Goal: Communication & Community: Share content

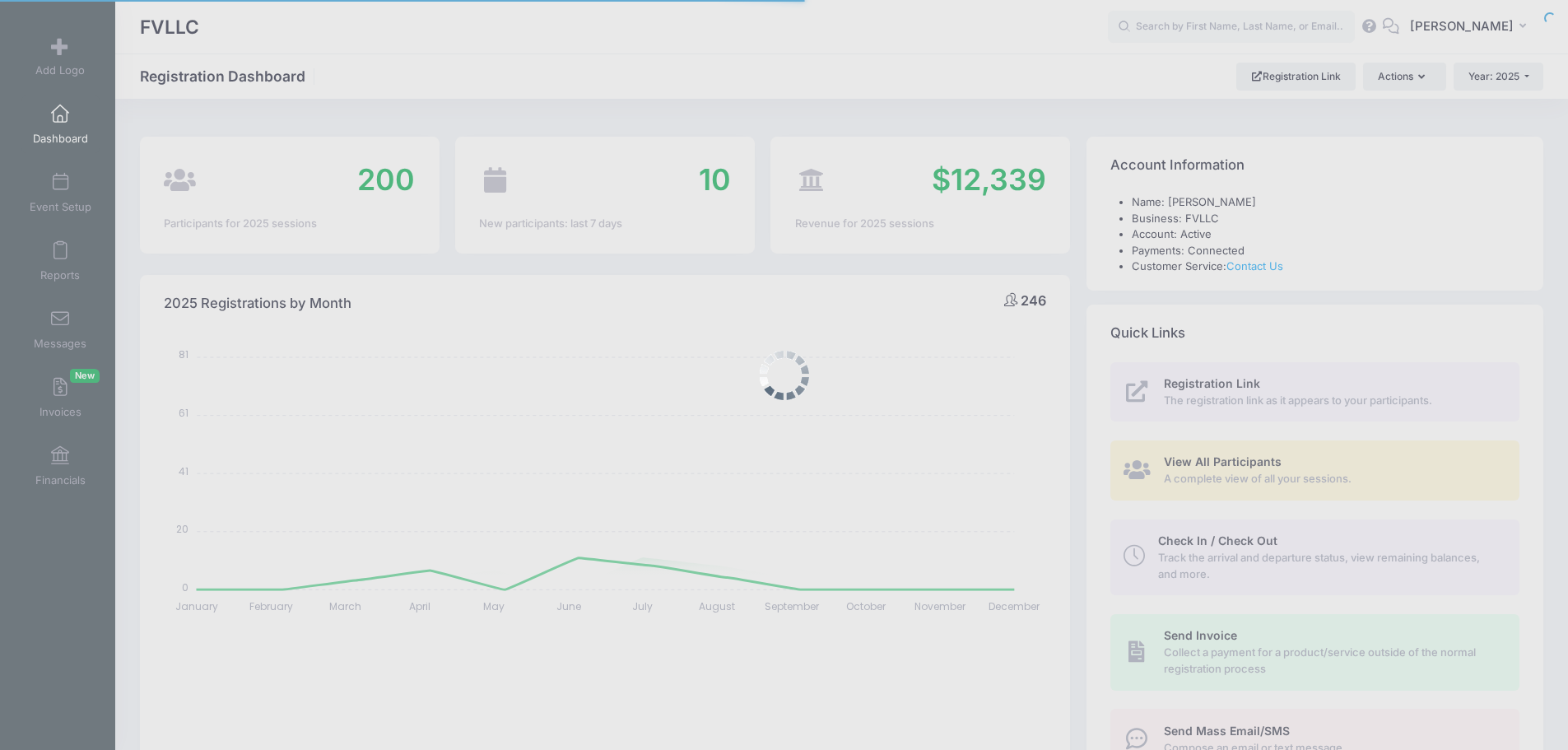
select select
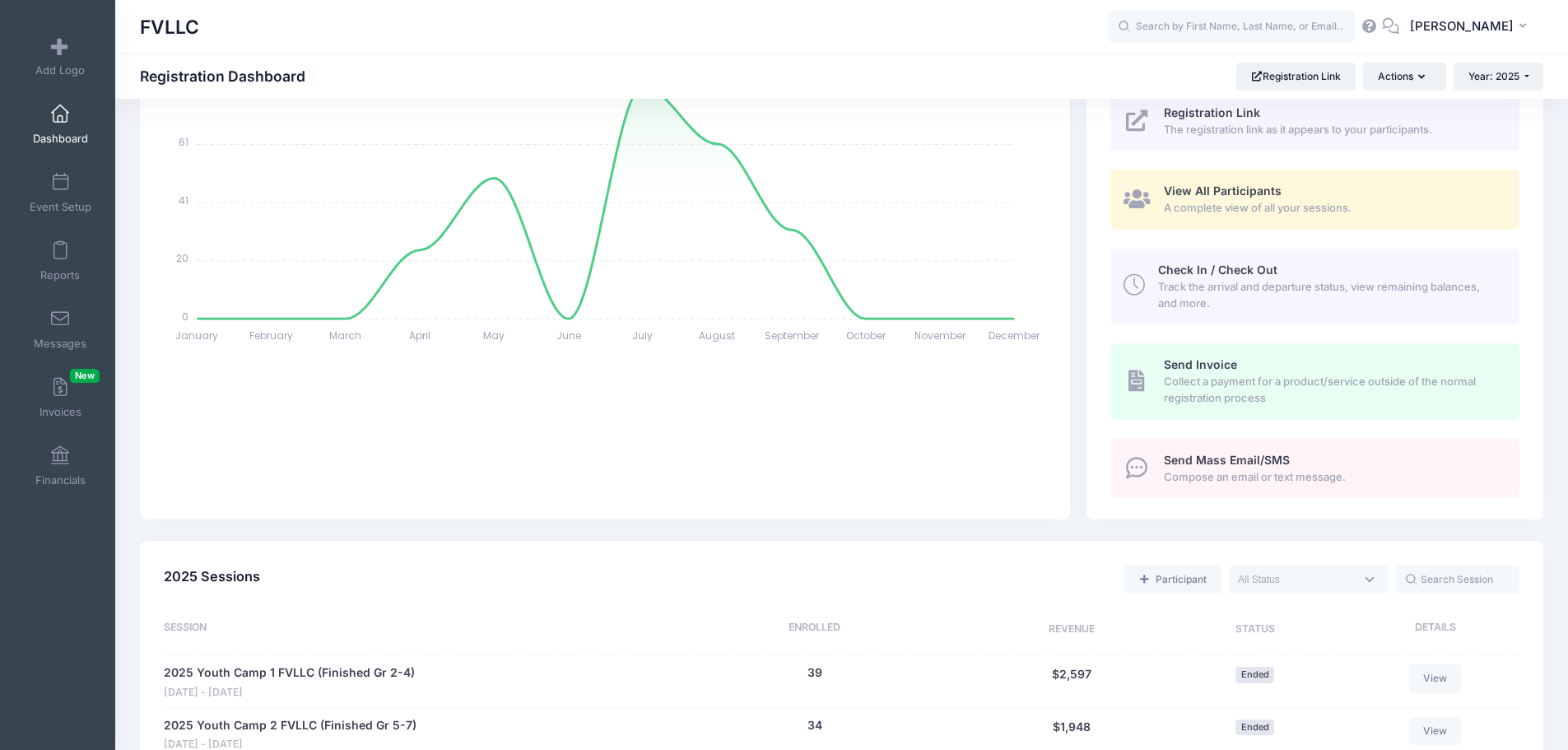
scroll to position [494, 0]
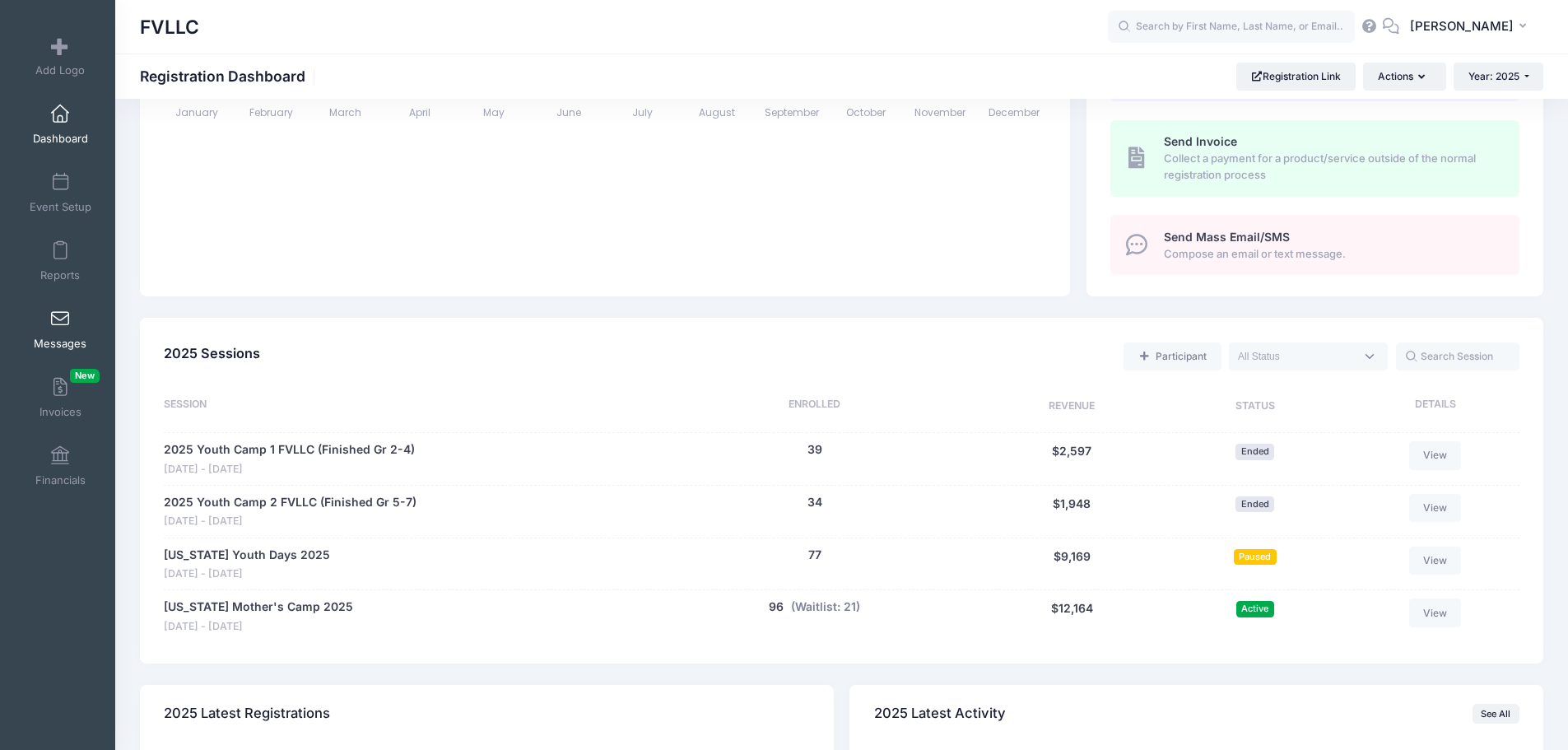
click at [60, 328] on span at bounding box center [60, 319] width 0 height 18
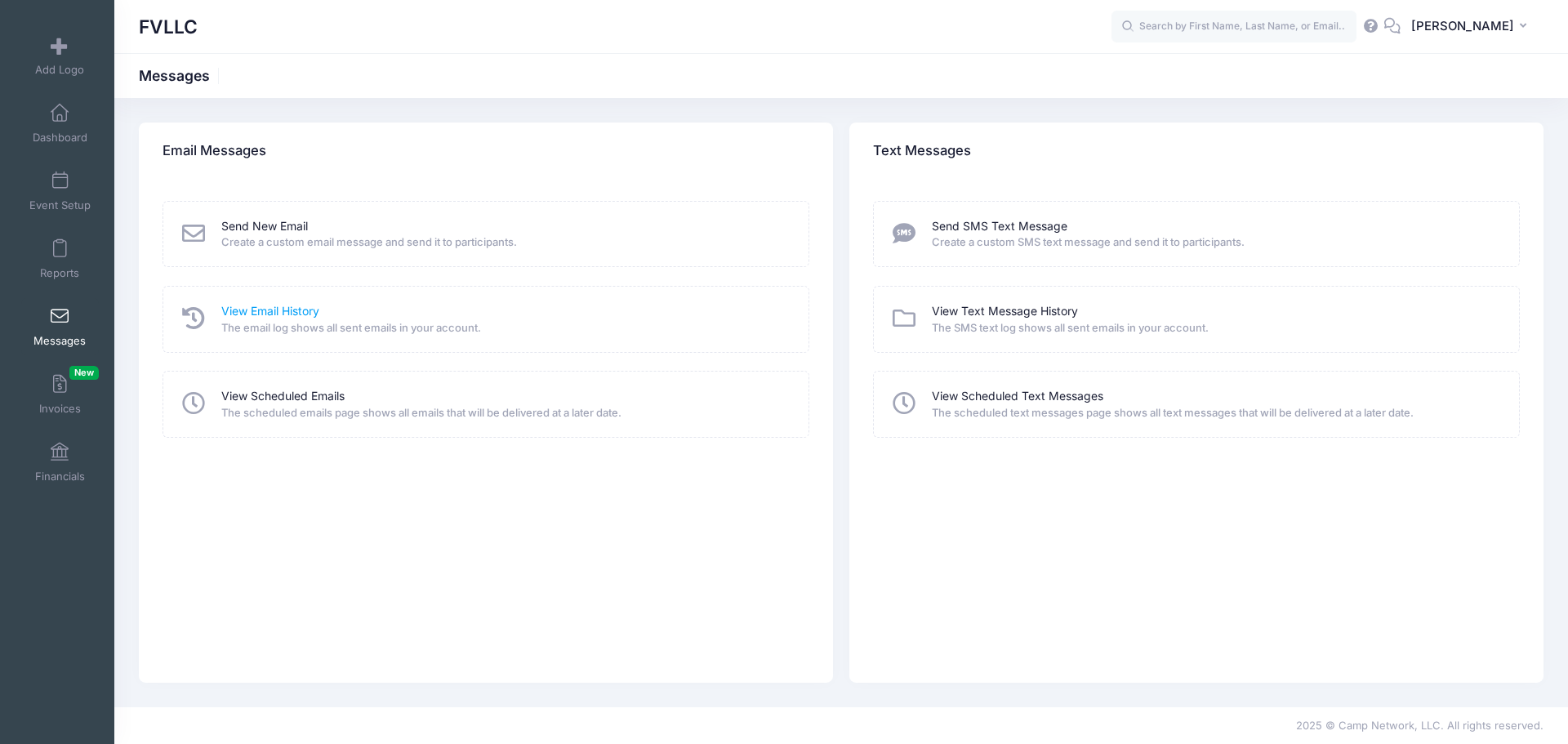
click at [248, 312] on link "View Email History" at bounding box center [270, 311] width 98 height 17
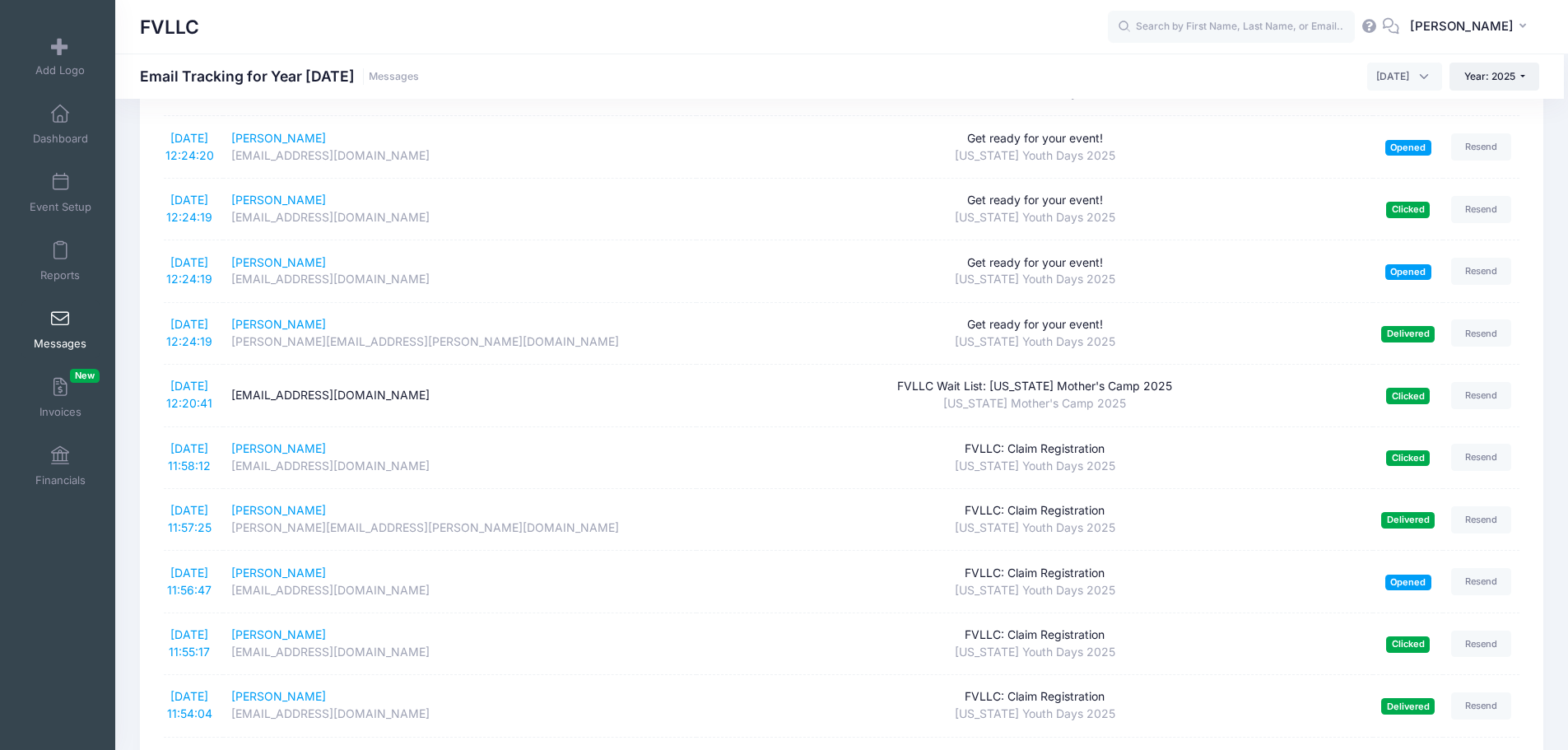
scroll to position [1400, 0]
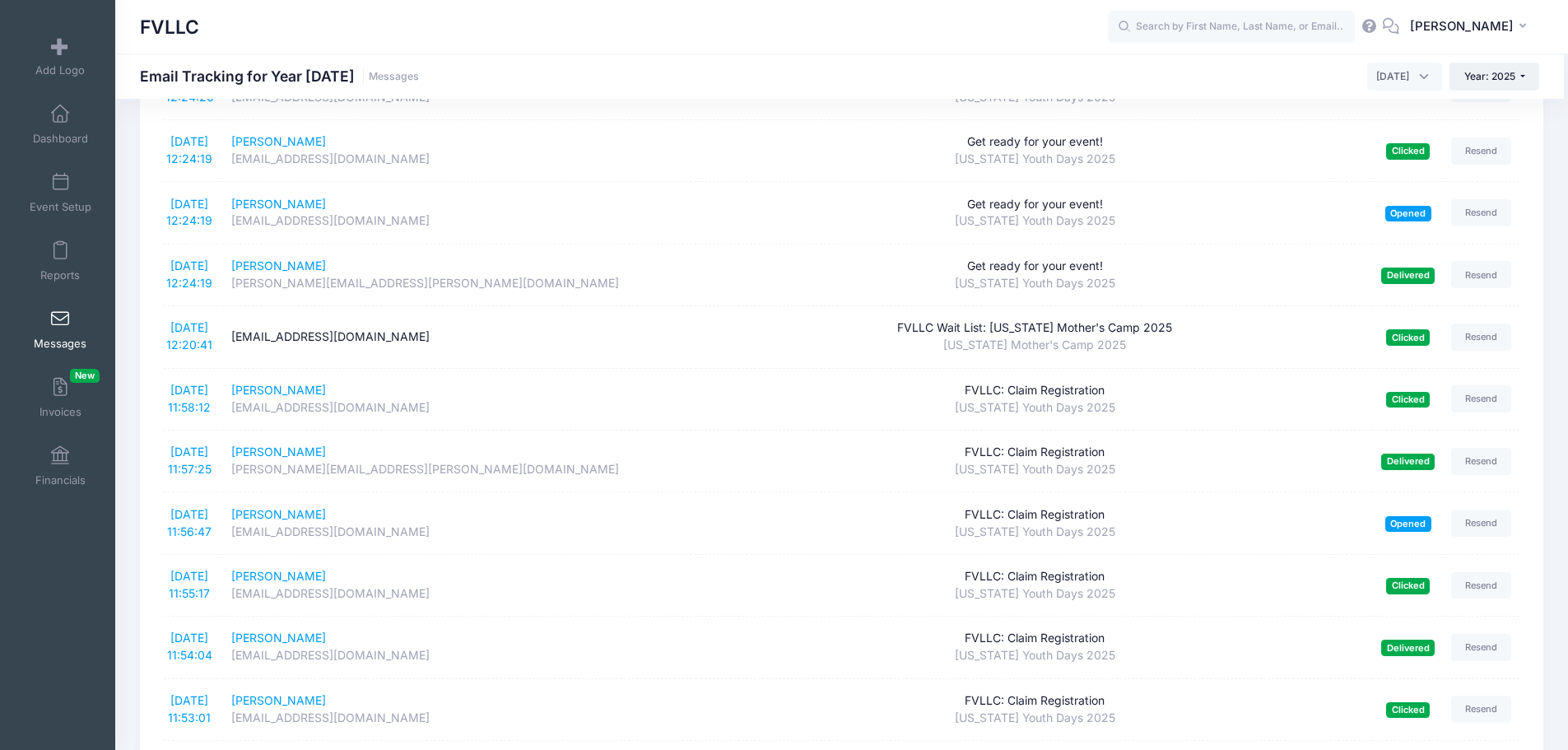
click at [60, 321] on span at bounding box center [60, 319] width 0 height 18
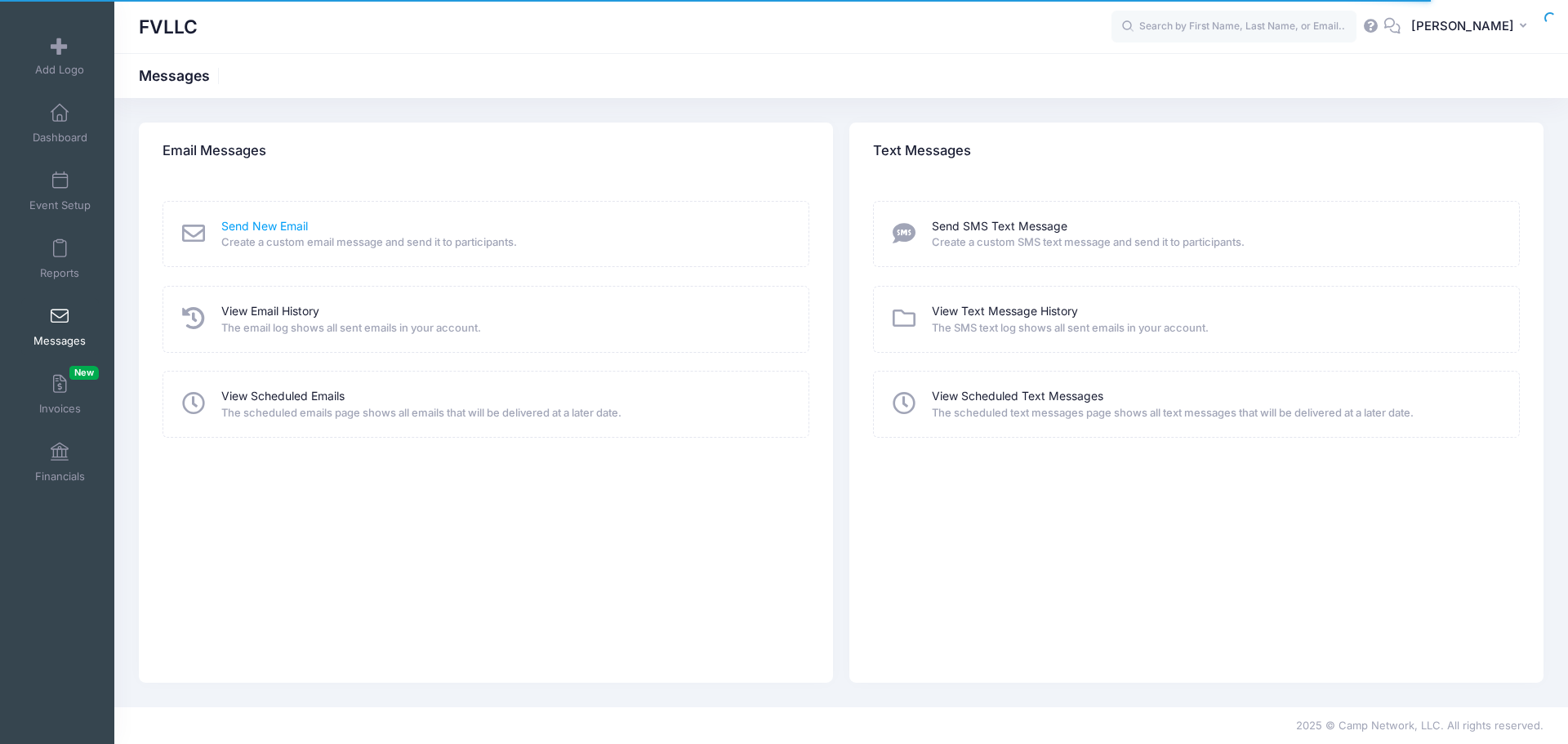
click at [264, 227] on link "Send New Email" at bounding box center [264, 227] width 86 height 17
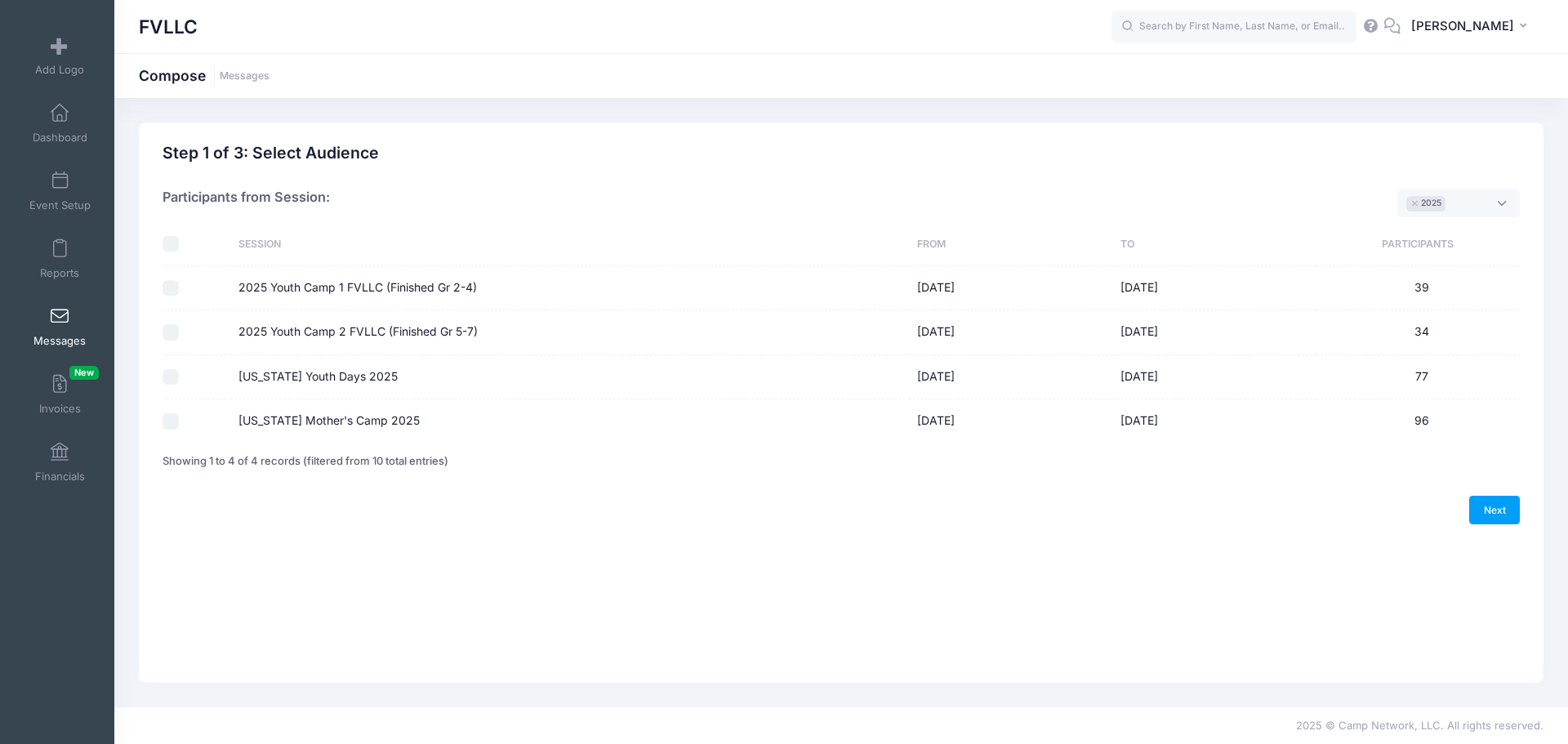
click at [176, 378] on input "Montana Youth Days 2025" at bounding box center [170, 377] width 16 height 16
checkbox input "true"
click at [1486, 514] on link "Next" at bounding box center [1494, 509] width 51 height 28
select select "50"
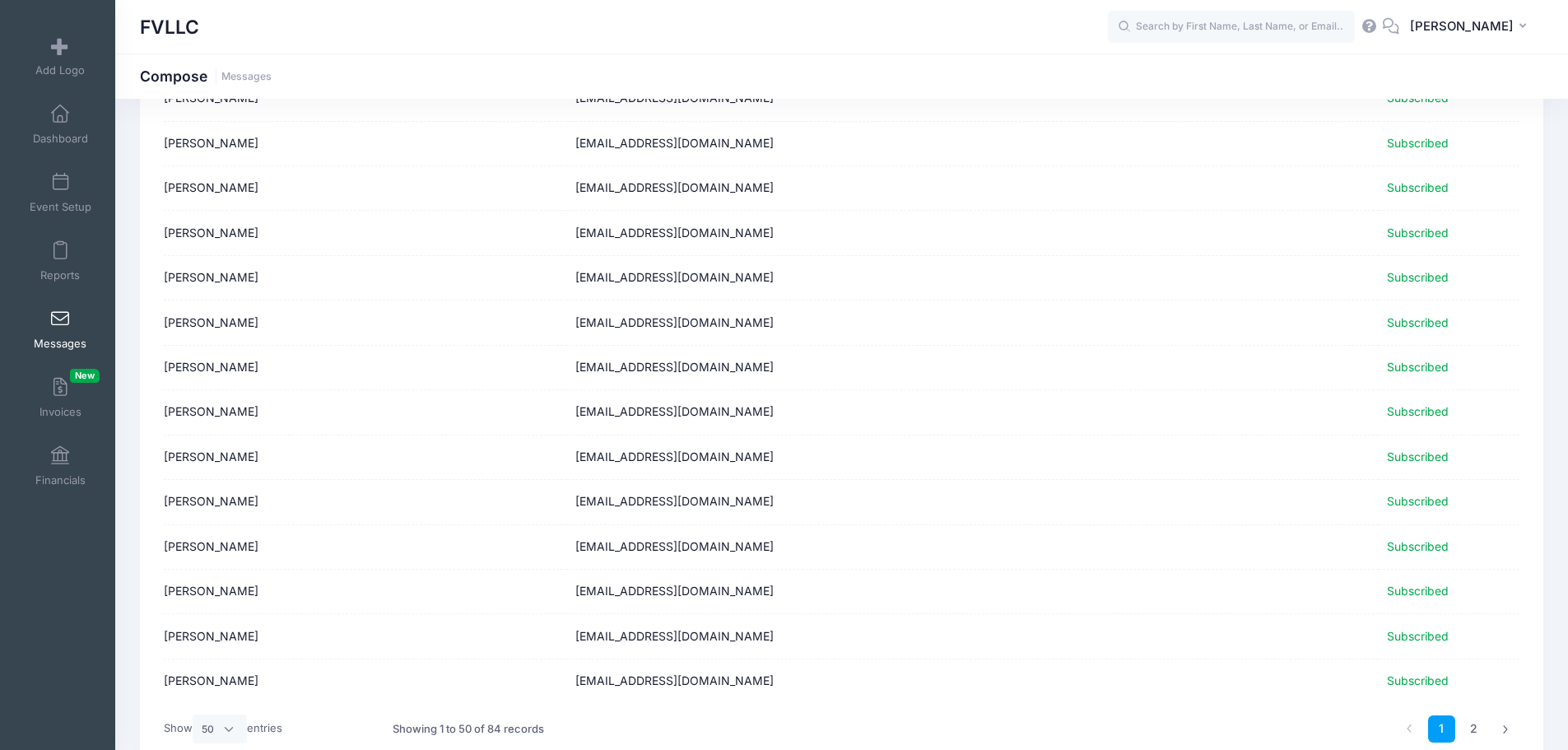
scroll to position [1916, 0]
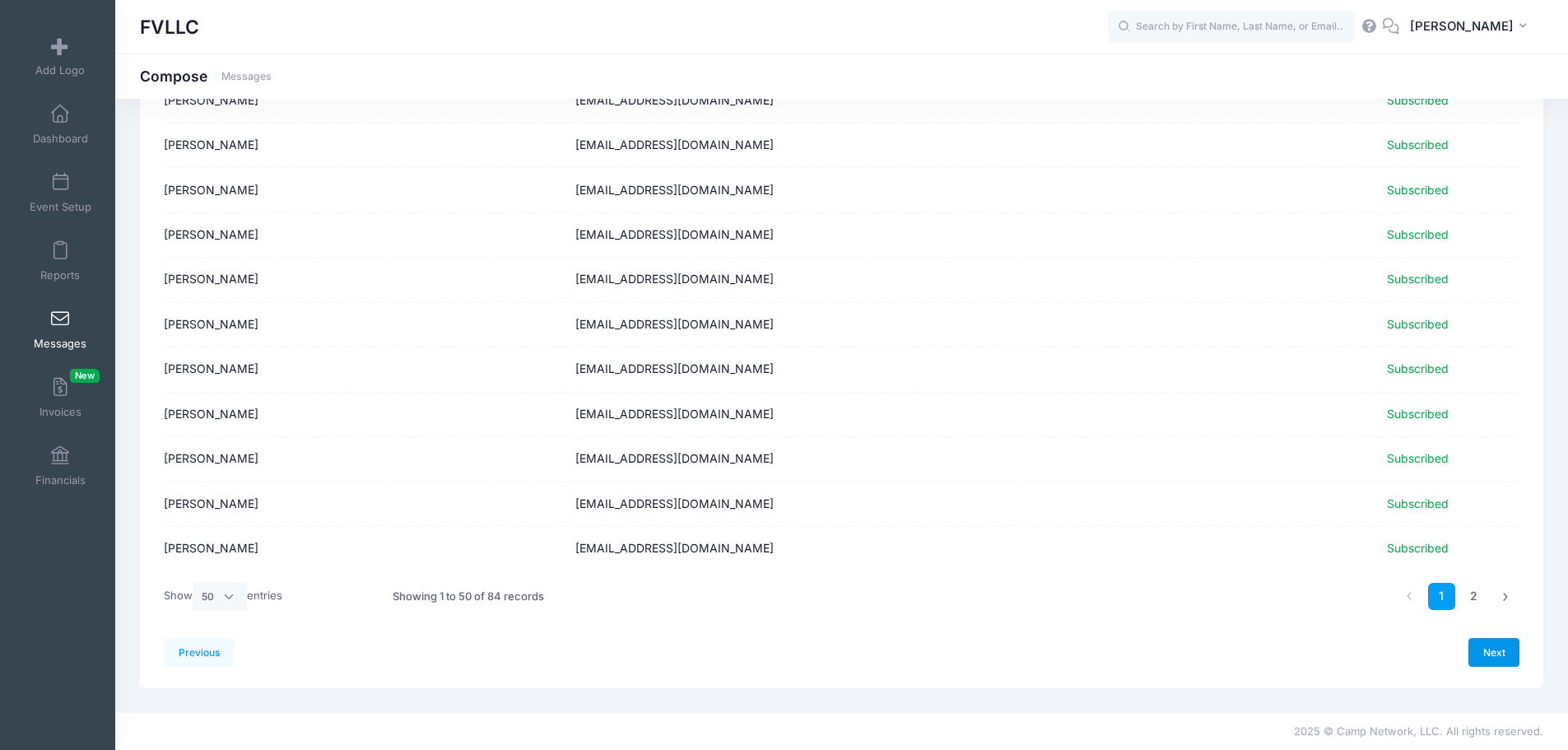
click at [1484, 649] on link "Next" at bounding box center [1493, 652] width 51 height 28
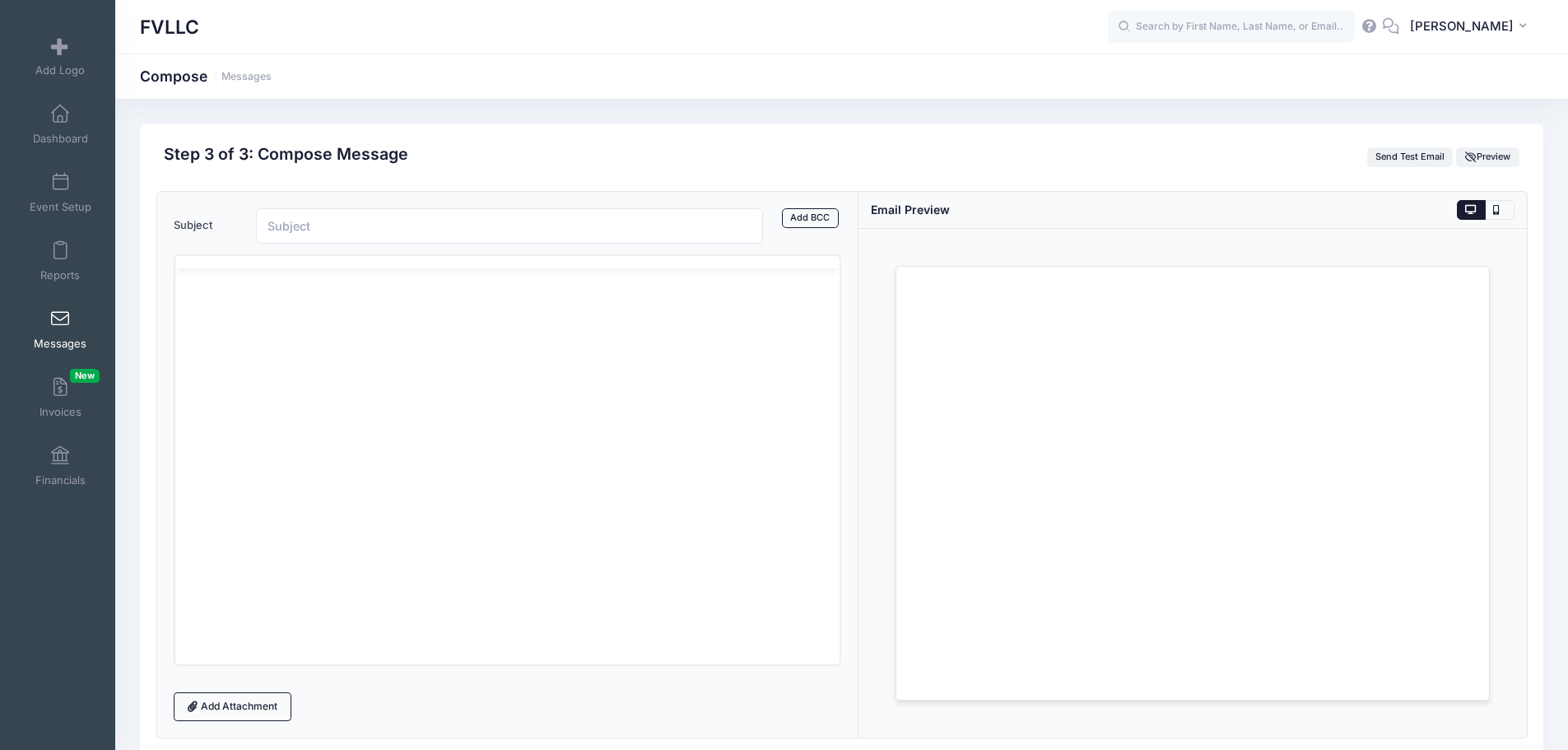
scroll to position [0, 0]
click at [312, 353] on p "Rich Text Area. Press ALT-0 for help." at bounding box center [507, 350] width 638 height 18
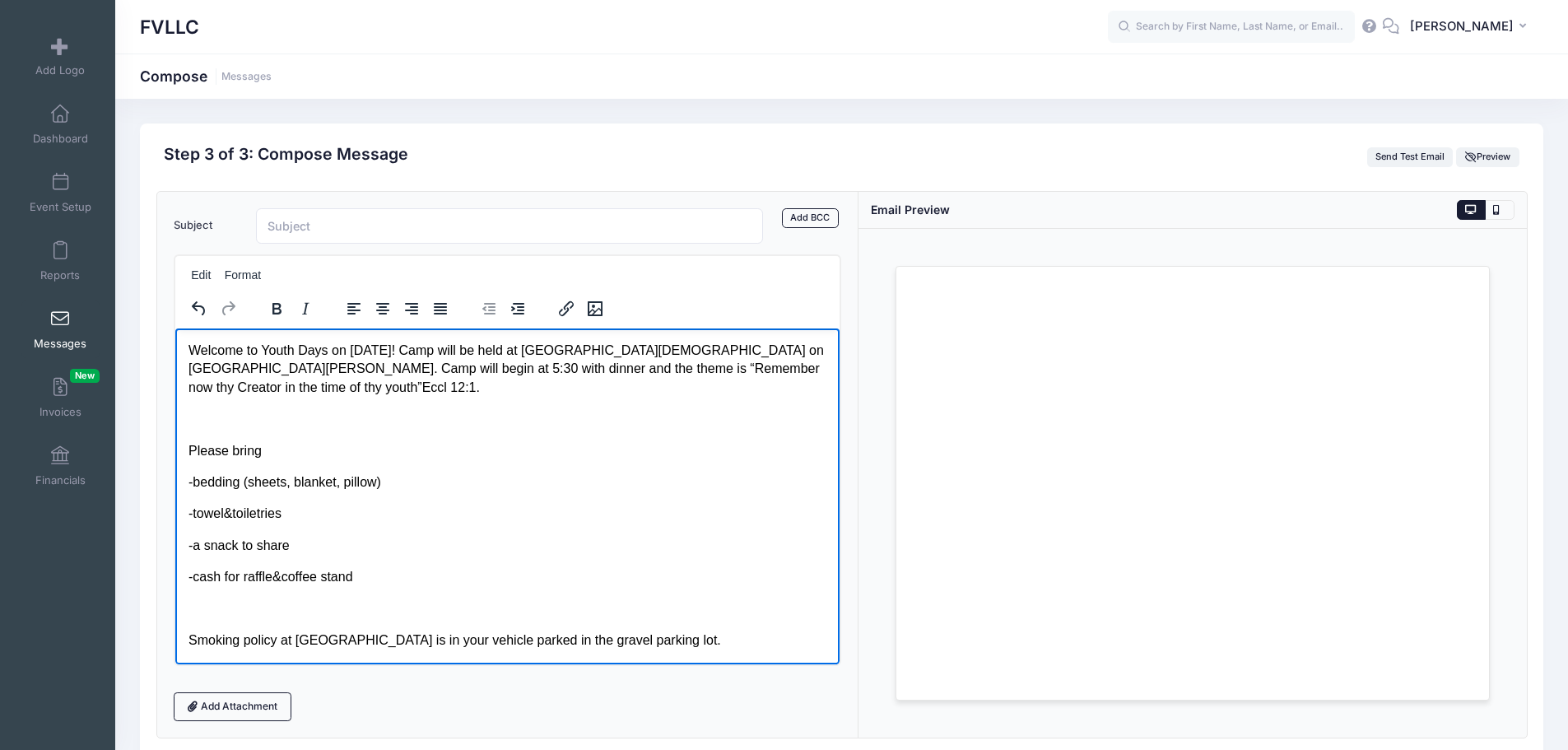
click at [351, 407] on body "Welcome to Youth Days on October 3! Camp will be held at Dickey Lake Bible Camp…" at bounding box center [507, 590] width 638 height 498
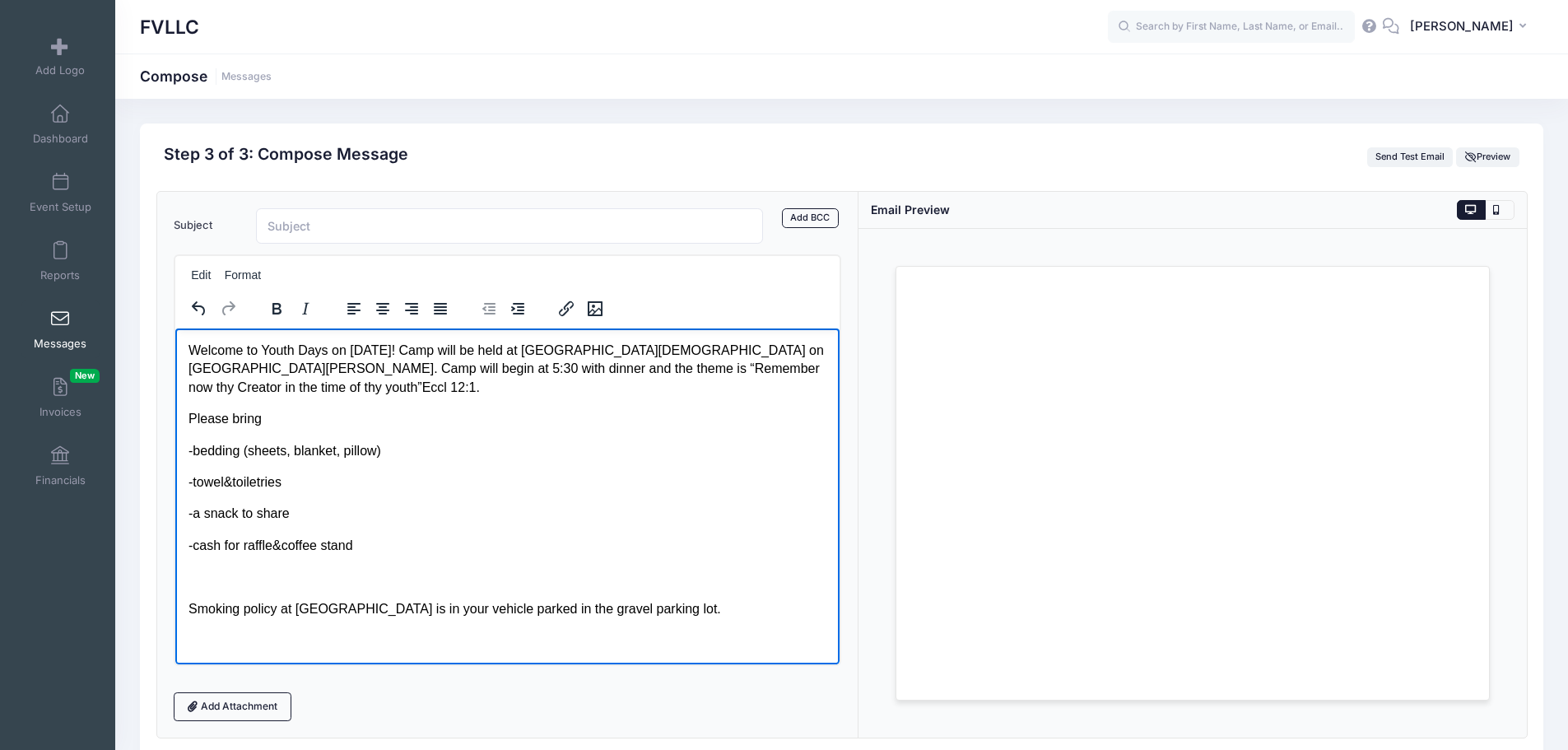
click at [199, 579] on p "Rich Text Area. Press ALT-0 for help." at bounding box center [507, 577] width 638 height 18
drag, startPoint x: 695, startPoint y: 610, endPoint x: 181, endPoint y: 597, distance: 514.2
click at [181, 597] on html "Welcome to Youth Days on October 3! Camp will be held at Dickey Lake Bible Camp…" at bounding box center [507, 574] width 665 height 492
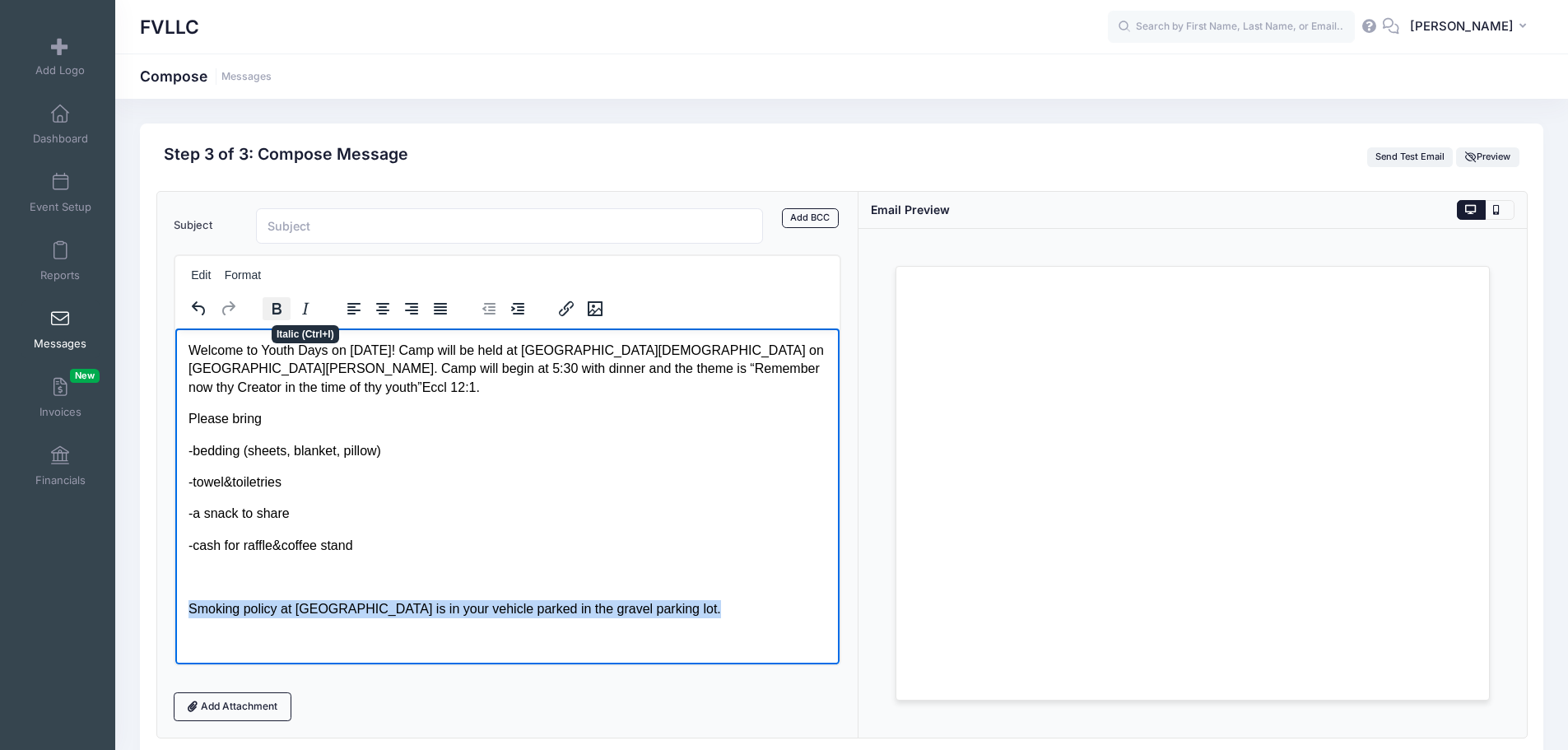
click at [278, 308] on icon "Bold" at bounding box center [276, 309] width 9 height 12
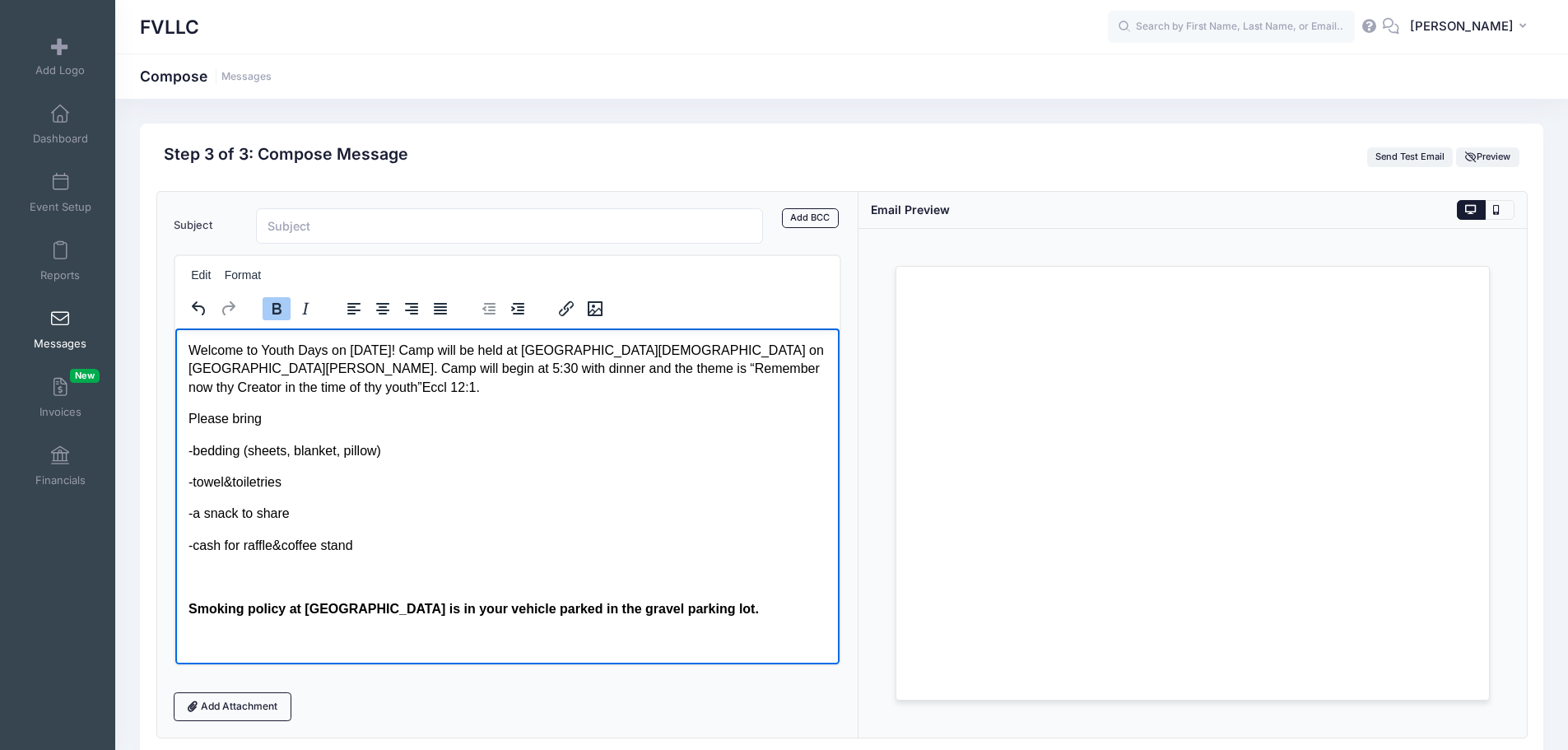
click at [572, 496] on body "Welcome to Youth Days on October 3! Camp will be held at Dickey Lake Bible Camp…" at bounding box center [507, 574] width 638 height 466
click at [415, 351] on p "Welcome to Youth Days on October 3! Camp will be held at Dickey Lake Bible Camp…" at bounding box center [507, 368] width 638 height 55
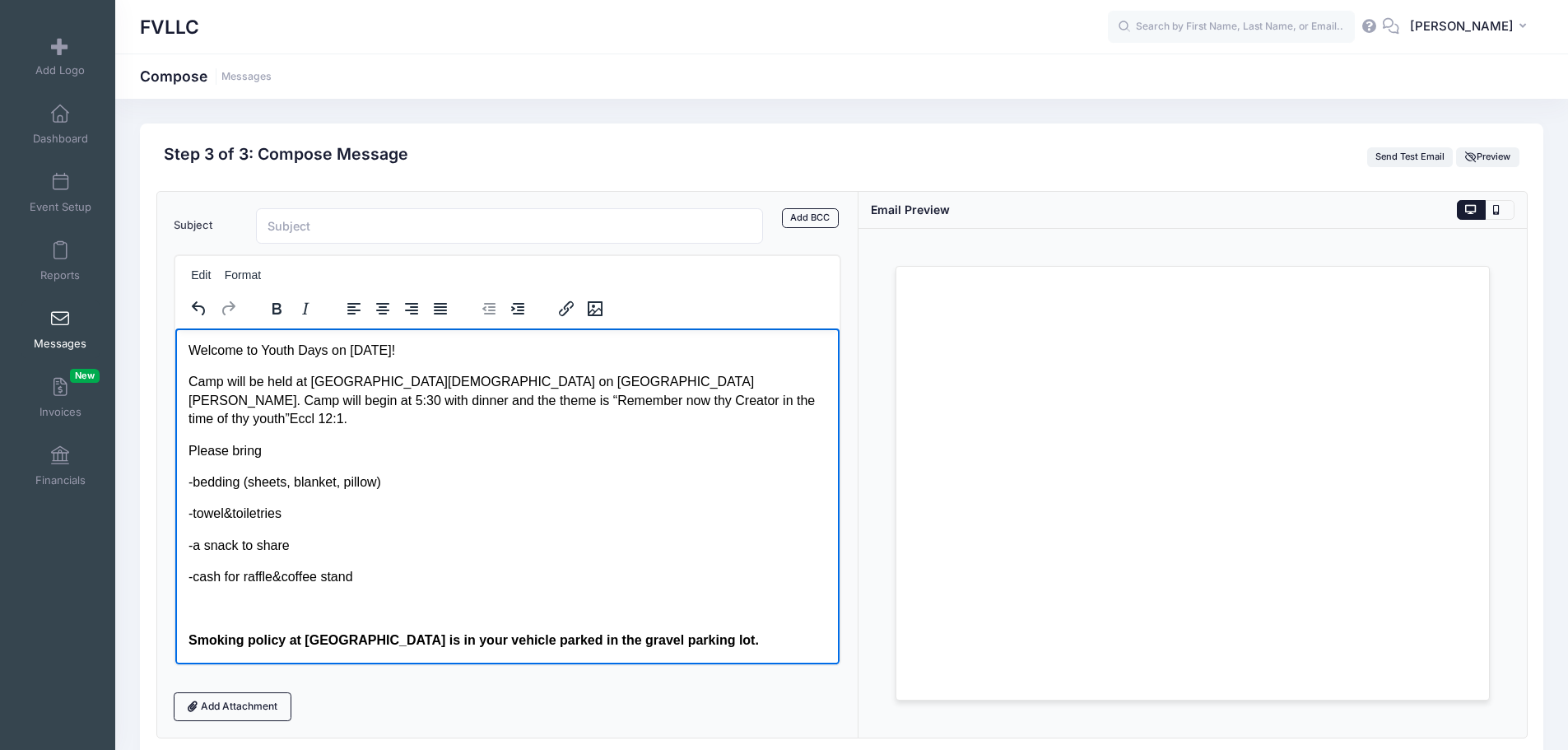
click at [269, 441] on p "Please bring" at bounding box center [507, 450] width 638 height 18
click at [271, 568] on p "-cash for raffle&coffee stand" at bounding box center [507, 577] width 638 height 18
click at [290, 568] on p "-cash for raffle &coffee stand" at bounding box center [507, 577] width 638 height 18
click at [287, 568] on p "-cash for raffle &coffee stand" at bounding box center [507, 577] width 638 height 18
click at [671, 399] on p "Camp will be held at Dickey Lake Bible Camp on Hidden Cove Rd, Trego, MT 59934.…" at bounding box center [507, 399] width 638 height 55
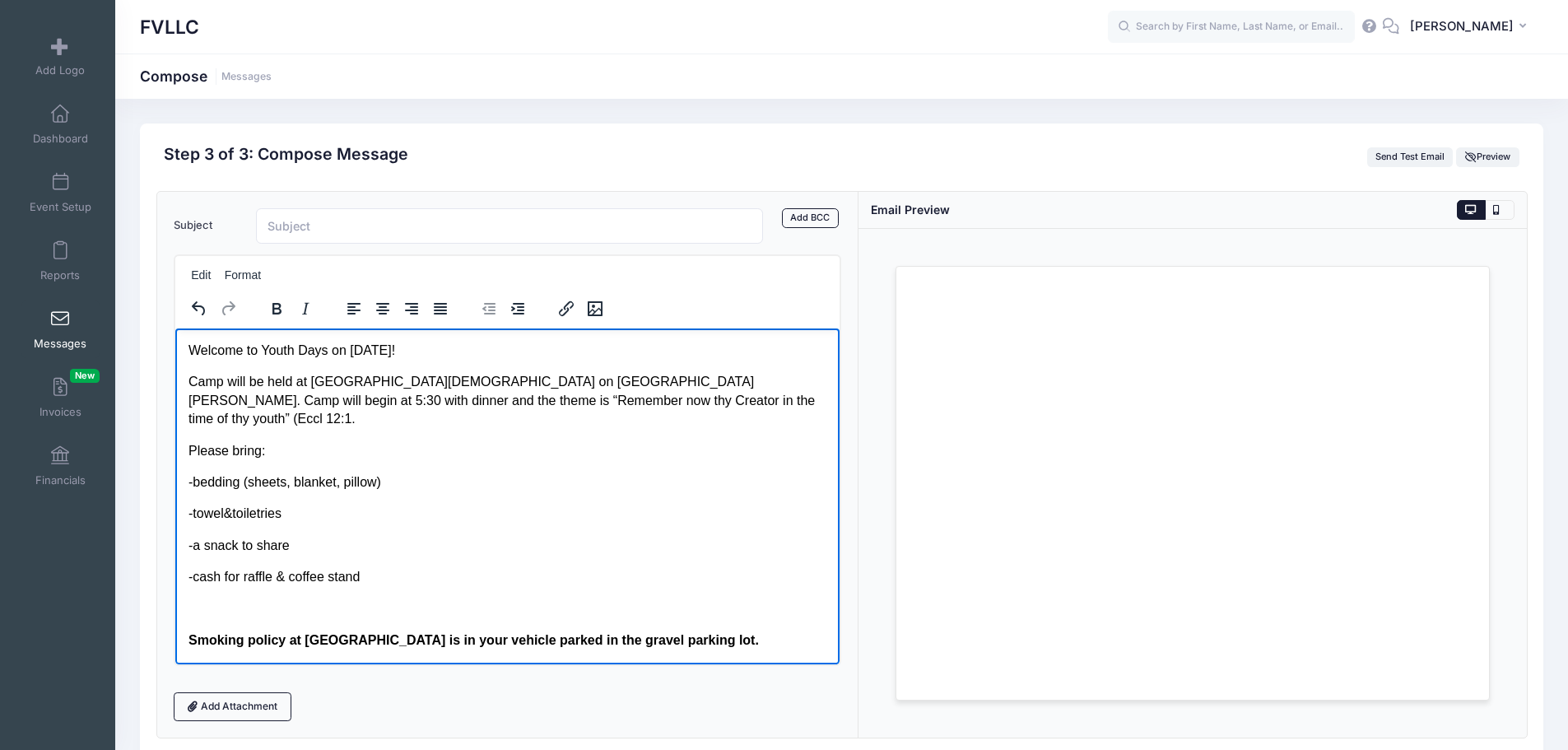
click at [725, 397] on p "Camp will be held at Dickey Lake Bible Camp on Hidden Cove Rd, Trego, MT 59934.…" at bounding box center [507, 399] width 638 height 55
click at [357, 225] on input "Subject" at bounding box center [509, 226] width 507 height 36
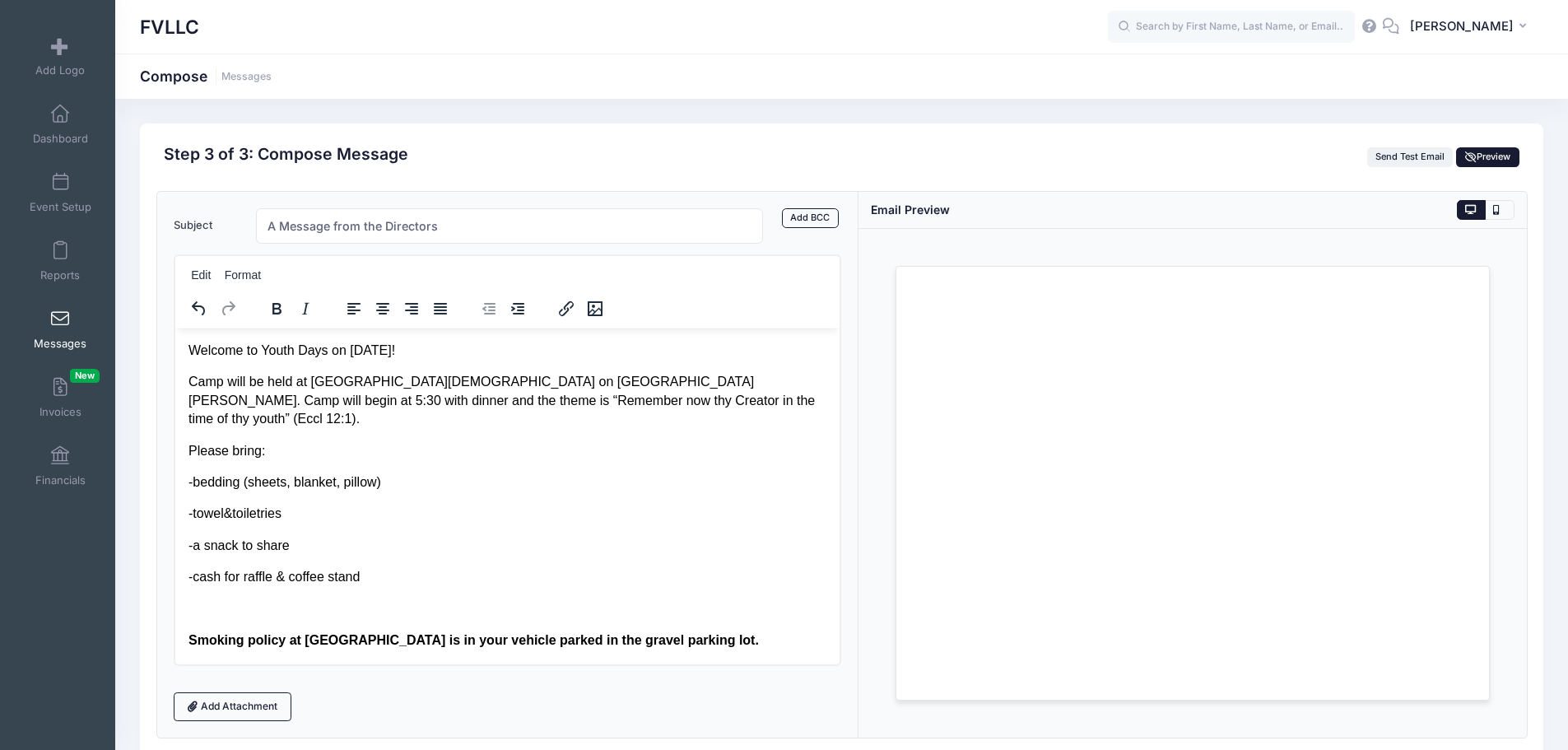
click at [1480, 147] on button "Preview" at bounding box center [1487, 157] width 63 height 19
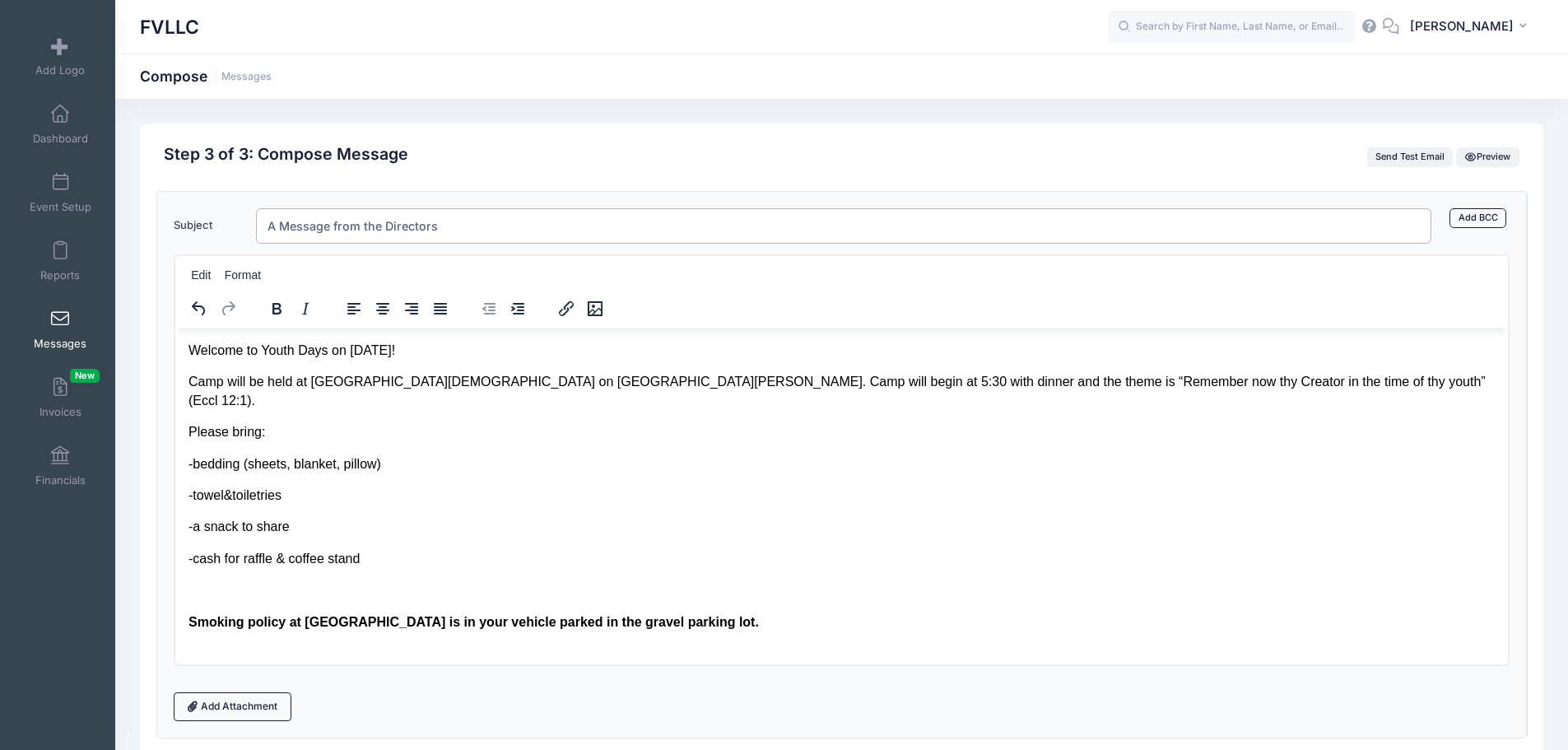
click at [496, 228] on input "A Message from the Directors" at bounding box center [844, 226] width 1176 height 36
click at [1473, 155] on span "Preview" at bounding box center [1489, 157] width 46 height 12
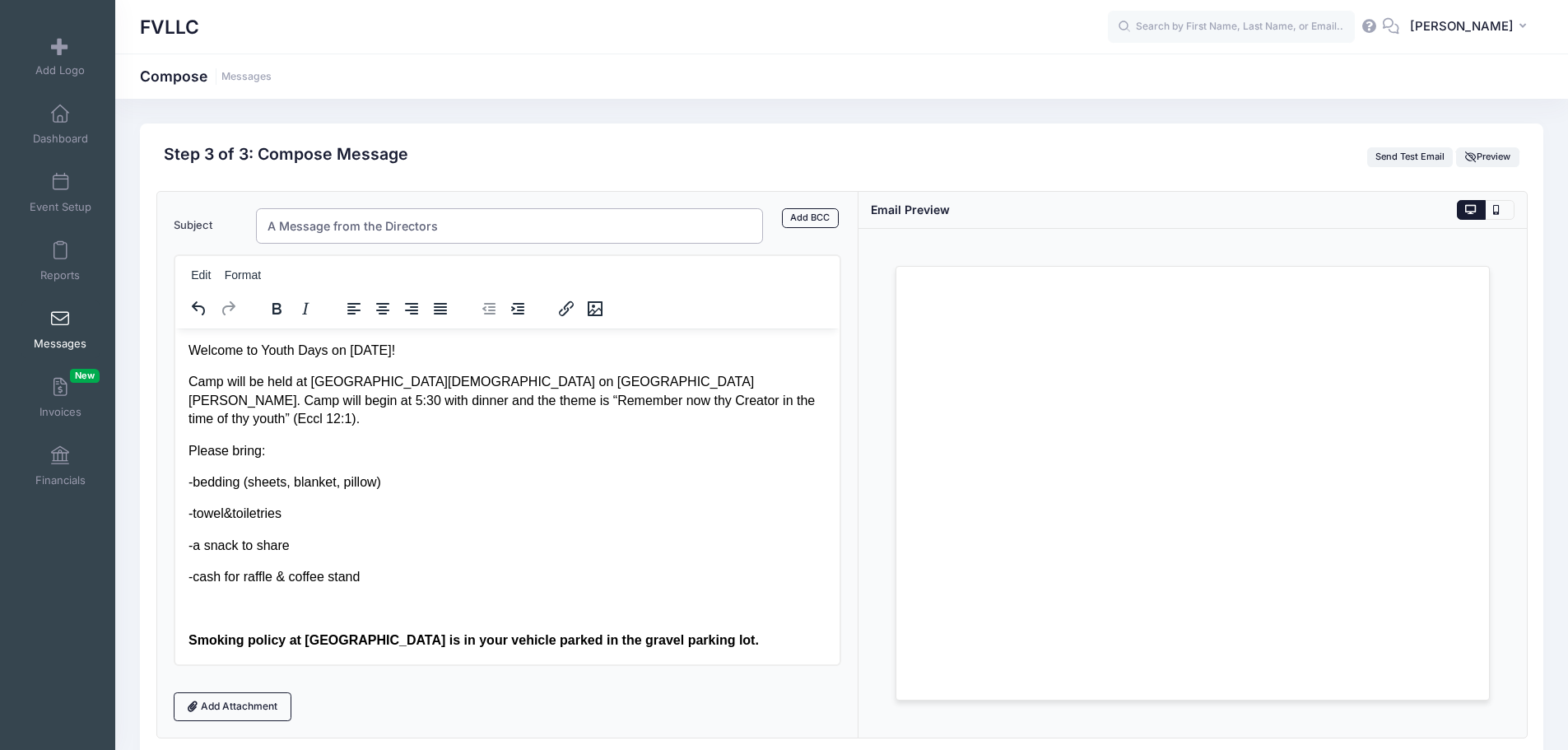
click at [457, 225] on input "A Message from the Directors" at bounding box center [509, 226] width 507 height 36
type input "A"
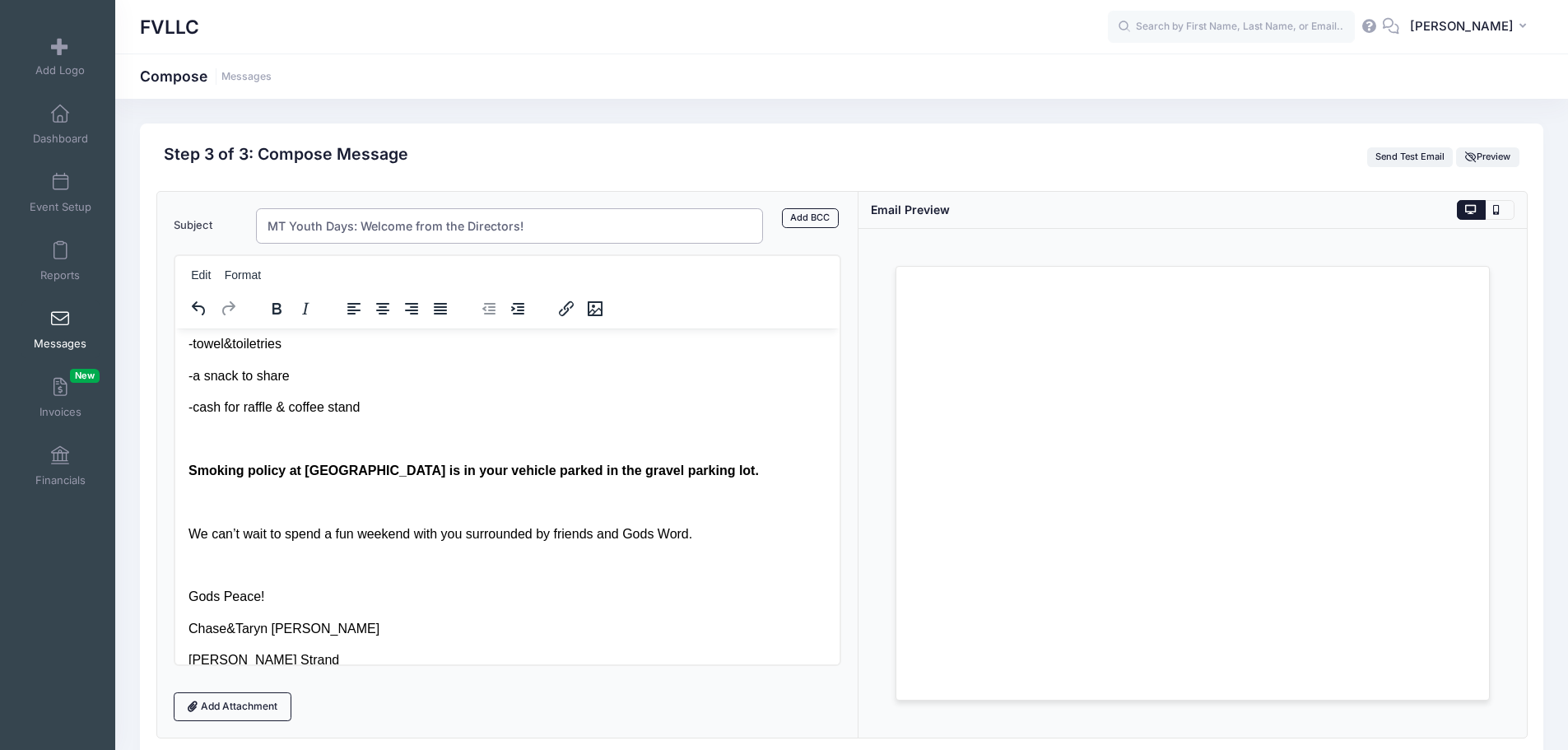
drag, startPoint x: 524, startPoint y: 226, endPoint x: 363, endPoint y: 230, distance: 161.0
click at [363, 230] on input "MT Youth Days: Welcome from the Directors!" at bounding box center [509, 226] width 507 height 36
click at [265, 223] on input "MT Youth Days: What to bring and other important things!" at bounding box center [509, 226] width 507 height 36
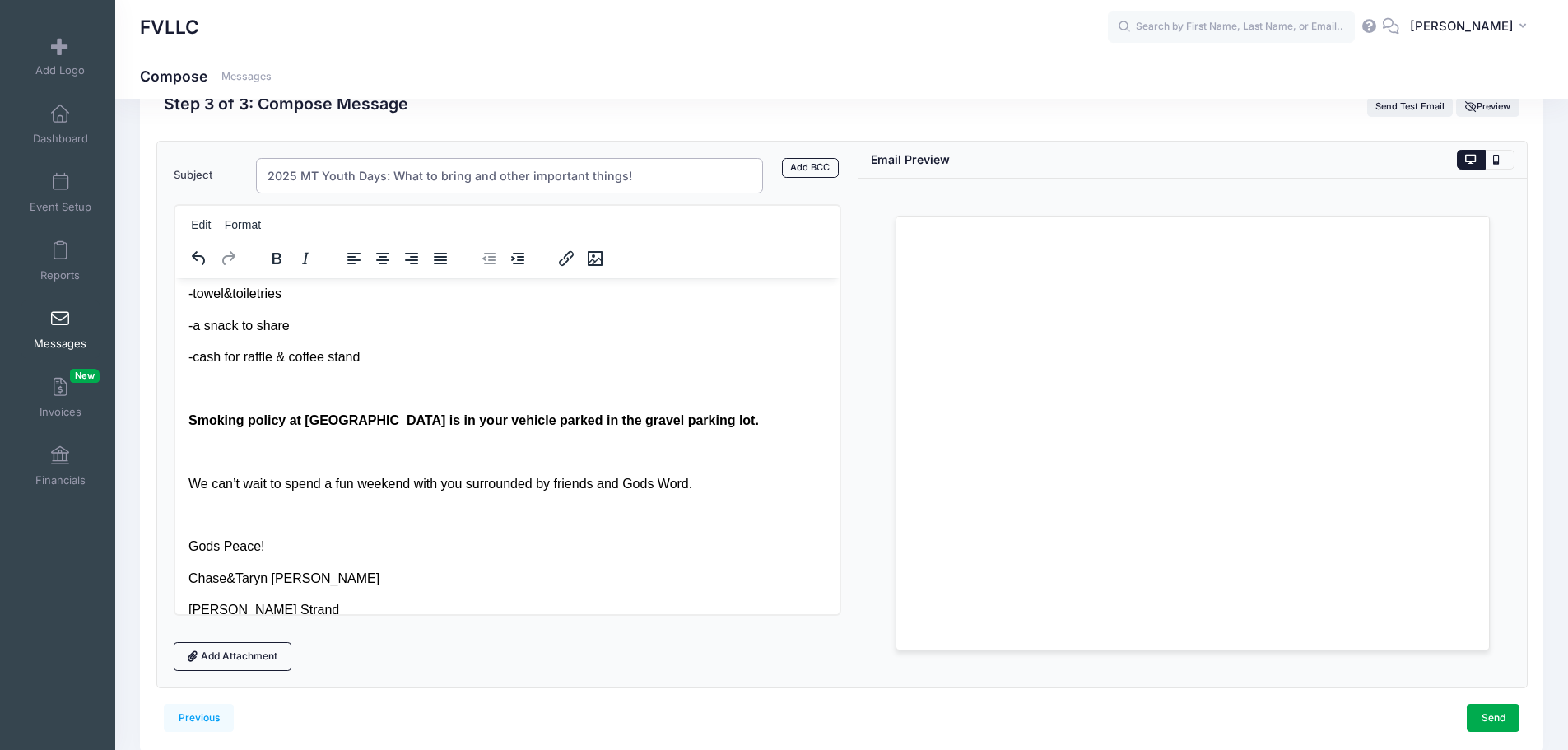
scroll to position [116, 0]
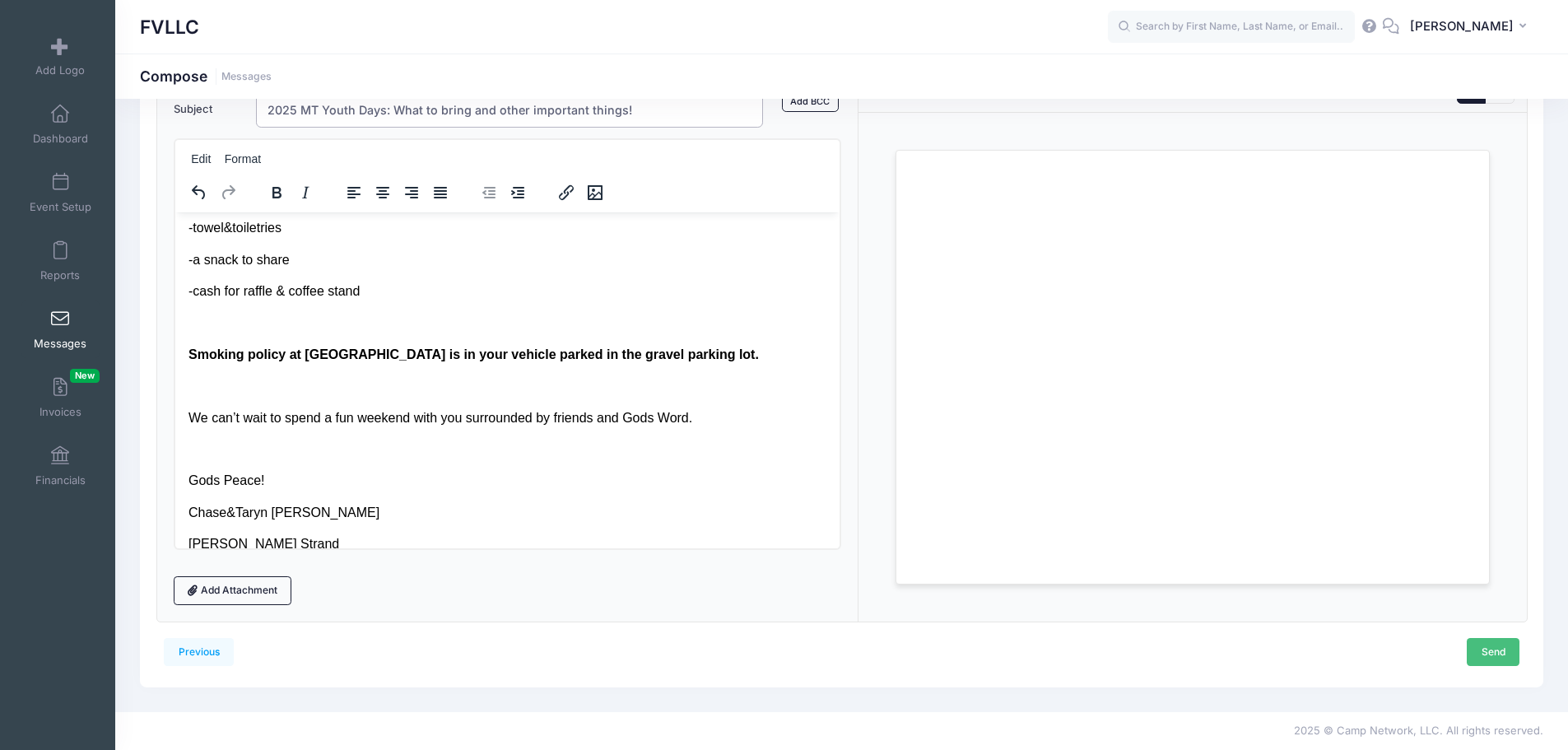
type input "2025 MT Youth Days: What to bring and other important things!"
click at [1471, 645] on link "Send" at bounding box center [1492, 652] width 52 height 28
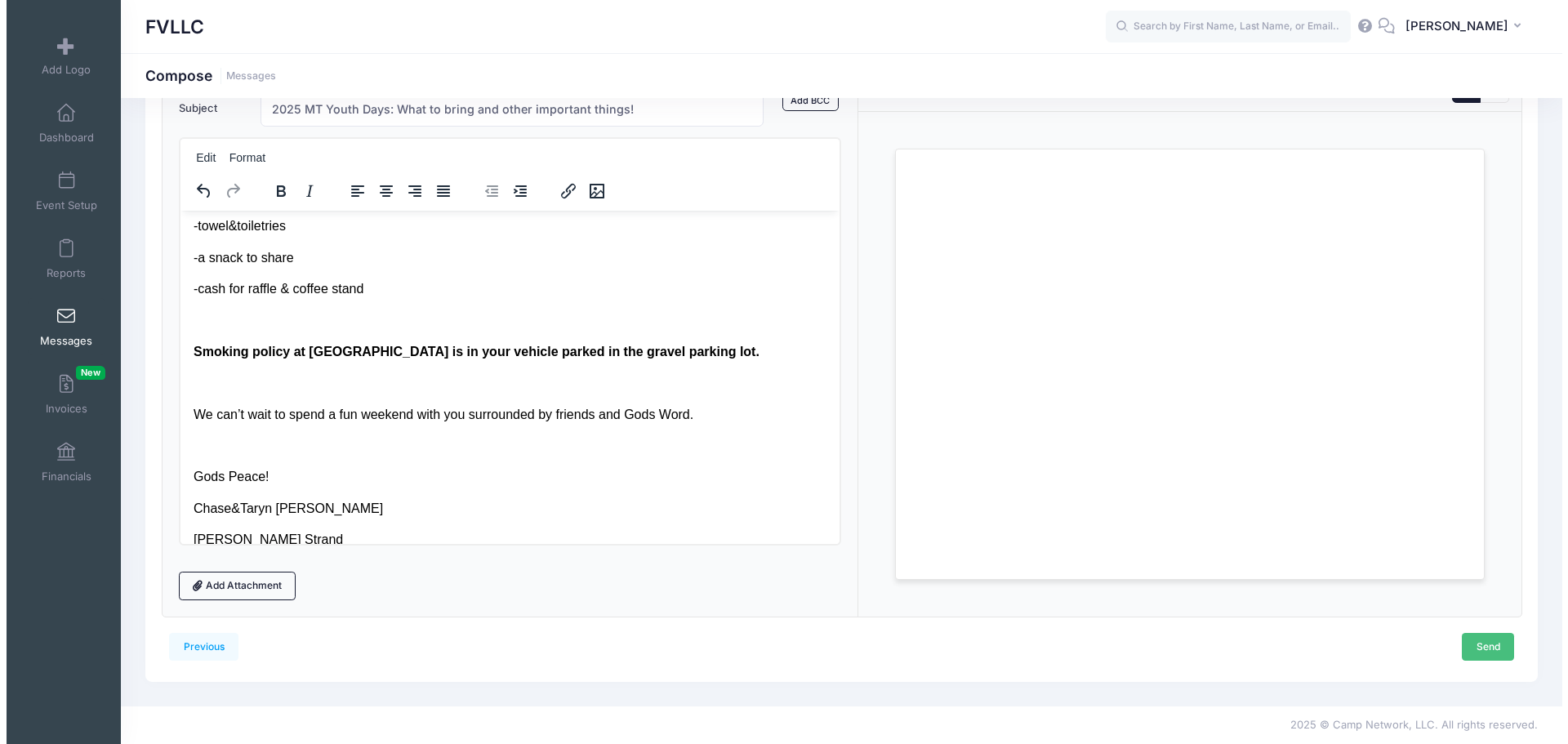
scroll to position [0, 0]
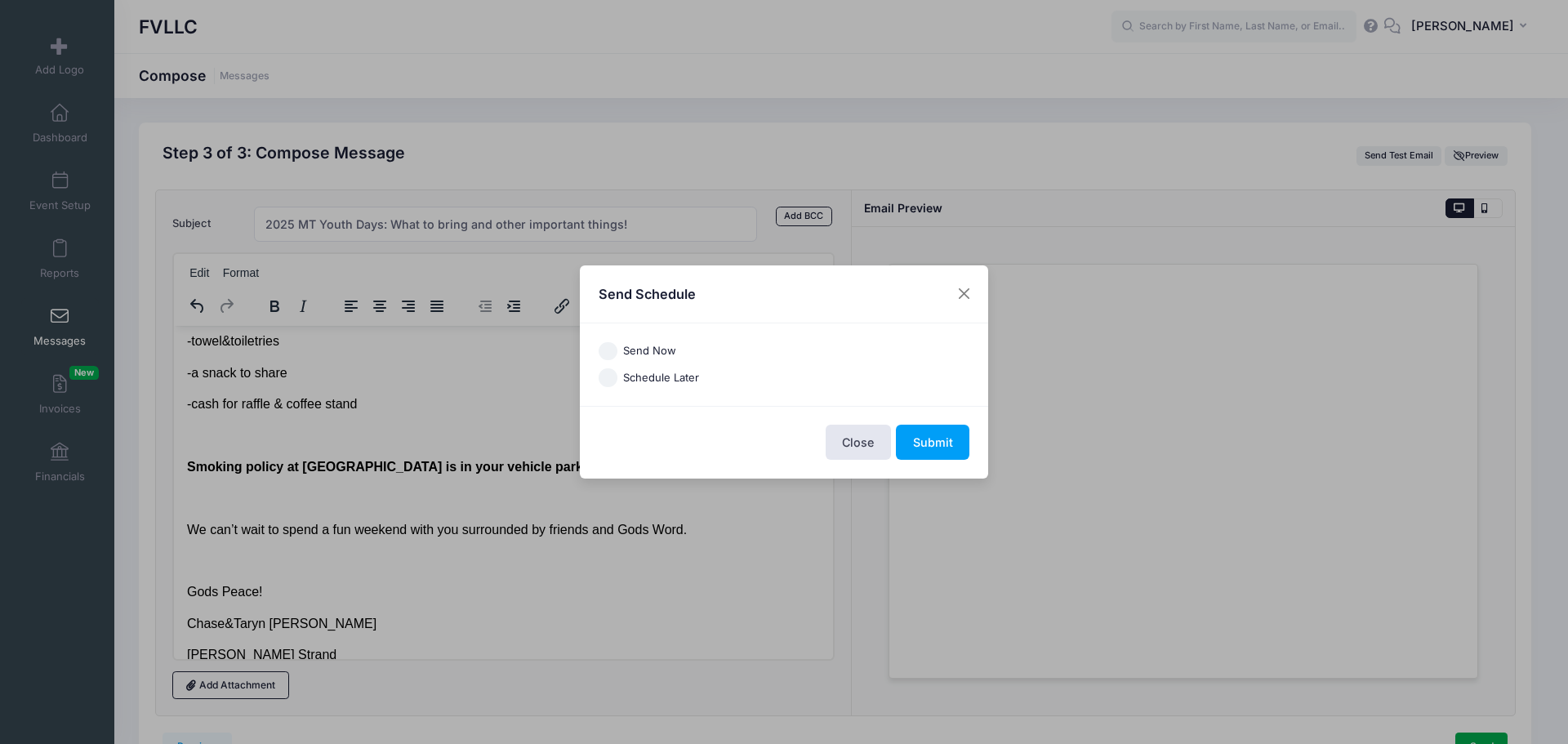
click at [649, 355] on label "Send Now" at bounding box center [649, 351] width 53 height 16
click at [617, 355] on input "Send Now" at bounding box center [608, 352] width 19 height 19
radio input "true"
click at [933, 443] on button "Submit" at bounding box center [932, 442] width 73 height 36
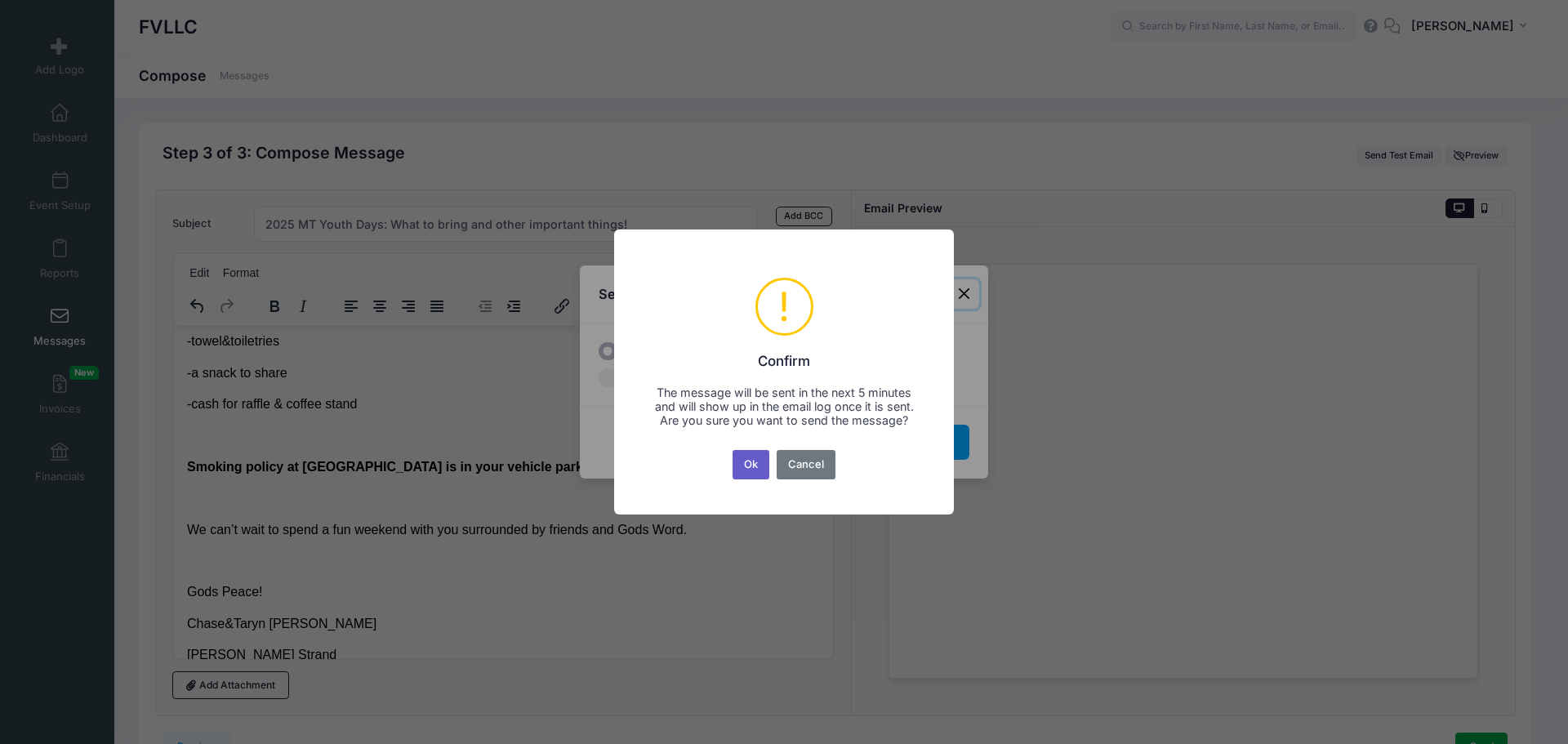
click at [751, 465] on button "Ok" at bounding box center [750, 464] width 37 height 30
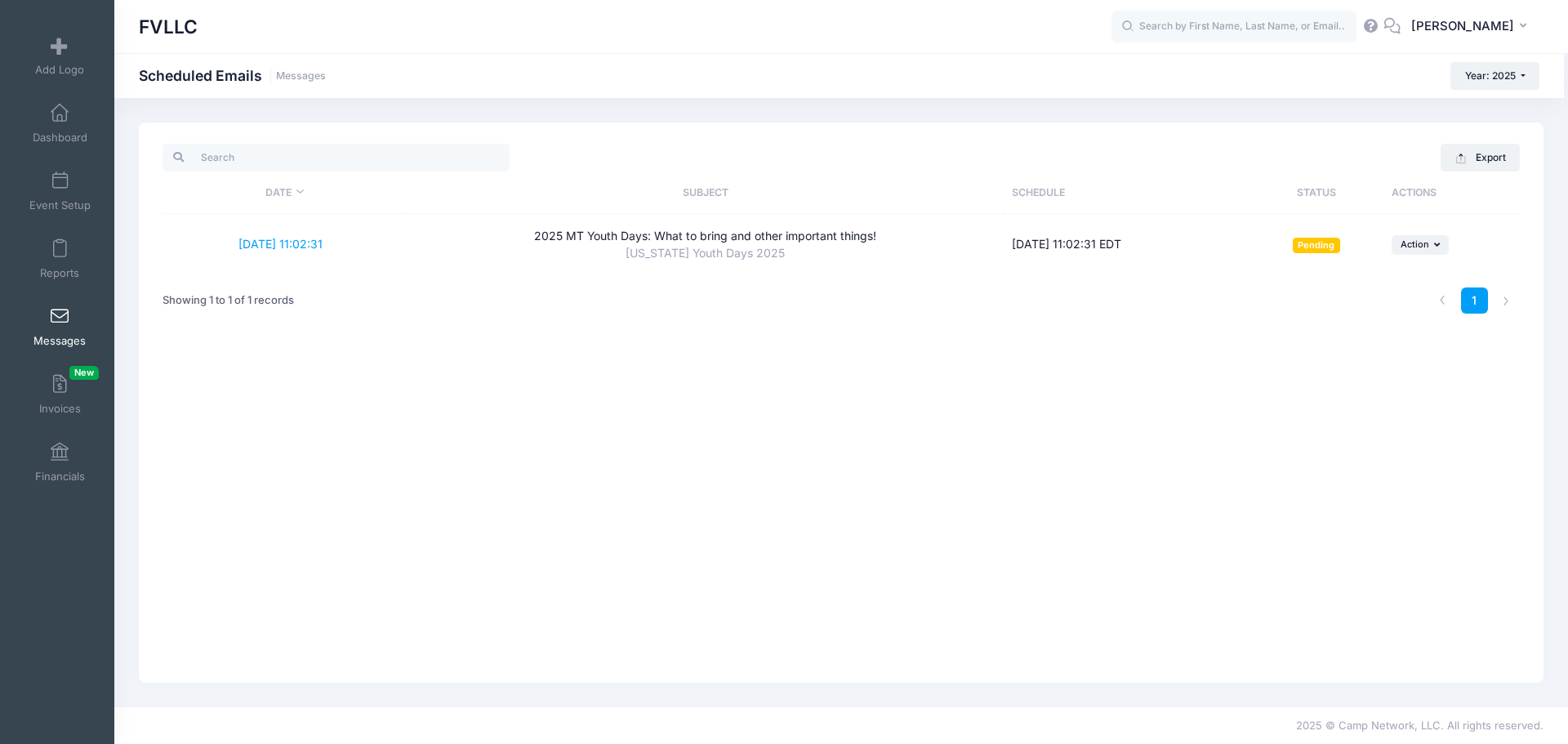
click at [60, 318] on span at bounding box center [60, 316] width 0 height 18
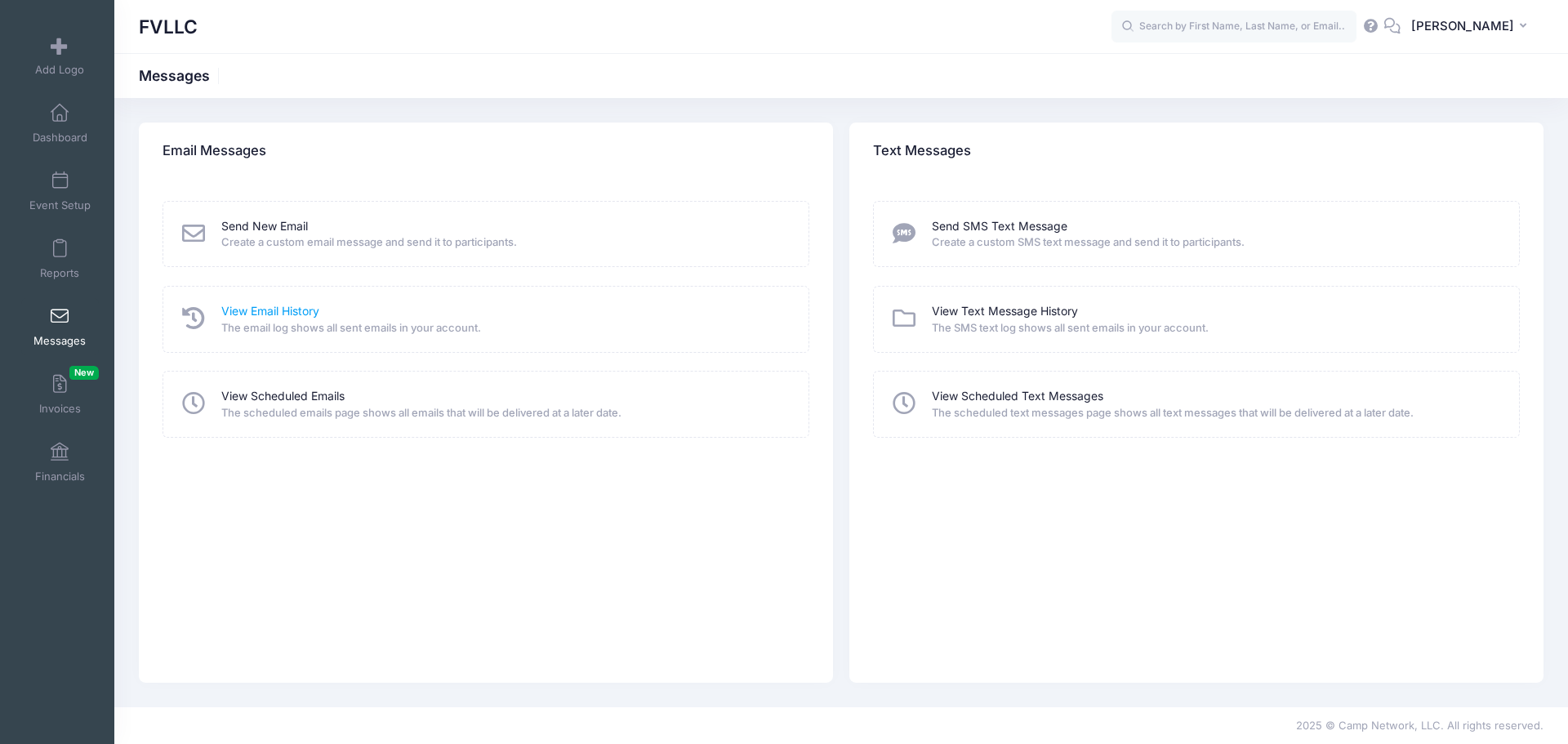
click at [265, 315] on link "View Email History" at bounding box center [270, 311] width 98 height 17
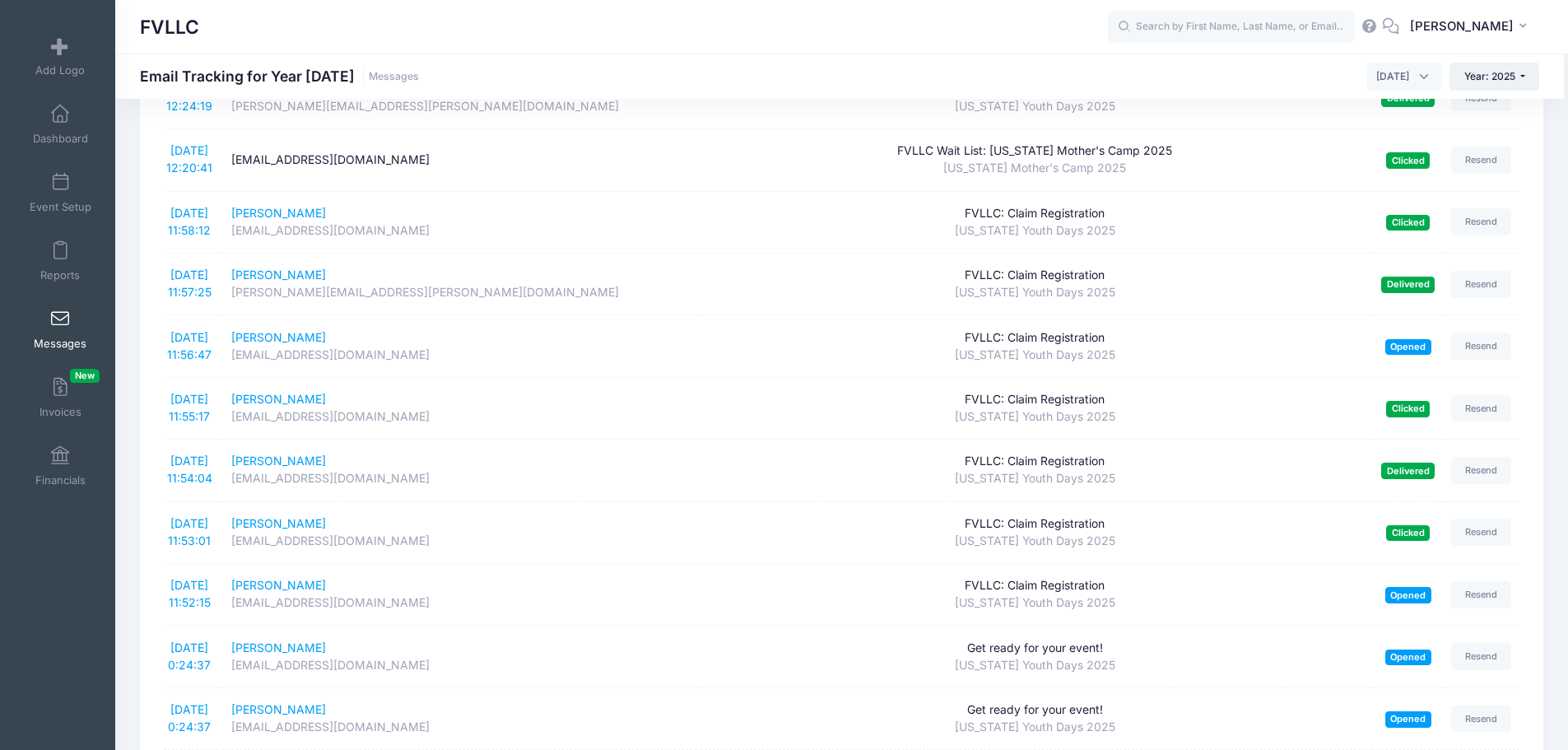
scroll to position [1565, 0]
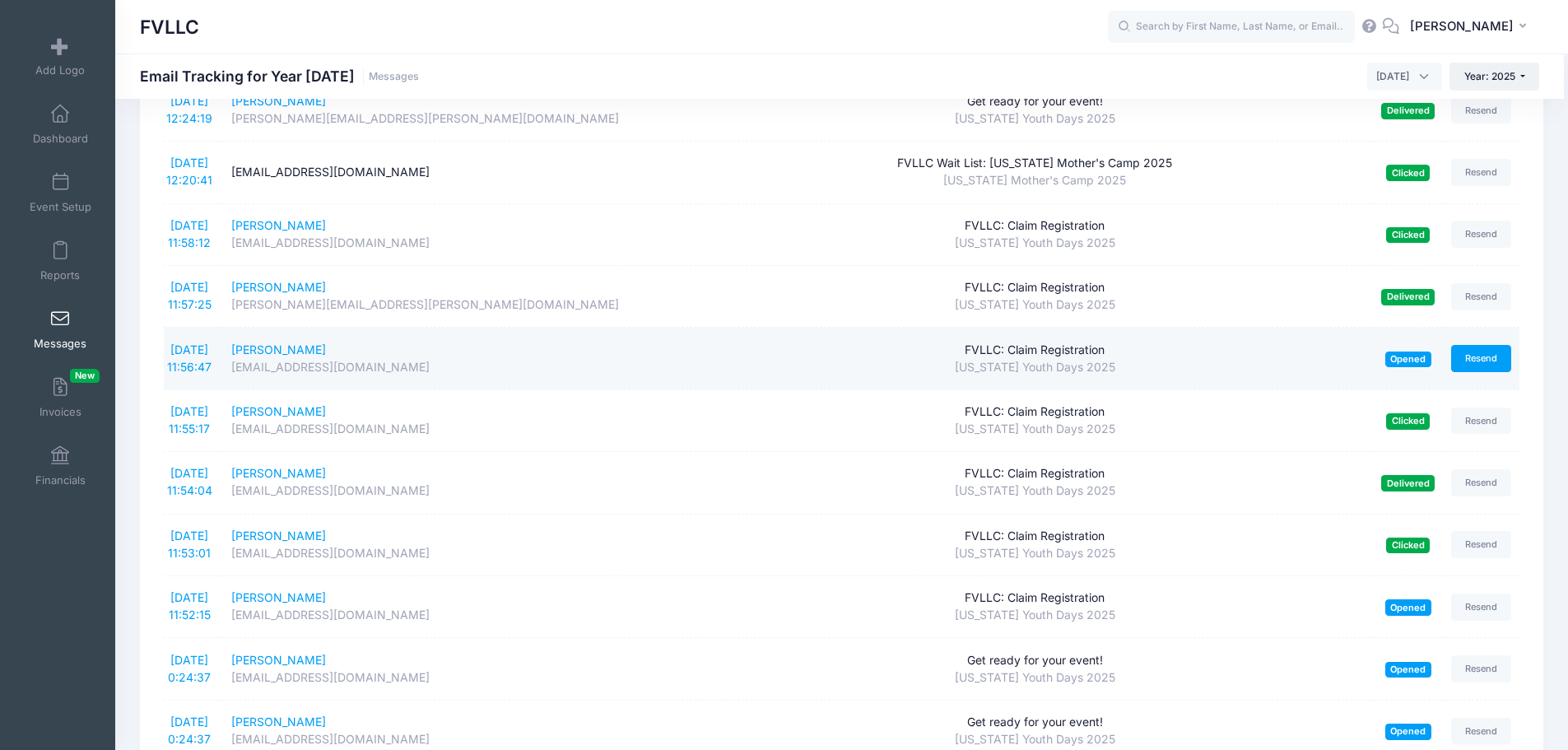
click at [1488, 359] on link "Resend" at bounding box center [1481, 359] width 61 height 27
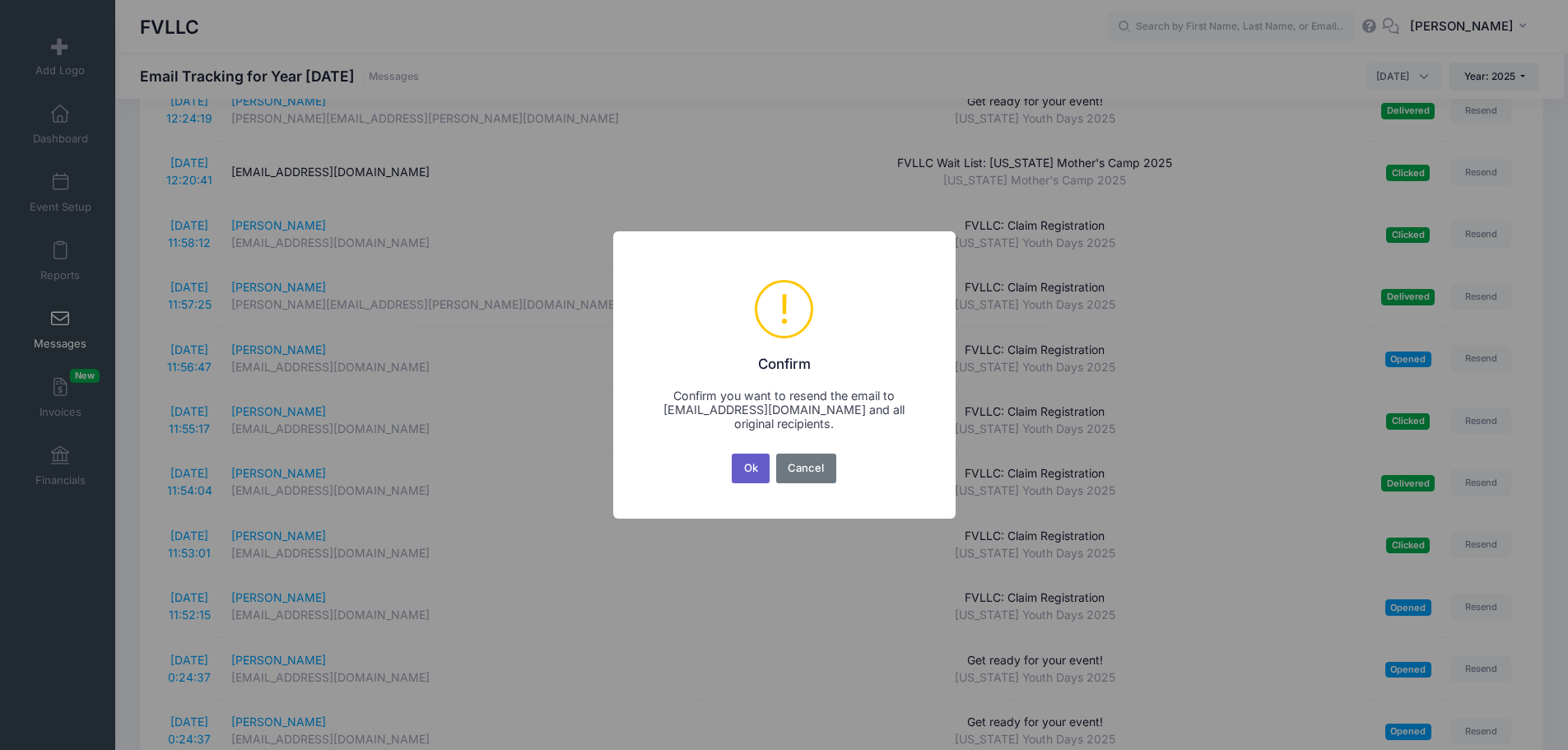
click at [748, 471] on button "Ok" at bounding box center [750, 468] width 38 height 30
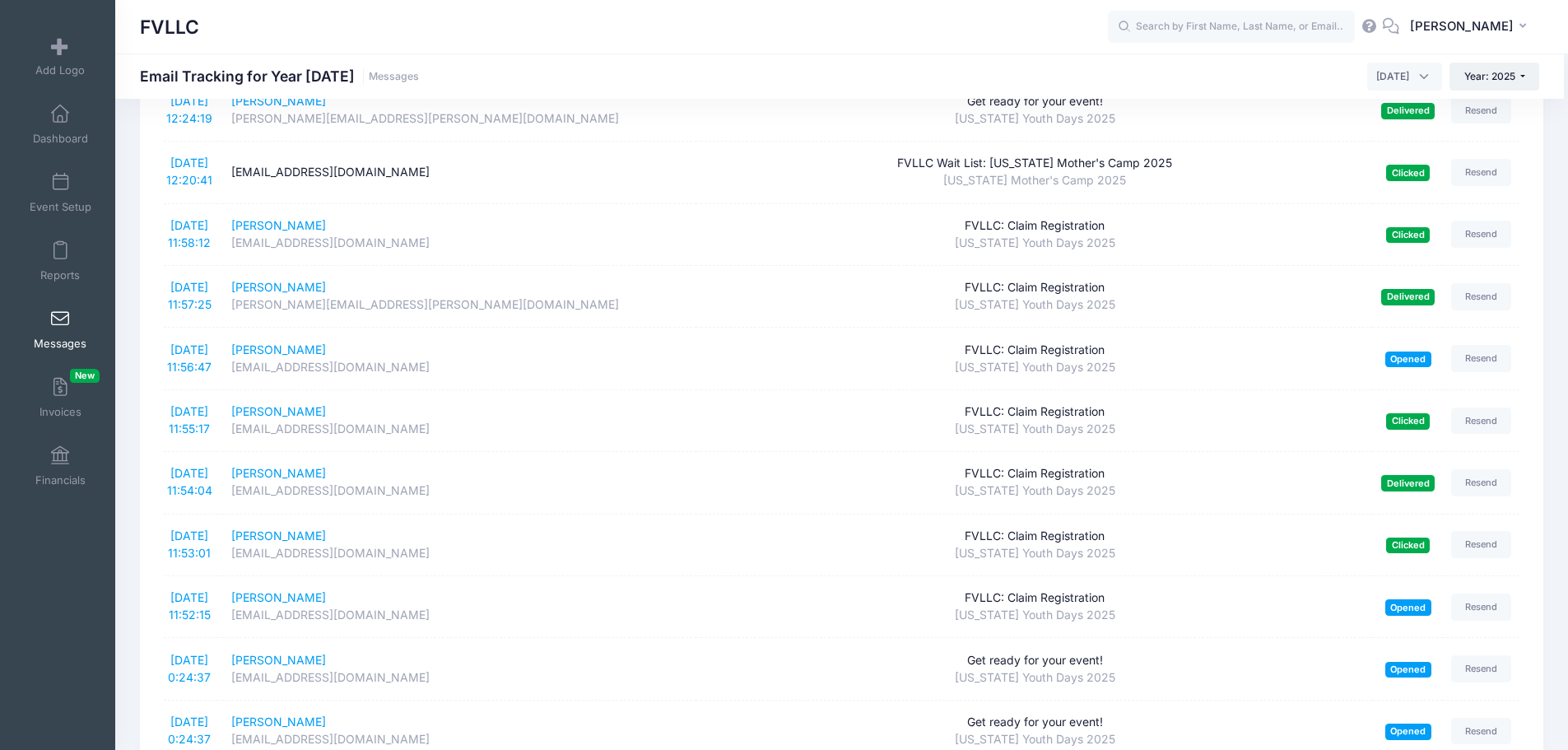
click at [60, 322] on span at bounding box center [60, 319] width 0 height 18
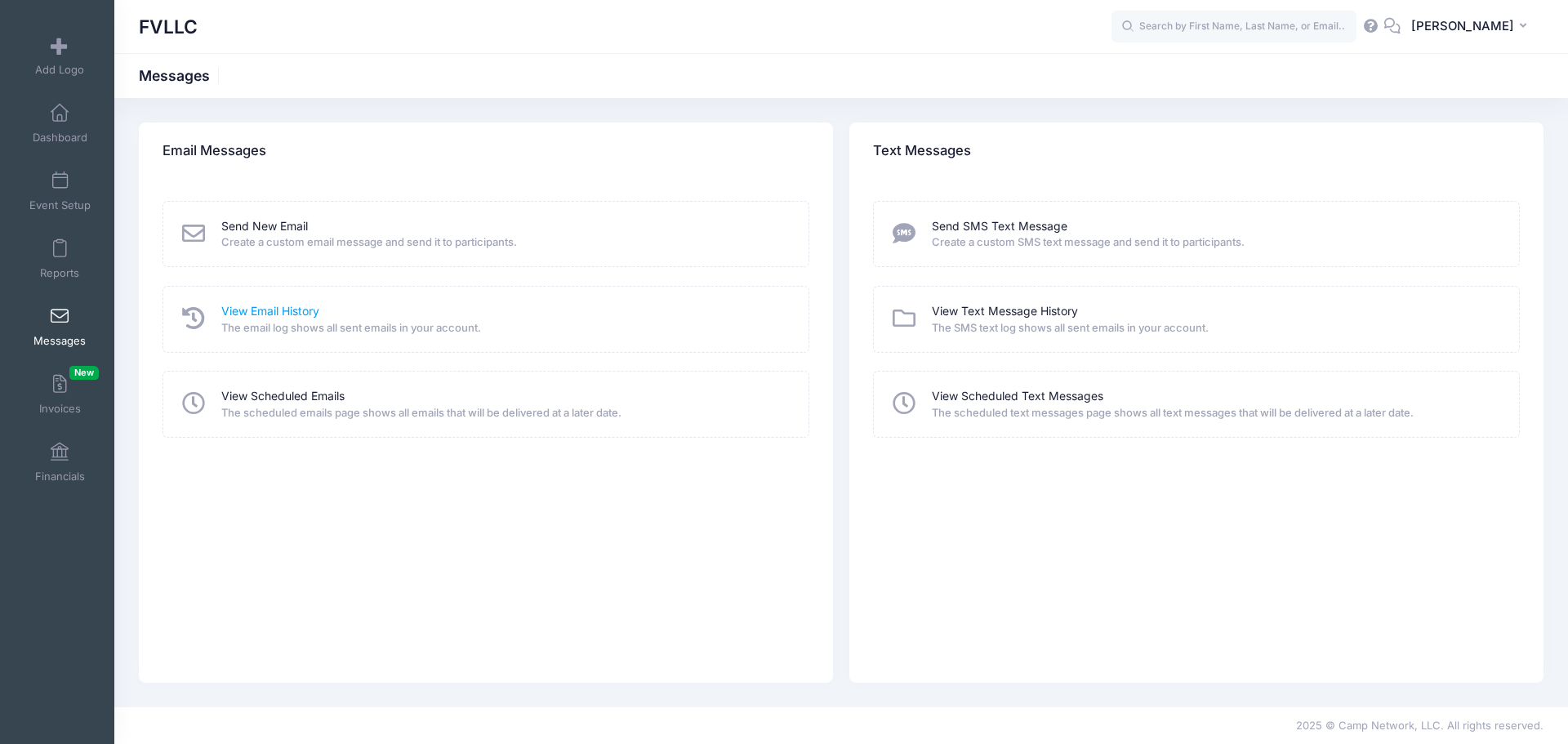
click at [283, 313] on link "View Email History" at bounding box center [270, 311] width 98 height 17
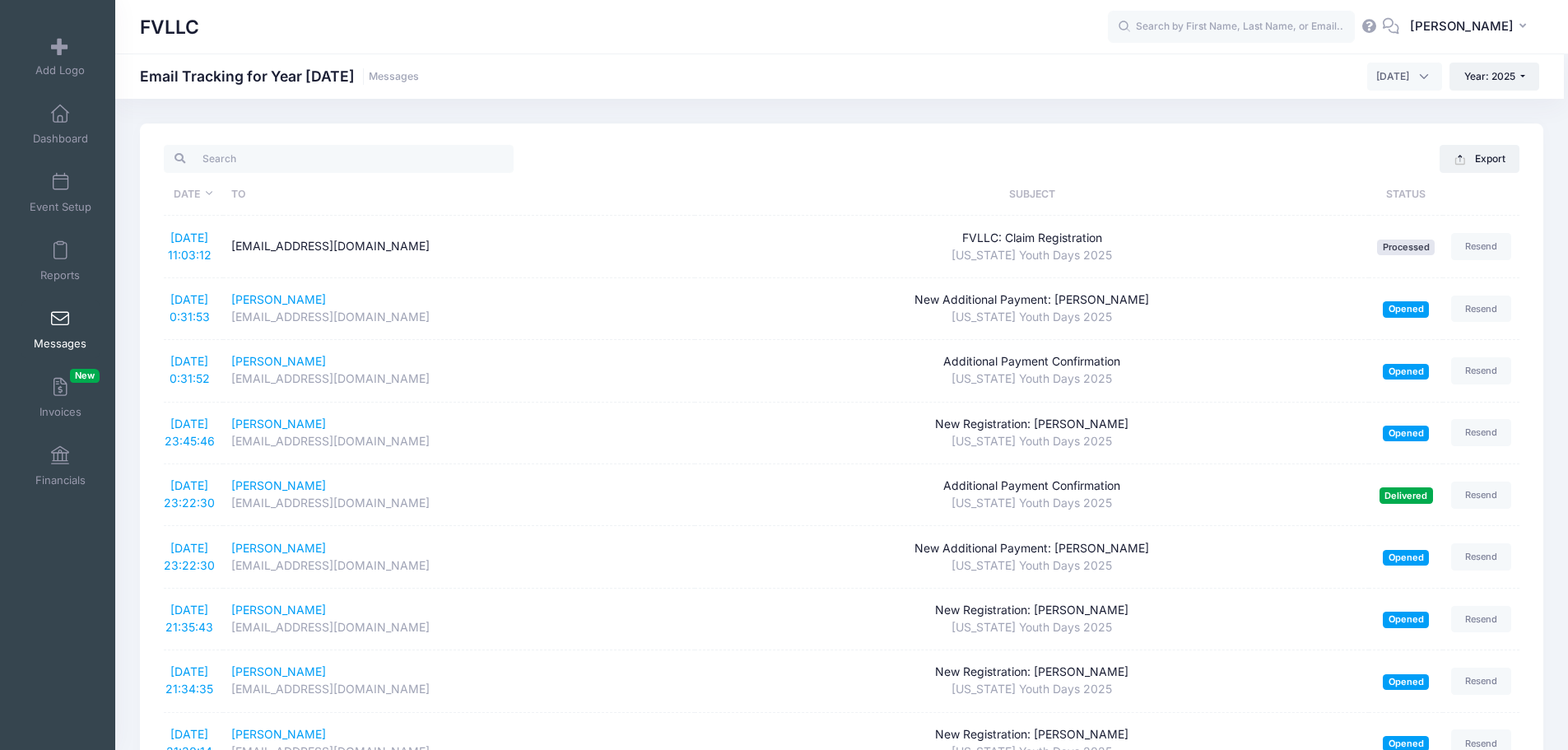
click at [60, 328] on span at bounding box center [60, 319] width 0 height 18
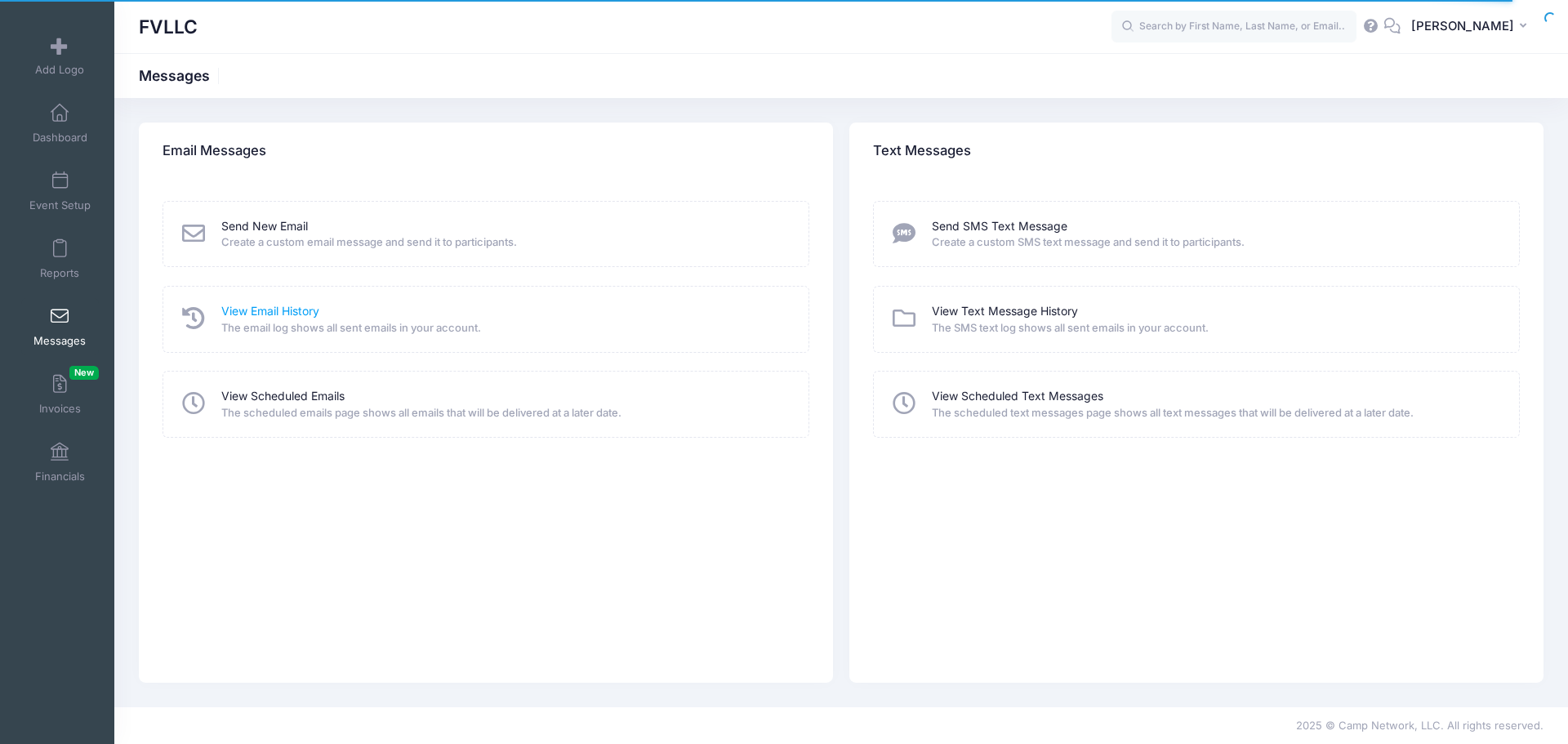
click at [291, 312] on link "View Email History" at bounding box center [270, 311] width 98 height 17
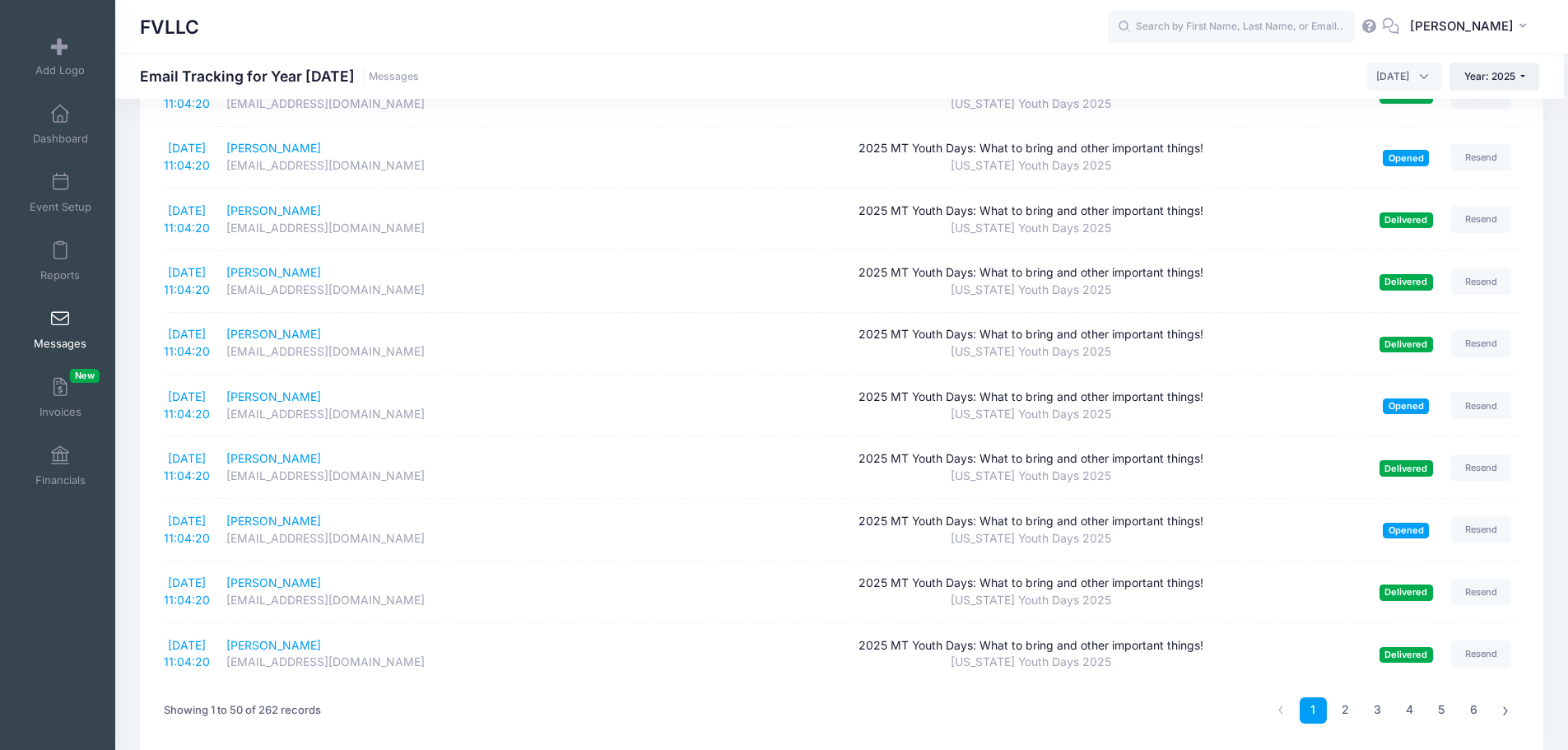
scroll to position [2705, 0]
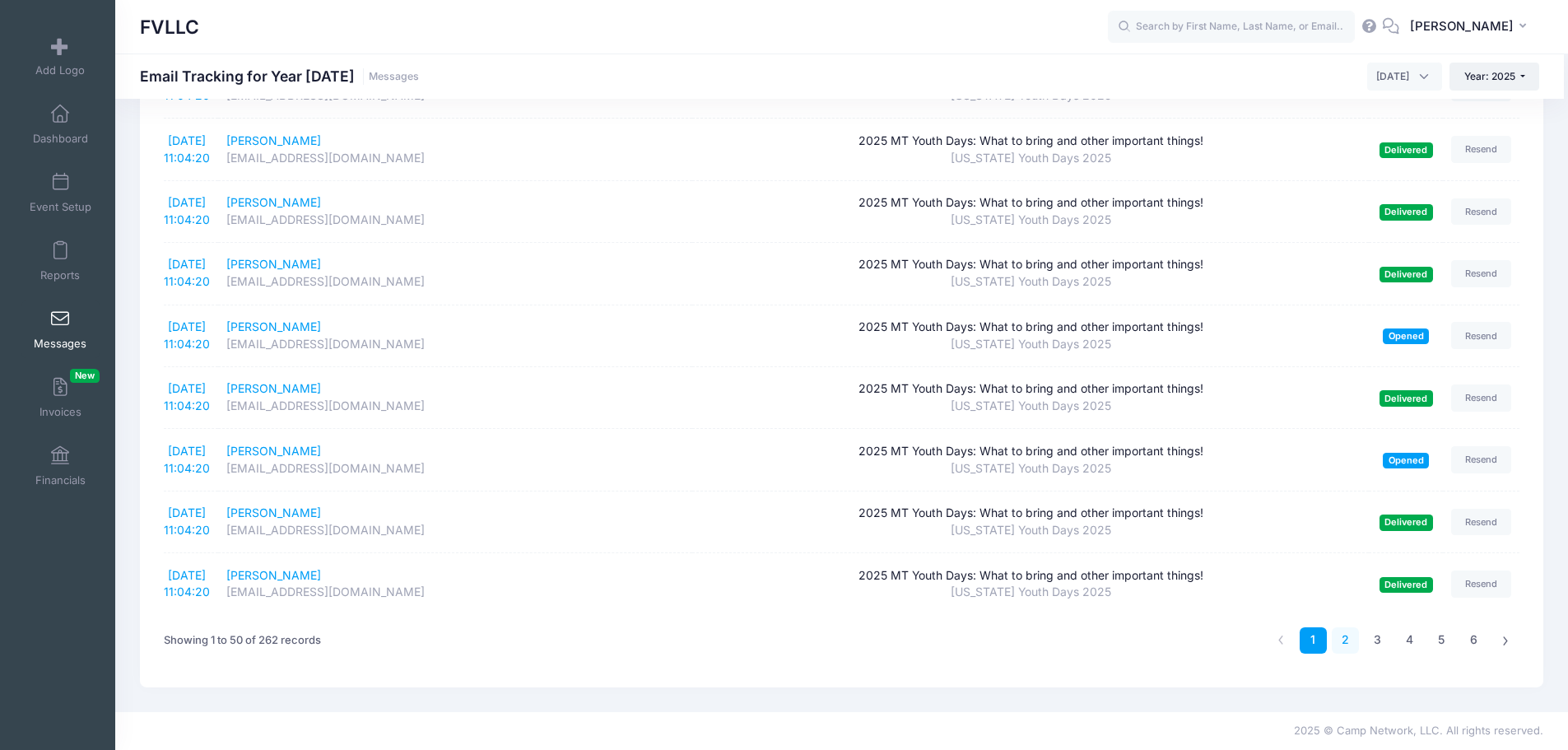
click at [1344, 641] on link "2" at bounding box center [1345, 641] width 27 height 27
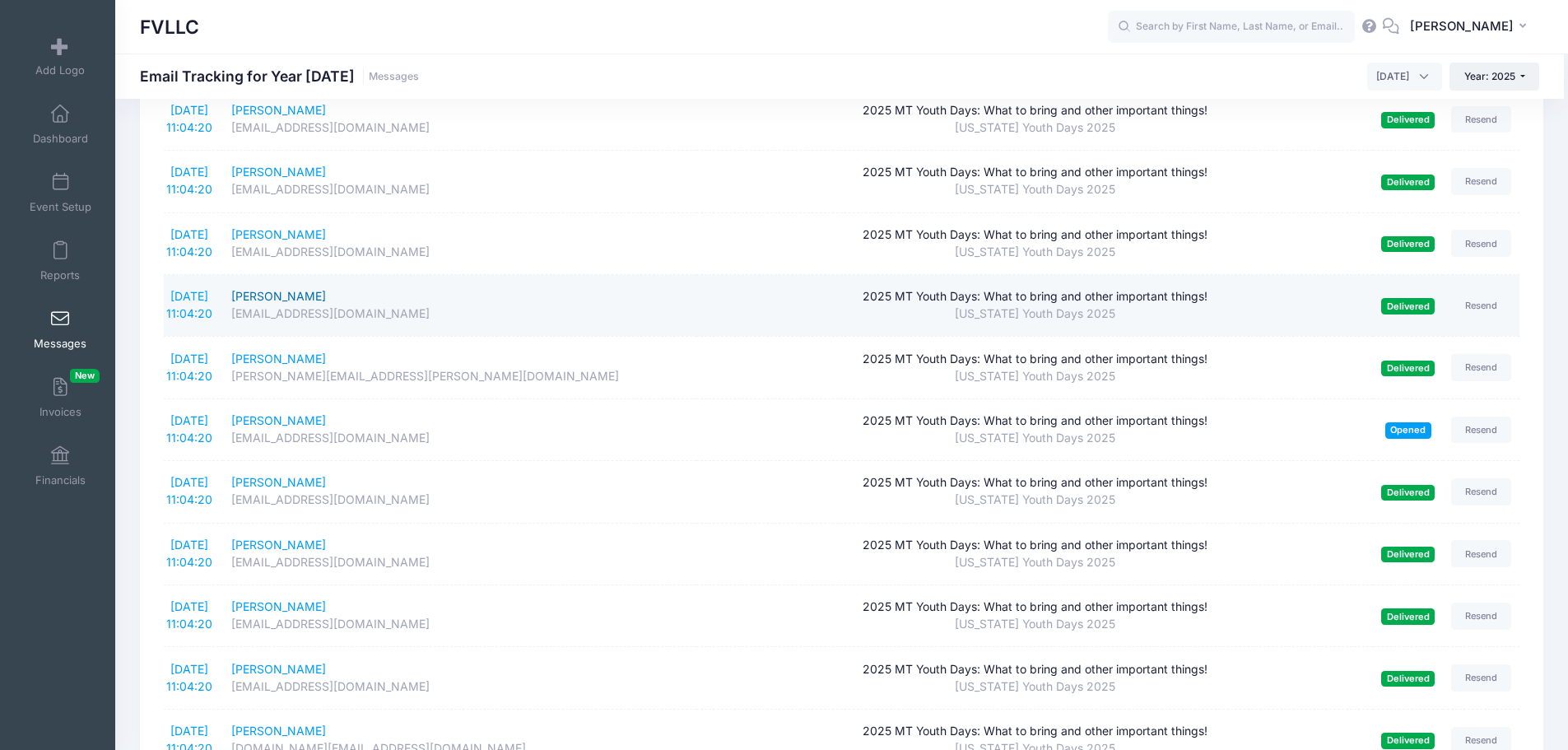
scroll to position [577, 0]
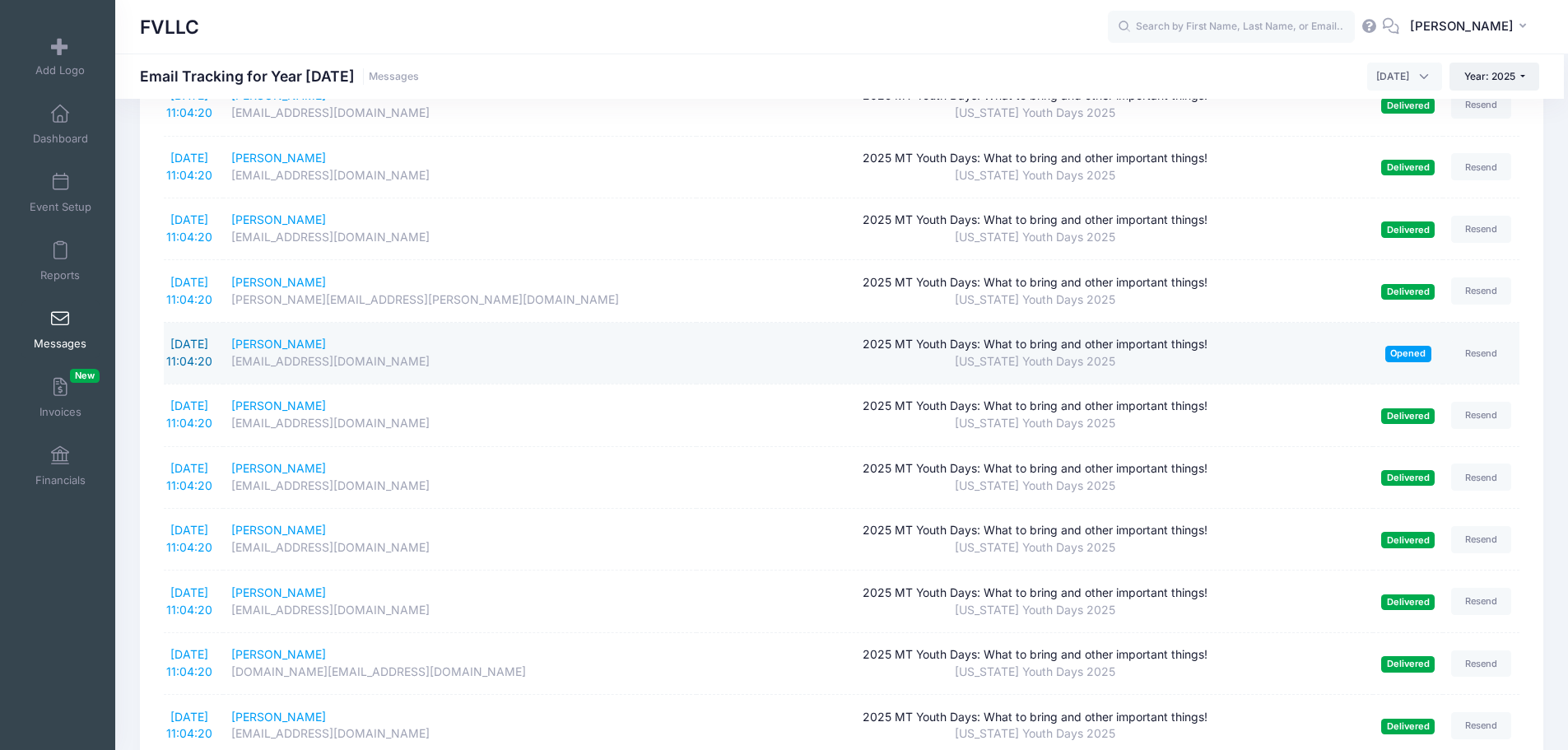
click at [183, 343] on link "9/30/2025 11:04:20" at bounding box center [190, 353] width 46 height 31
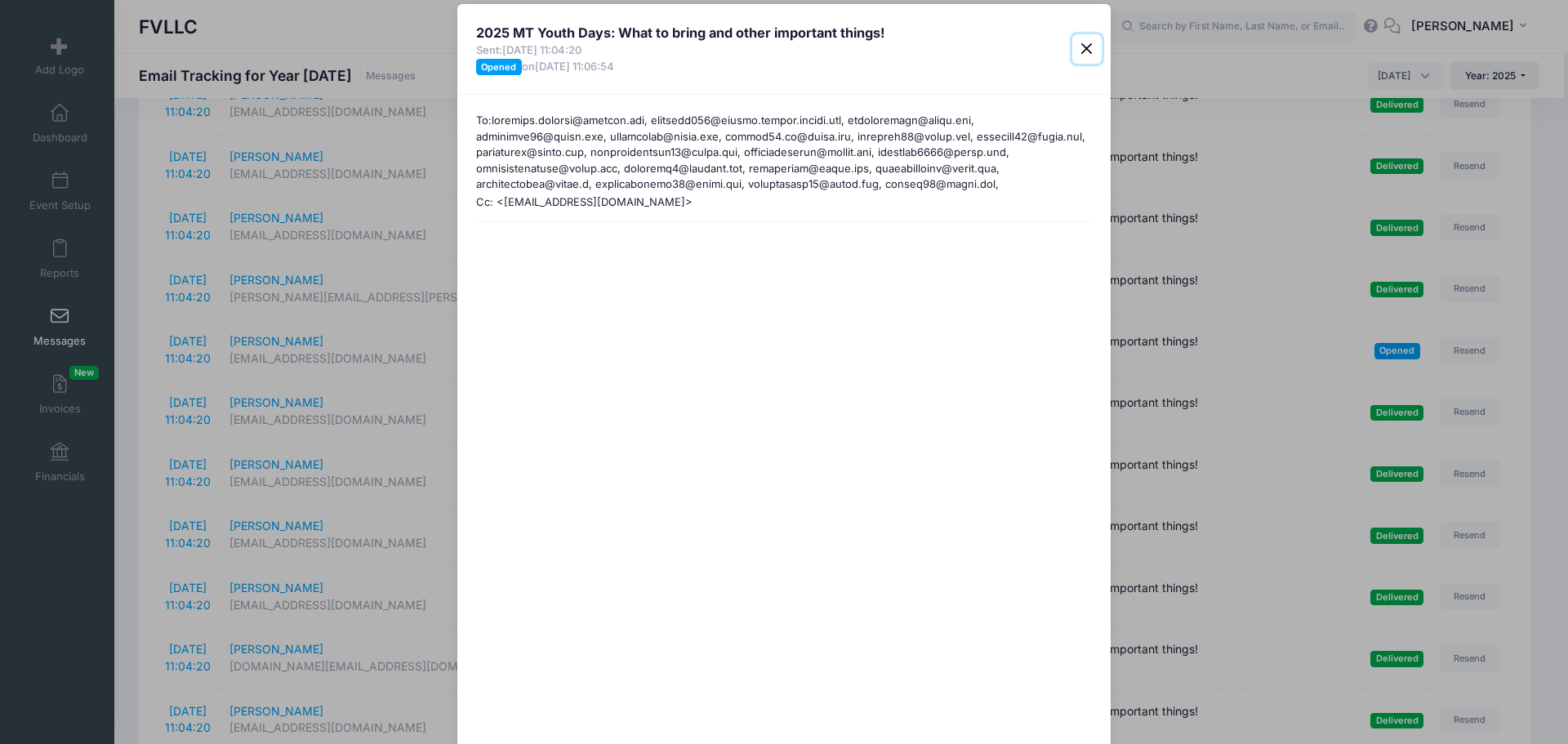
click at [1084, 53] on button "Close" at bounding box center [1087, 49] width 30 height 30
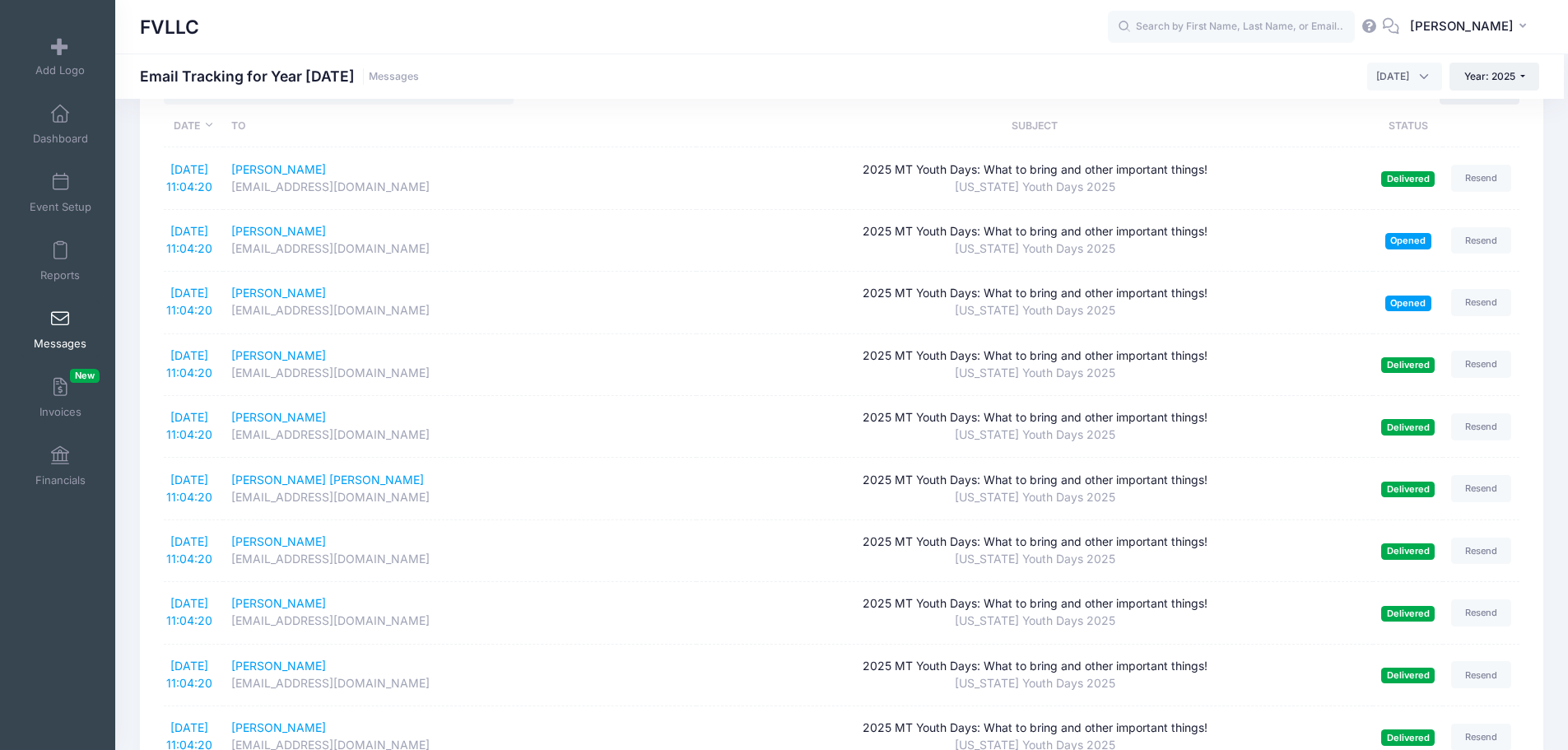
scroll to position [0, 0]
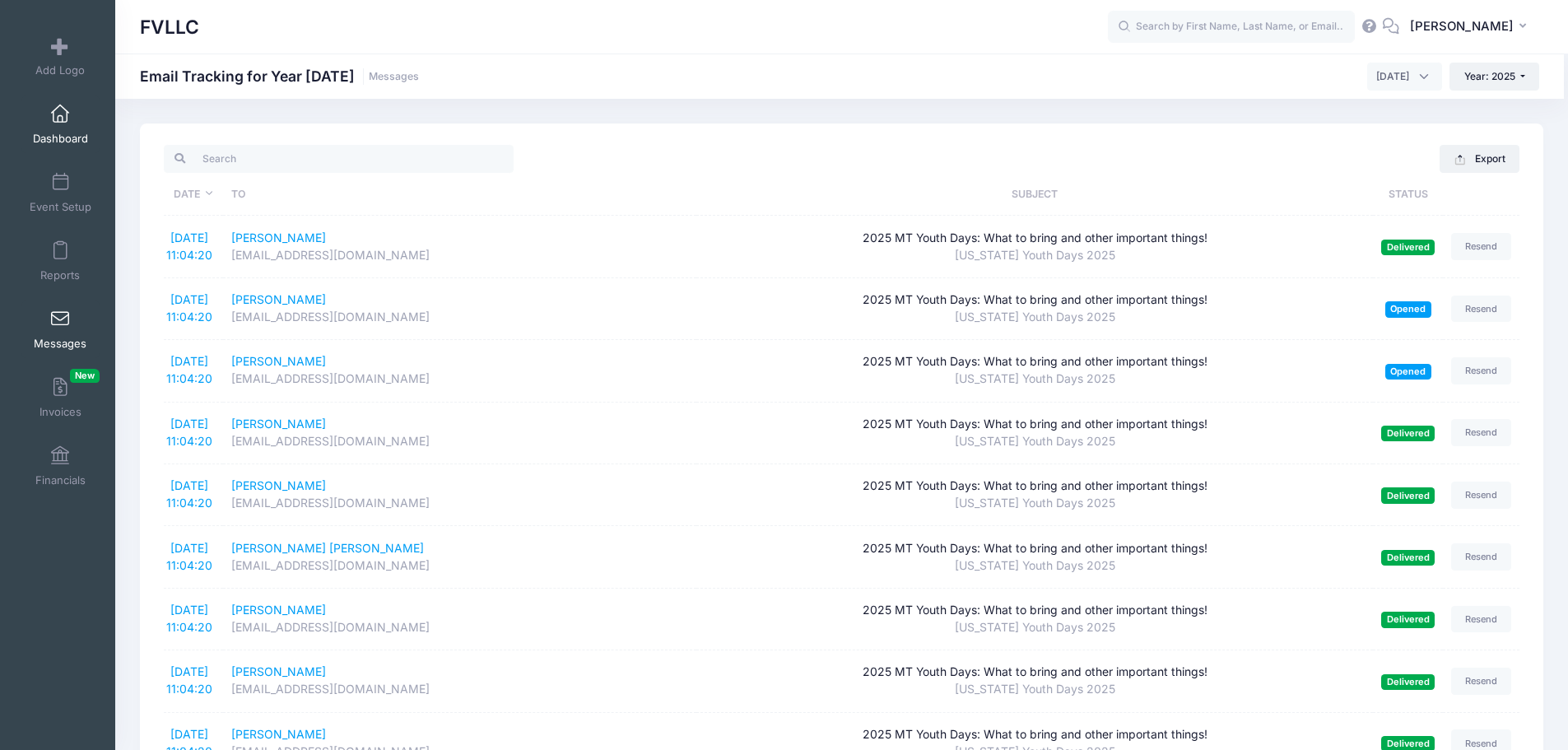
click at [38, 135] on span "Dashboard" at bounding box center [60, 139] width 55 height 14
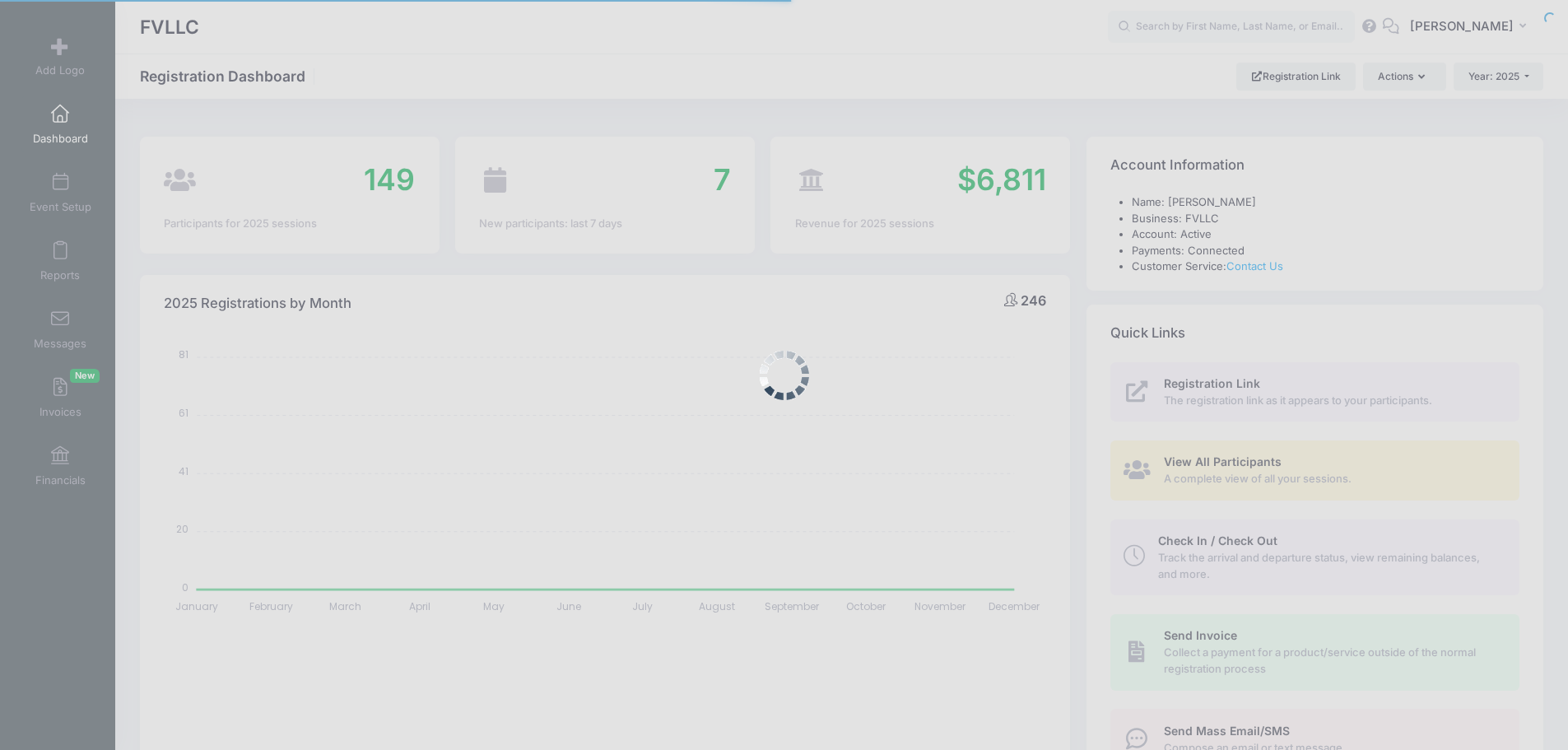
select select
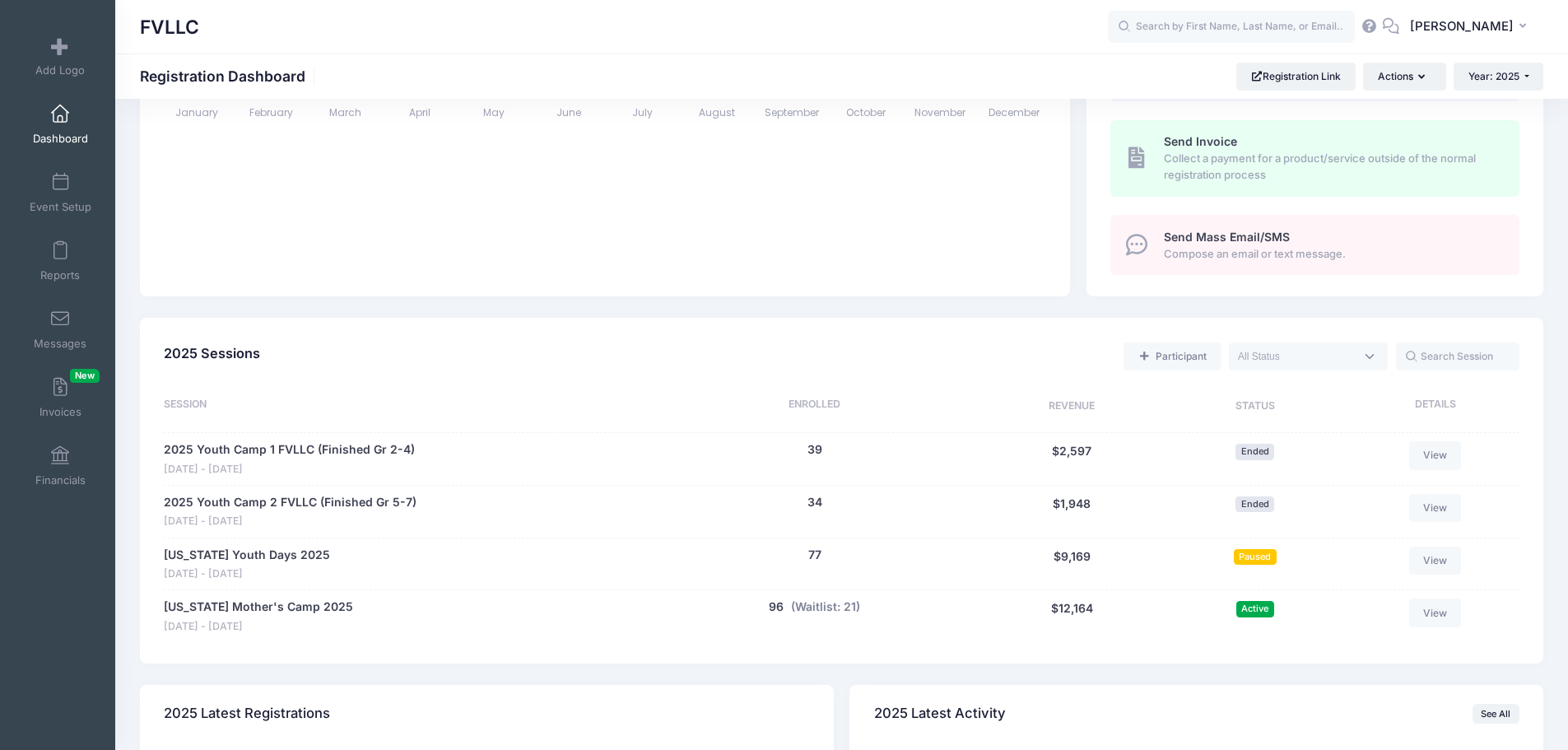
scroll to position [913, 0]
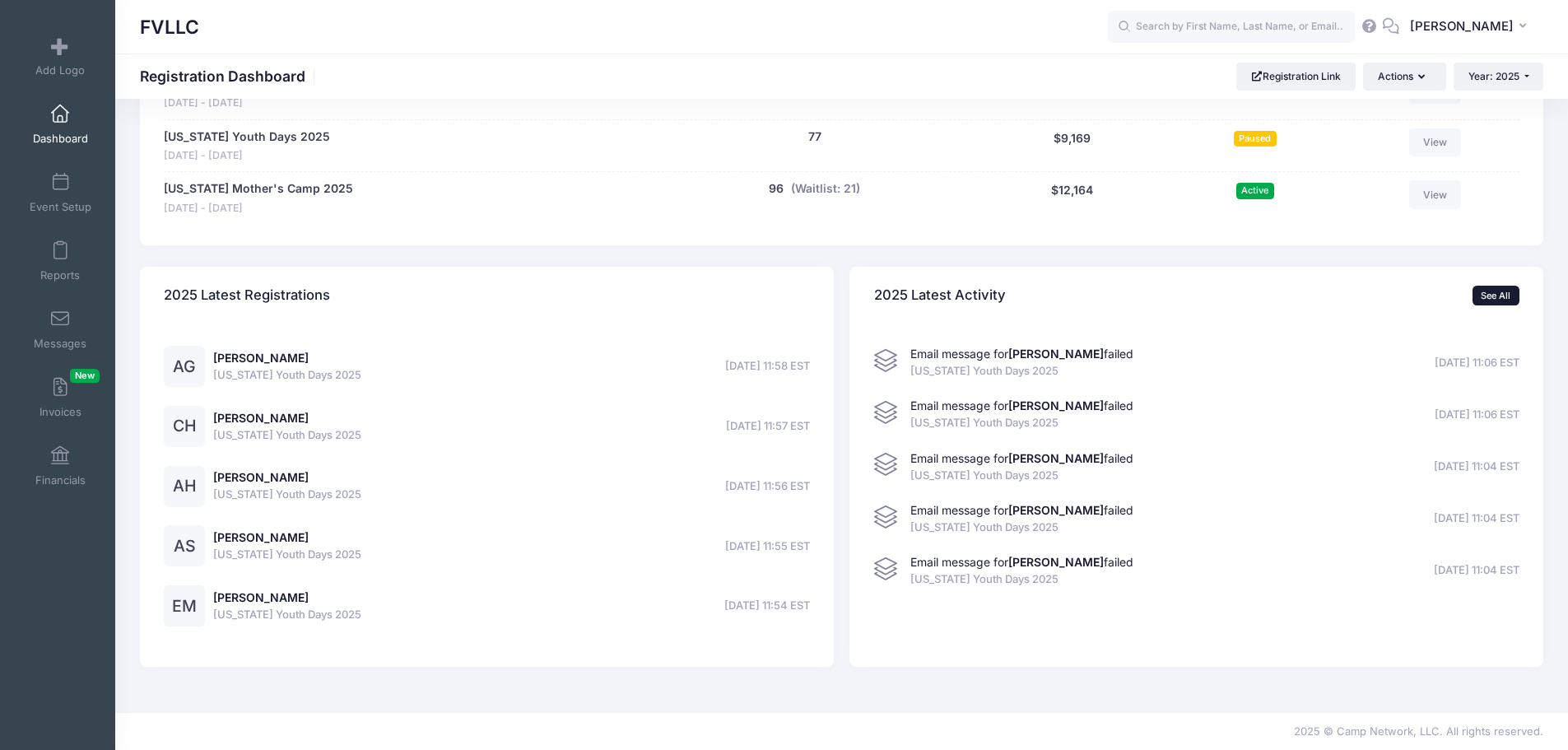
click at [1495, 293] on link "See All" at bounding box center [1495, 296] width 46 height 19
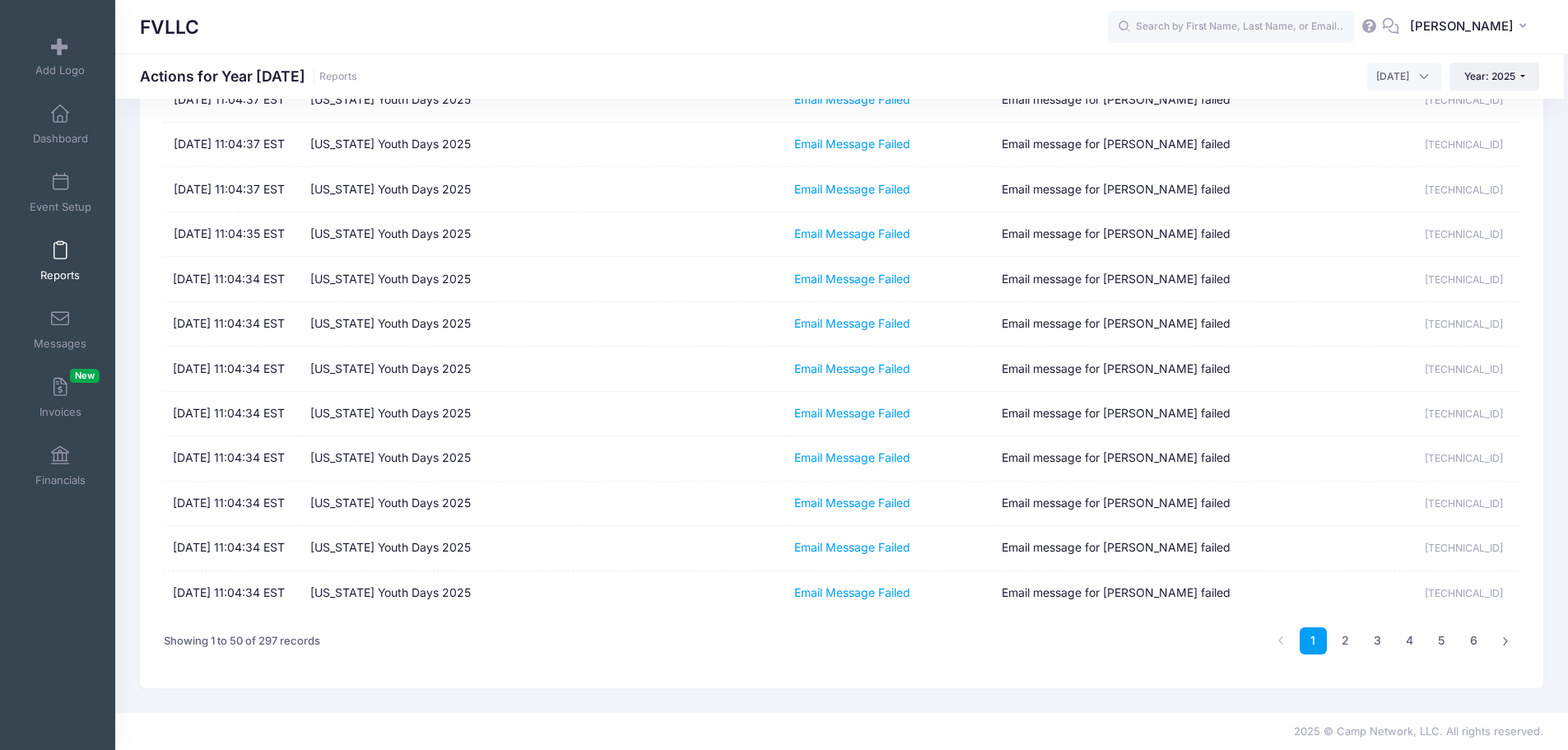
scroll to position [2635, 0]
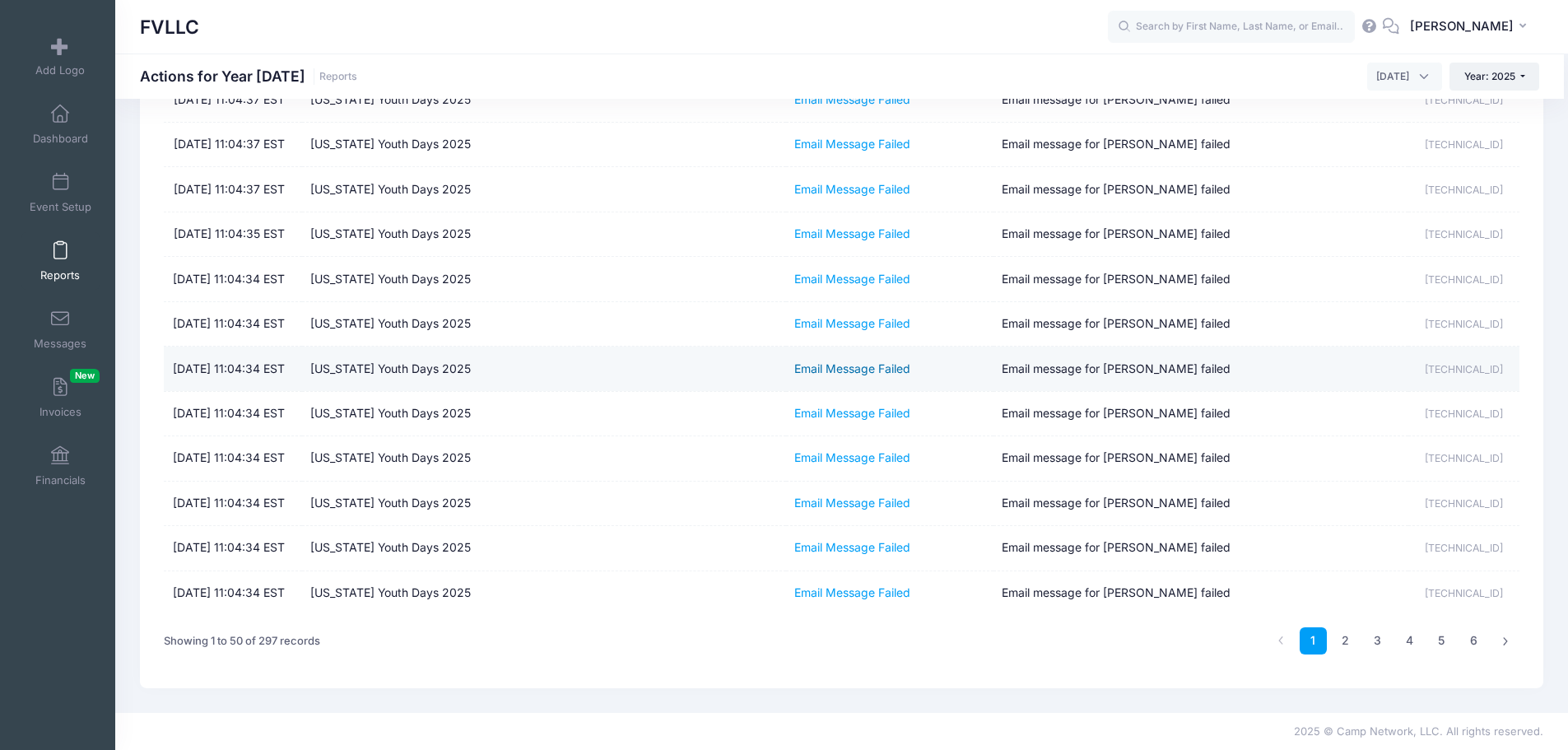
click at [871, 361] on link "Email Message Failed" at bounding box center [852, 368] width 116 height 14
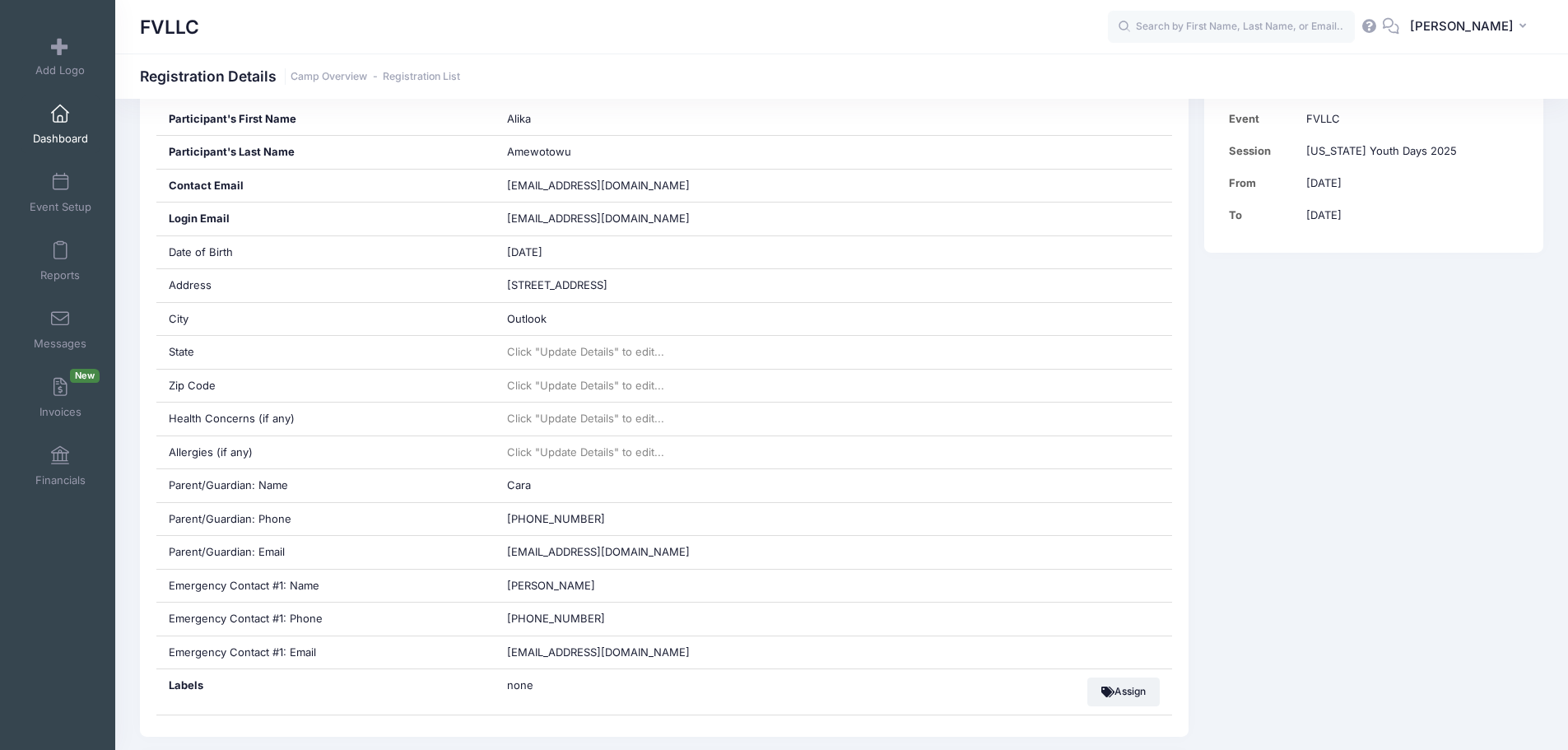
scroll to position [412, 0]
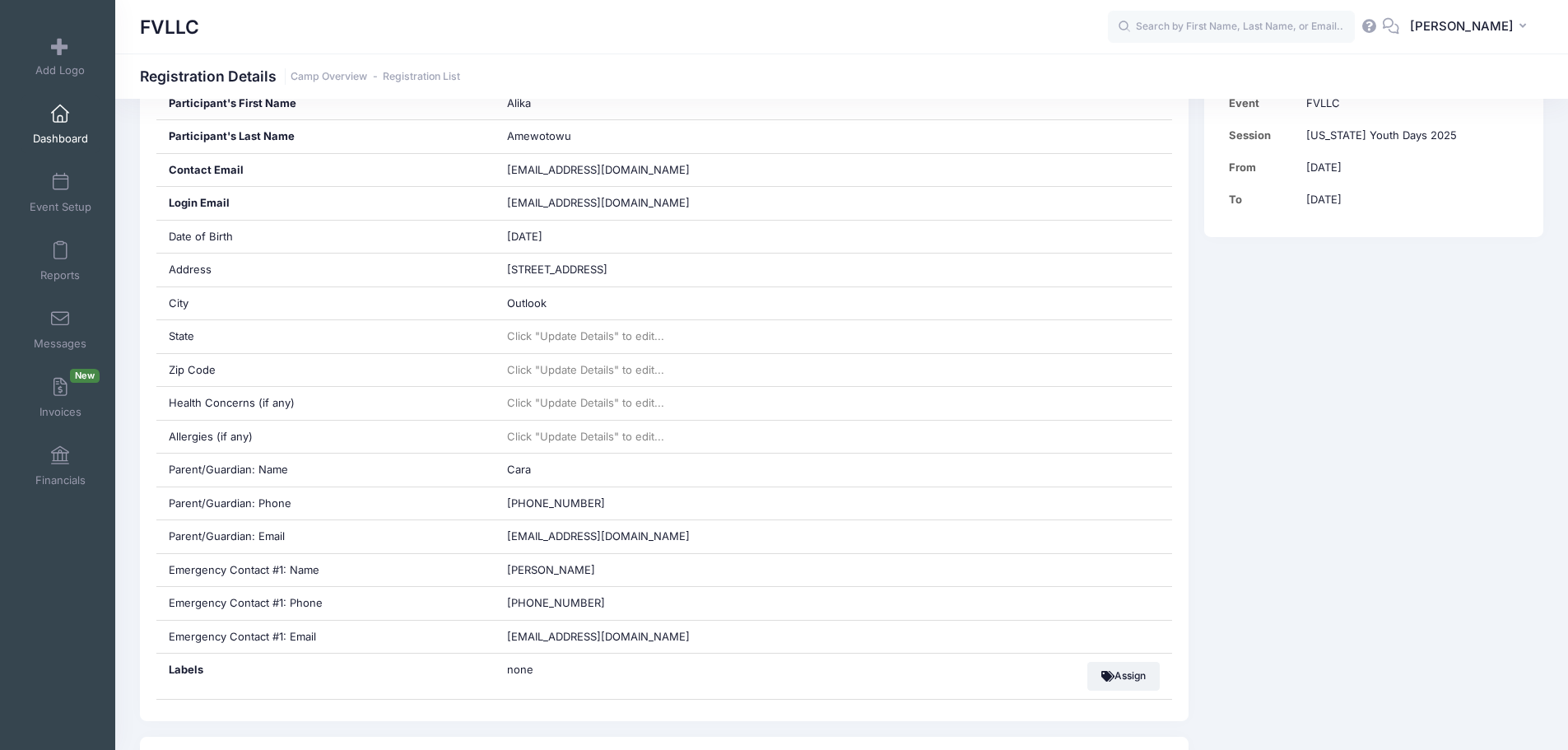
click at [66, 129] on link "Dashboard" at bounding box center [60, 124] width 78 height 57
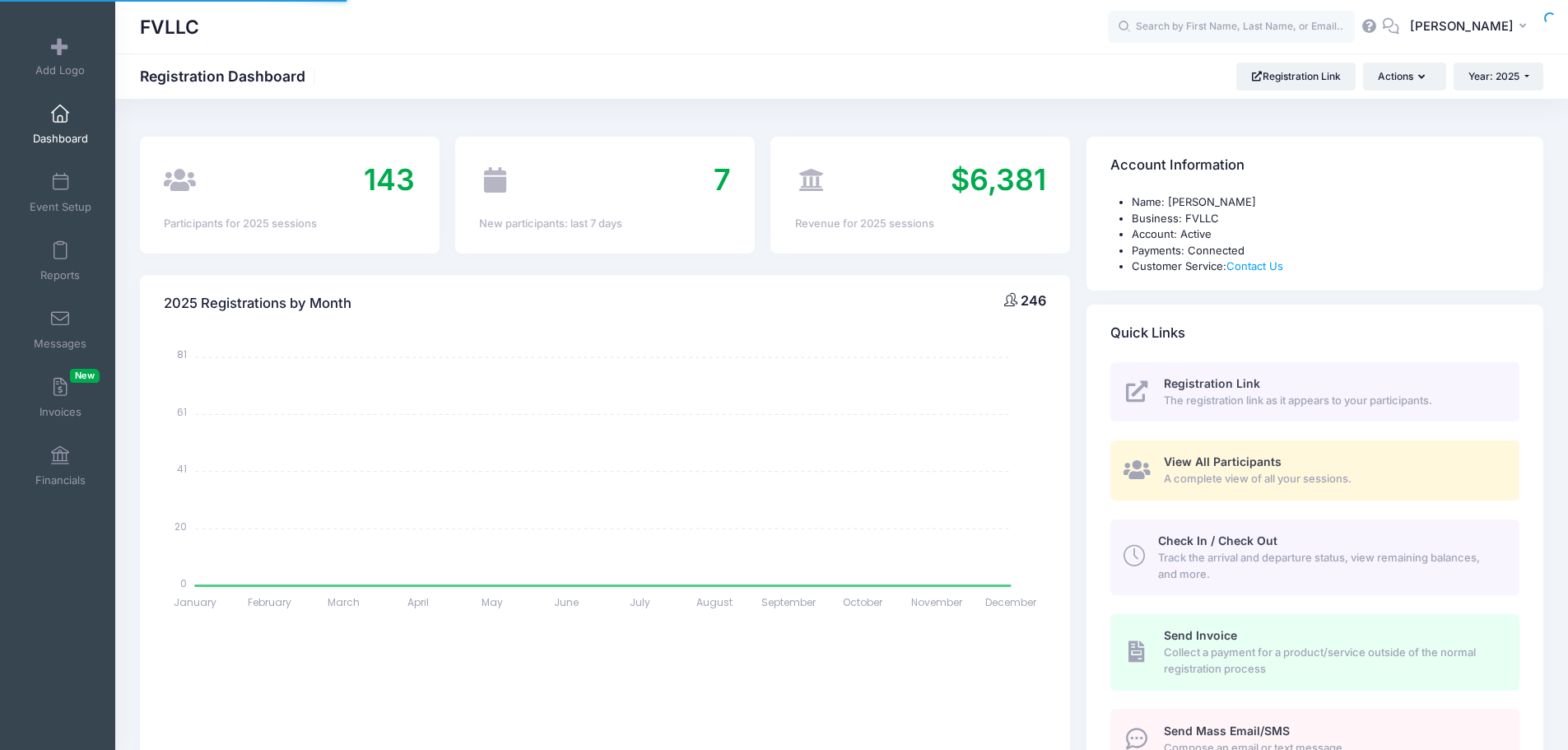
select select
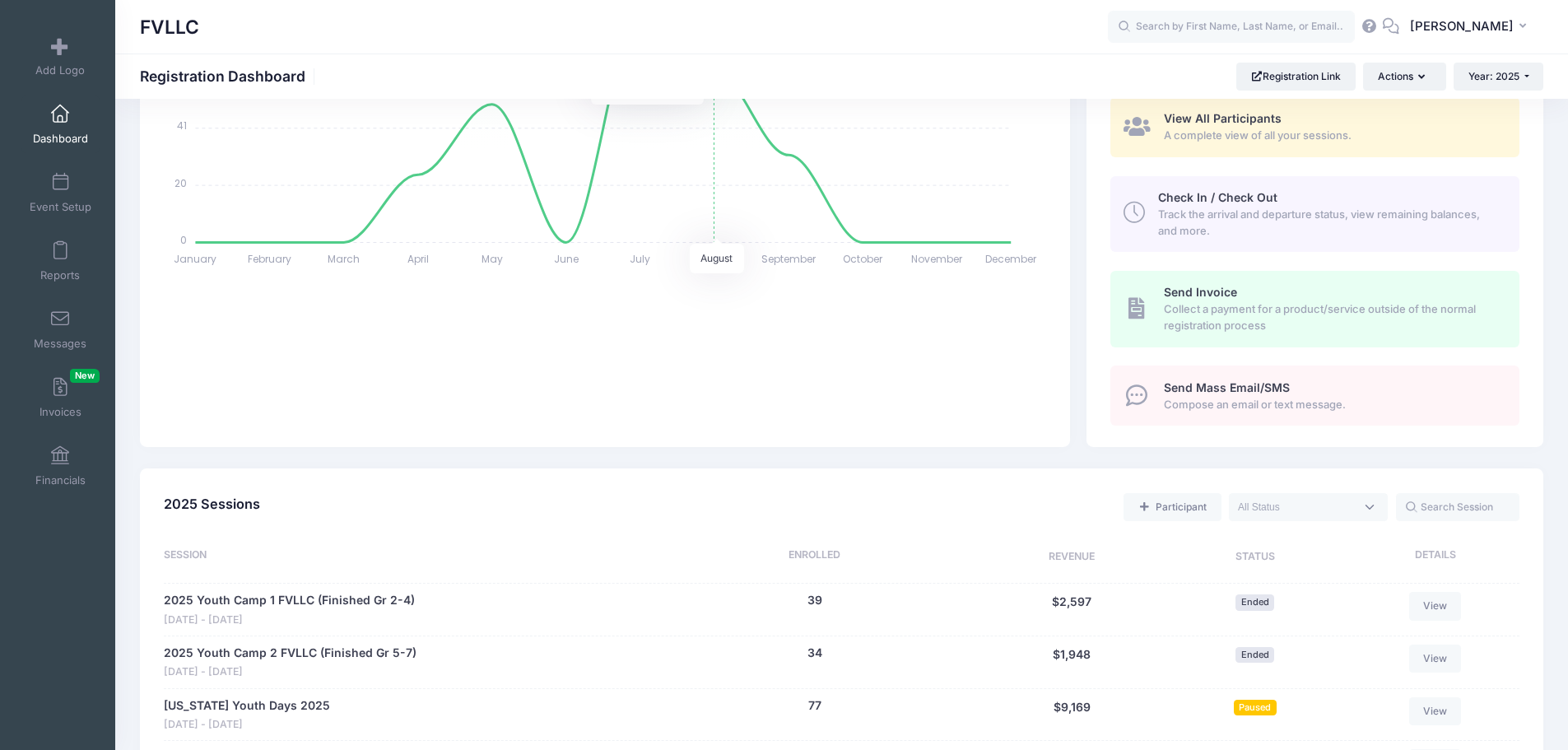
scroll to position [494, 0]
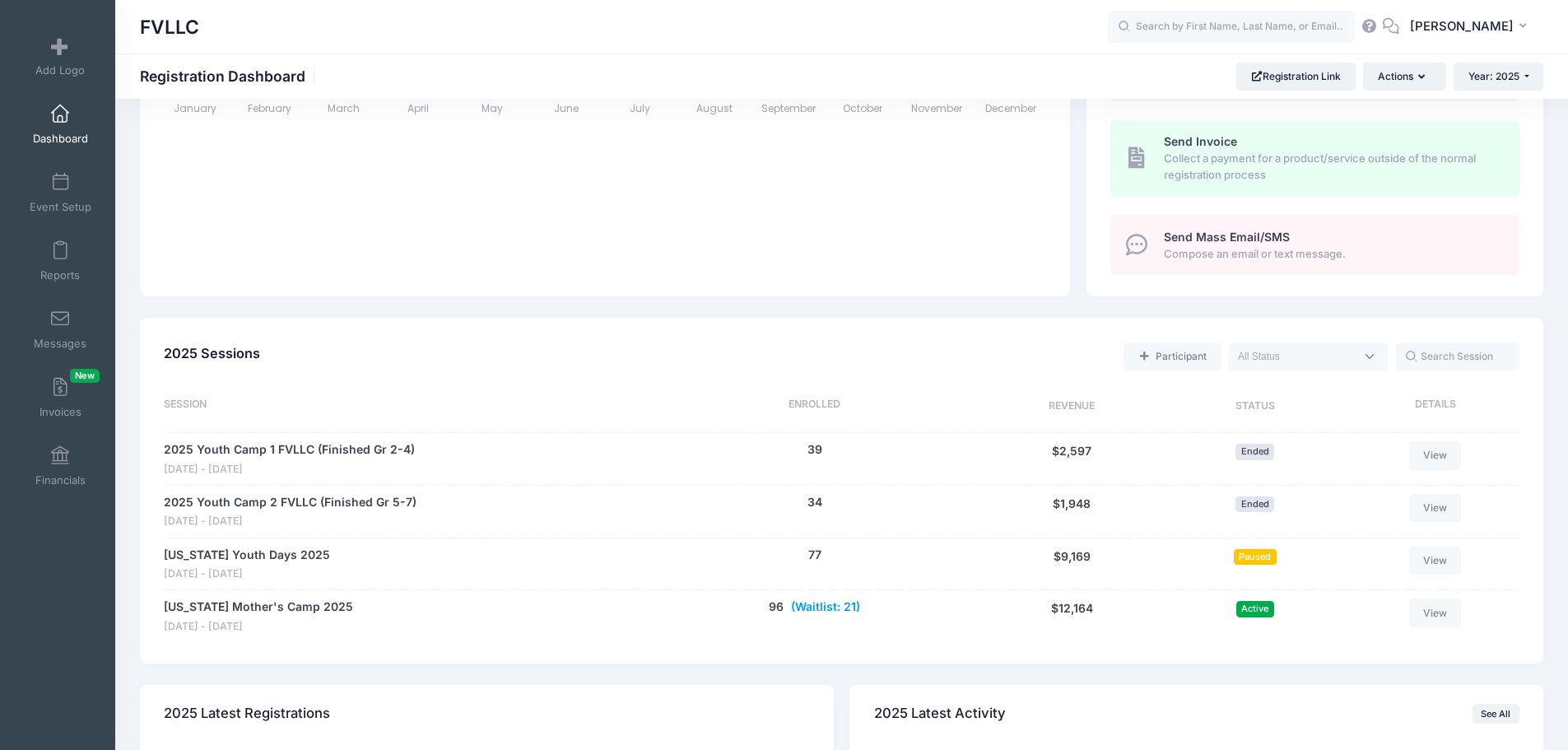
click at [835, 607] on button "(Waitlist: 21)" at bounding box center [825, 608] width 69 height 17
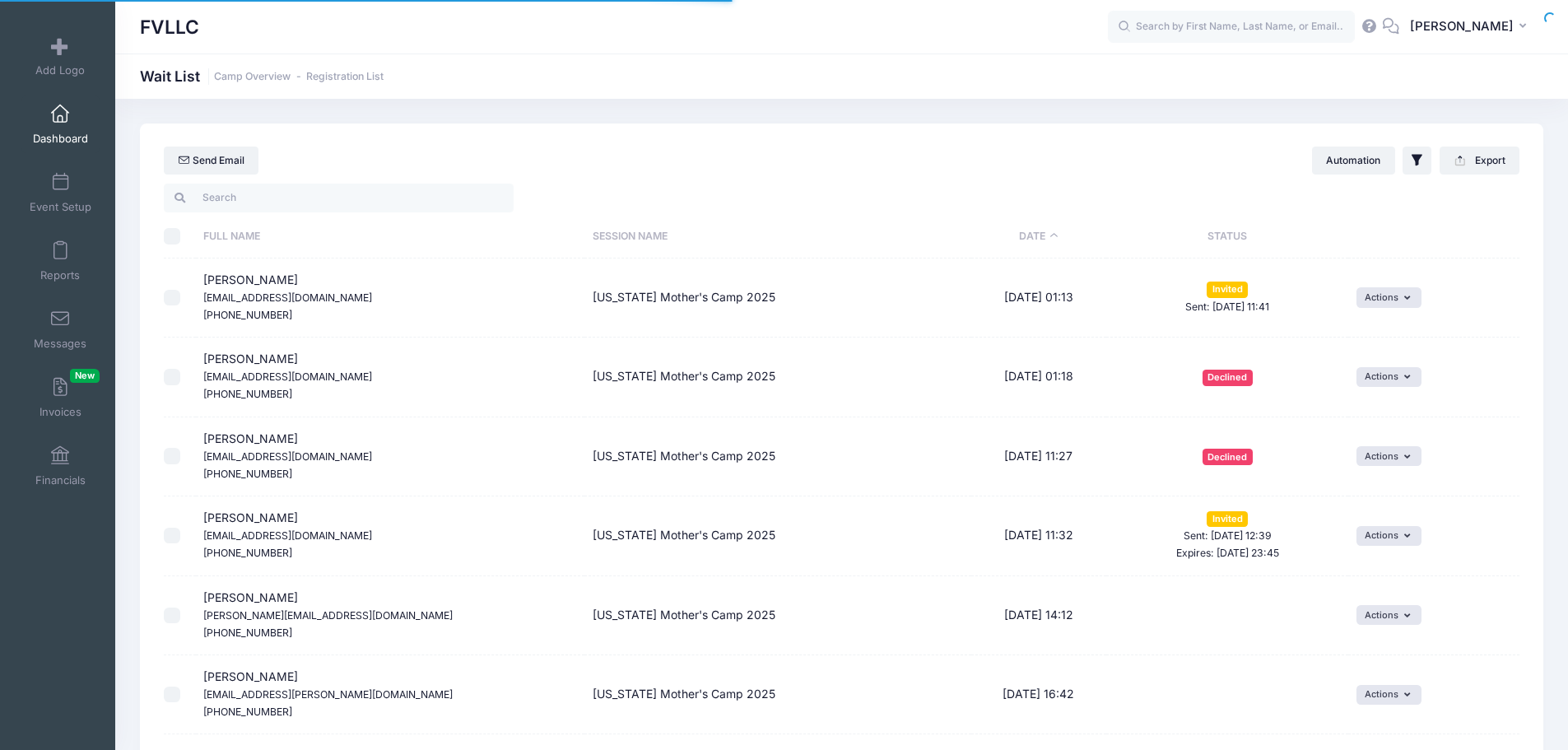
select select "50"
click at [271, 79] on link "Camp Overview" at bounding box center [252, 77] width 77 height 13
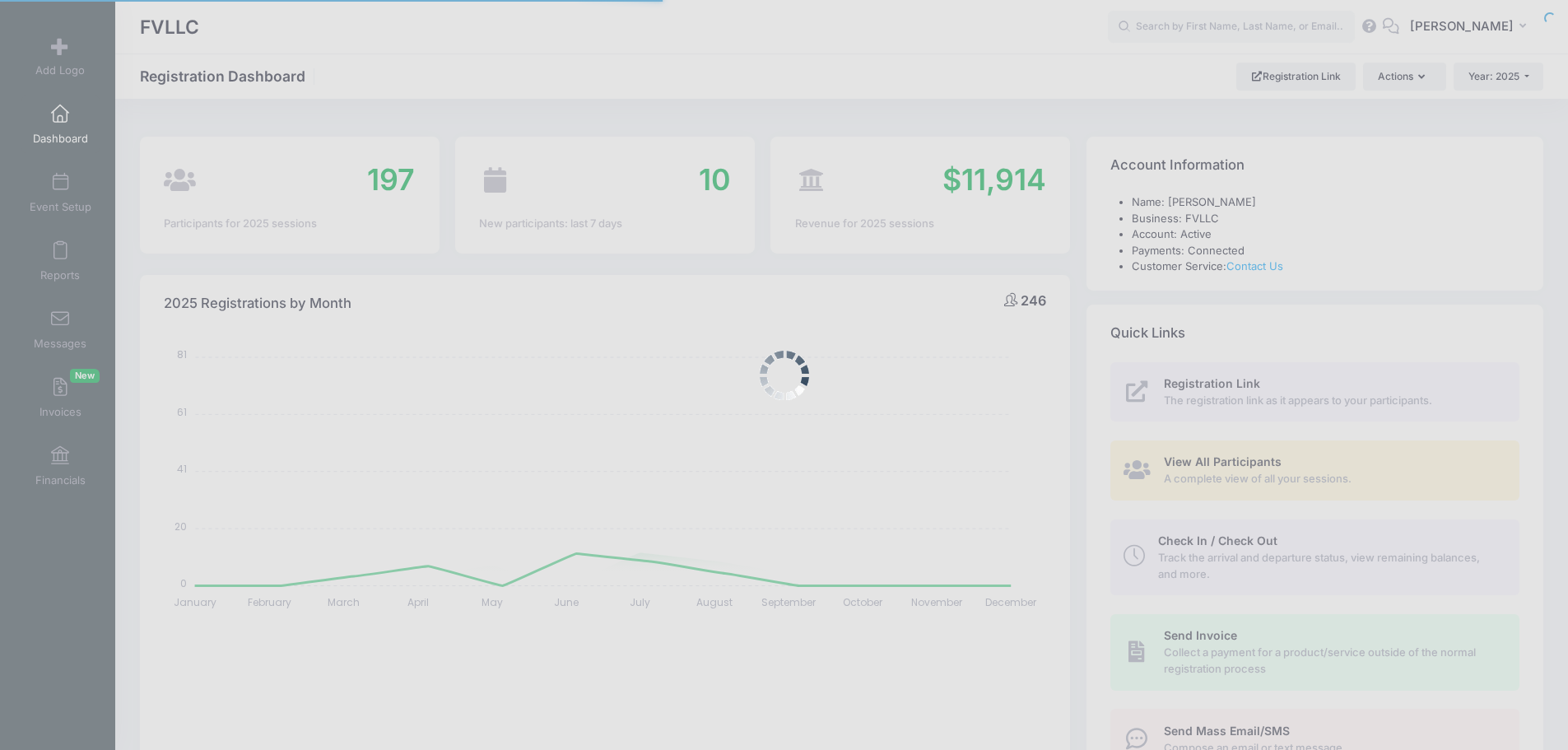
select select
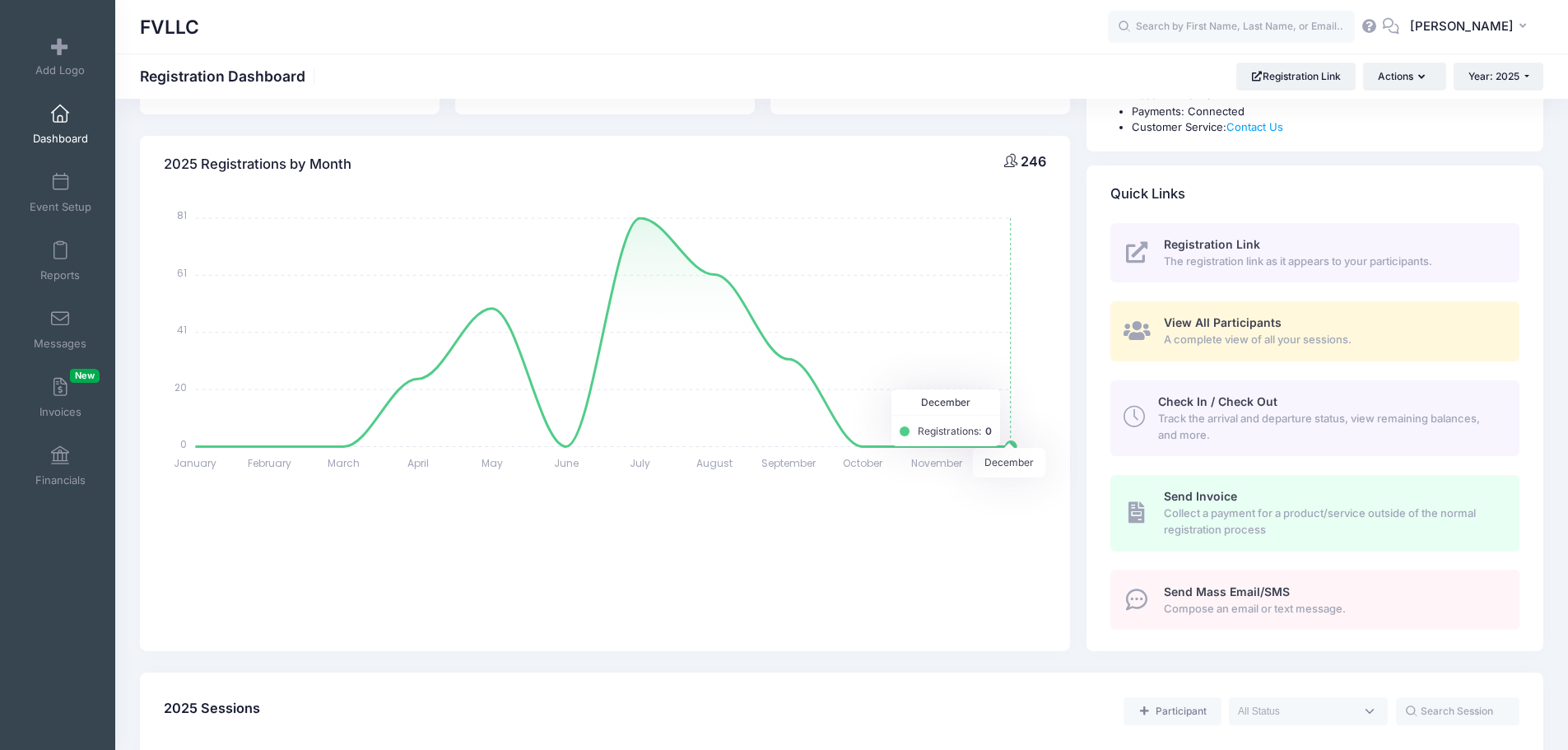
scroll to position [412, 0]
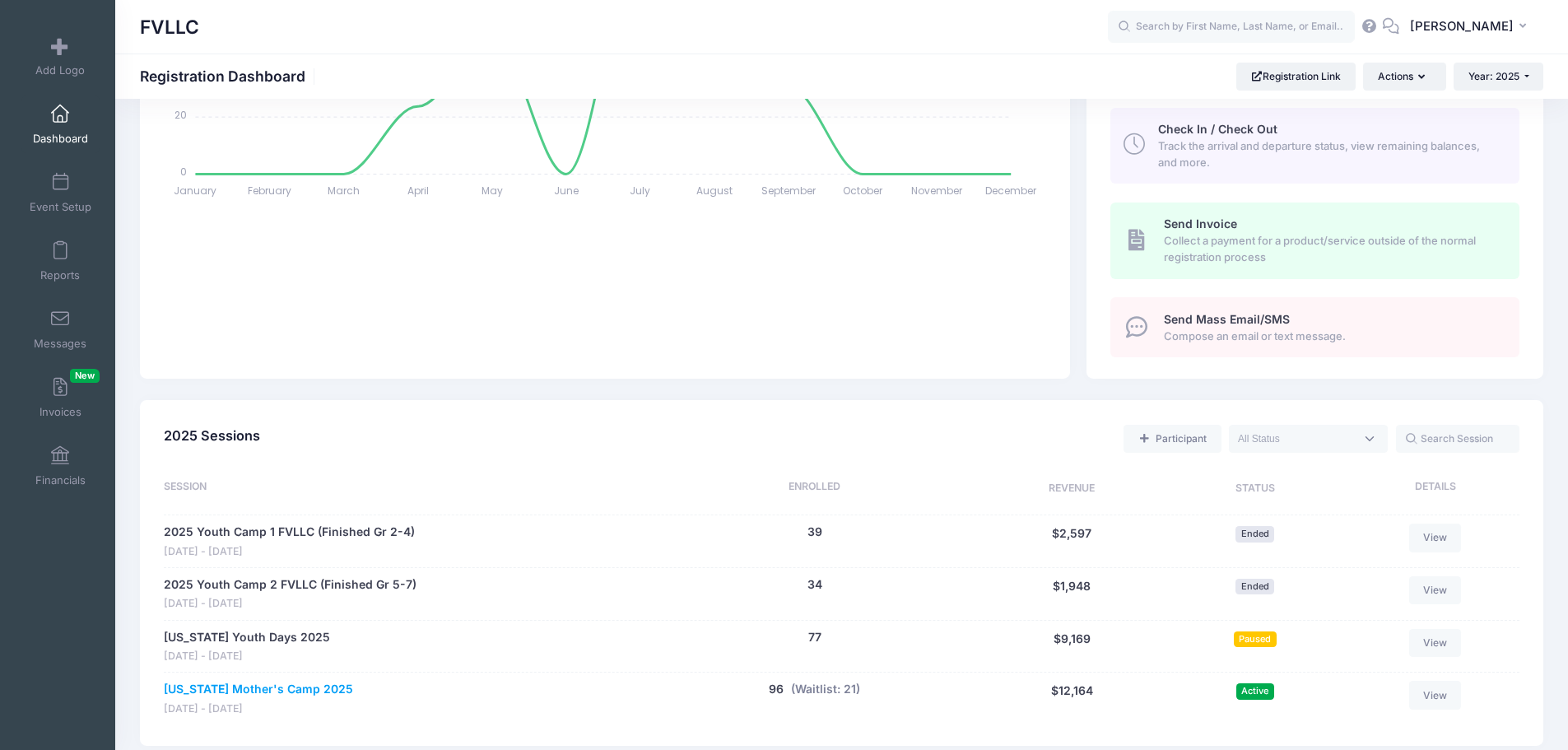
click at [260, 695] on link "[US_STATE] Mother's Camp 2025" at bounding box center [258, 690] width 189 height 17
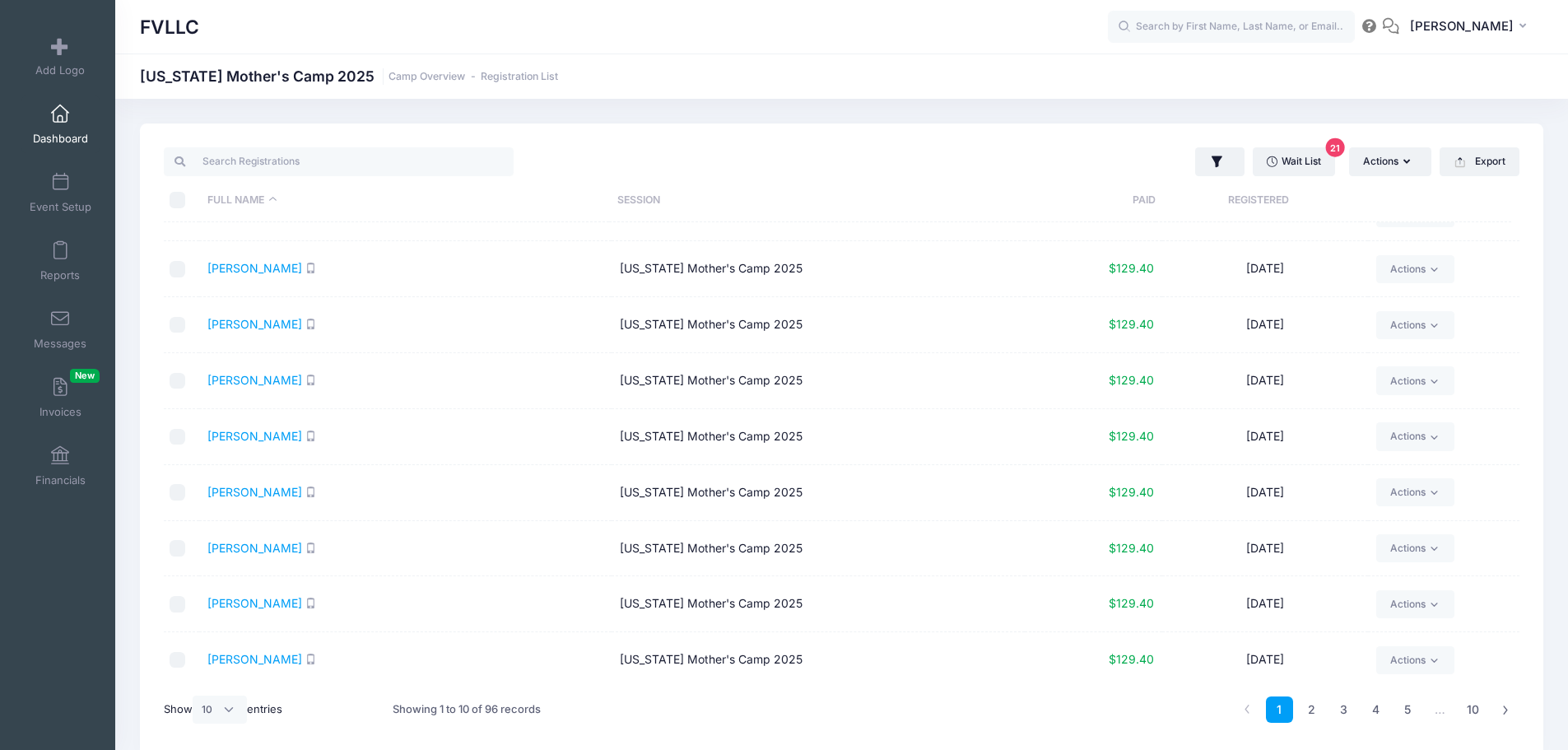
scroll to position [96, 0]
click at [233, 712] on select "All 10 25 50" at bounding box center [220, 709] width 54 height 28
select select "50"
click at [195, 696] on select "All 10 25 50" at bounding box center [220, 709] width 54 height 28
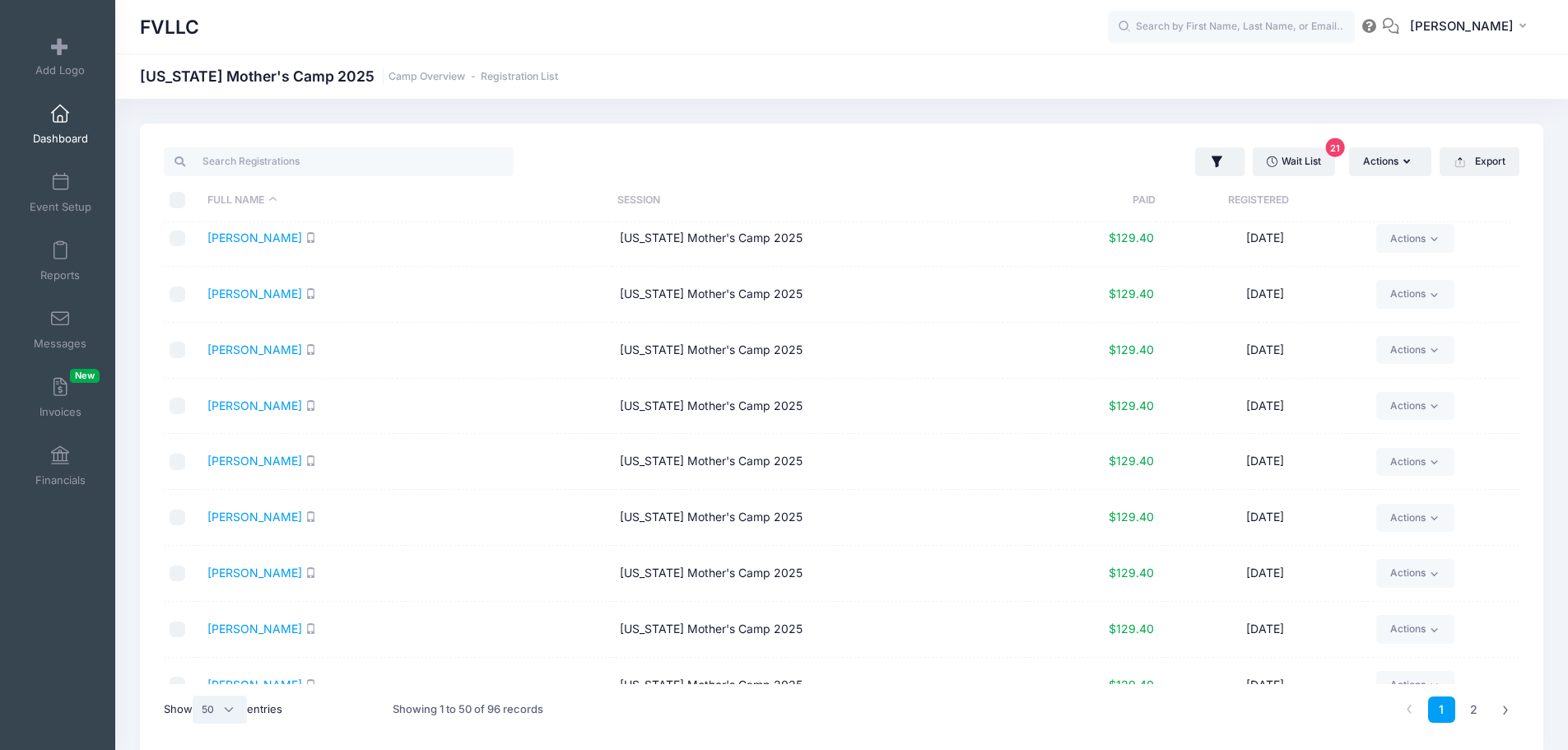
scroll to position [2329, 0]
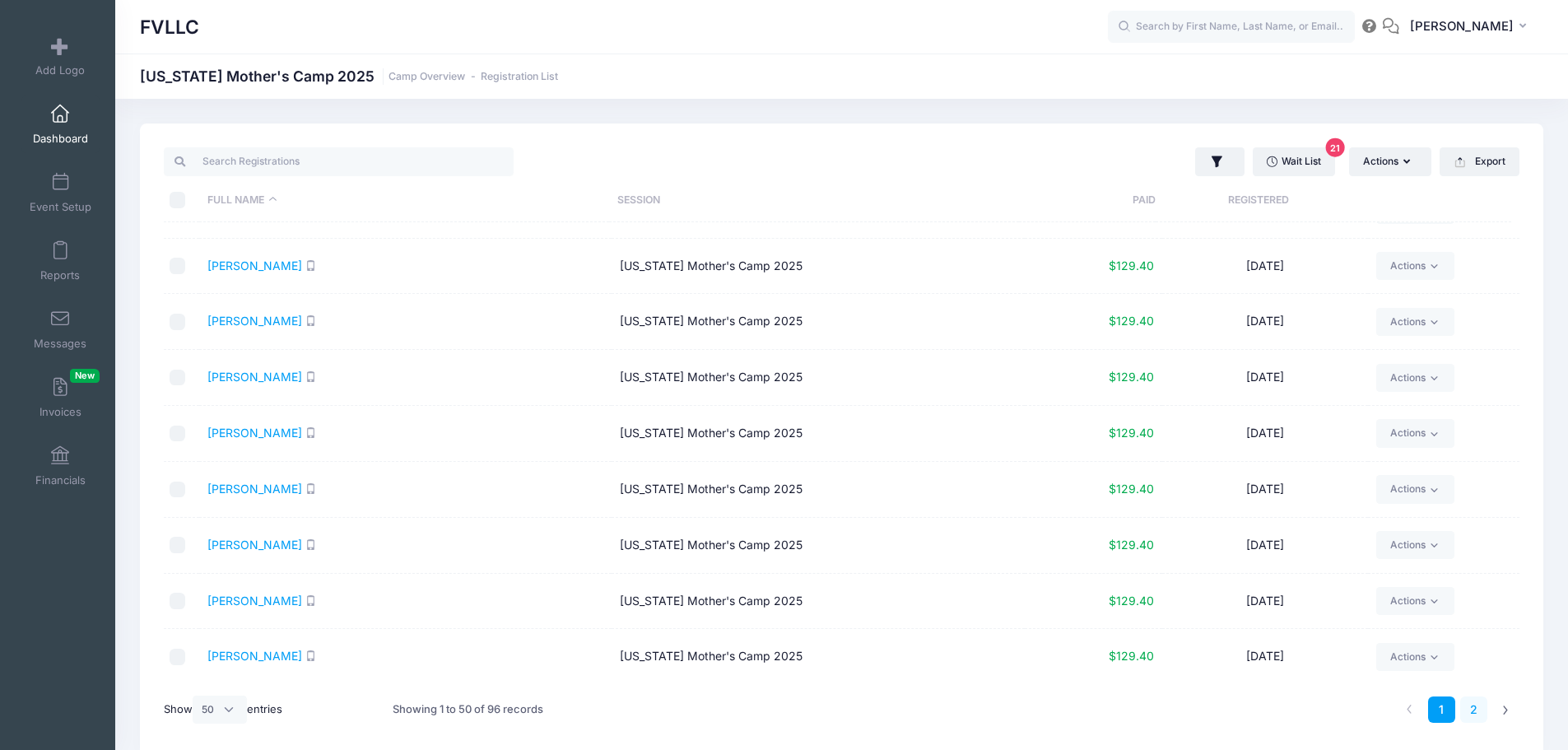
click at [1478, 717] on link "2" at bounding box center [1474, 710] width 27 height 27
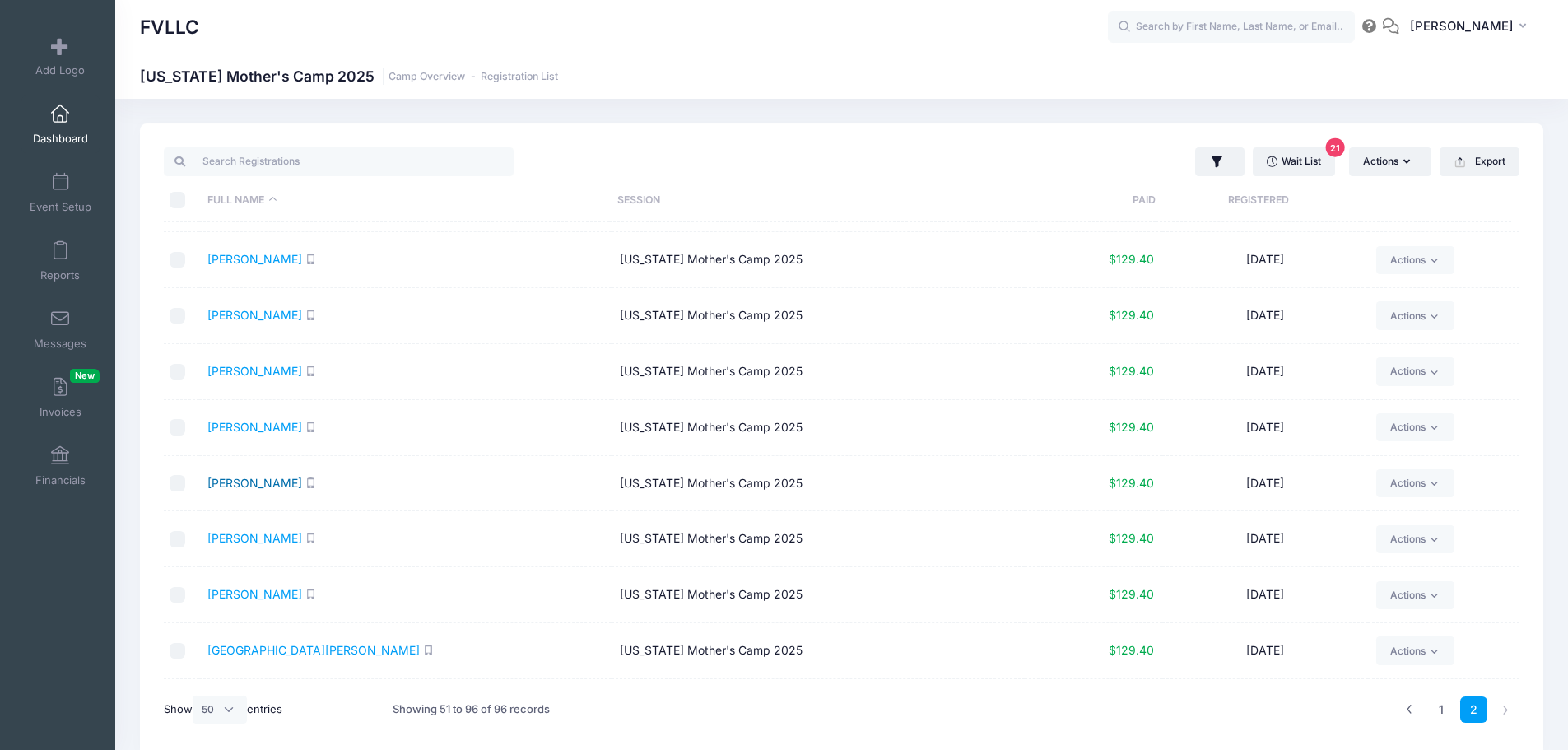
click at [248, 483] on link "[PERSON_NAME]" at bounding box center [255, 483] width 95 height 14
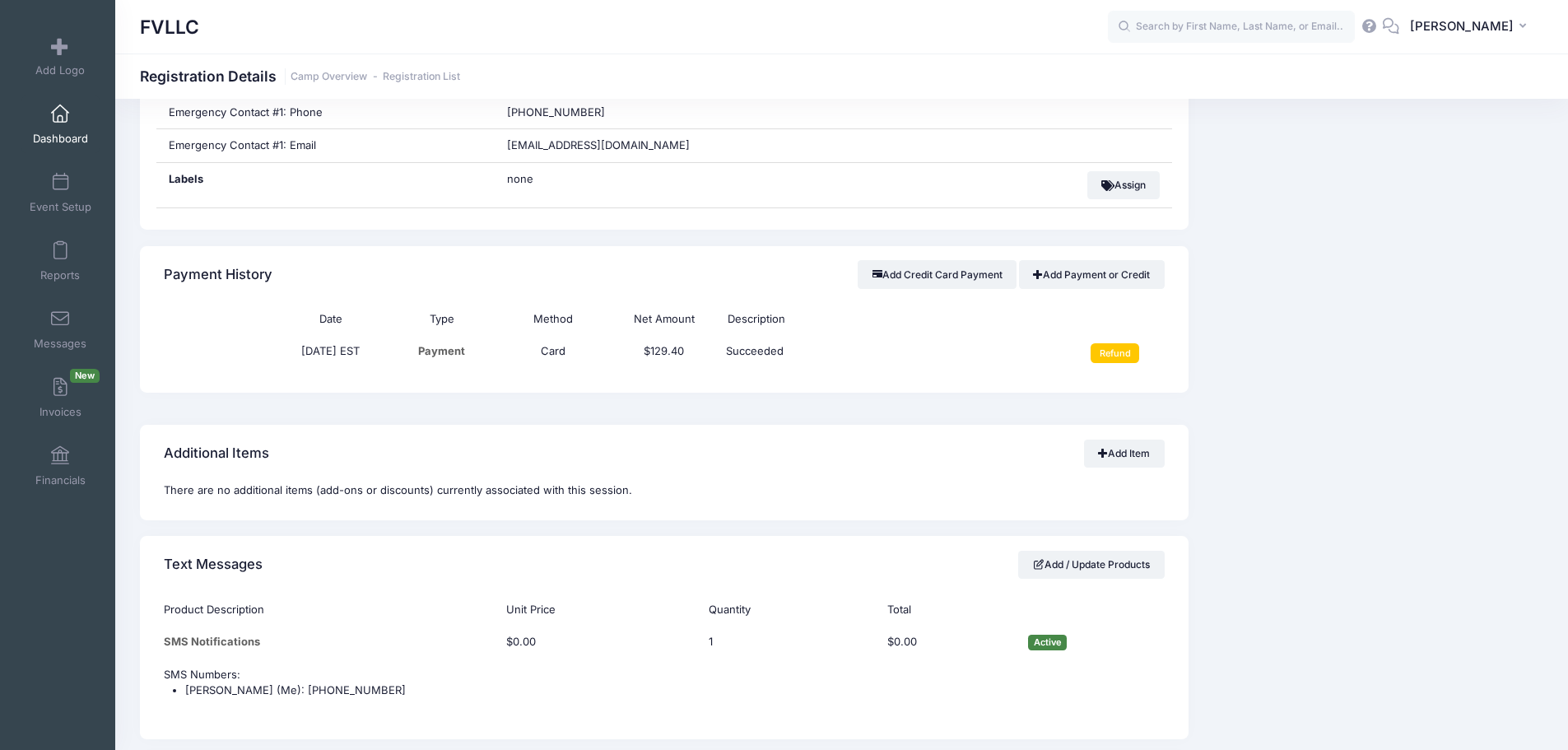
scroll to position [824, 0]
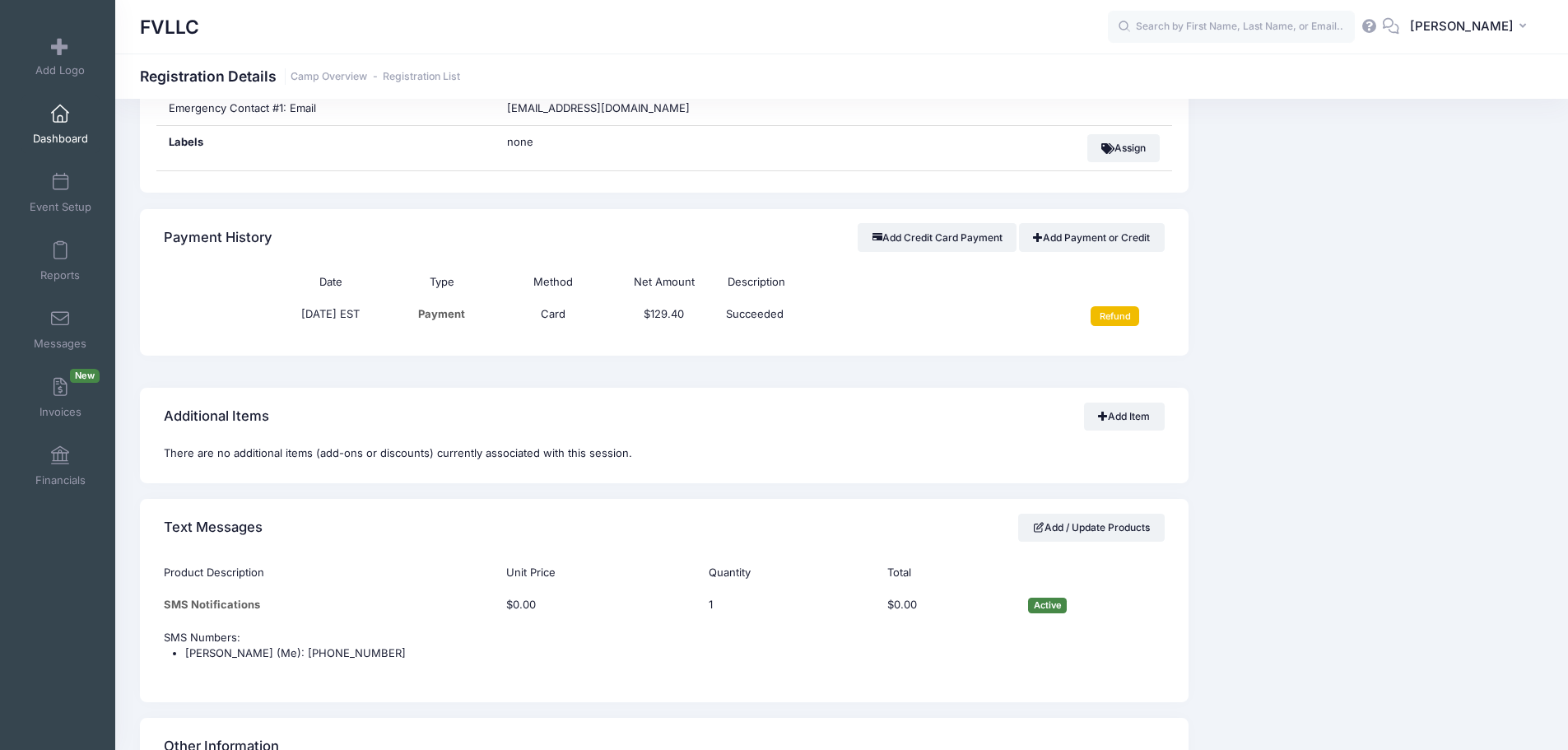
click at [1132, 323] on input "Refund" at bounding box center [1115, 316] width 48 height 19
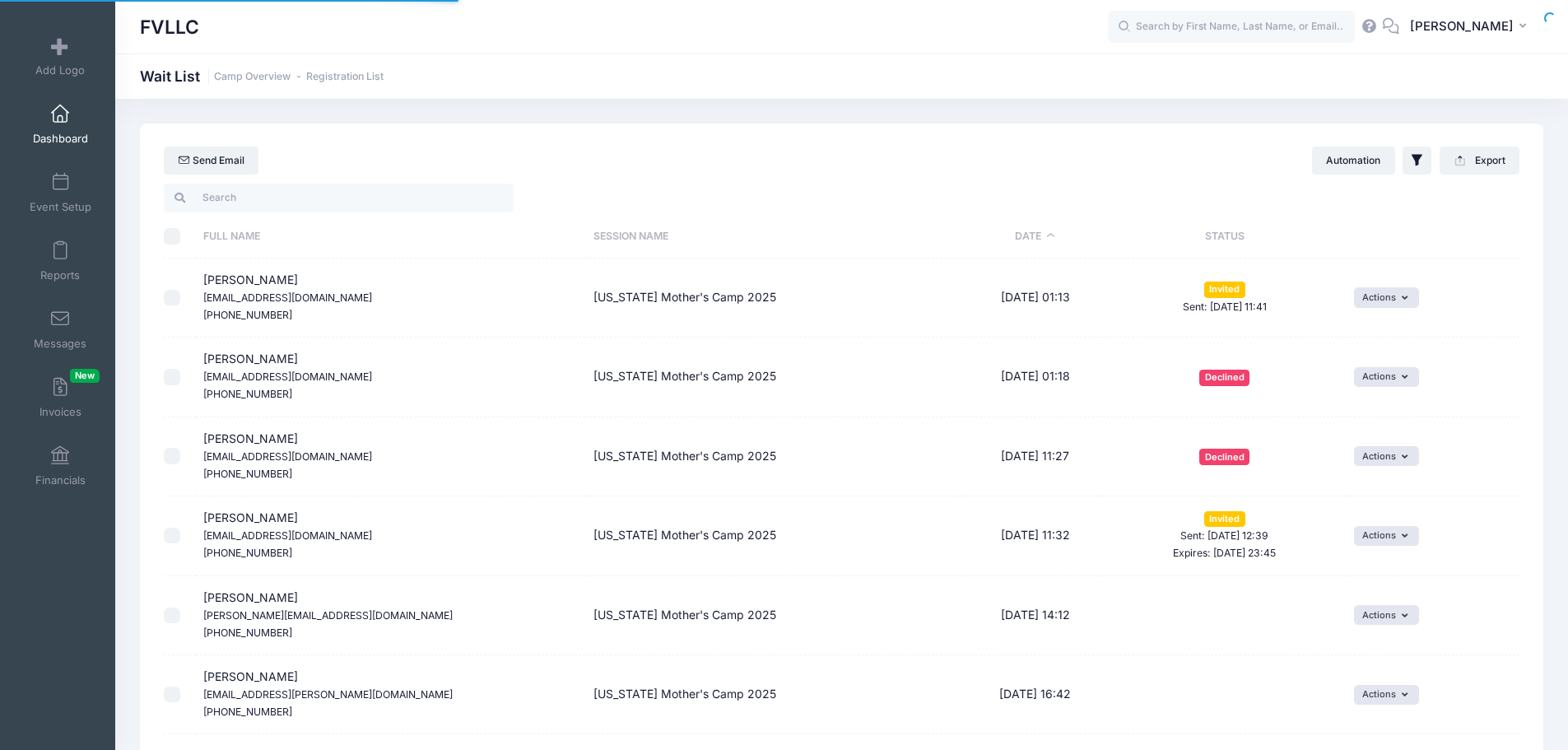
select select "50"
click at [1396, 304] on button "Actions" at bounding box center [1386, 297] width 65 height 19
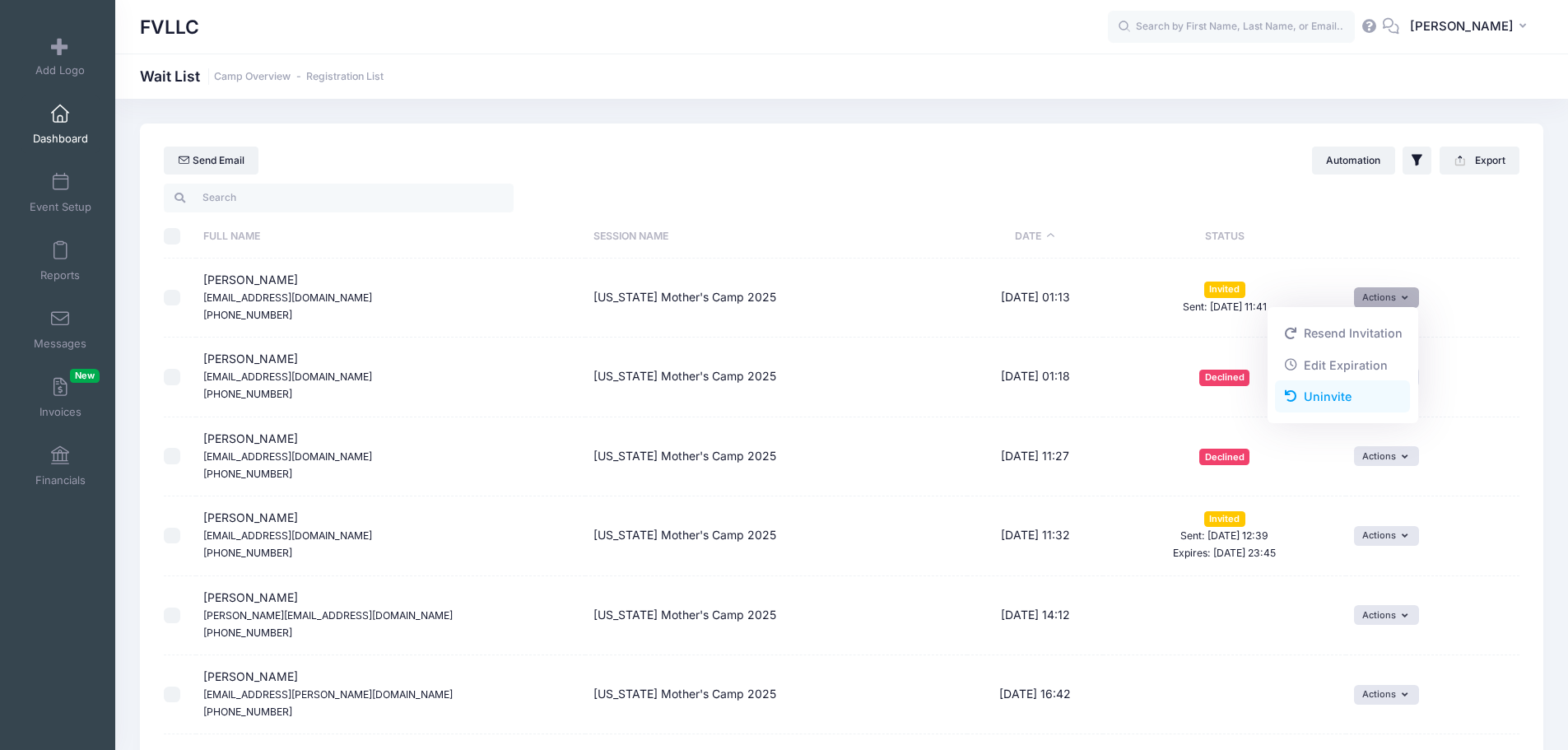
click at [1334, 391] on link "Uninvite" at bounding box center [1341, 396] width 135 height 31
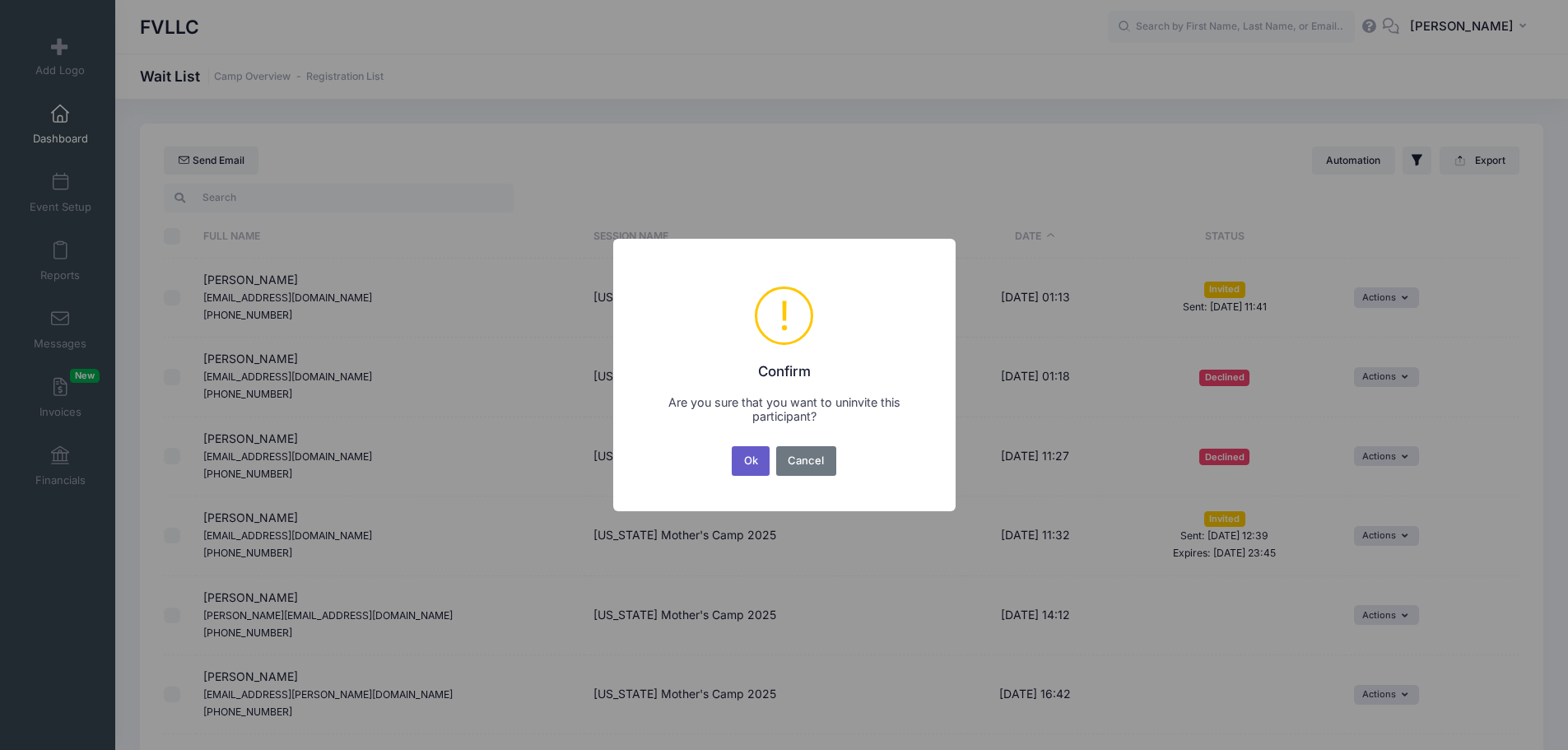
click at [752, 459] on button "Ok" at bounding box center [750, 461] width 38 height 30
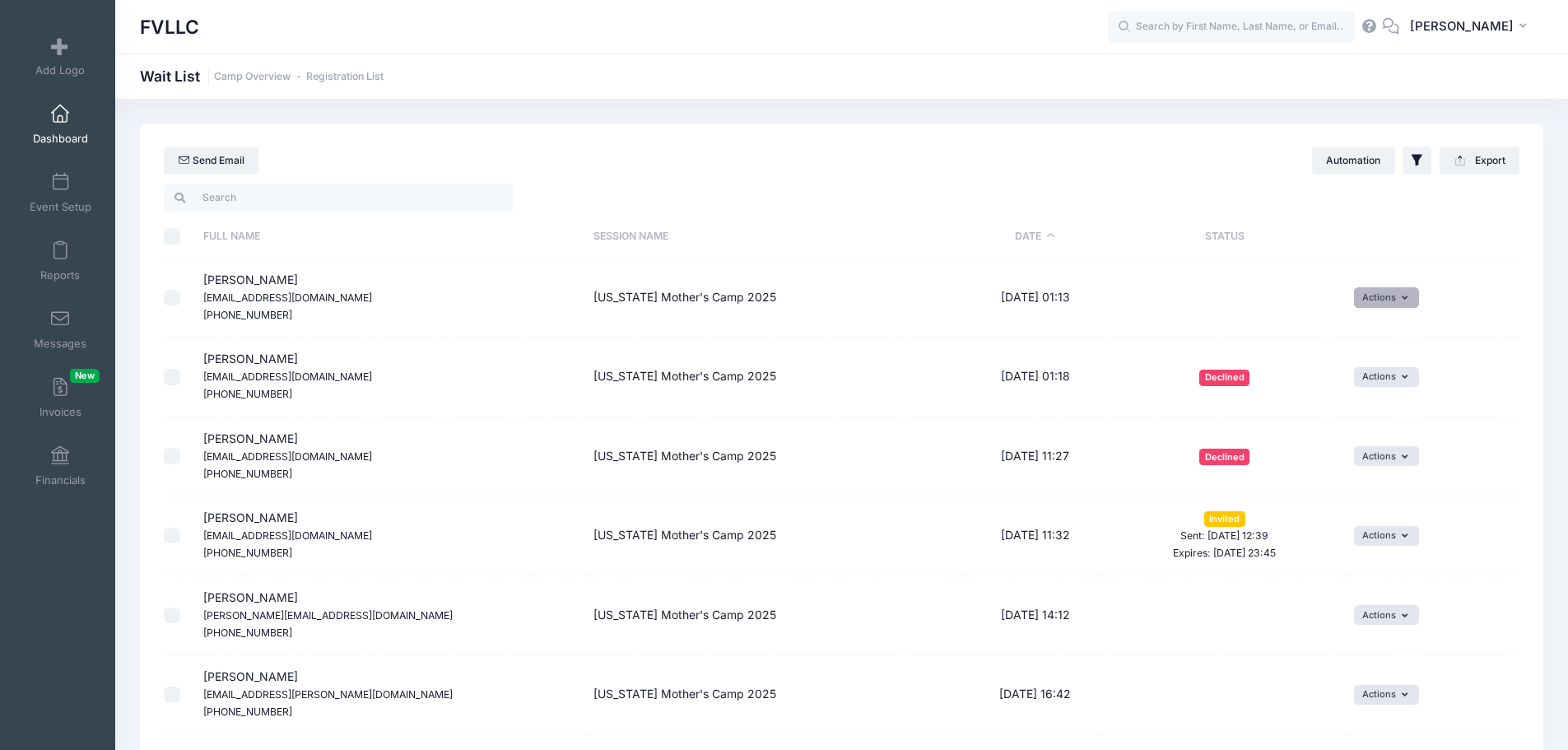
click at [1383, 302] on button "Actions" at bounding box center [1386, 297] width 65 height 19
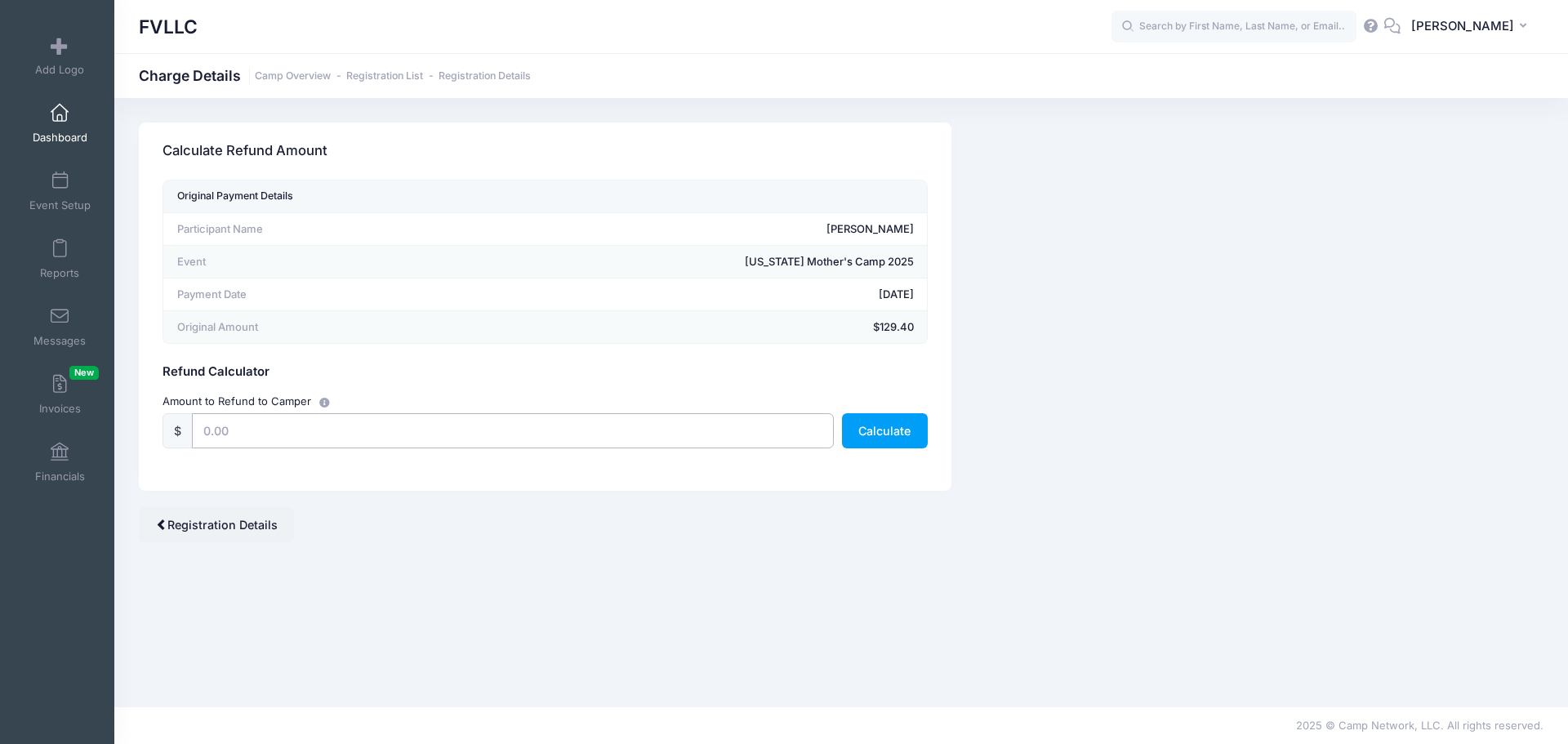
click at [590, 433] on input "text" at bounding box center [513, 431] width 642 height 36
type input "129.40"
click at [890, 427] on button "Calculate" at bounding box center [884, 431] width 86 height 36
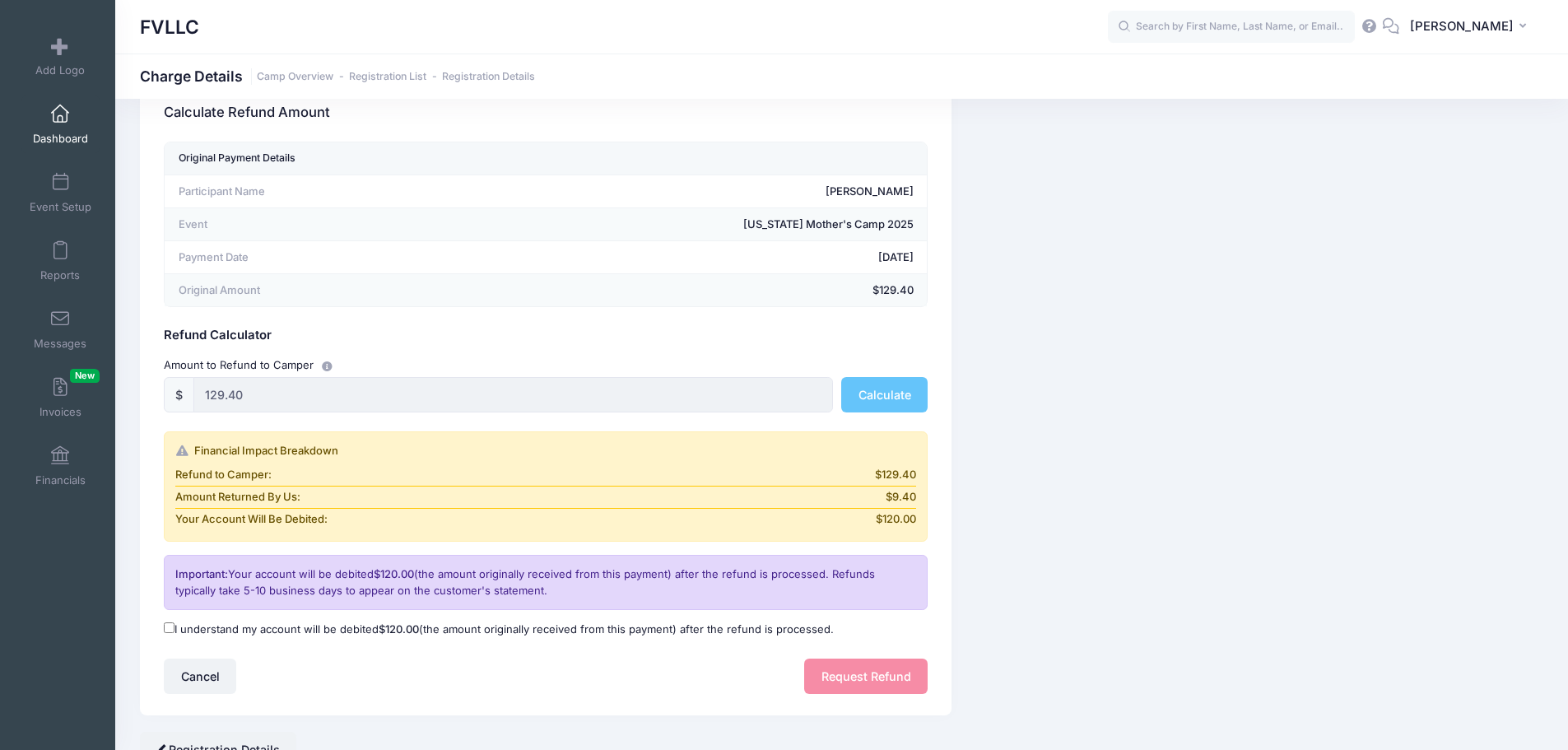
scroll to position [118, 0]
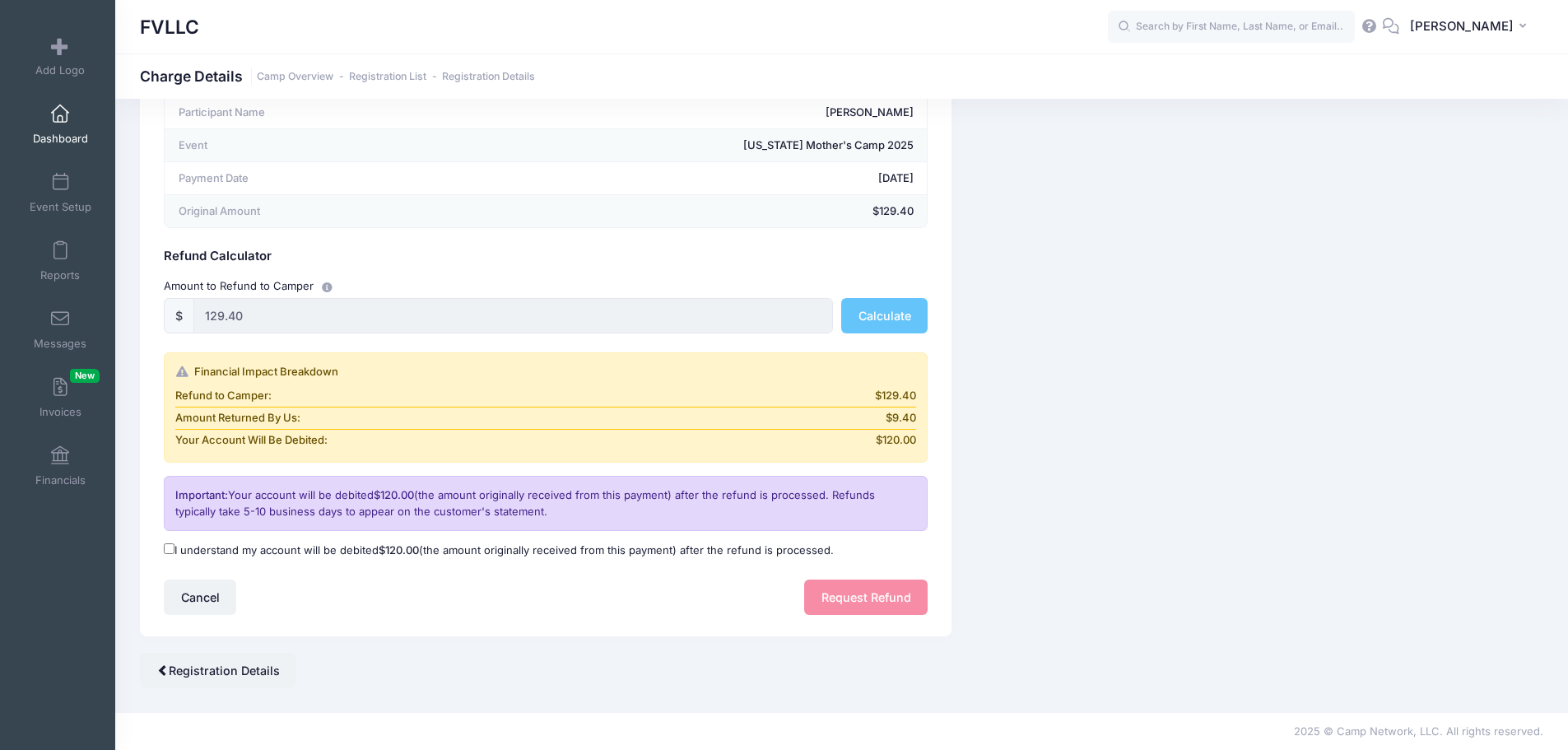
click at [238, 556] on label "I understand my account will be debited $120.00 (the amount originally received…" at bounding box center [499, 550] width 670 height 16
click at [174, 554] on input "I understand my account will be debited $120.00 (the amount originally received…" at bounding box center [169, 548] width 11 height 11
checkbox input "true"
click at [920, 595] on button "Request Refund" at bounding box center [865, 597] width 123 height 36
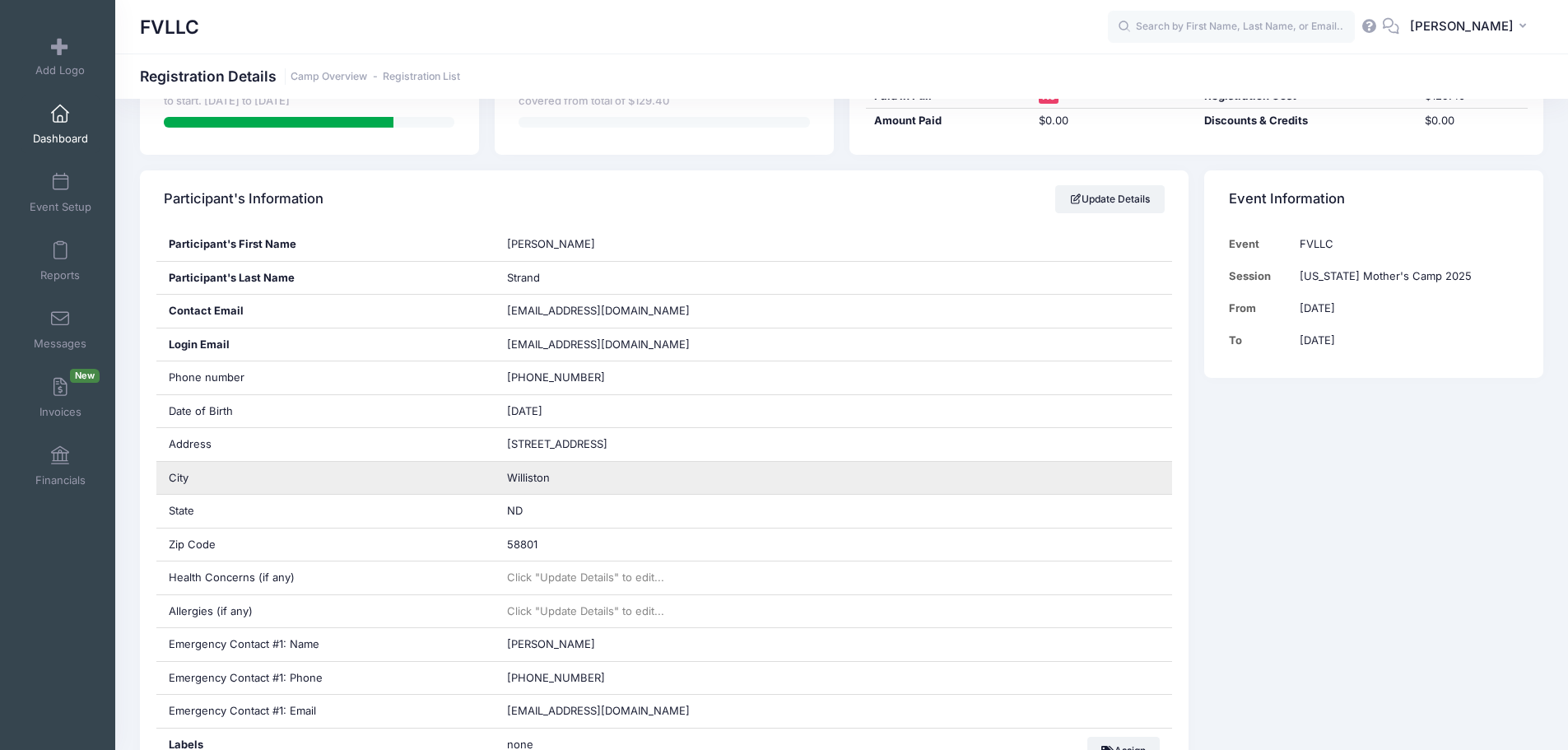
scroll to position [494, 0]
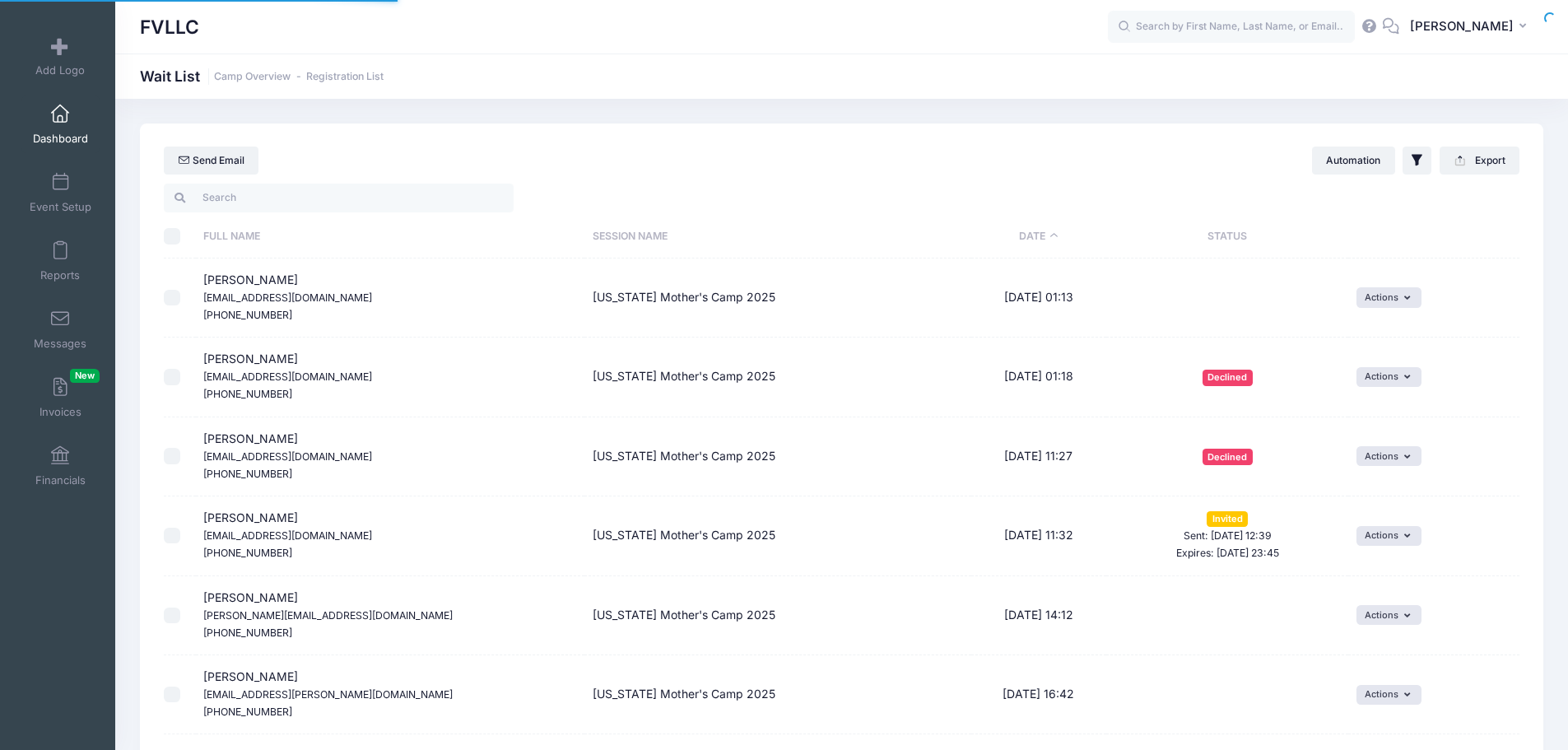
select select "50"
click at [1409, 301] on button "Actions" at bounding box center [1388, 297] width 65 height 19
click at [1384, 367] on link "Delete" at bounding box center [1376, 364] width 72 height 31
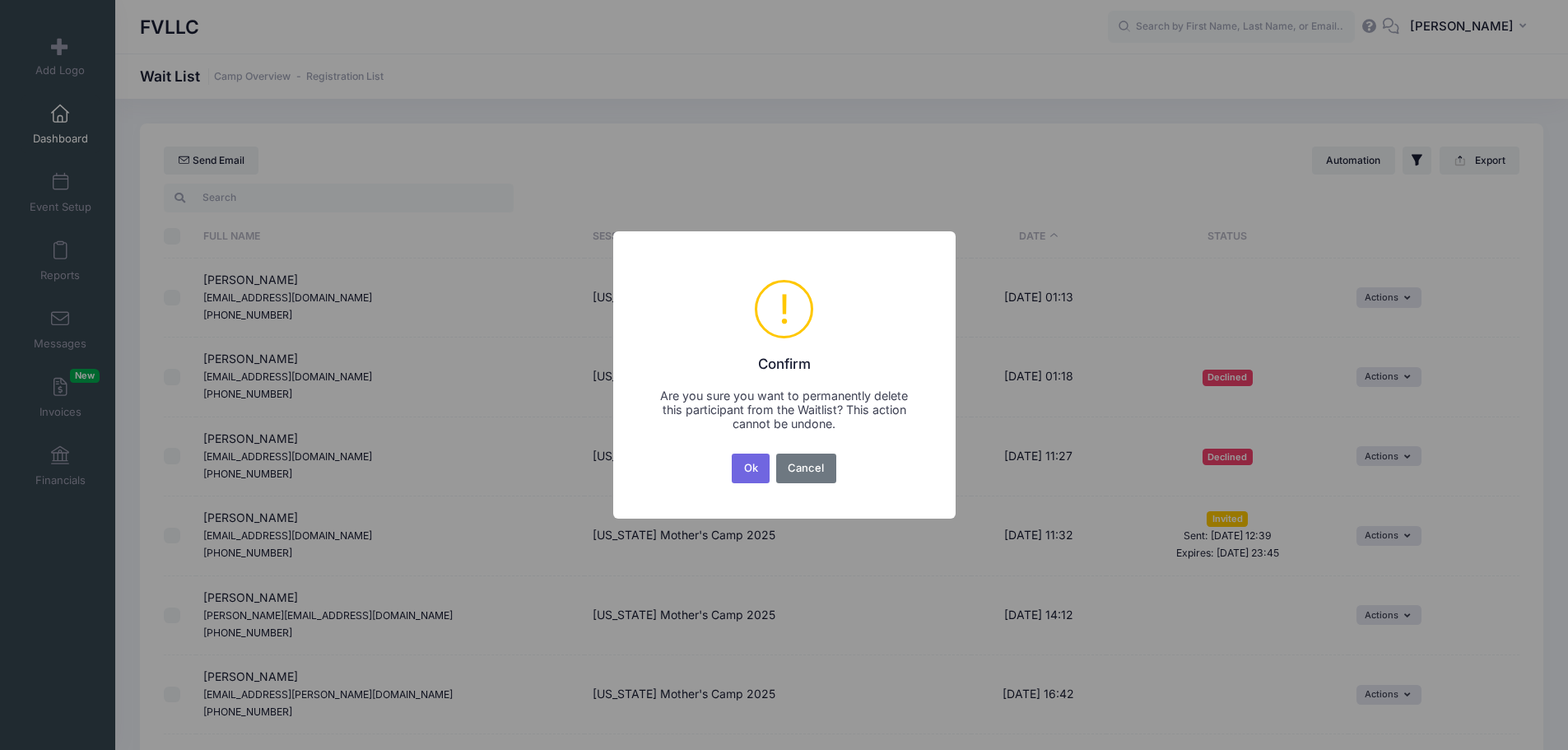
click at [743, 466] on button "Ok" at bounding box center [750, 468] width 38 height 30
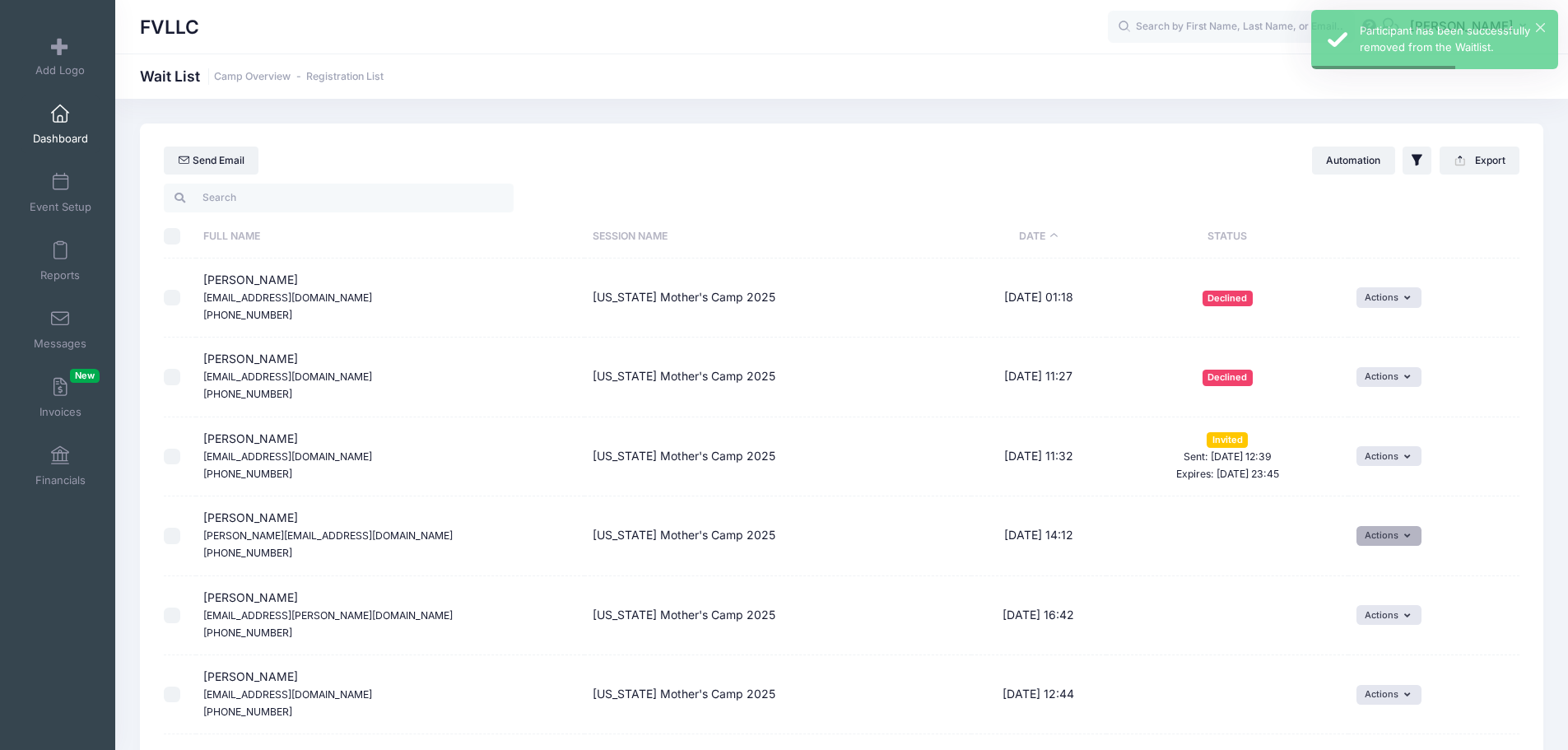
click at [1386, 540] on button "Actions" at bounding box center [1388, 536] width 65 height 19
click at [1380, 568] on link "Invite" at bounding box center [1376, 572] width 72 height 31
click at [1021, 553] on select "1 2 3 4 5 6 7 8 9 10 11 12 13 14 15 16 17 18 19 20 21 22 23 24 25 26 27 28 29 3…" at bounding box center [1000, 561] width 57 height 36
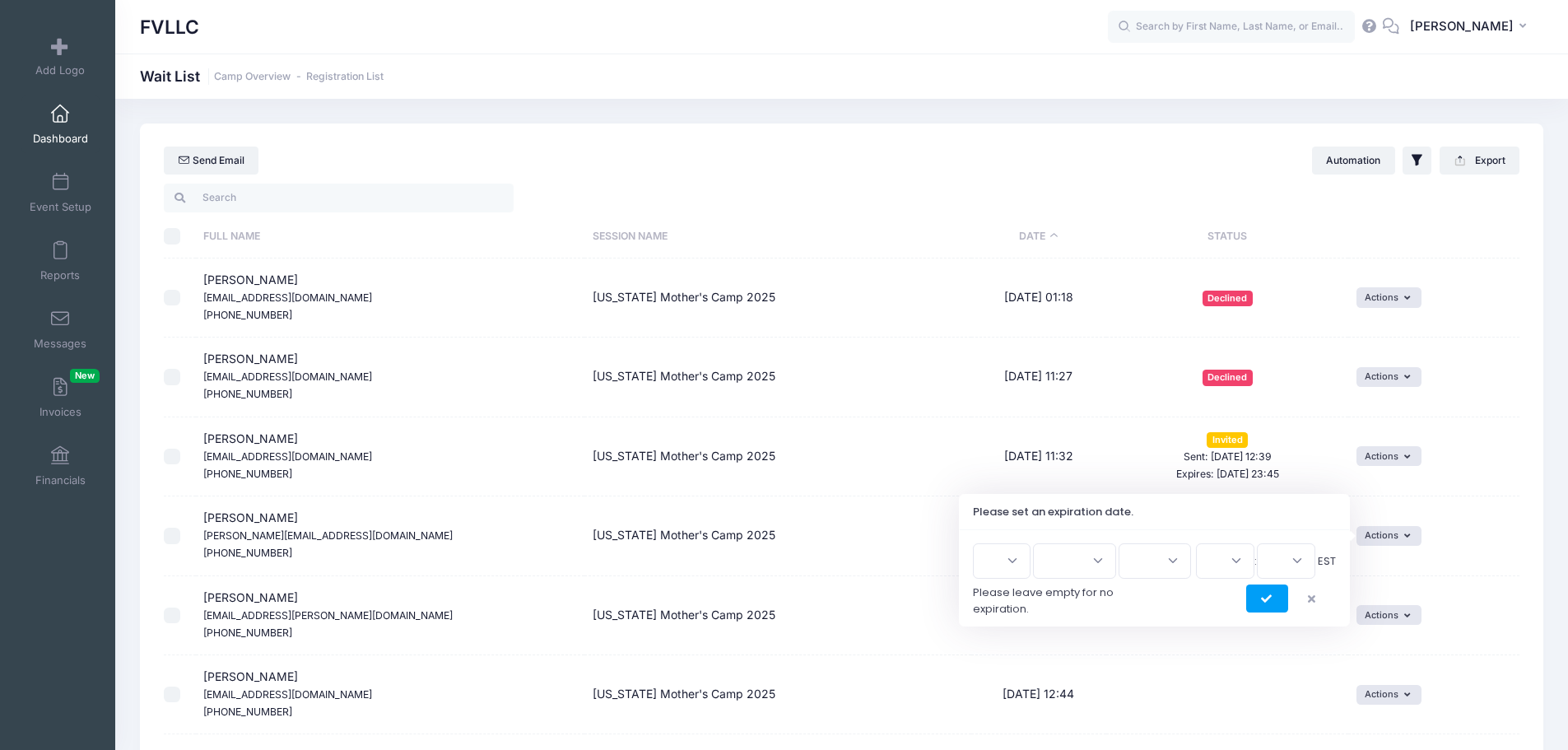
select select "2"
click at [978, 544] on select "1 2 3 4 5 6 7 8 9 10 11 12 13 14 15 16 17 18 19 20 21 22 23 24 25 26 27 28 29 3…" at bounding box center [1000, 561] width 57 height 36
click at [1091, 548] on select "Jan Feb Mar Apr May Jun Jul Aug Sep Oct Nov Dec" at bounding box center [1074, 561] width 83 height 36
select select "9"
click at [1040, 544] on select "Jan Feb Mar Apr May Jun Jul Aug Sep Oct Nov Dec" at bounding box center [1074, 561] width 83 height 36
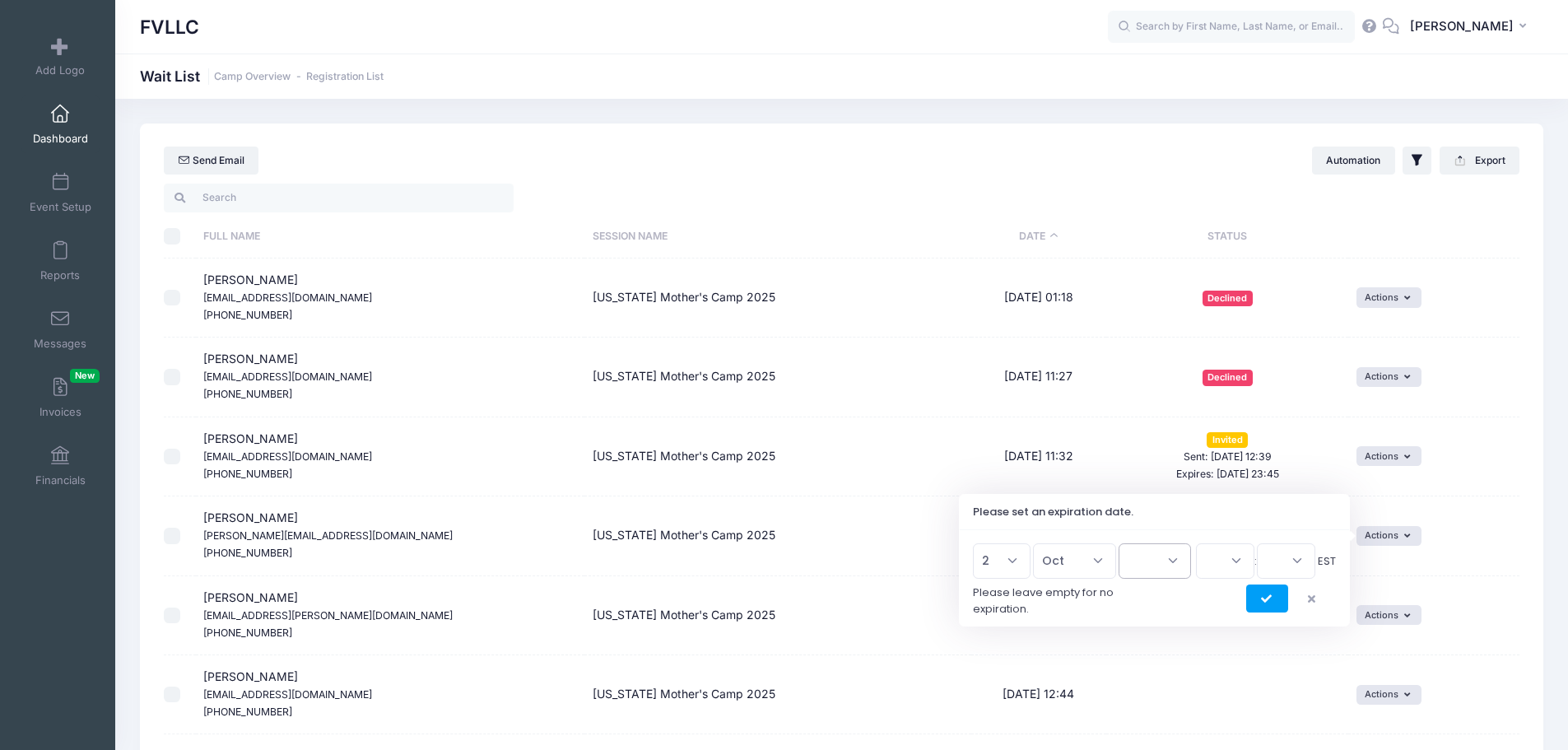
click at [1172, 563] on select "2026 2025" at bounding box center [1154, 561] width 73 height 36
select select "2025"
click at [1119, 544] on select "2026 2025" at bounding box center [1154, 561] width 73 height 36
click at [1223, 567] on select "00 01 02 03 04 05 06 07 08 09 10 11 12 13 14 15 16 17 18 19 20 21 22 23" at bounding box center [1225, 561] width 58 height 36
select select "23"
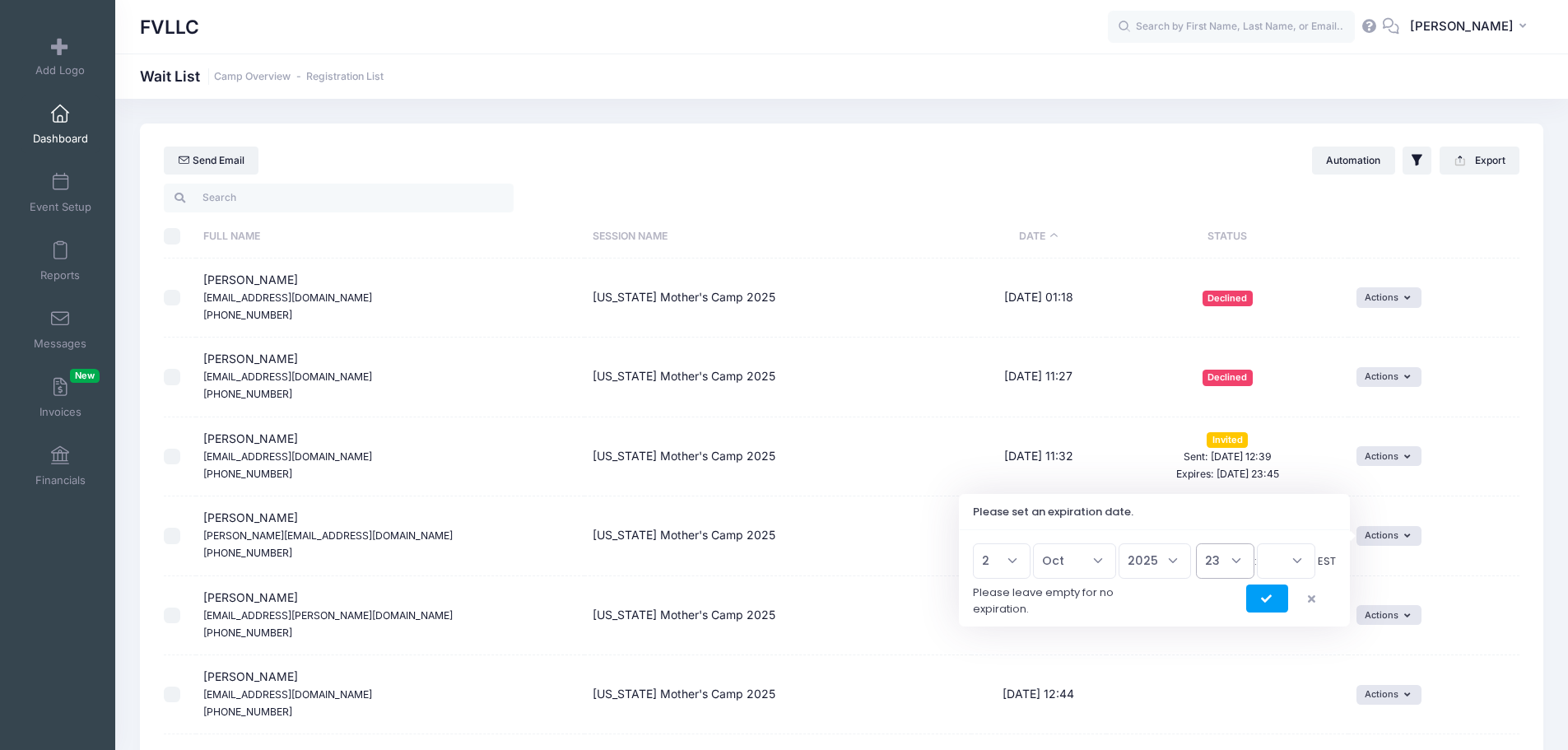
click at [1196, 544] on select "00 01 02 03 04 05 06 07 08 09 10 11 12 13 14 15 16 17 18 19 20 21 22 23" at bounding box center [1225, 561] width 58 height 36
click at [1291, 556] on select "00 15 30 45" at bounding box center [1286, 561] width 58 height 36
select select "45"
click at [1257, 544] on select "00 15 30 45" at bounding box center [1286, 561] width 58 height 36
click at [1270, 600] on icon "submit" at bounding box center [1268, 600] width 14 height 0
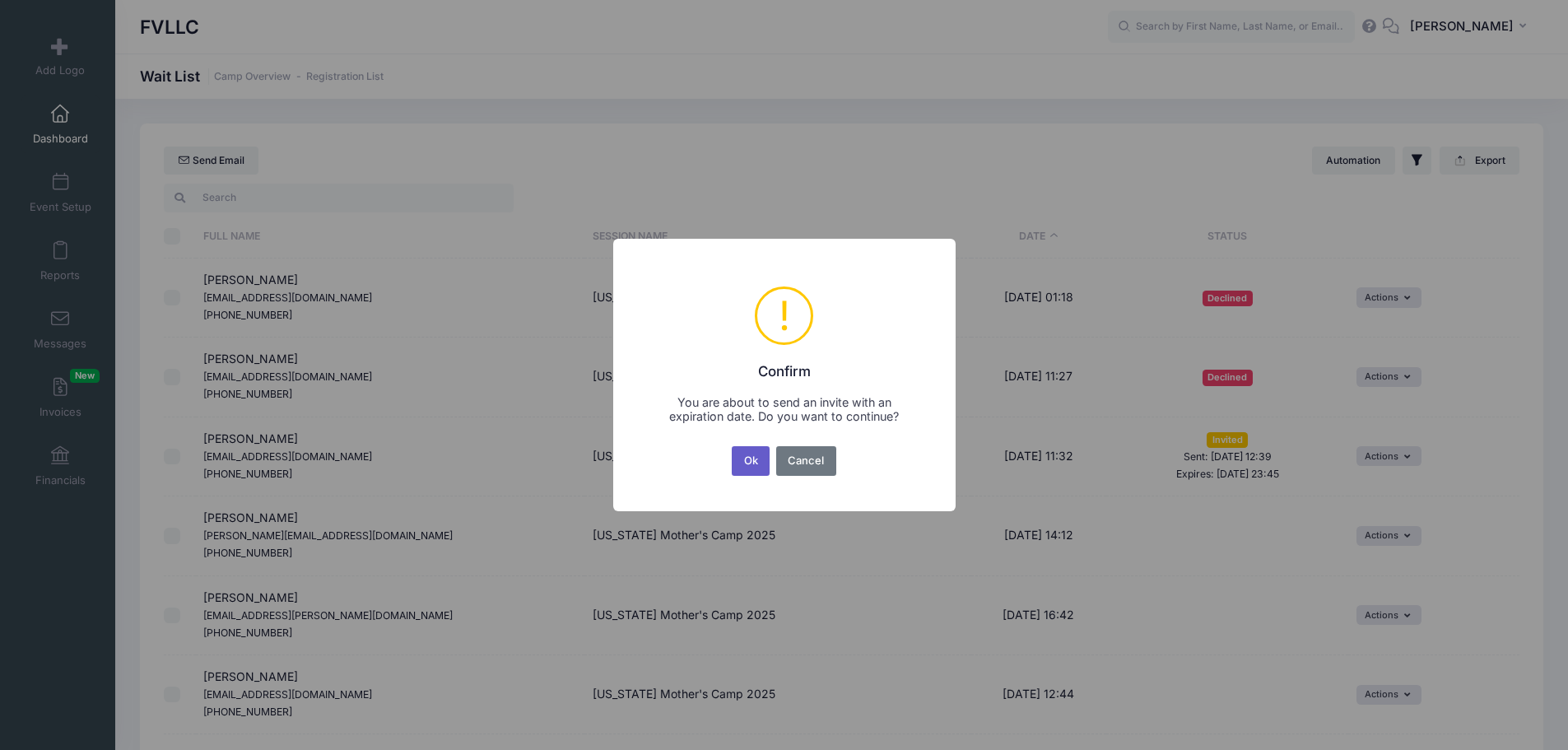
click at [745, 457] on button "Ok" at bounding box center [750, 461] width 38 height 30
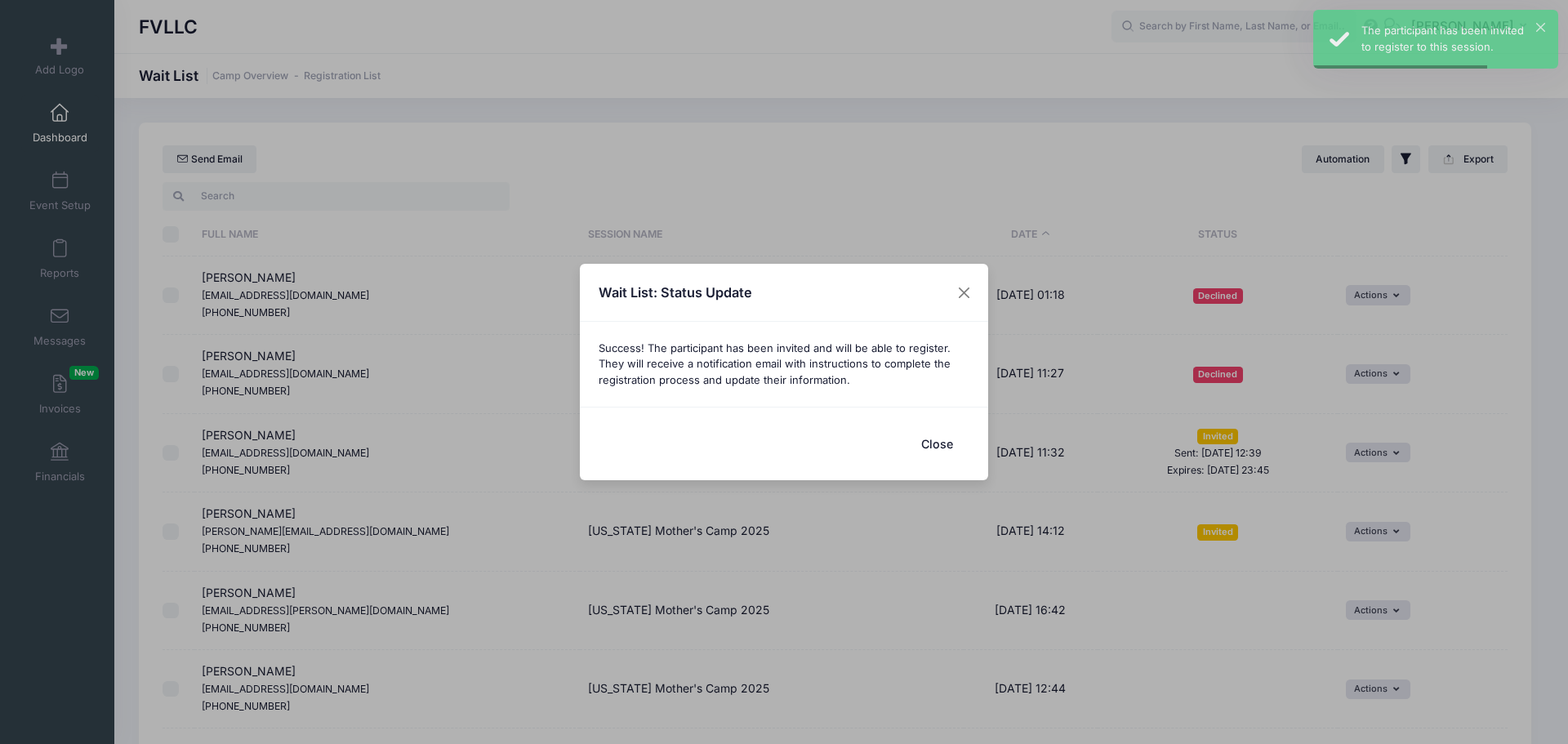
click at [941, 446] on button "Close" at bounding box center [937, 444] width 65 height 36
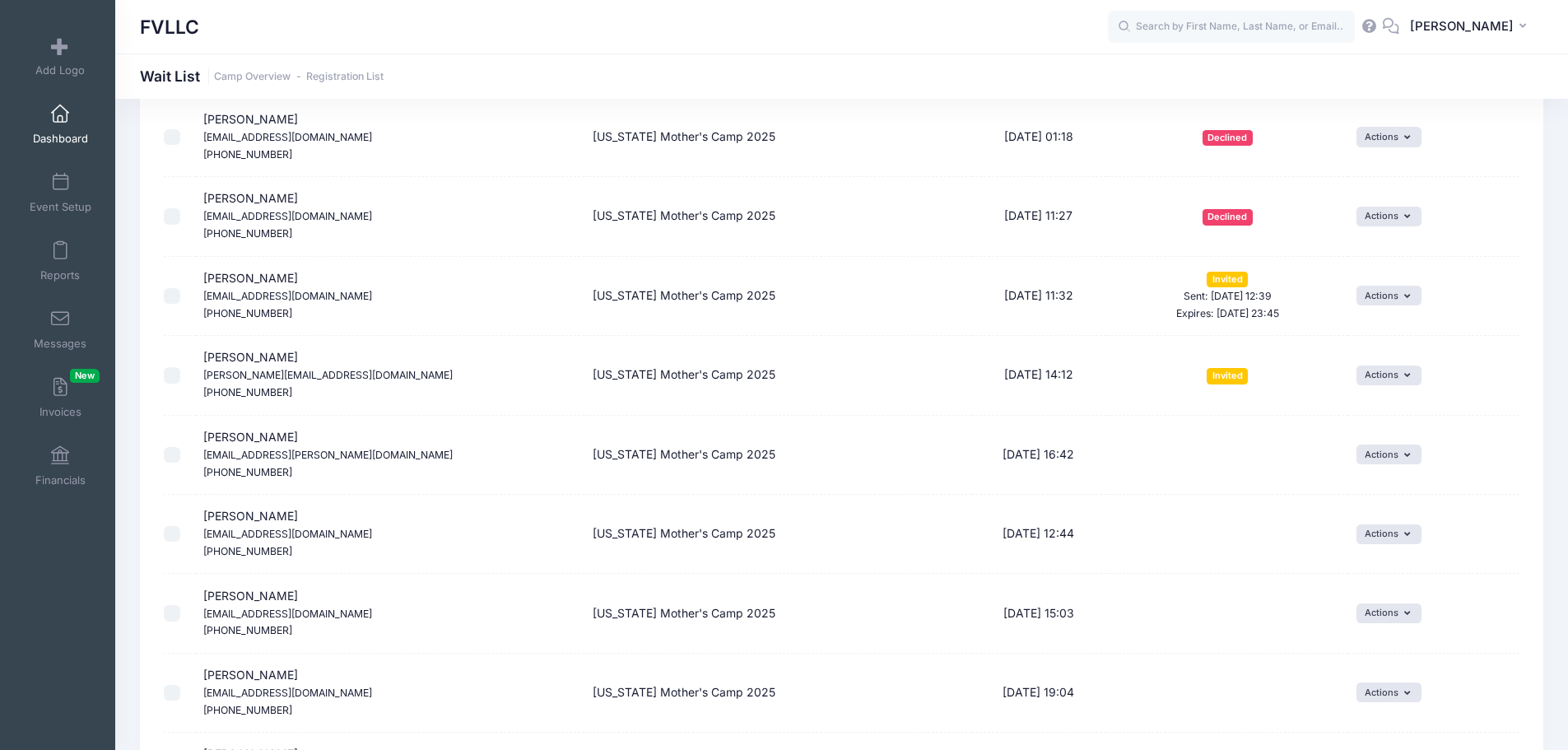
scroll to position [165, 0]
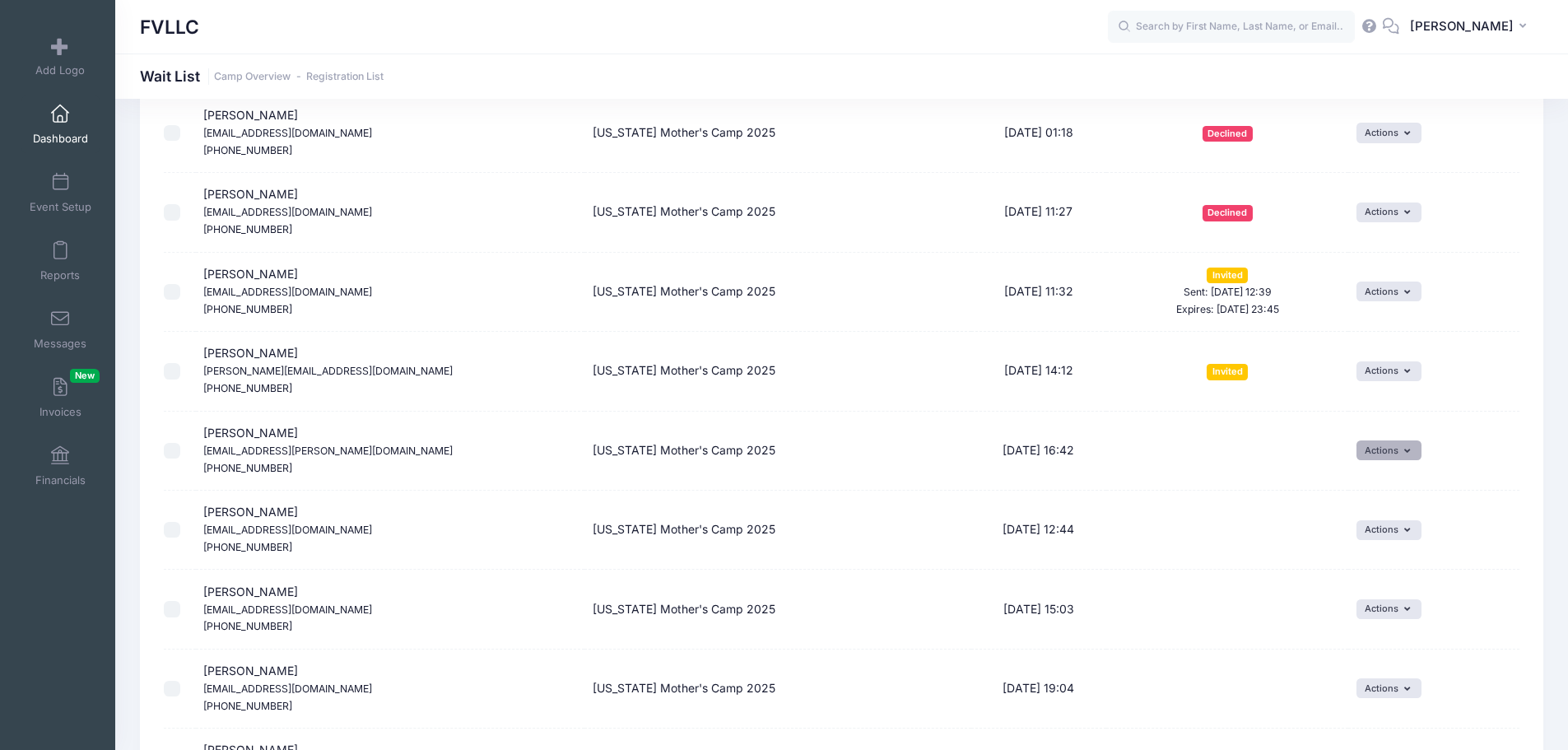
click at [1377, 453] on button "Actions" at bounding box center [1388, 451] width 65 height 19
click at [1369, 480] on link "Invite" at bounding box center [1376, 486] width 72 height 31
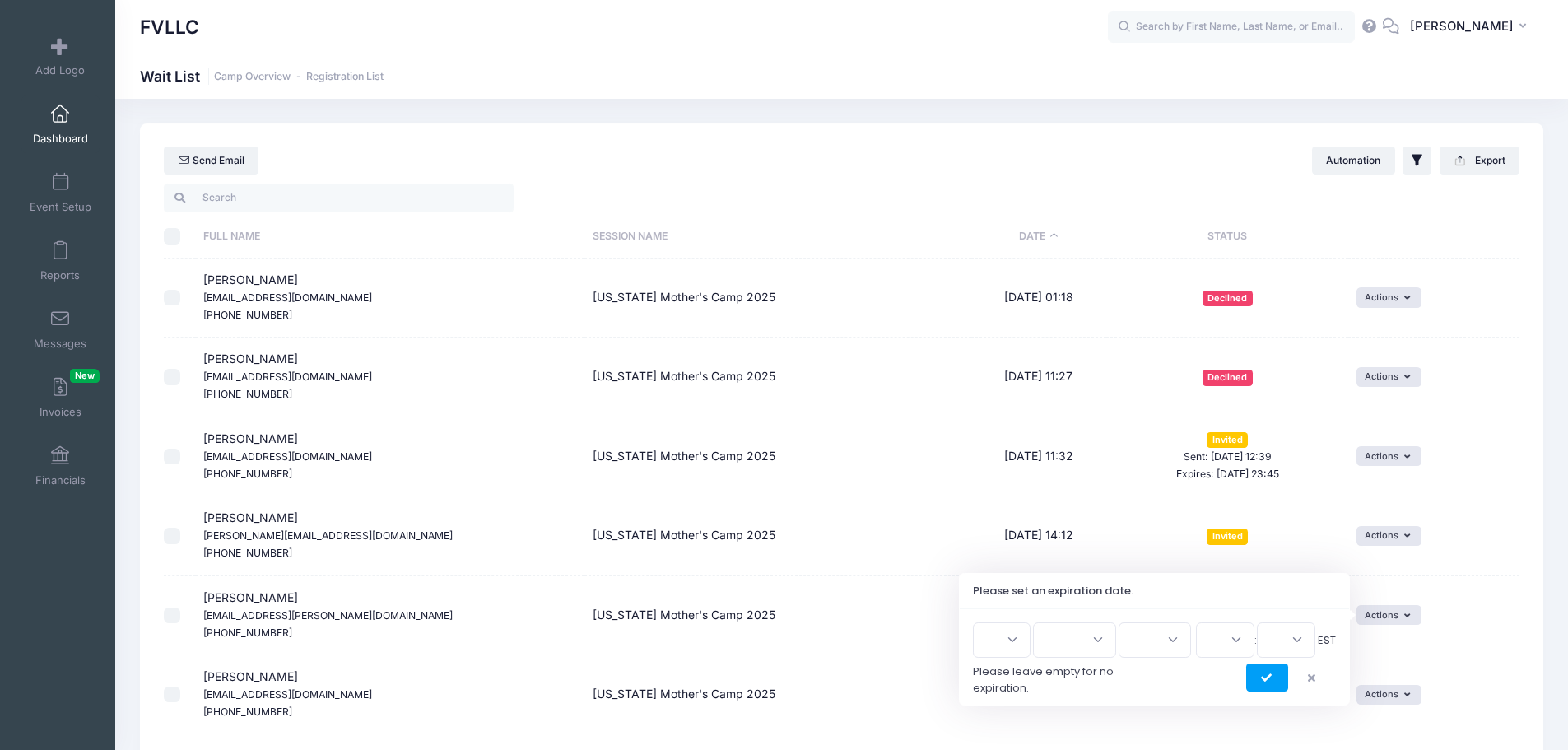
click at [1017, 631] on select "1 2 3 4 5 6 7 8 9 10 11 12 13 14 15 16 17 18 19 20 21 22 23 24 25 26 27 28 29 3…" at bounding box center [1000, 640] width 57 height 36
select select "2"
click at [978, 622] on select "1 2 3 4 5 6 7 8 9 10 11 12 13 14 15 16 17 18 19 20 21 22 23 24 25 26 27 28 29 3…" at bounding box center [1000, 640] width 57 height 36
click at [1074, 648] on select "Jan Feb Mar Apr May Jun Jul Aug Sep Oct Nov Dec" at bounding box center [1074, 640] width 83 height 36
select select "9"
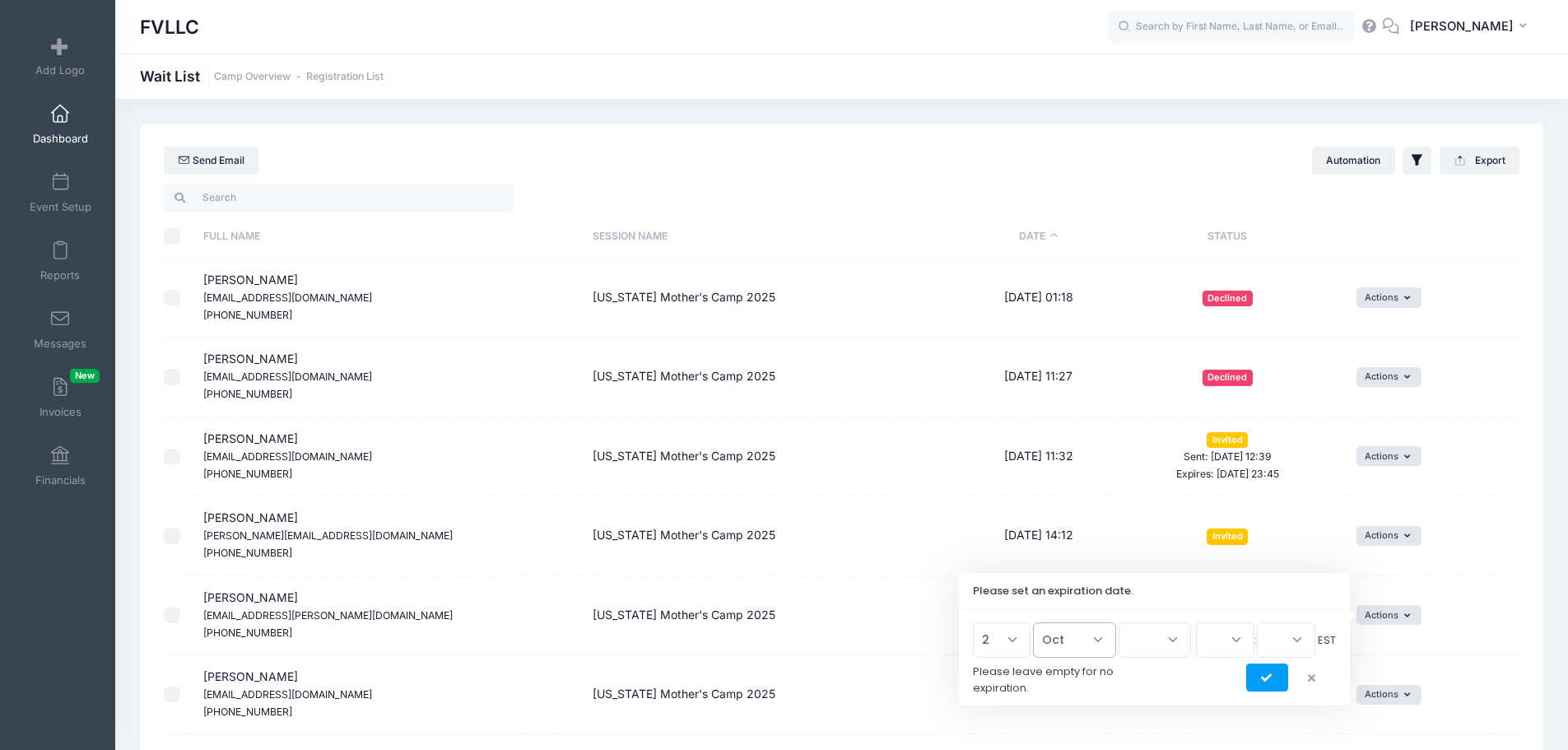
click at [1040, 622] on select "Jan Feb Mar Apr May Jun Jul Aug Sep Oct Nov Dec" at bounding box center [1074, 640] width 83 height 36
click at [1164, 634] on select "2026 2025" at bounding box center [1154, 640] width 73 height 36
select select "2025"
click at [1119, 622] on select "2026 2025" at bounding box center [1154, 640] width 73 height 36
click at [1239, 648] on select "00 01 02 03 04 05 06 07 08 09 10 11 12 13 14 15 16 17 18 19 20 21 22 23" at bounding box center [1225, 640] width 58 height 36
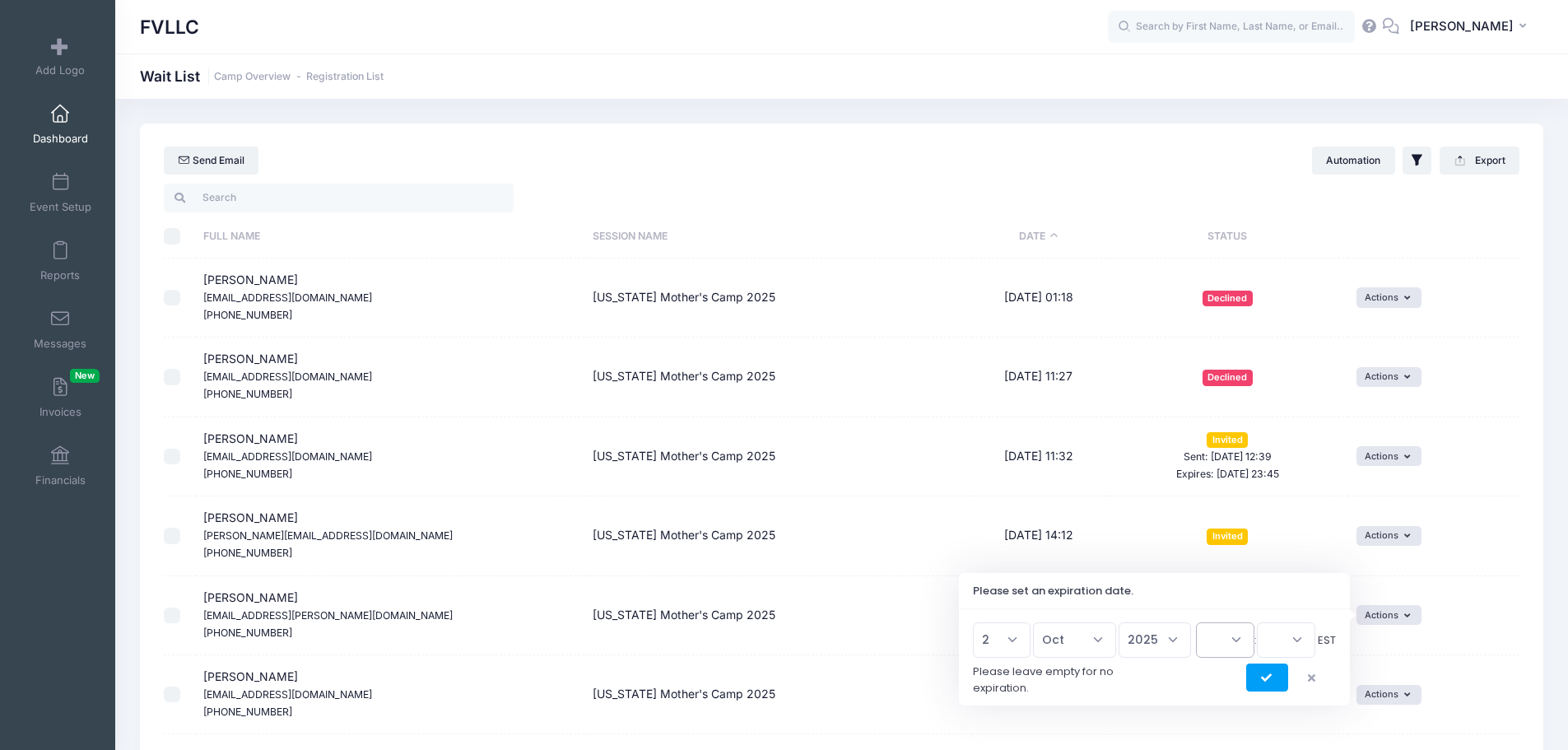
select select "23"
click at [1196, 622] on select "00 01 02 03 04 05 06 07 08 09 10 11 12 13 14 15 16 17 18 19 20 21 22 23" at bounding box center [1225, 640] width 58 height 36
click at [1267, 617] on div "1 2 3 4 5 6 7 8 9 10 11 12 13 14 15 16 17 18 19 20 21 22 23 24 25 26 27 28 29 3…" at bounding box center [1154, 657] width 390 height 96
click at [1286, 639] on select "00 15 30 45" at bounding box center [1286, 640] width 58 height 36
select select "45"
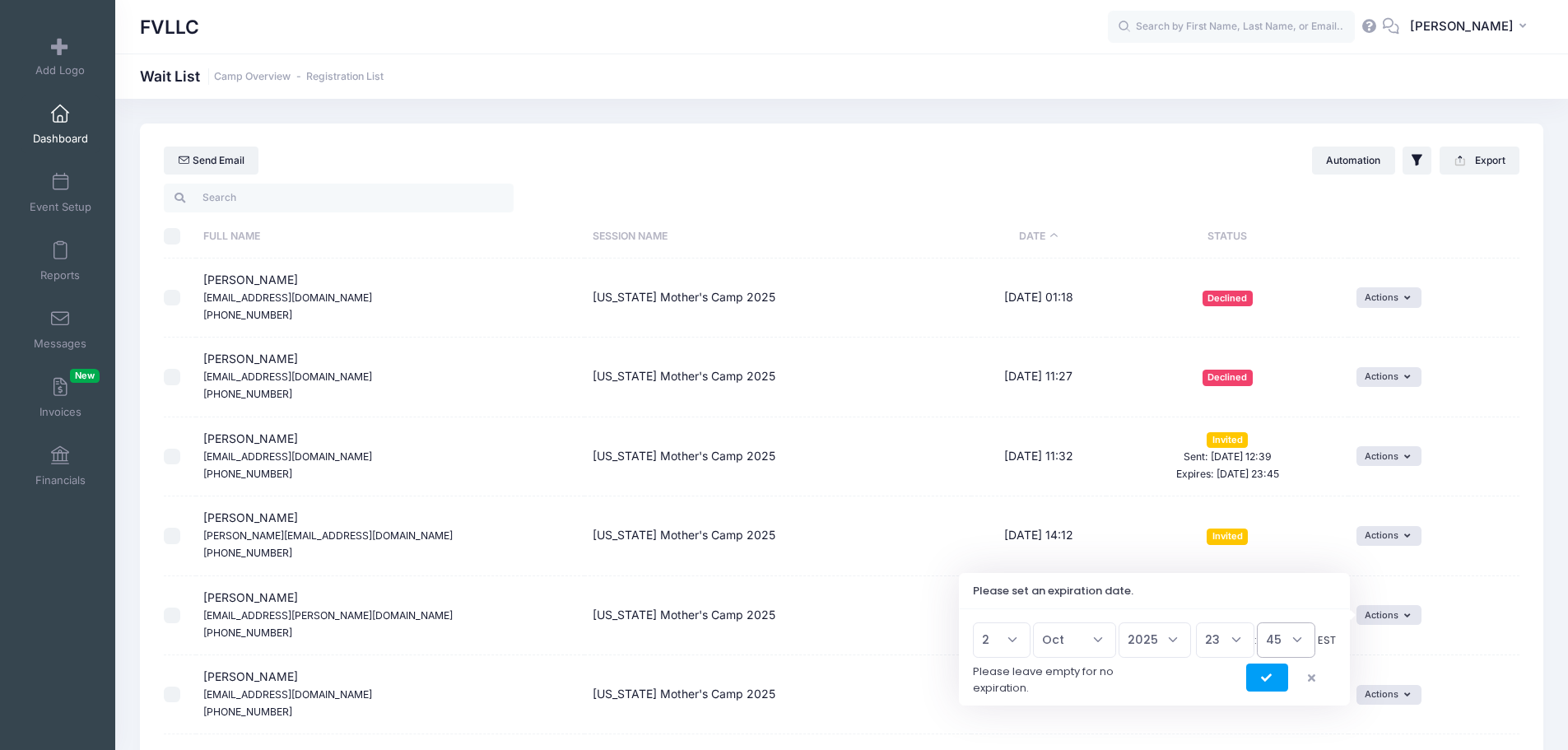
click at [1257, 622] on select "00 15 30 45" at bounding box center [1286, 640] width 58 height 36
click at [1265, 678] on icon "submit" at bounding box center [1268, 678] width 14 height 0
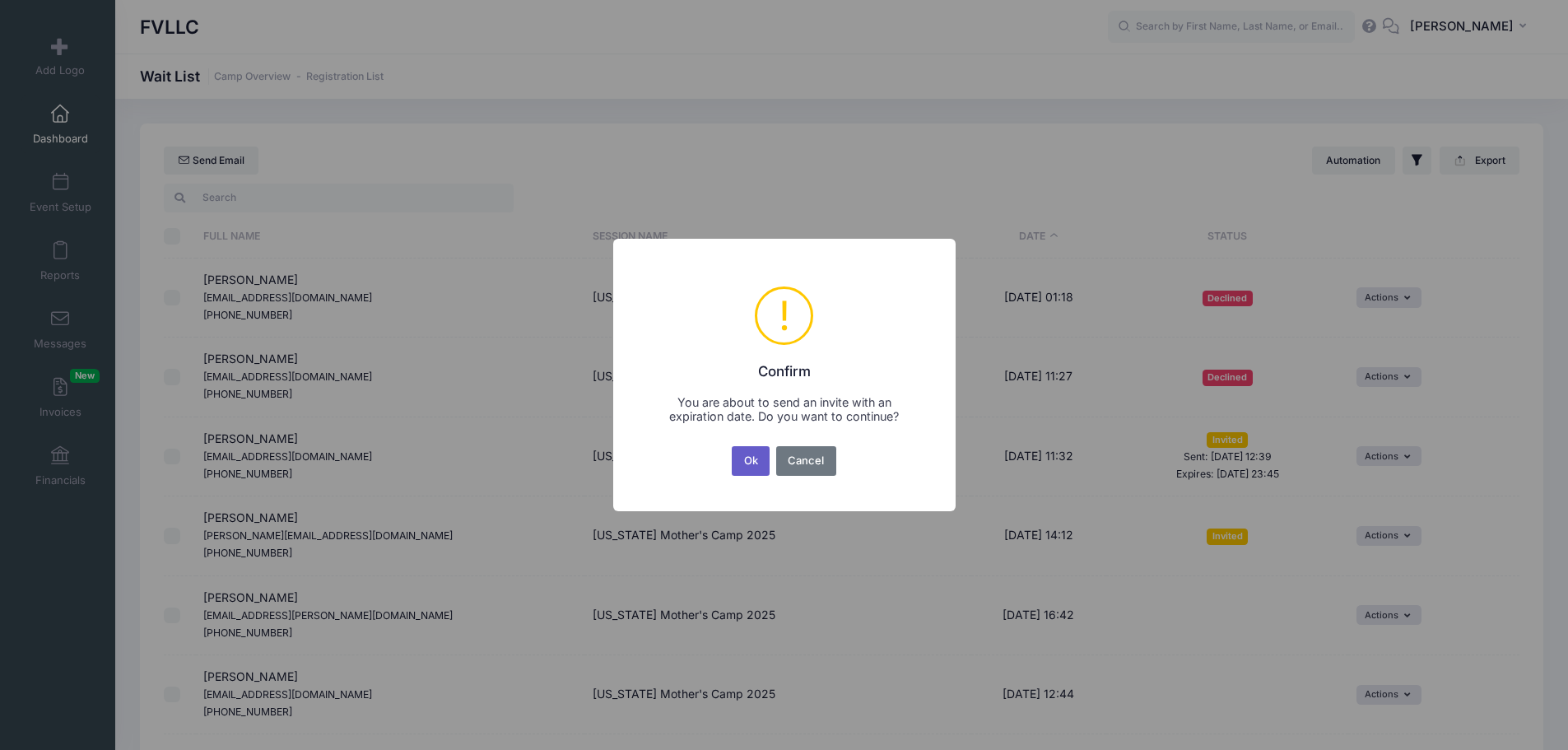
click at [758, 457] on button "Ok" at bounding box center [750, 461] width 38 height 30
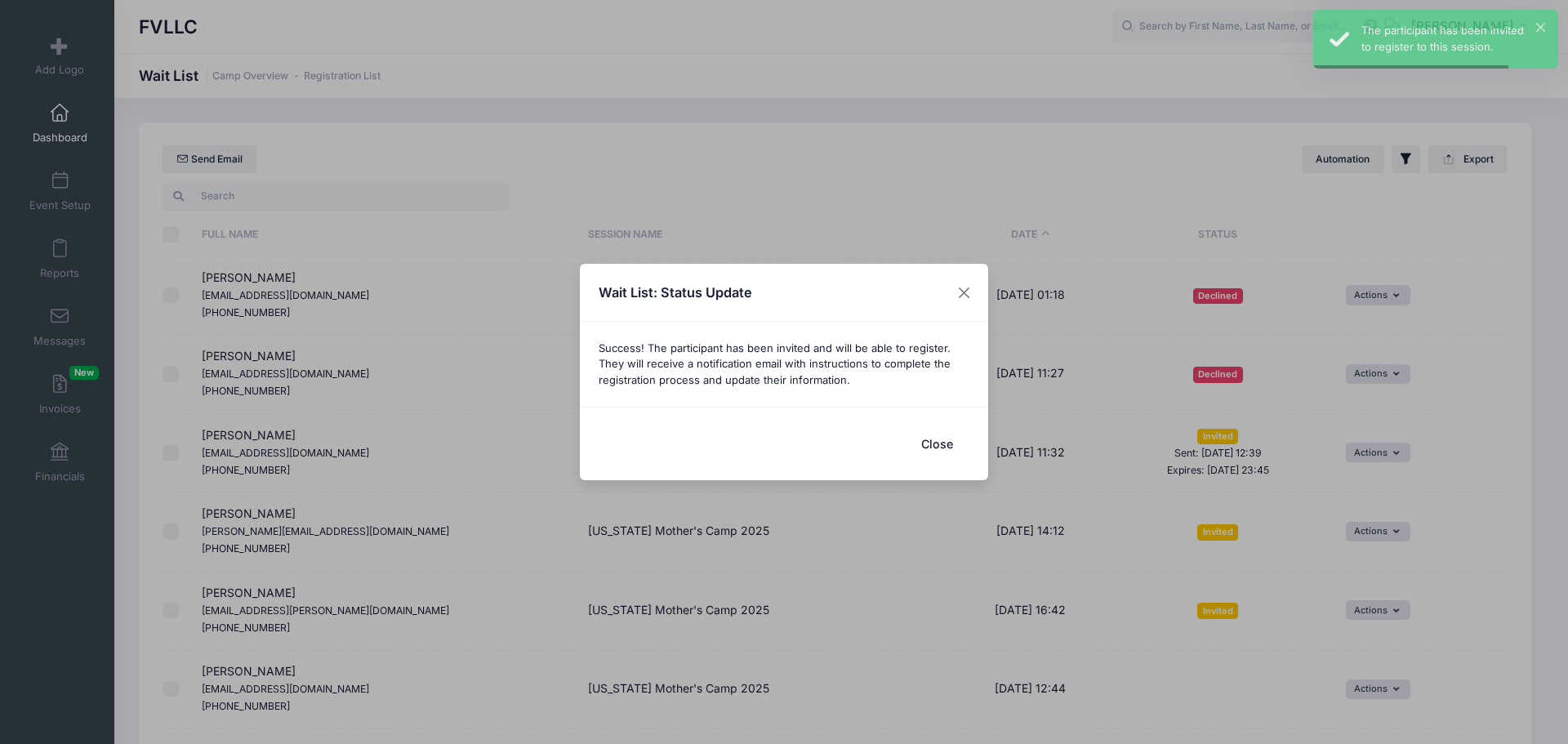
click at [947, 434] on button "Close" at bounding box center [937, 444] width 65 height 36
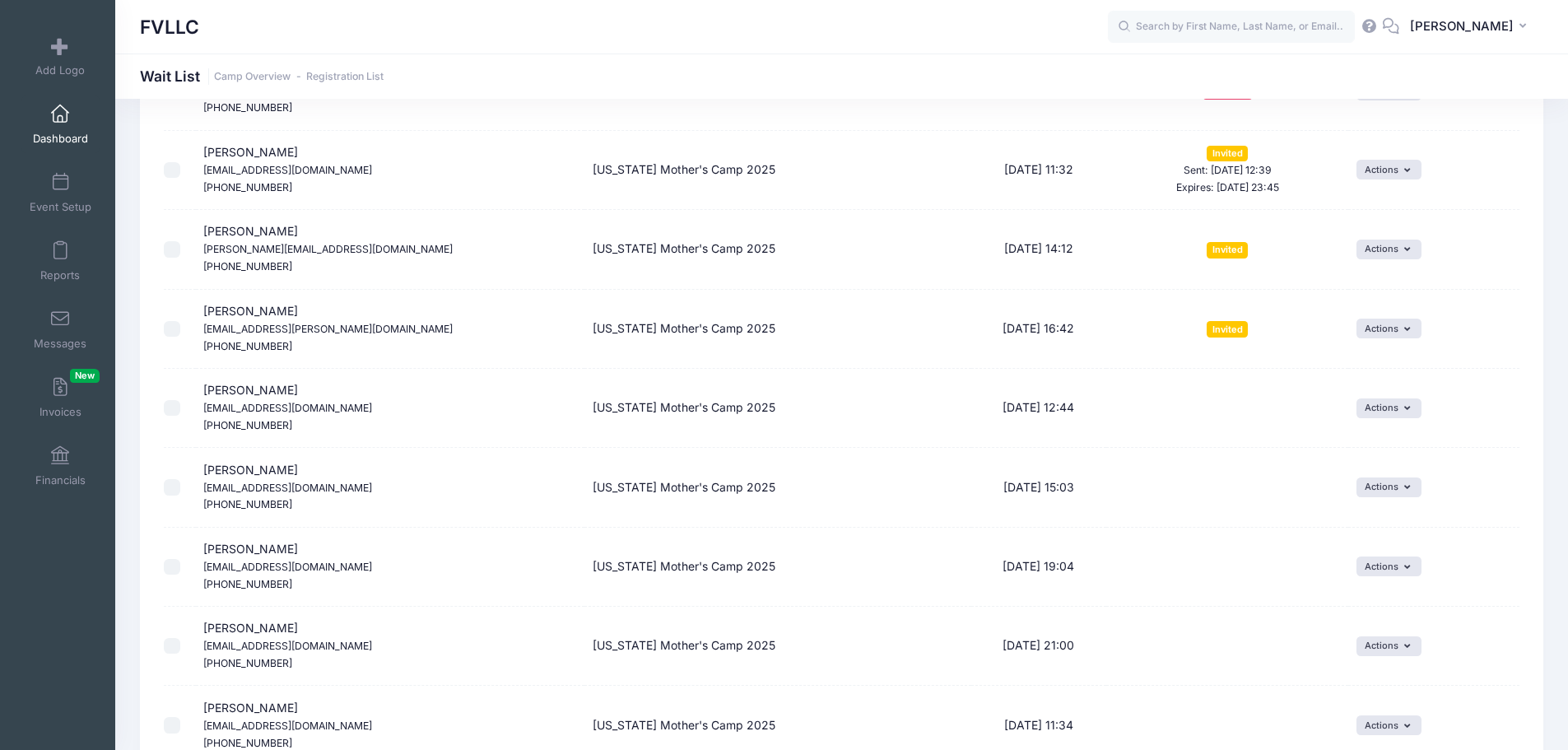
scroll to position [247, 0]
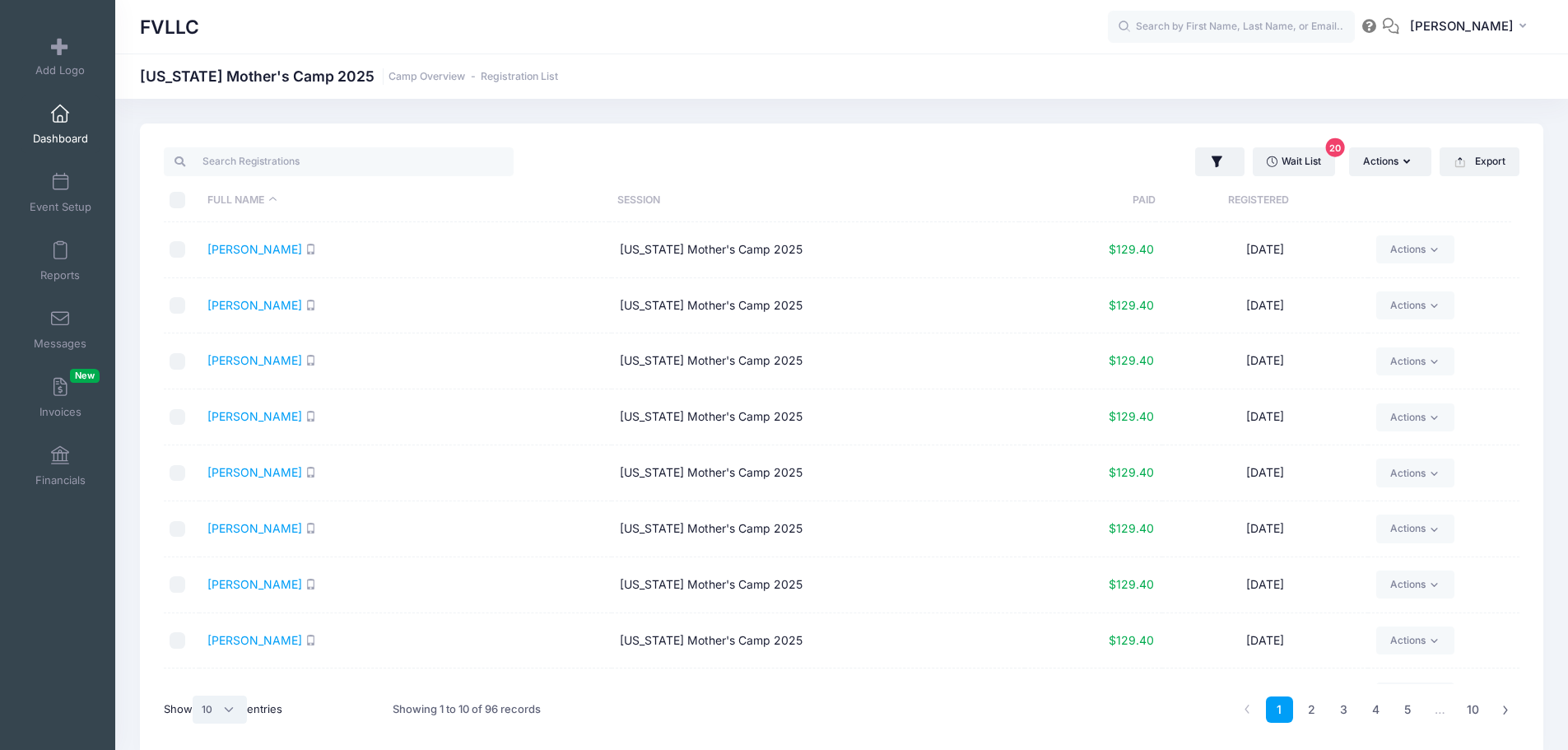
click at [228, 716] on select "All 10 25 50" at bounding box center [220, 709] width 54 height 28
select select "50"
click at [195, 696] on select "All 10 25 50" at bounding box center [220, 709] width 54 height 28
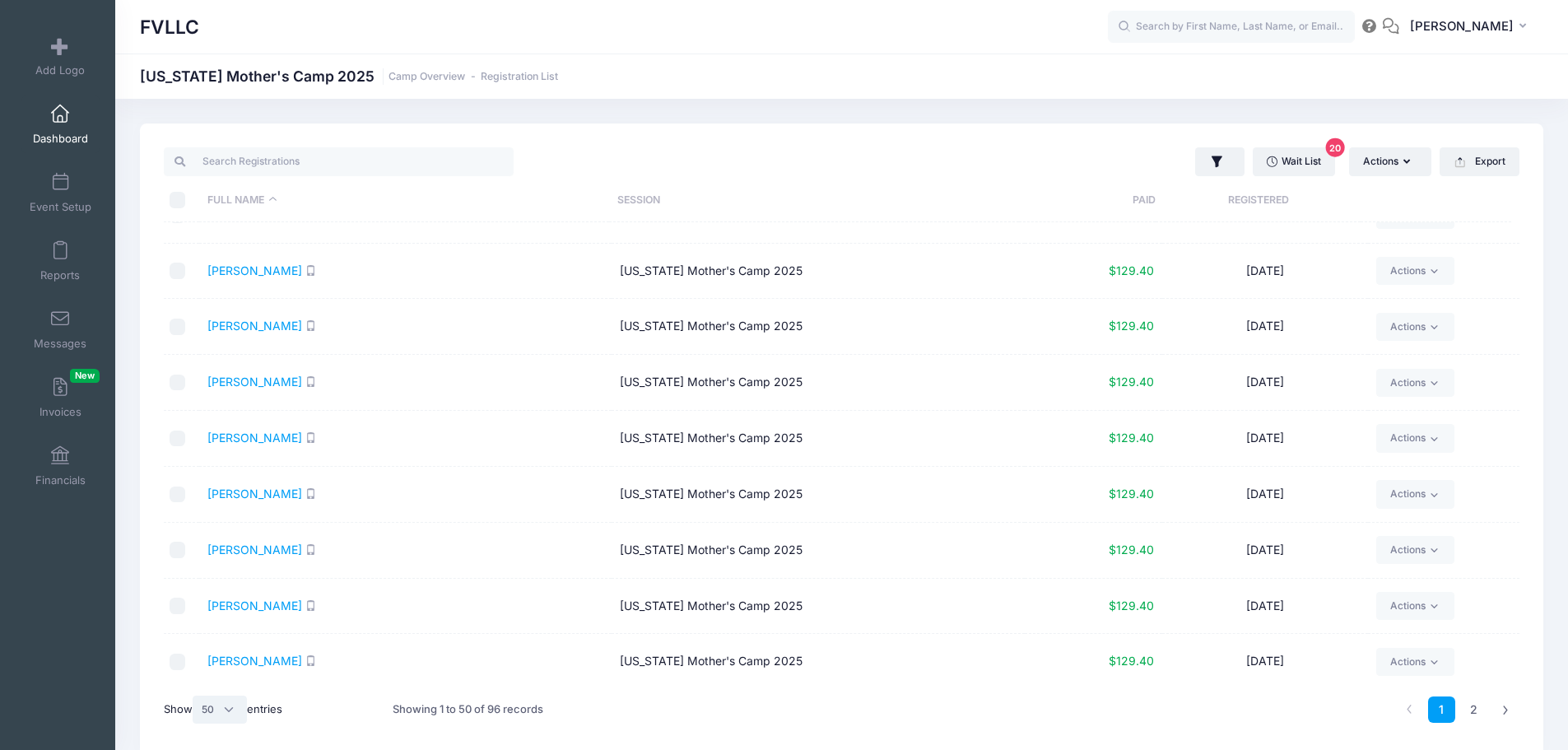
scroll to position [2329, 0]
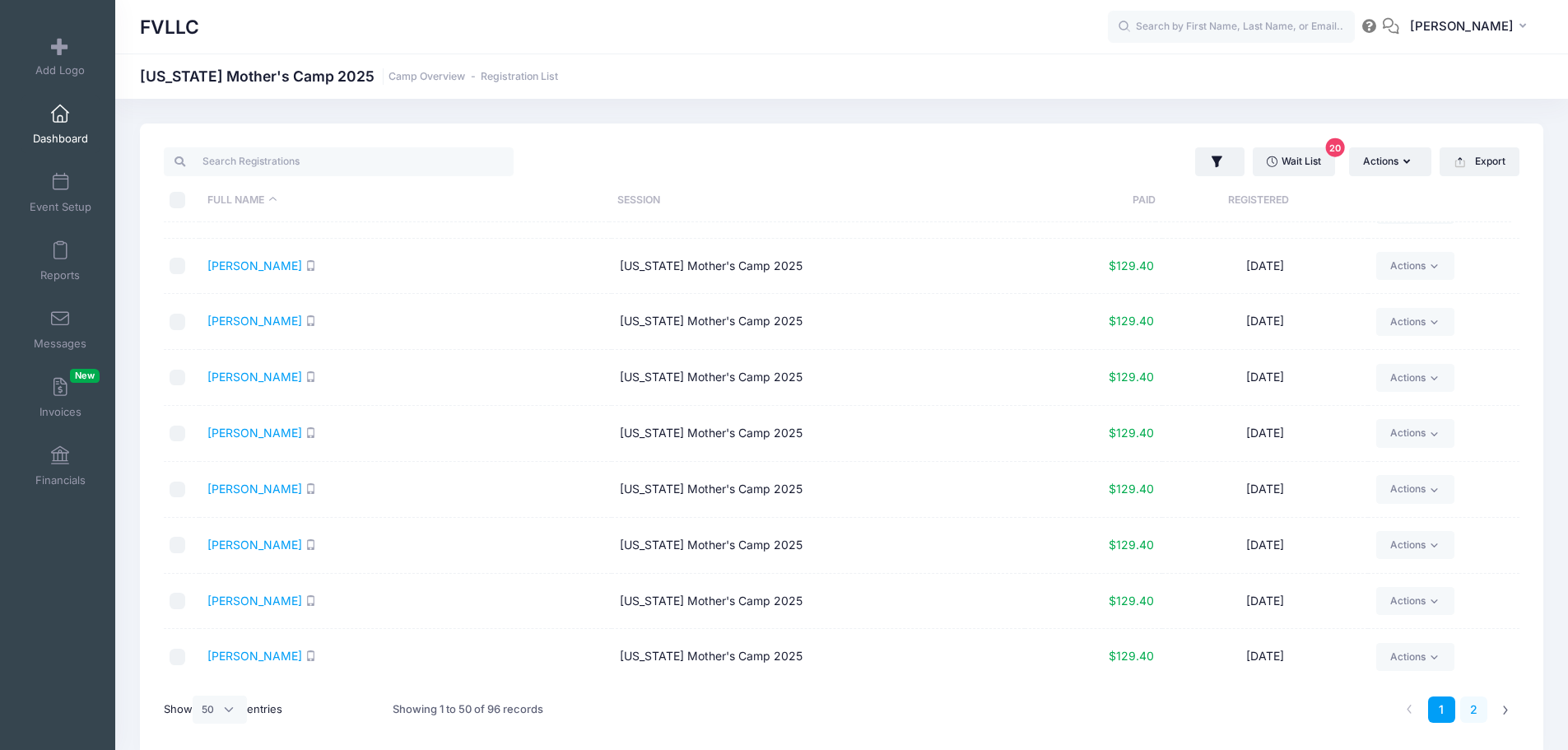
click at [1472, 706] on link "2" at bounding box center [1474, 710] width 27 height 27
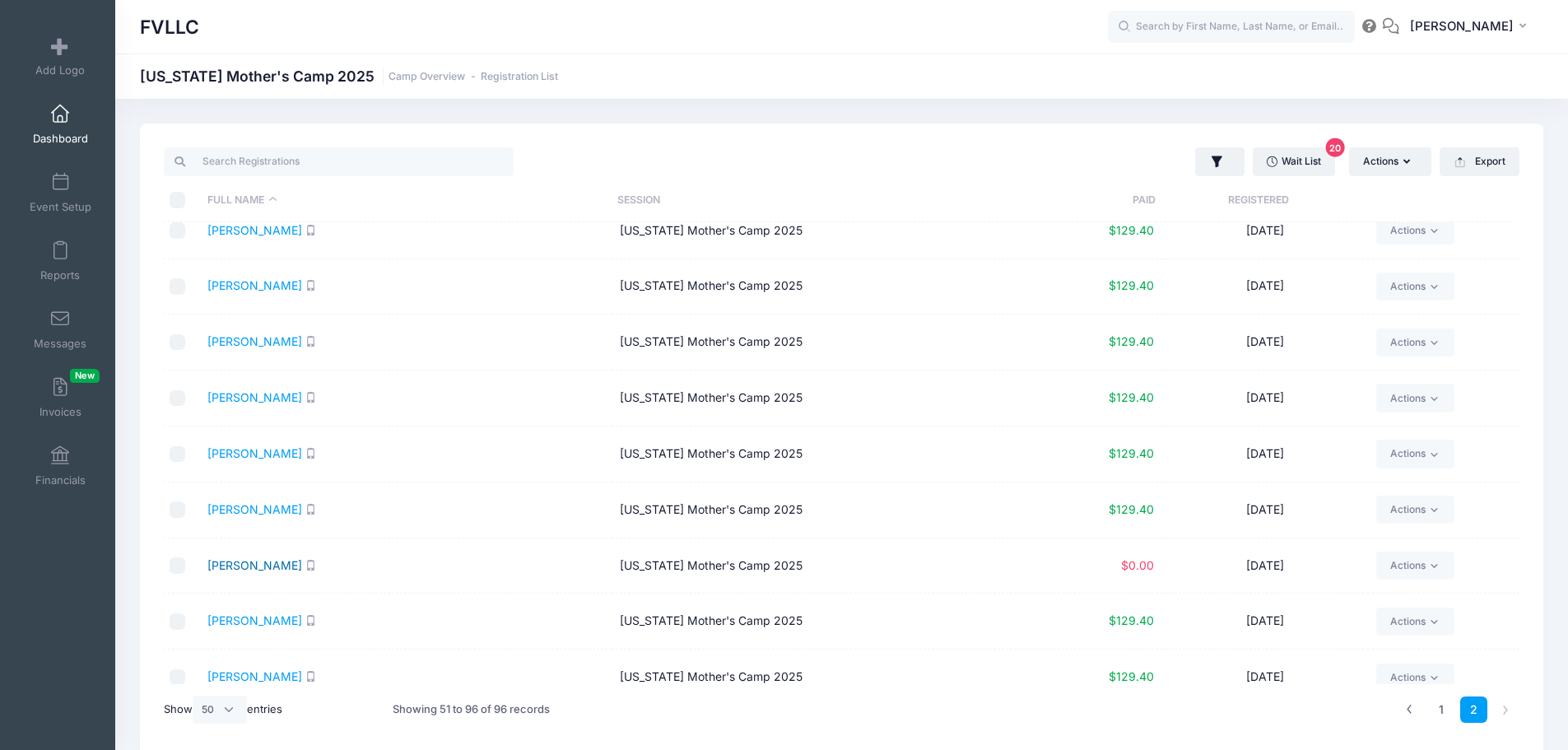
click at [252, 566] on link "Strand, Rosa" at bounding box center [255, 565] width 95 height 14
click at [56, 136] on span "Dashboard" at bounding box center [60, 139] width 55 height 14
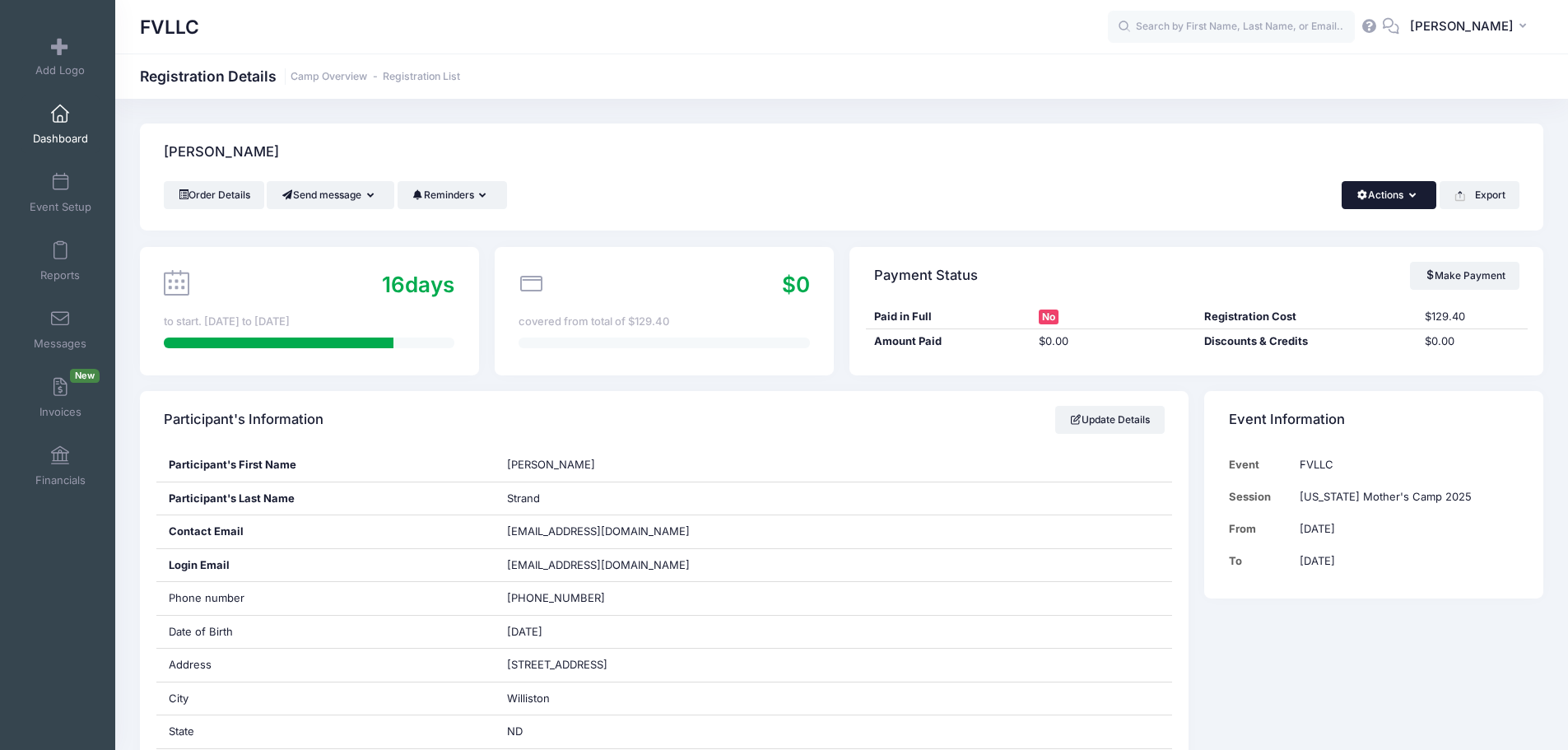
click at [1405, 203] on button "Actions" at bounding box center [1389, 195] width 95 height 28
click at [1291, 342] on link "Delete" at bounding box center [1334, 347] width 190 height 31
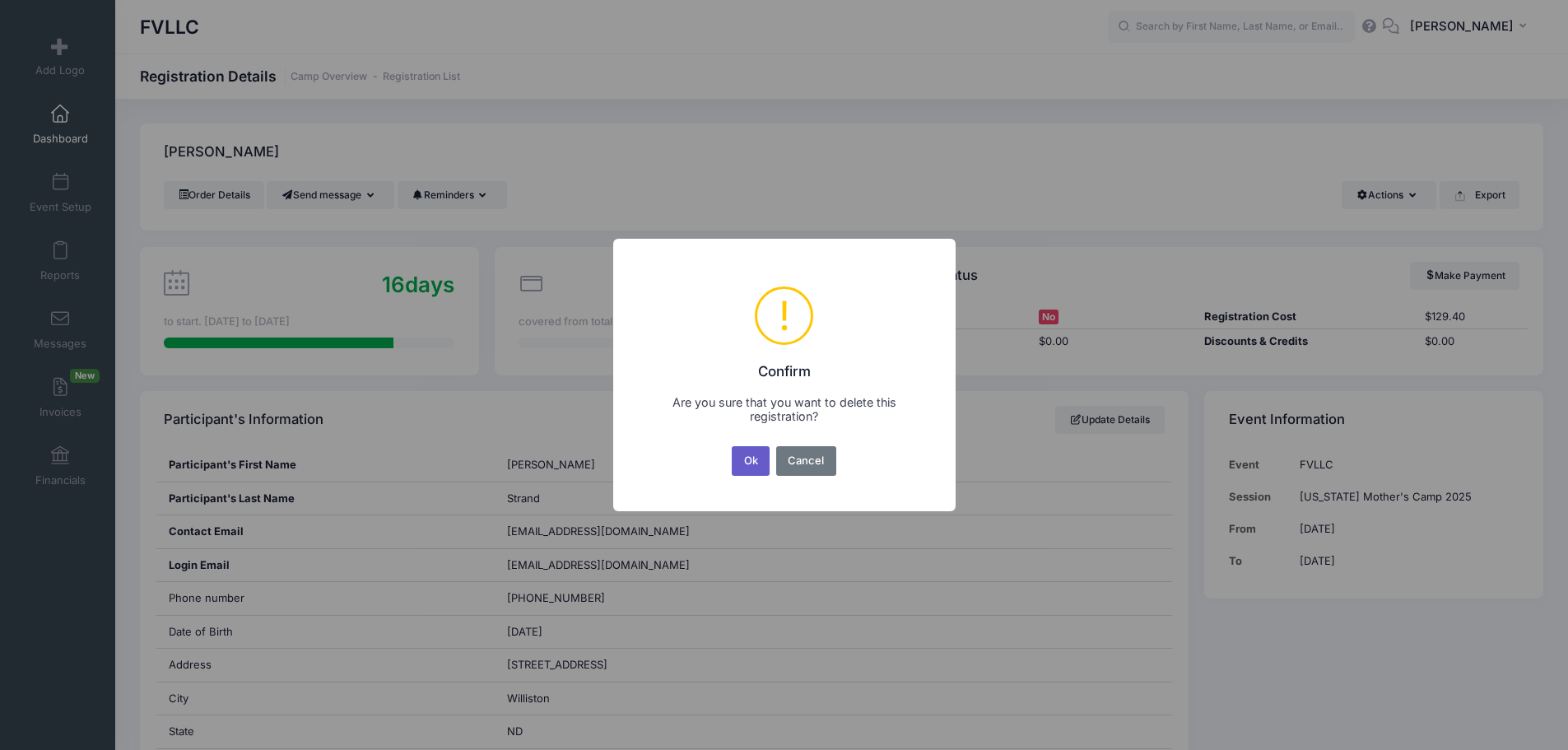
click at [754, 463] on button "Ok" at bounding box center [750, 461] width 38 height 30
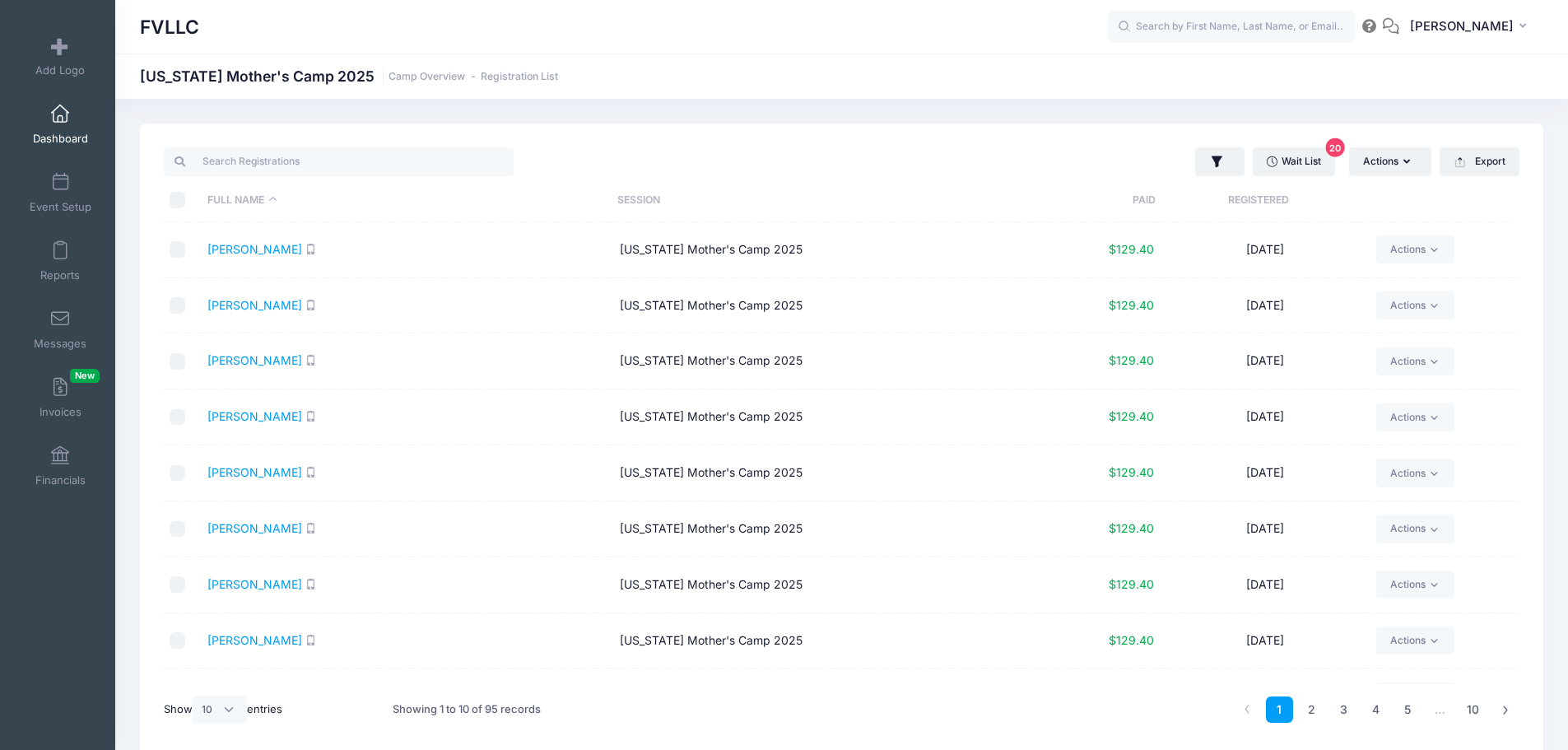
scroll to position [96, 0]
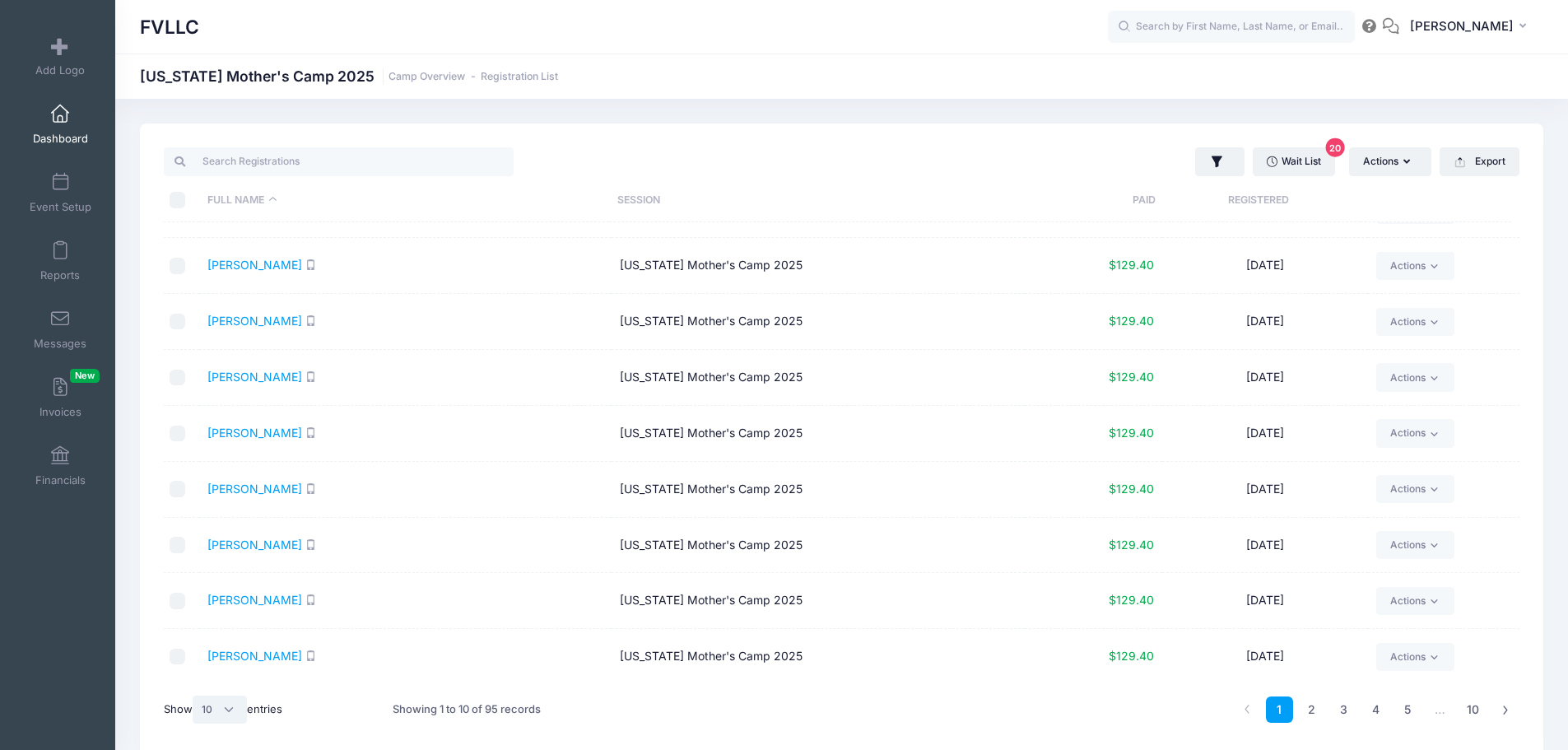
click at [230, 709] on select "All 10 25 50" at bounding box center [220, 709] width 54 height 28
select select "50"
click at [195, 696] on select "All 10 25 50" at bounding box center [220, 709] width 54 height 28
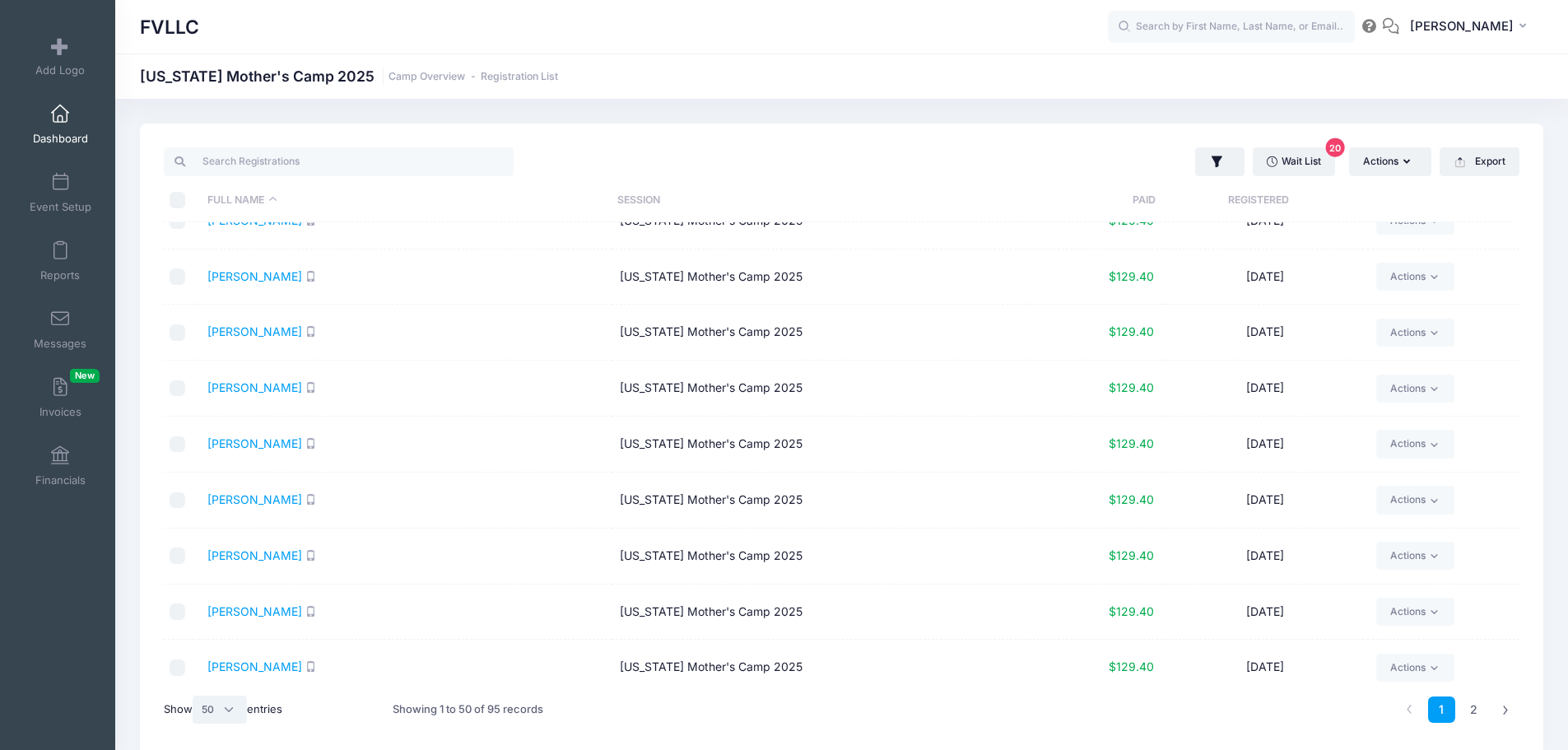
scroll to position [2329, 0]
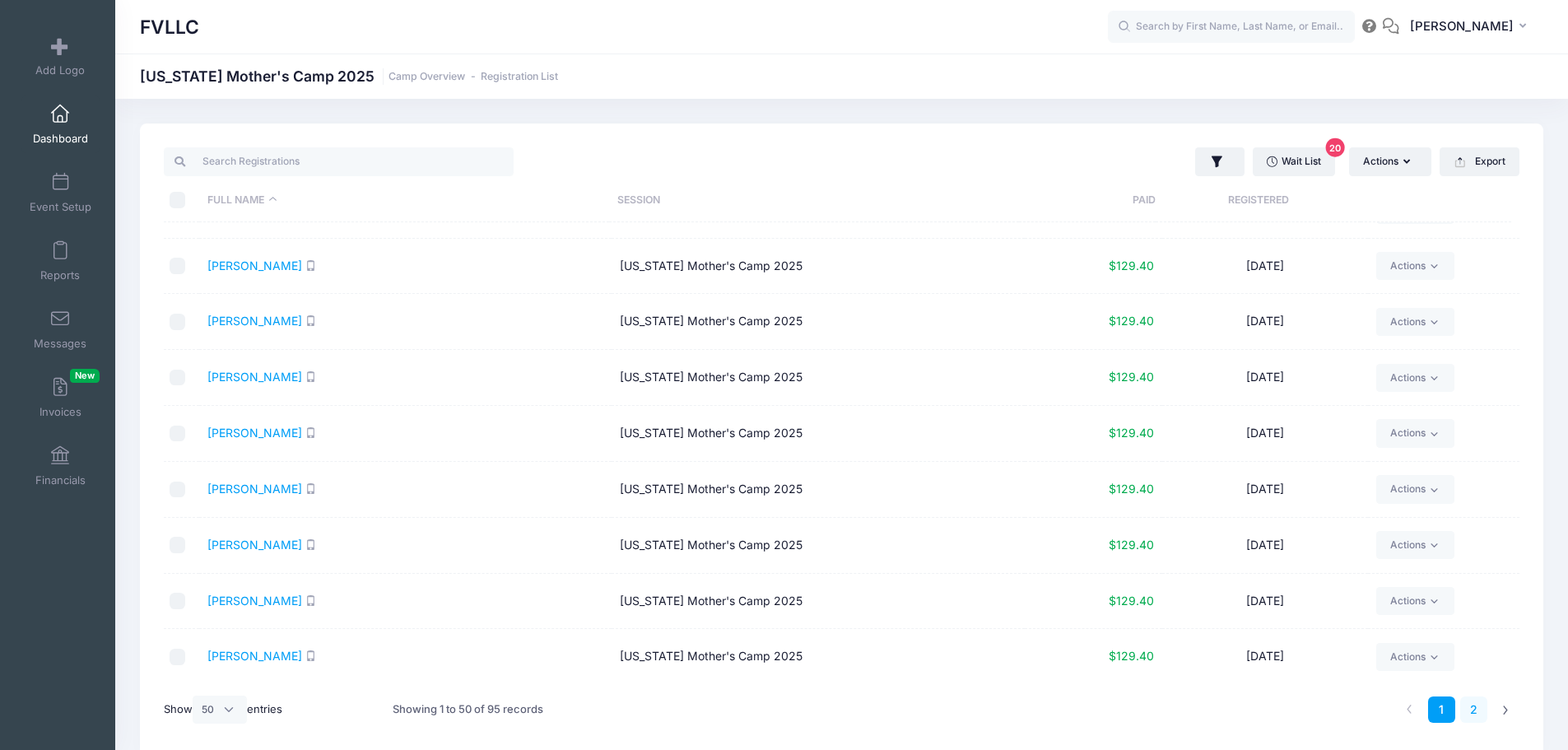
click at [1476, 704] on link "2" at bounding box center [1474, 710] width 27 height 27
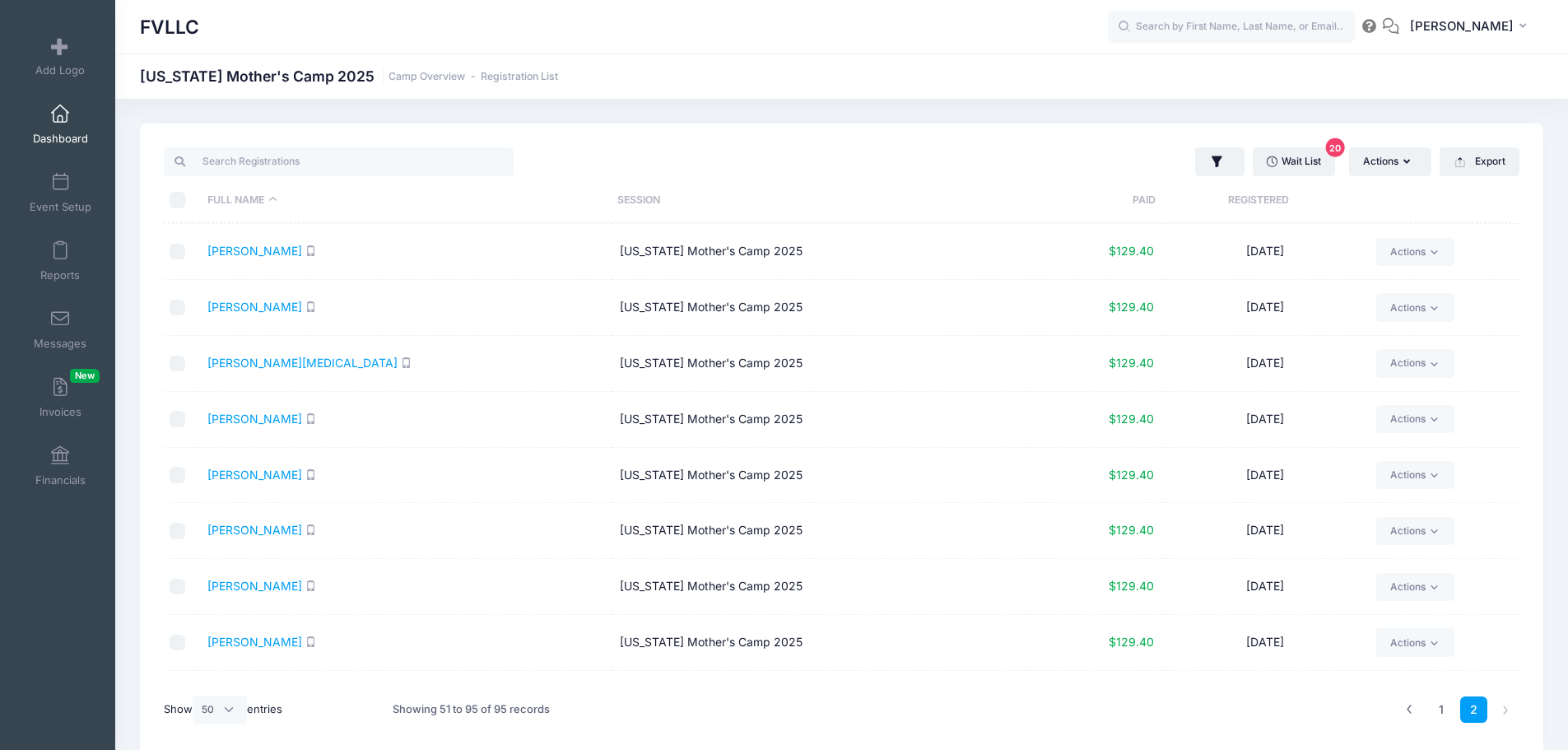
scroll to position [0, 0]
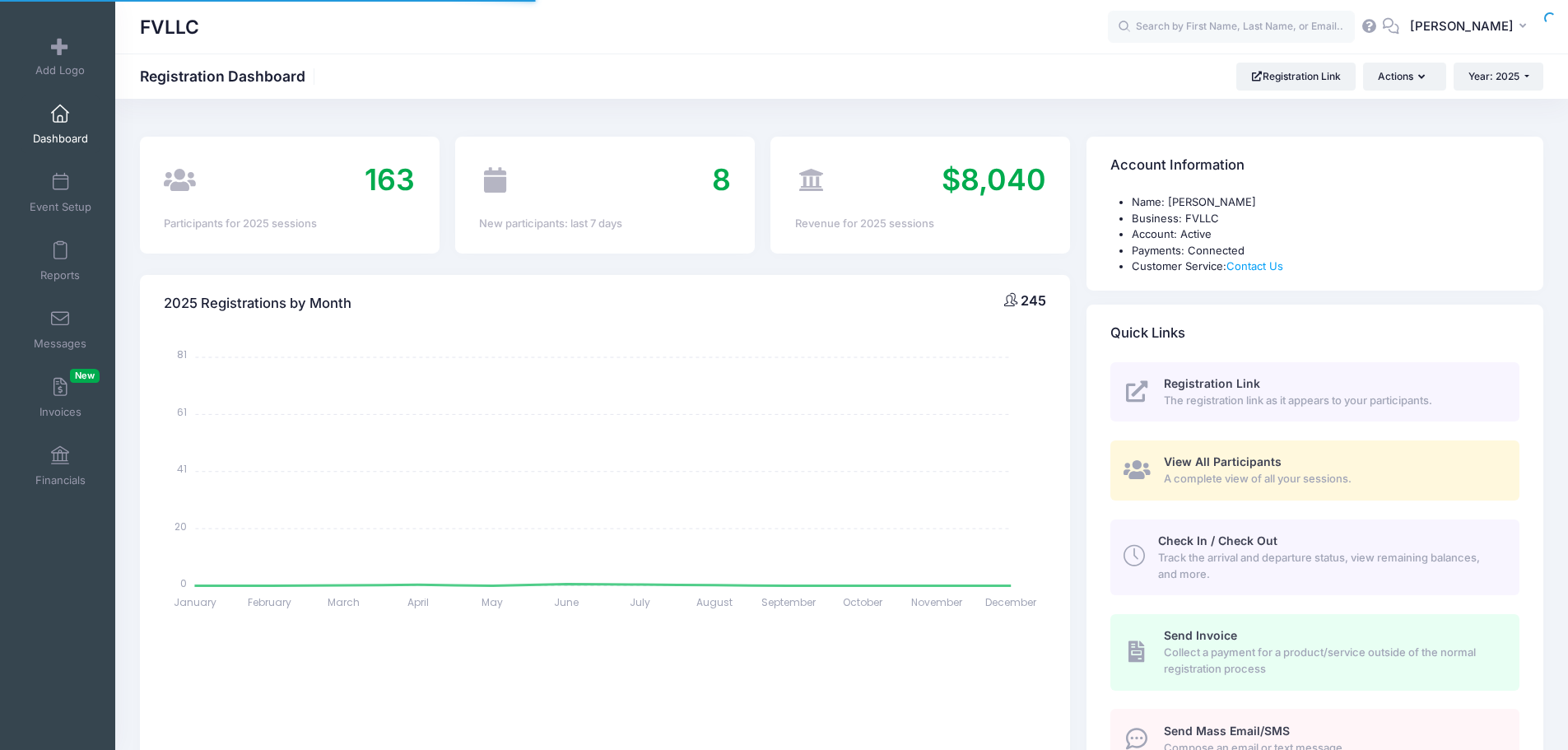
select select
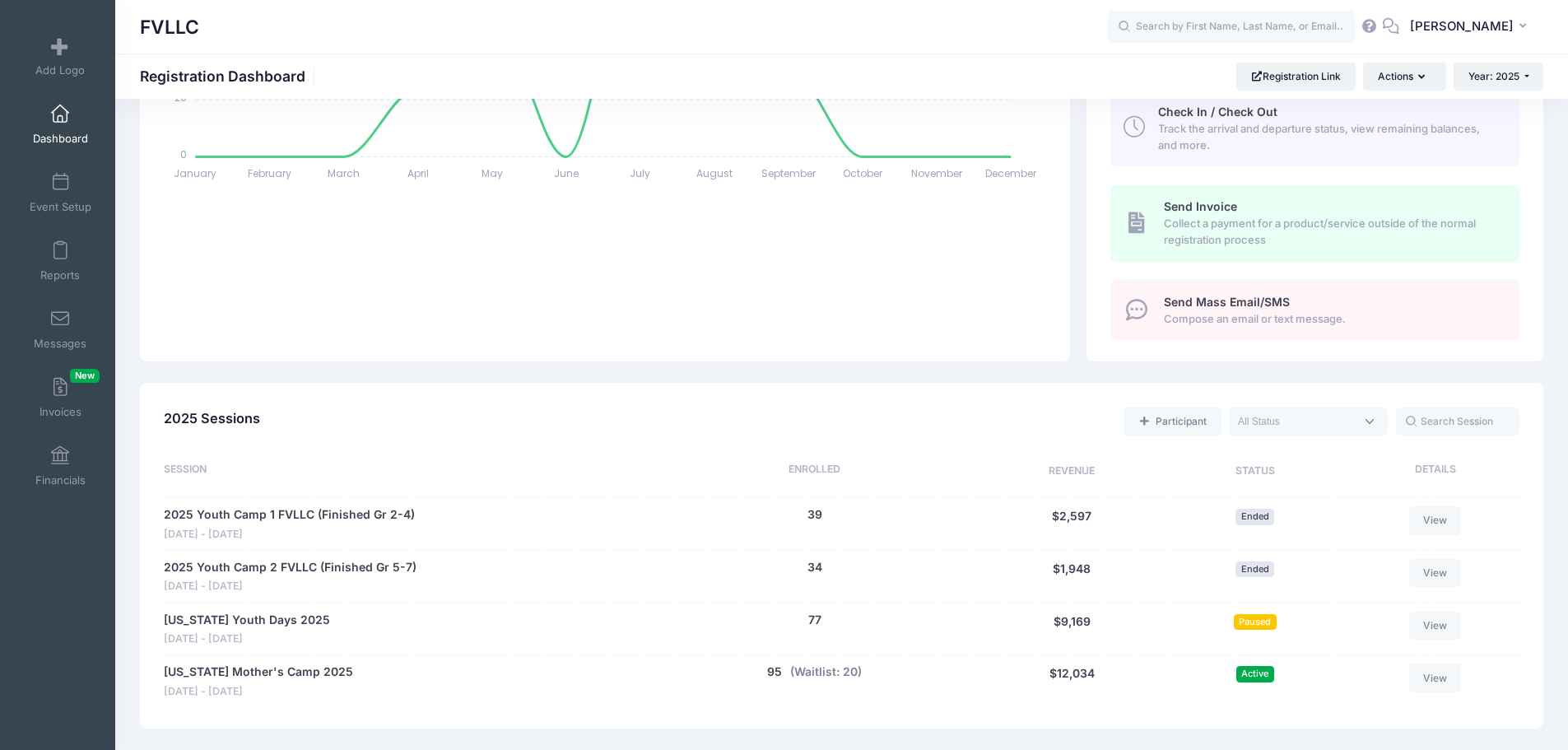
scroll to position [659, 0]
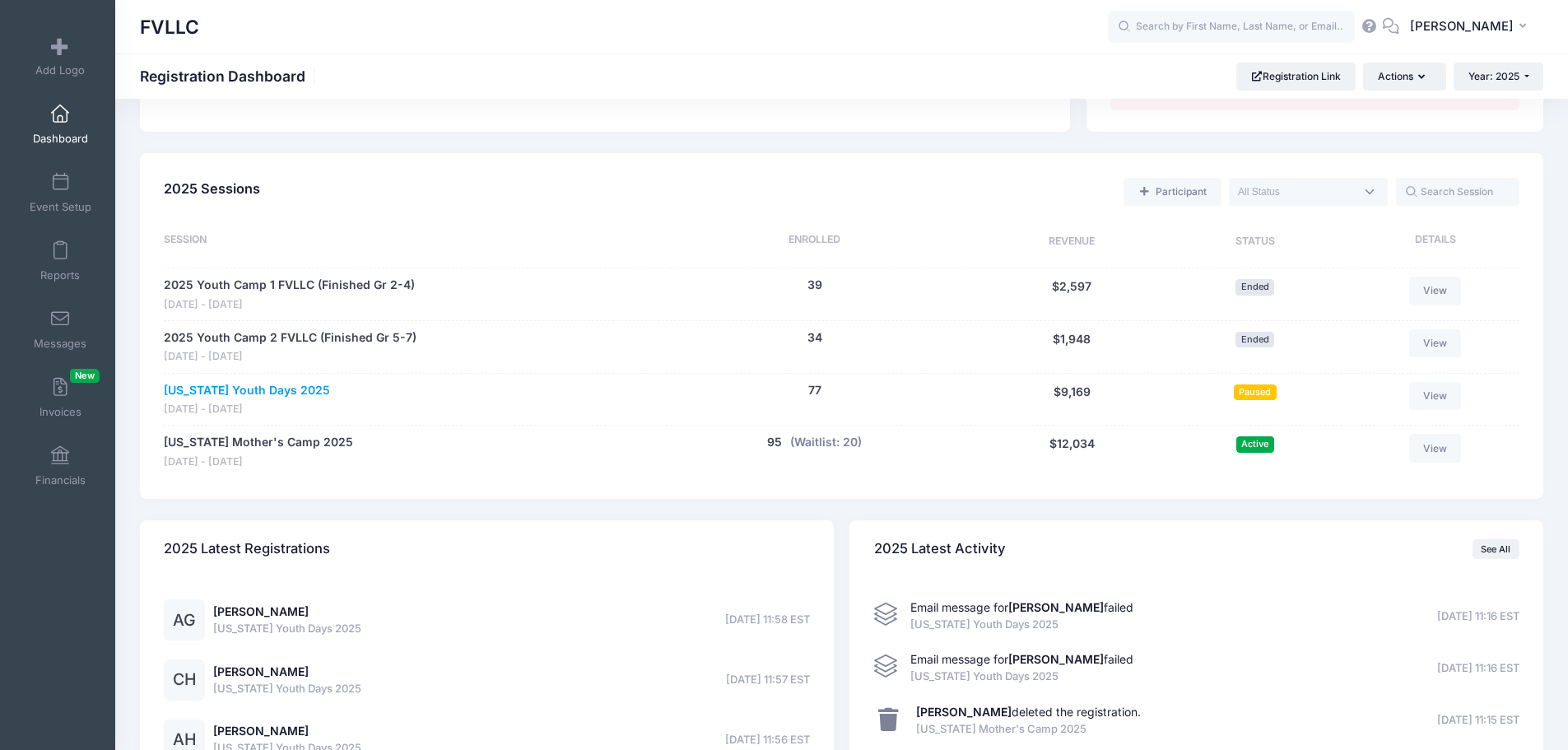
click at [298, 395] on link "[US_STATE] Youth Days 2025" at bounding box center [247, 391] width 167 height 17
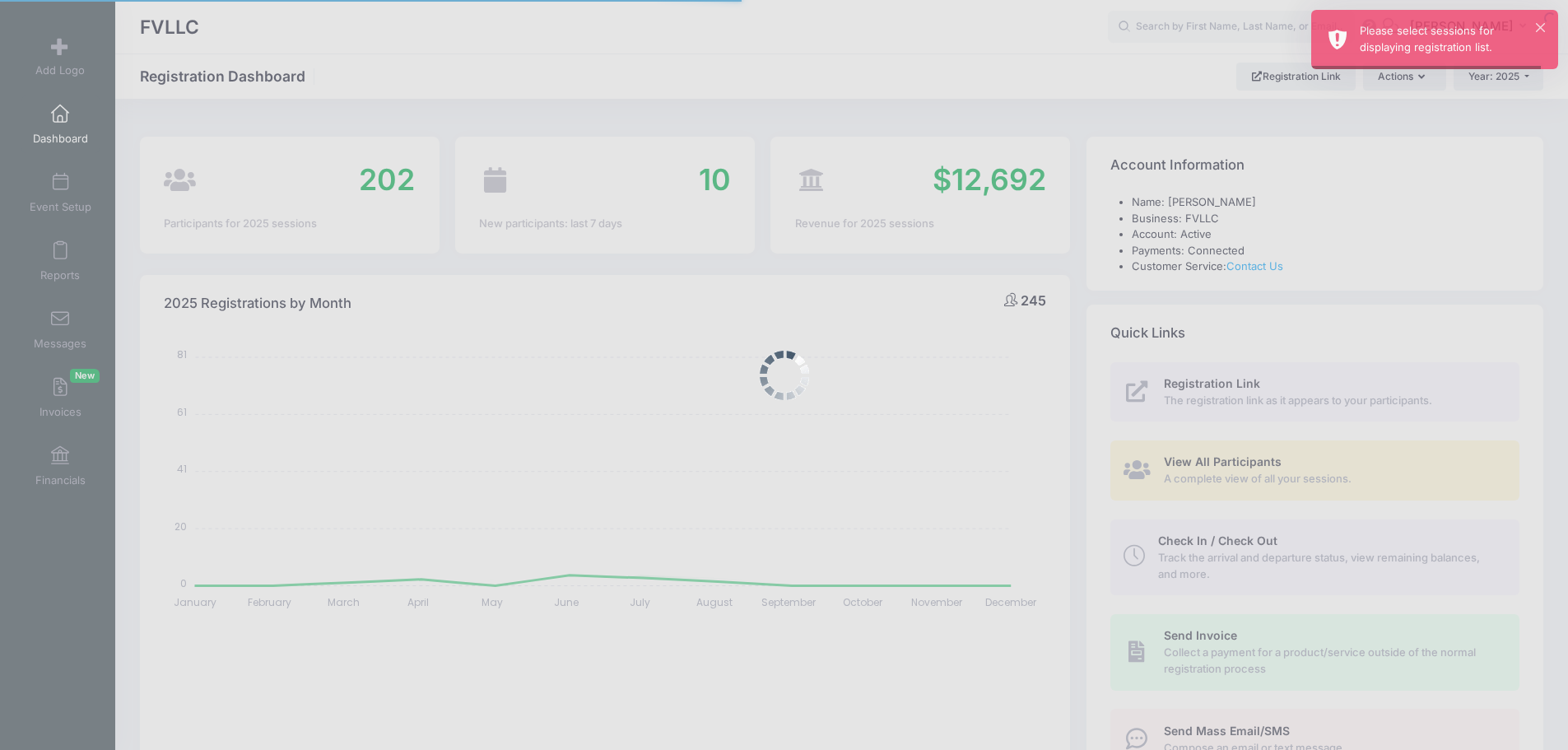
select select
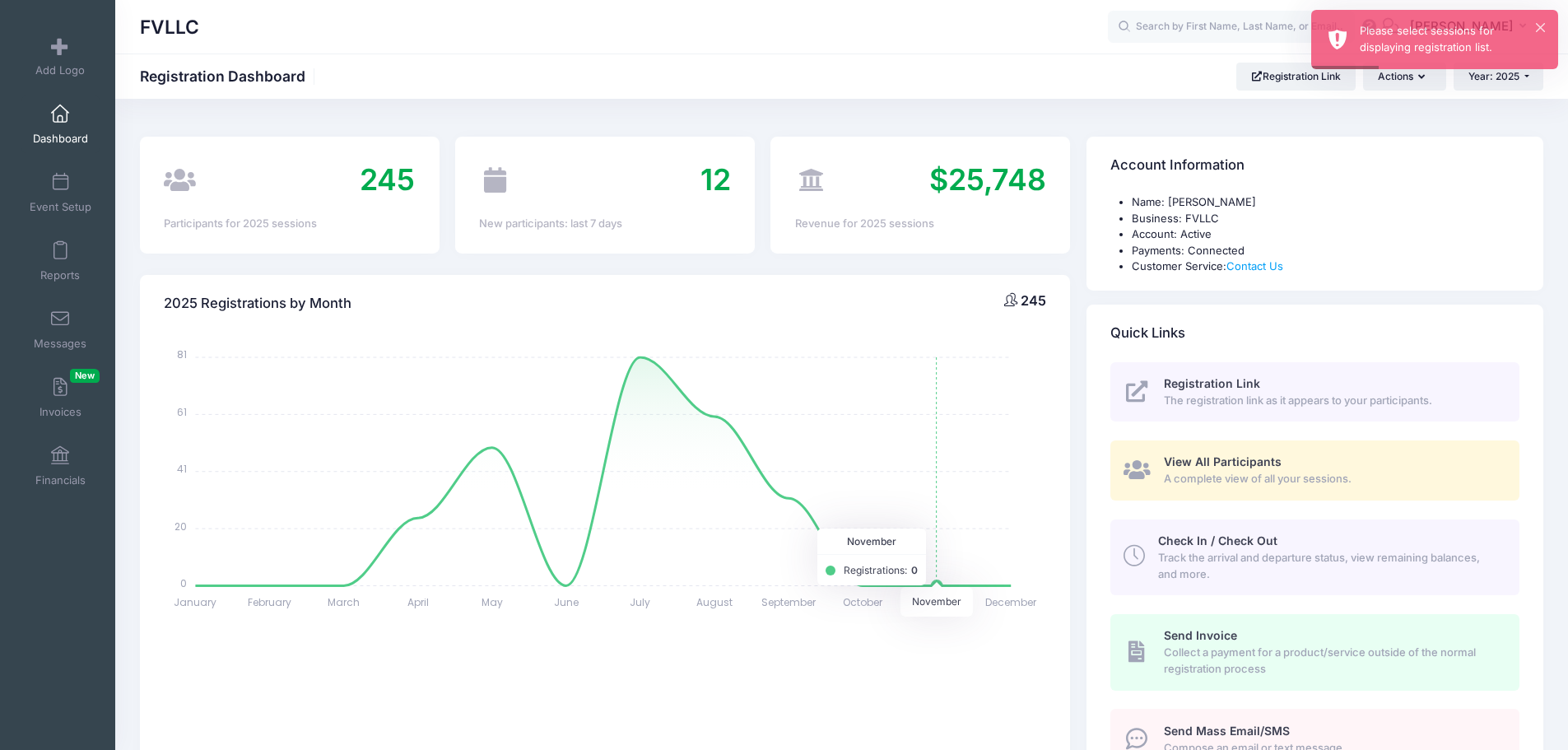
scroll to position [494, 0]
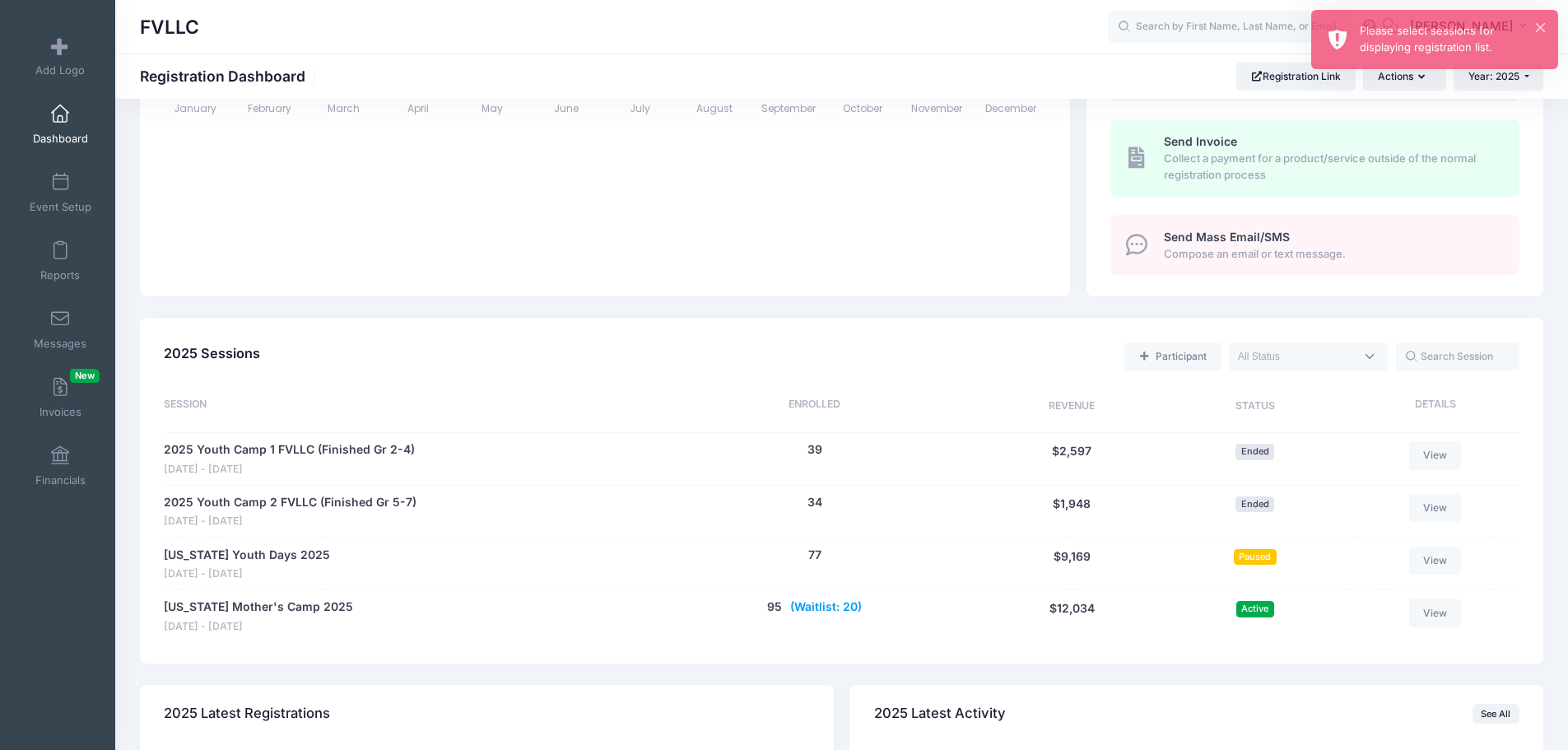
click at [821, 606] on button "(Waitlist: 20)" at bounding box center [826, 608] width 72 height 17
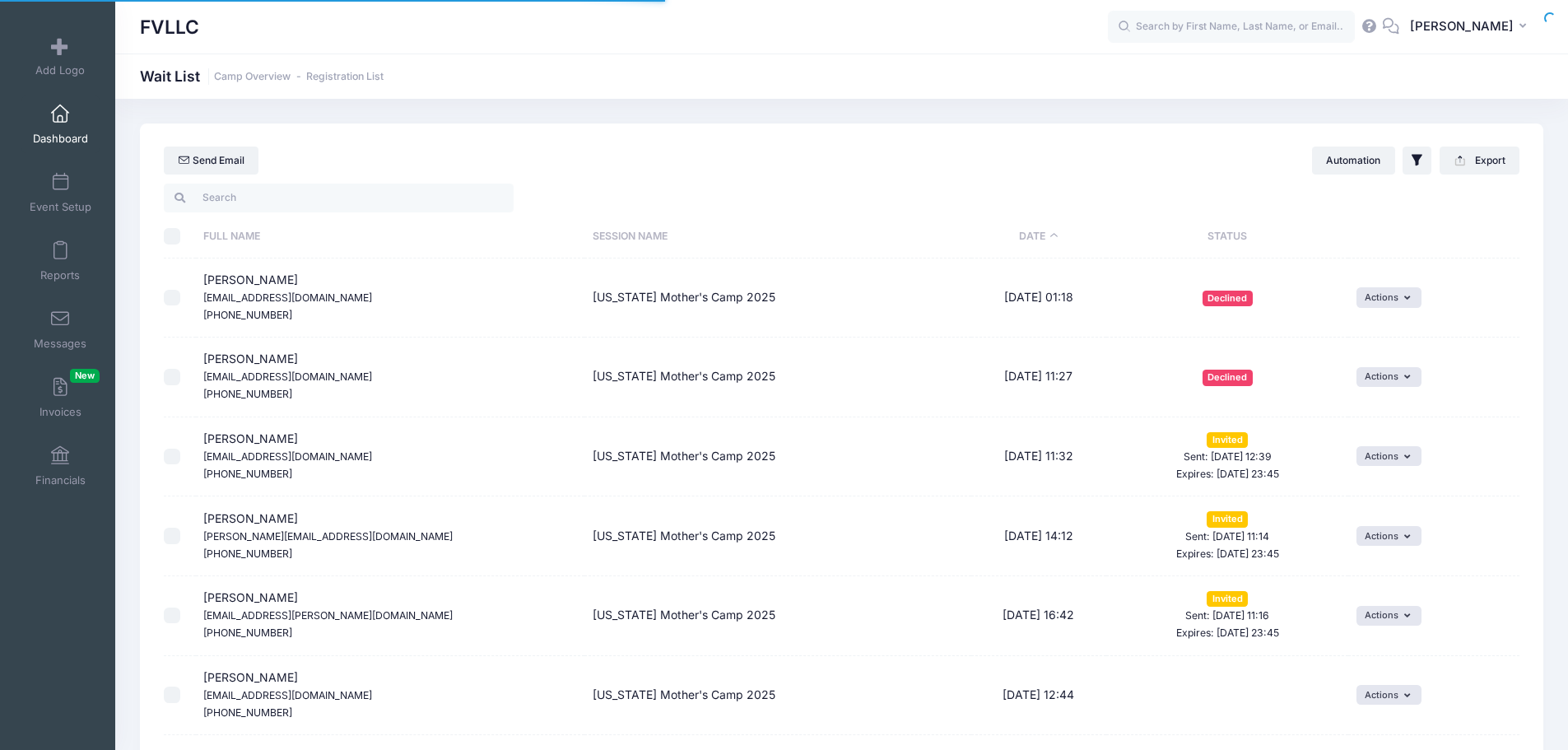
select select "50"
click at [60, 111] on span at bounding box center [60, 114] width 0 height 18
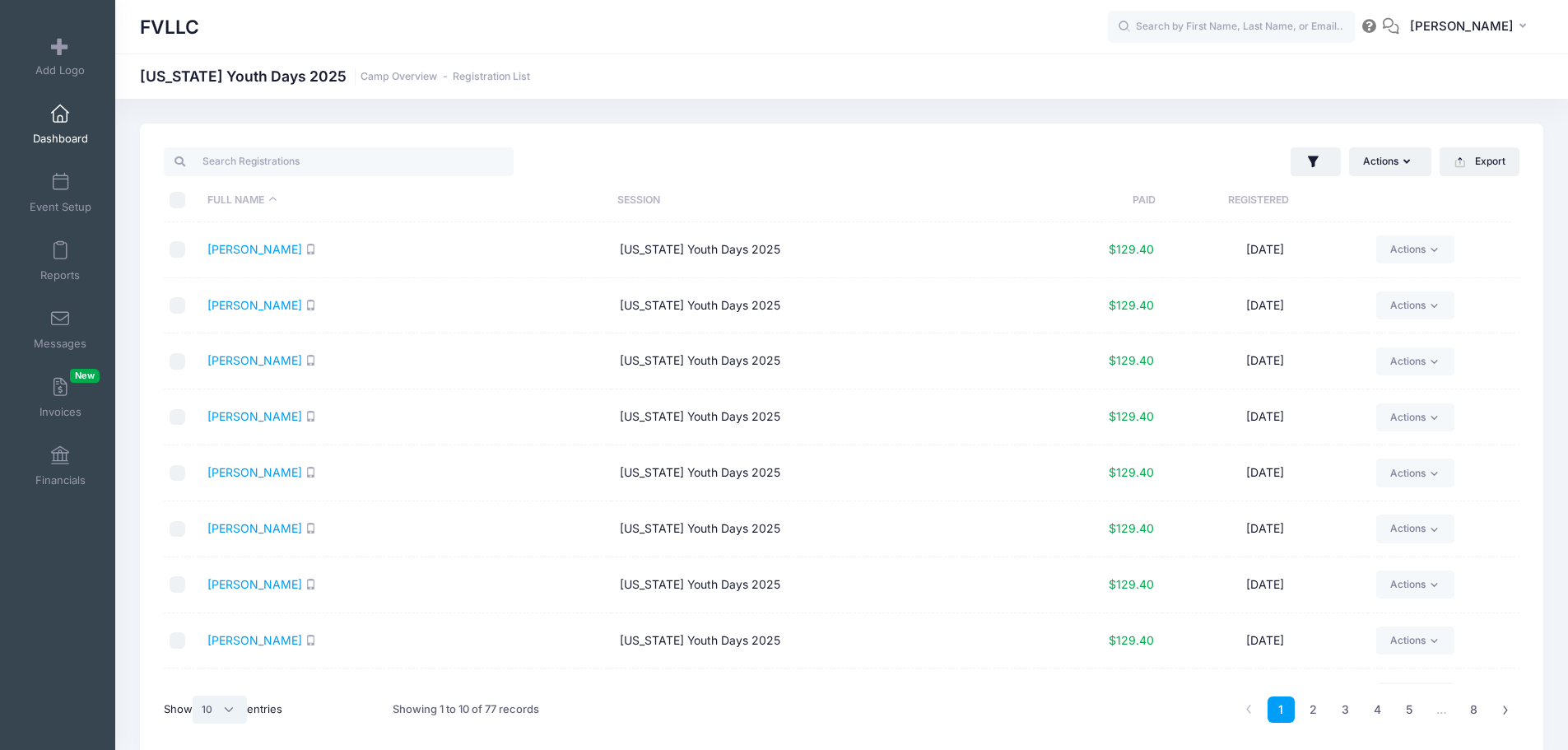
click at [237, 709] on select "All 10 25 50" at bounding box center [220, 709] width 54 height 28
select select "50"
click at [195, 696] on select "All 10 25 50" at bounding box center [220, 709] width 54 height 28
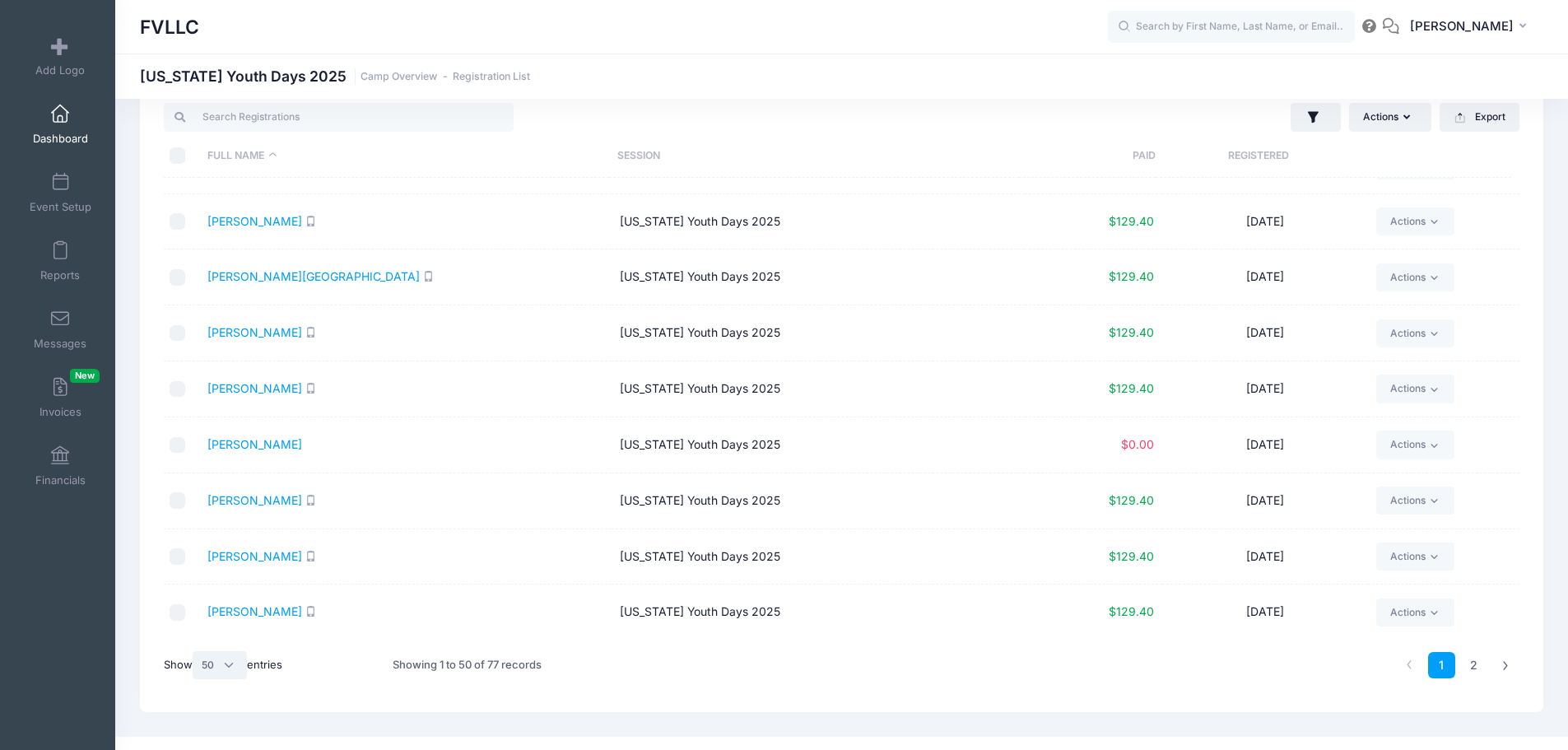
scroll to position [69, 0]
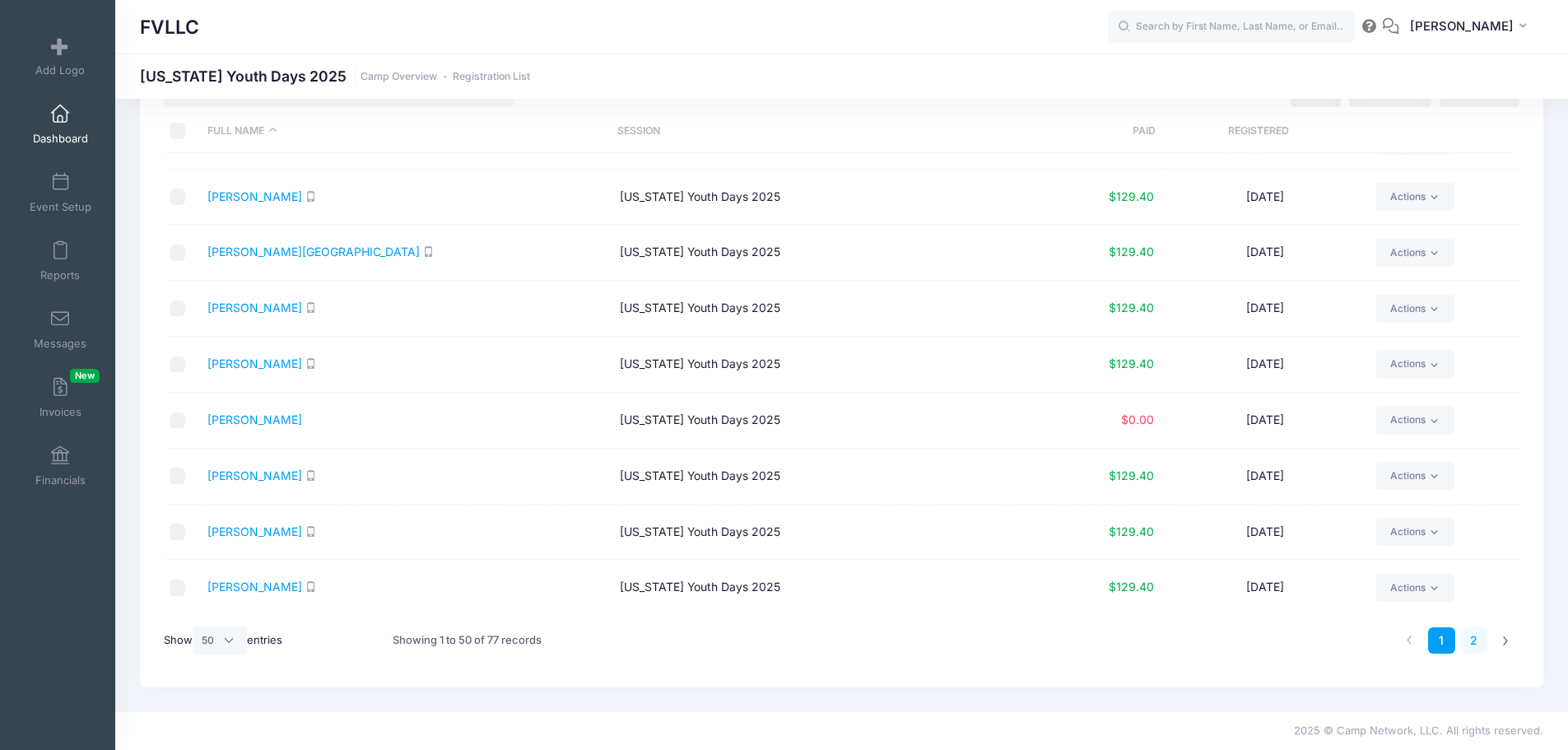
click at [1471, 644] on link "2" at bounding box center [1474, 641] width 27 height 27
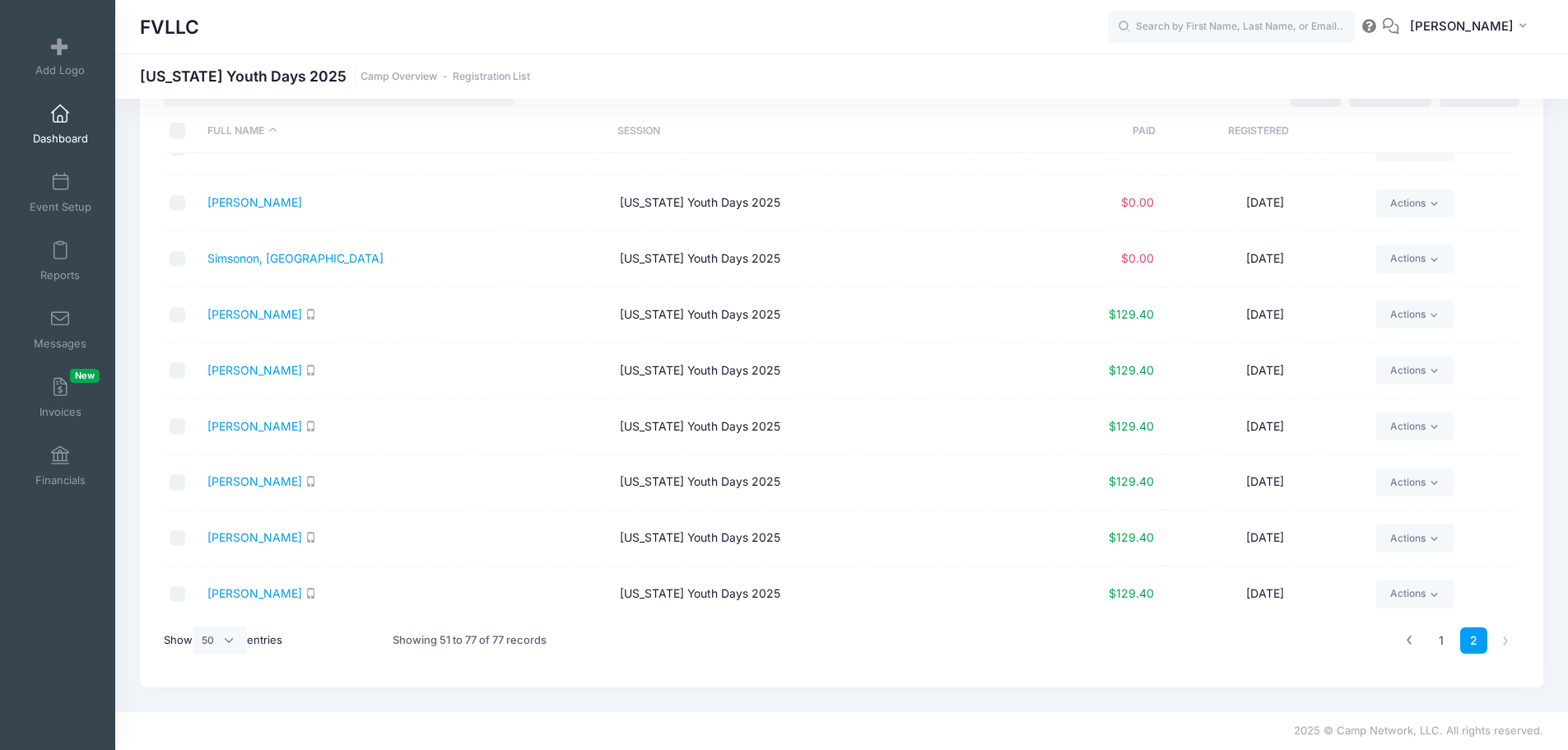
scroll to position [715, 0]
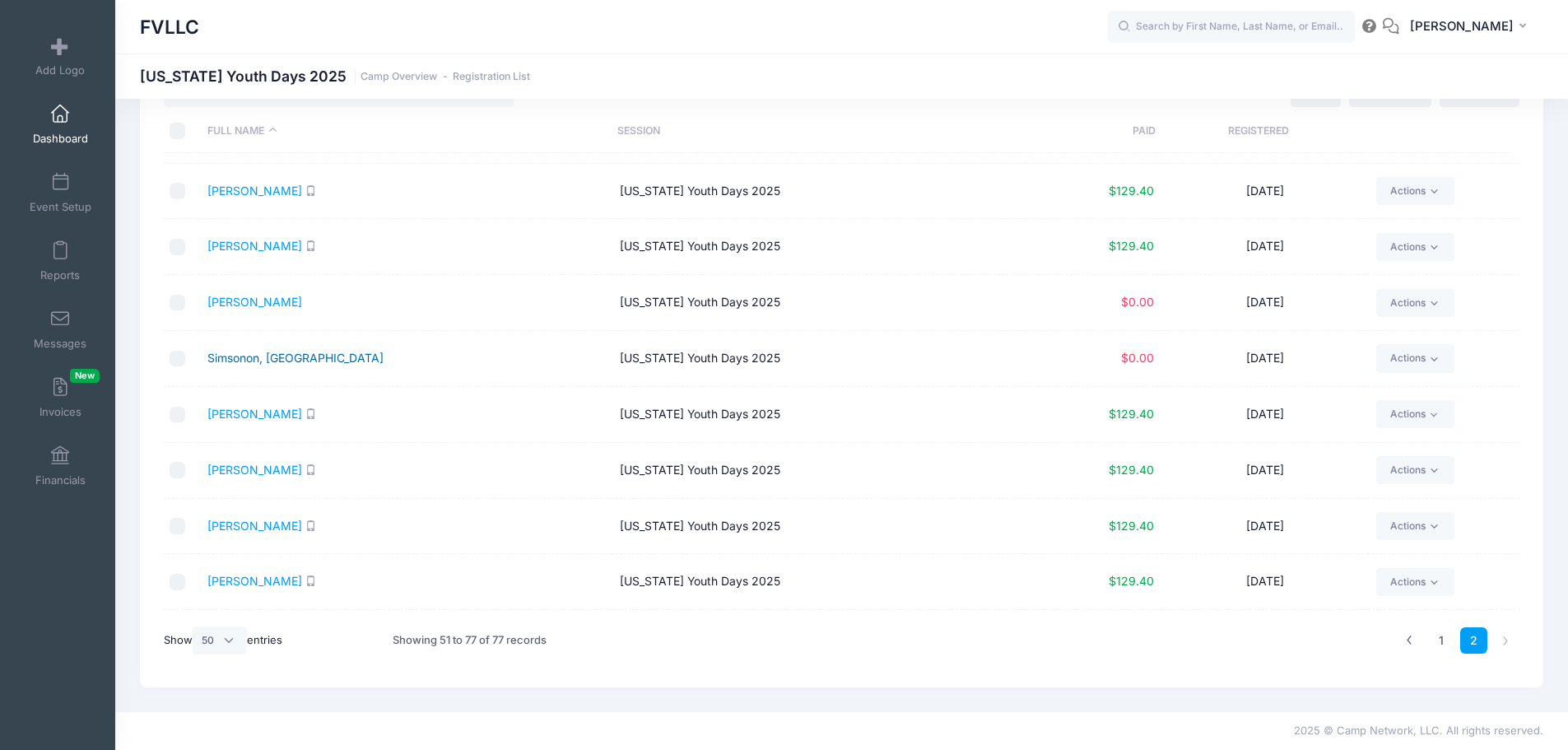
click at [261, 359] on link "Simsonon, Austin" at bounding box center [295, 358] width 176 height 14
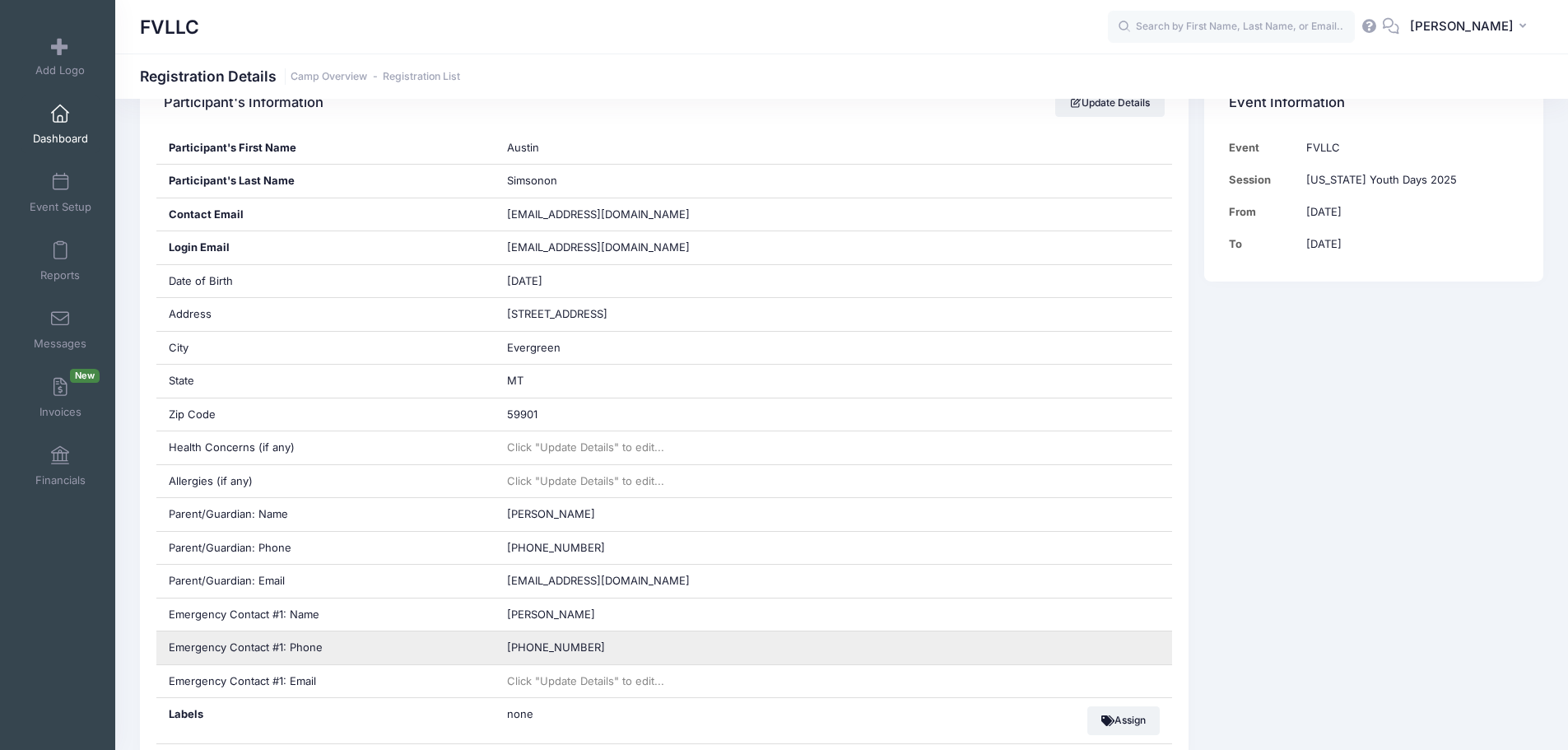
scroll to position [329, 0]
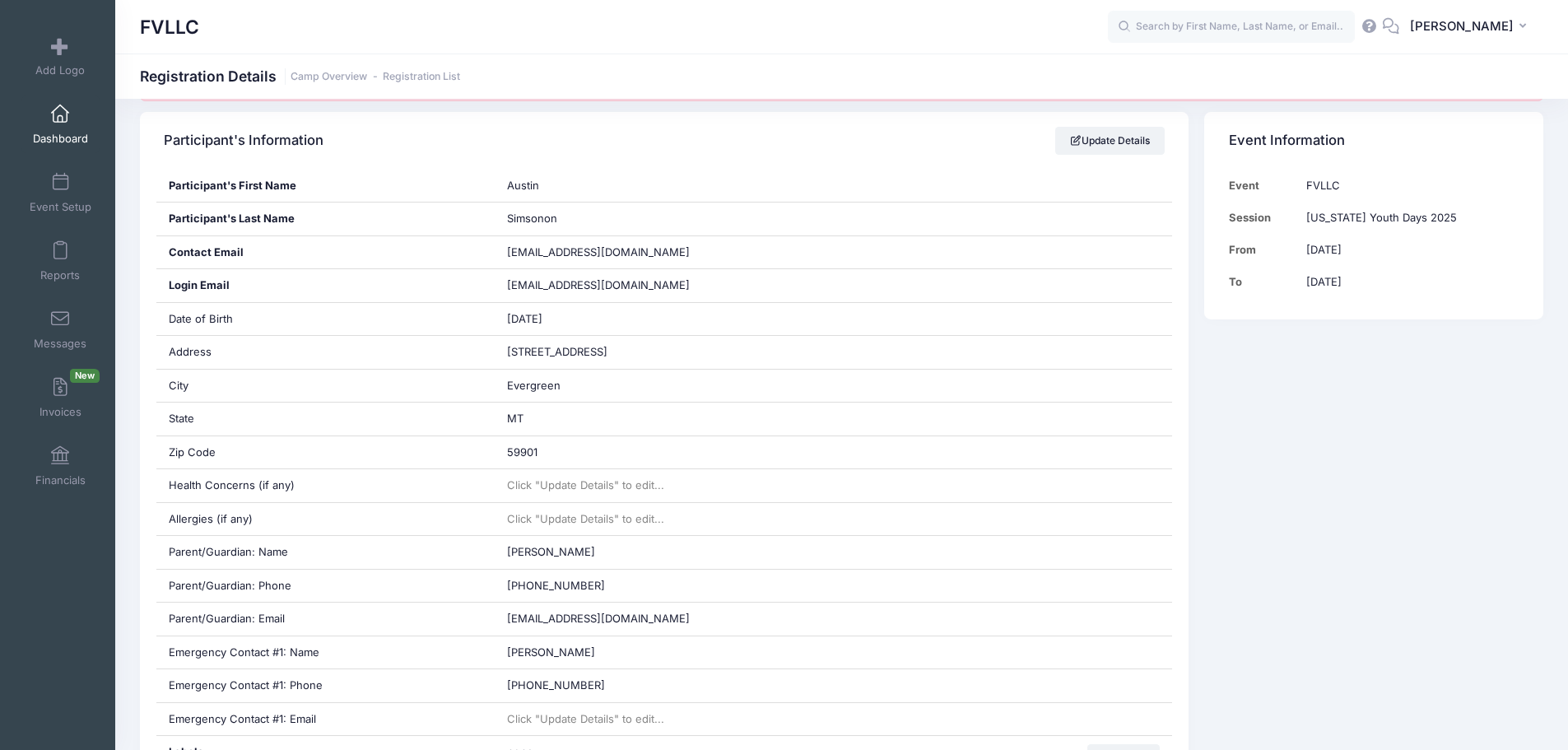
click at [68, 135] on span "Dashboard" at bounding box center [60, 139] width 55 height 14
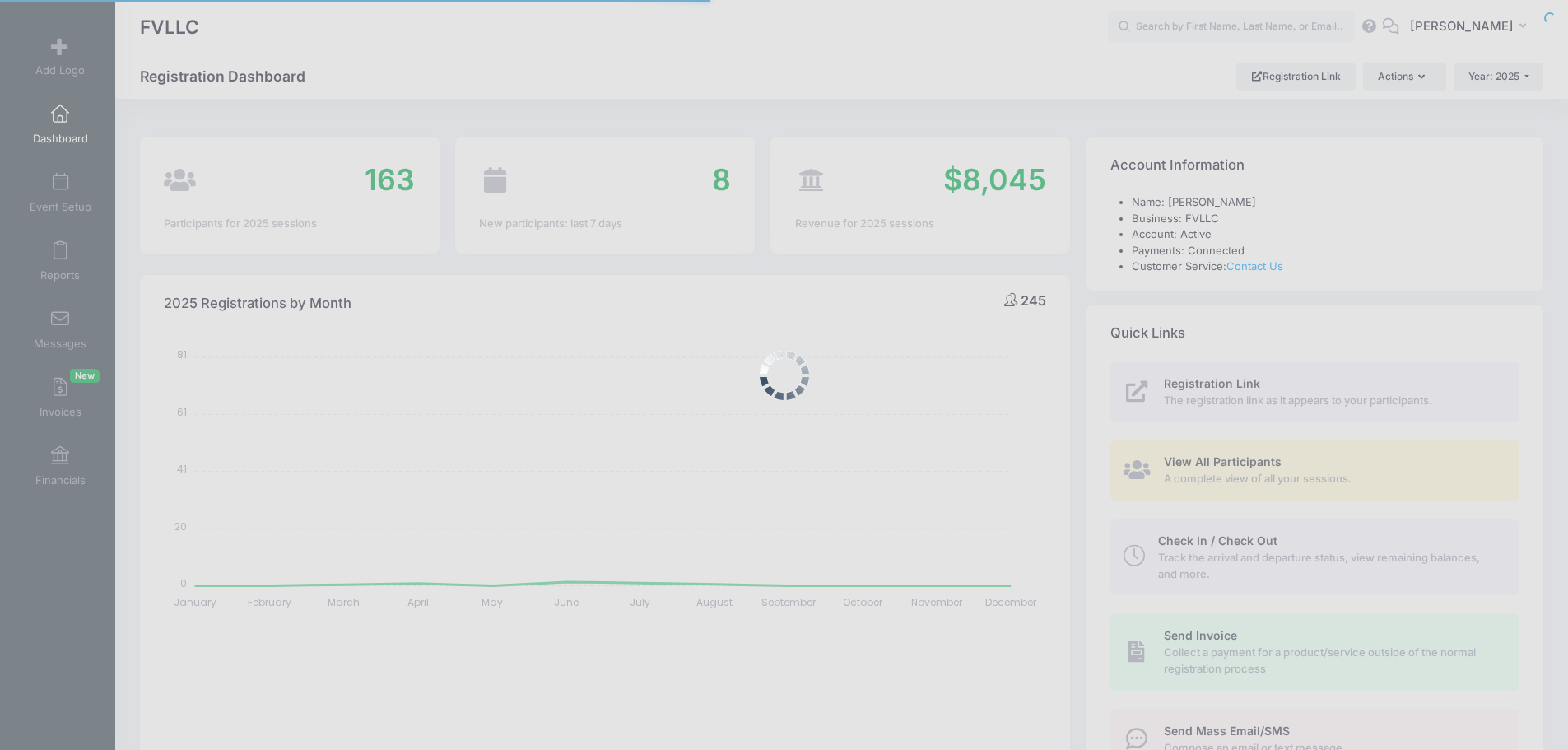
select select
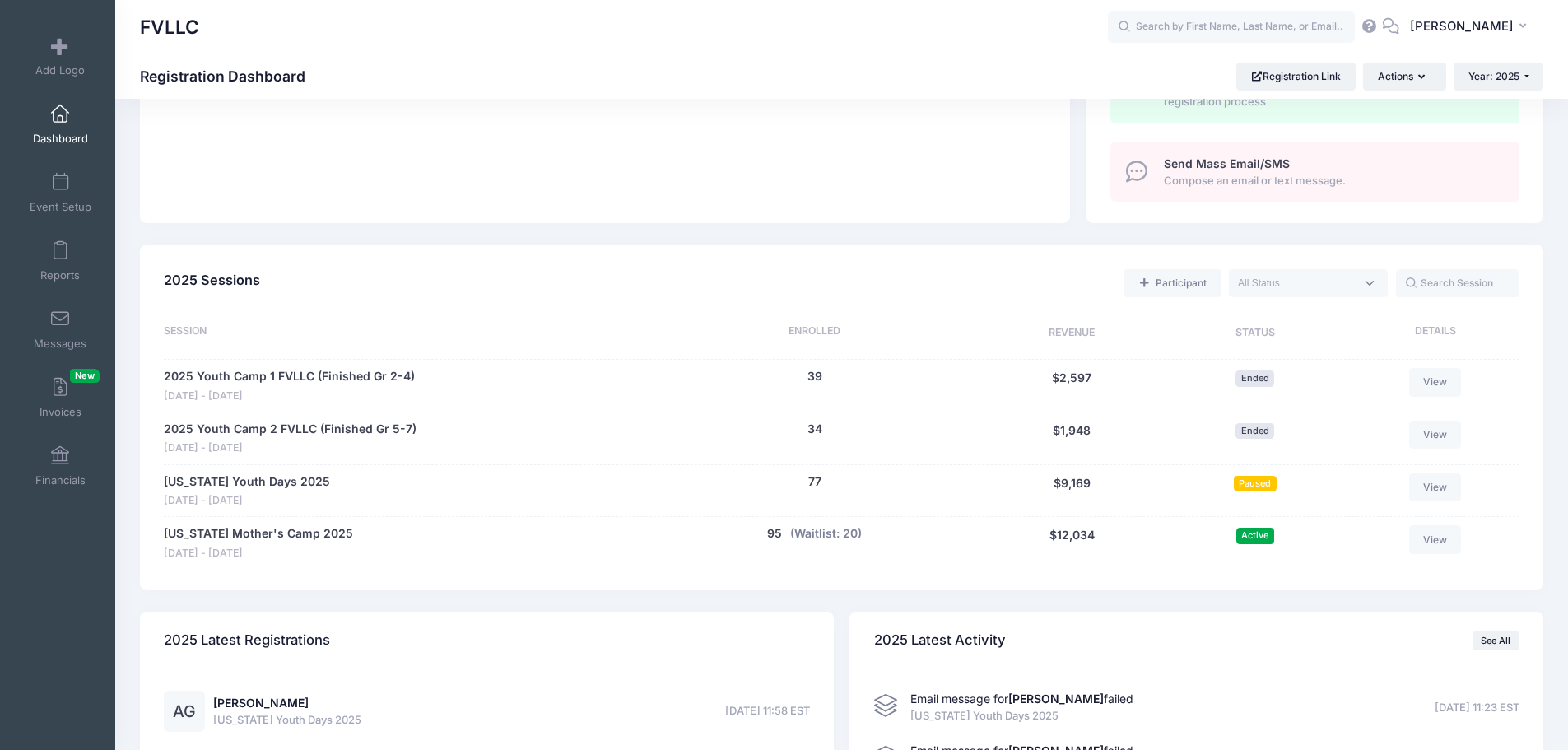
scroll to position [577, 0]
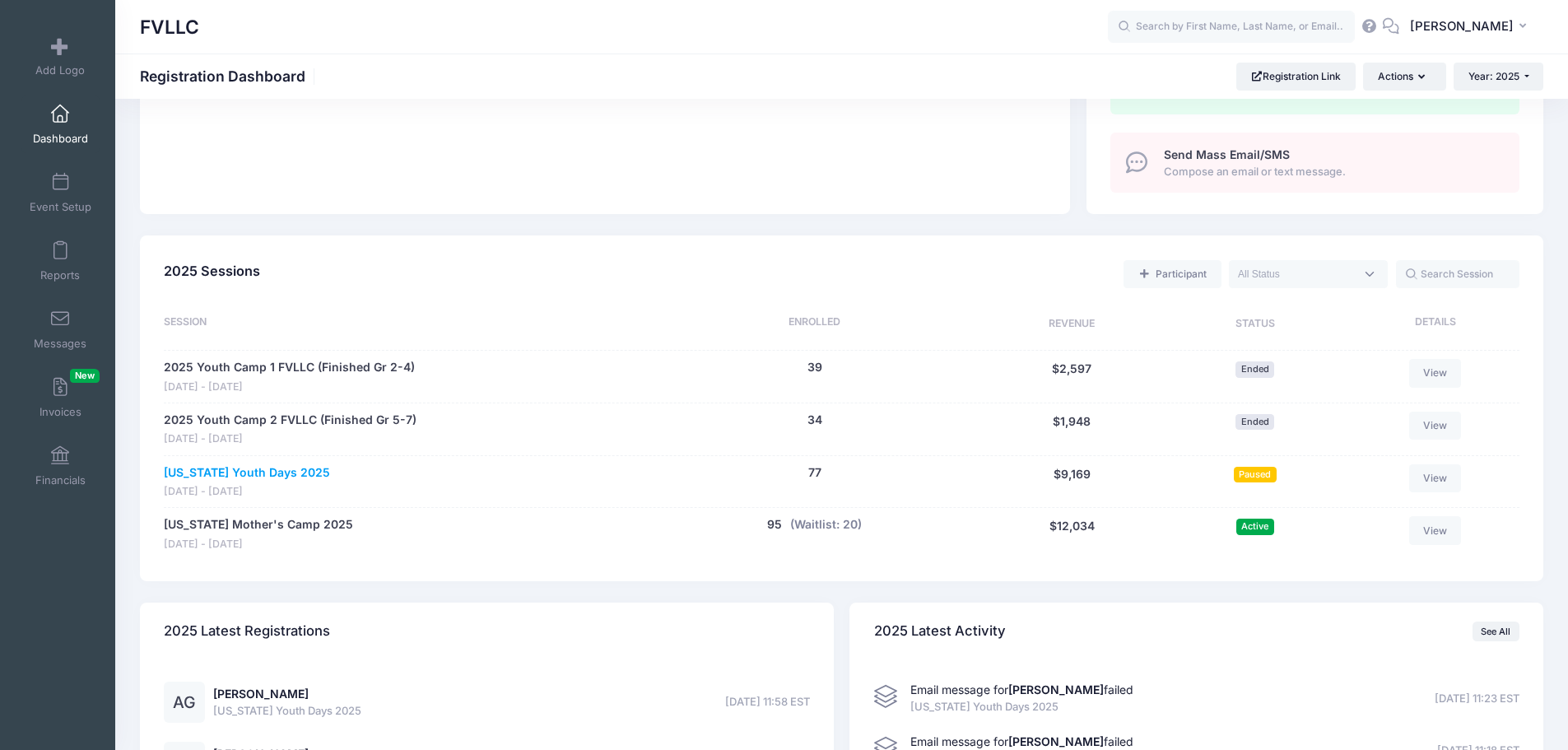
click at [304, 478] on link "[US_STATE] Youth Days 2025" at bounding box center [247, 473] width 167 height 17
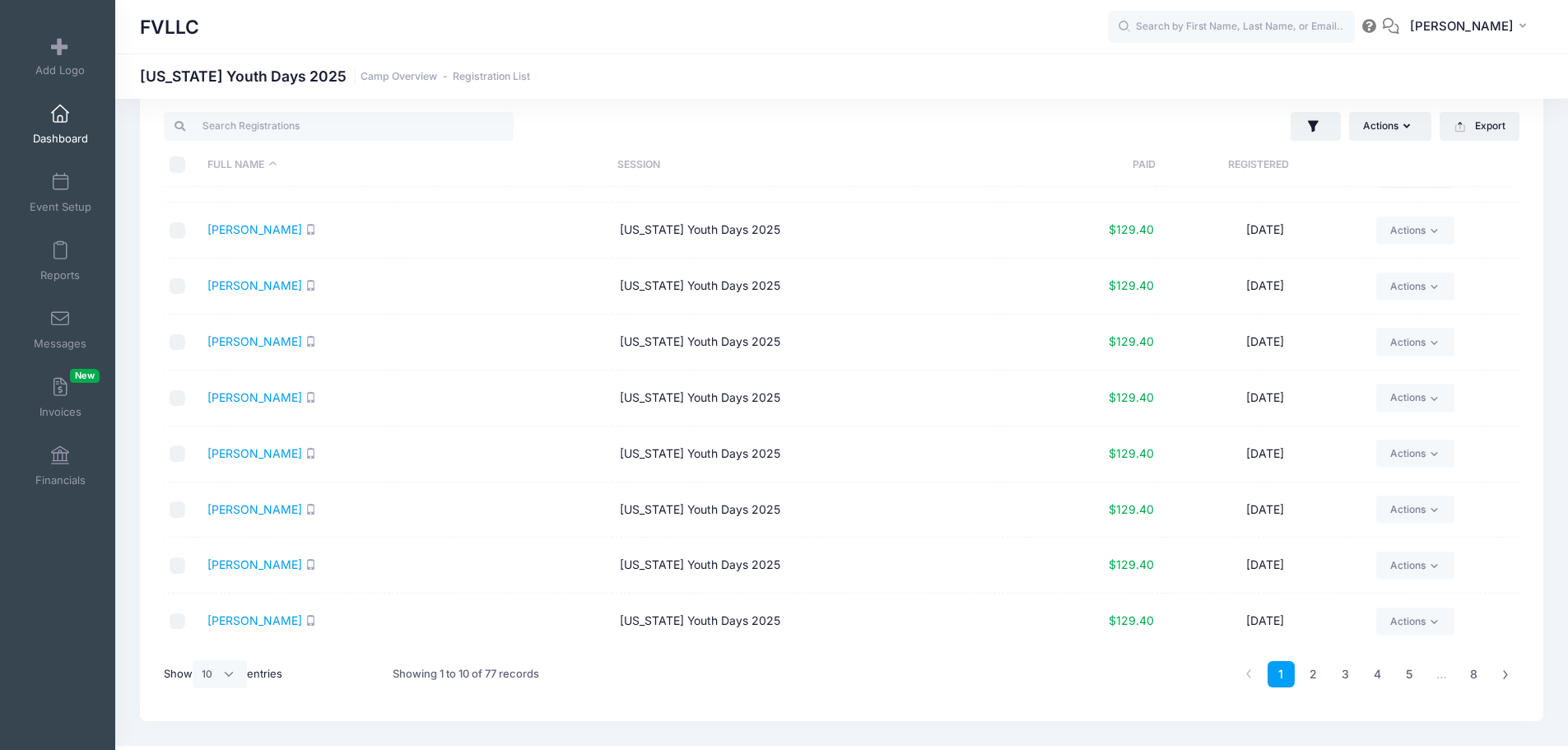
scroll to position [69, 0]
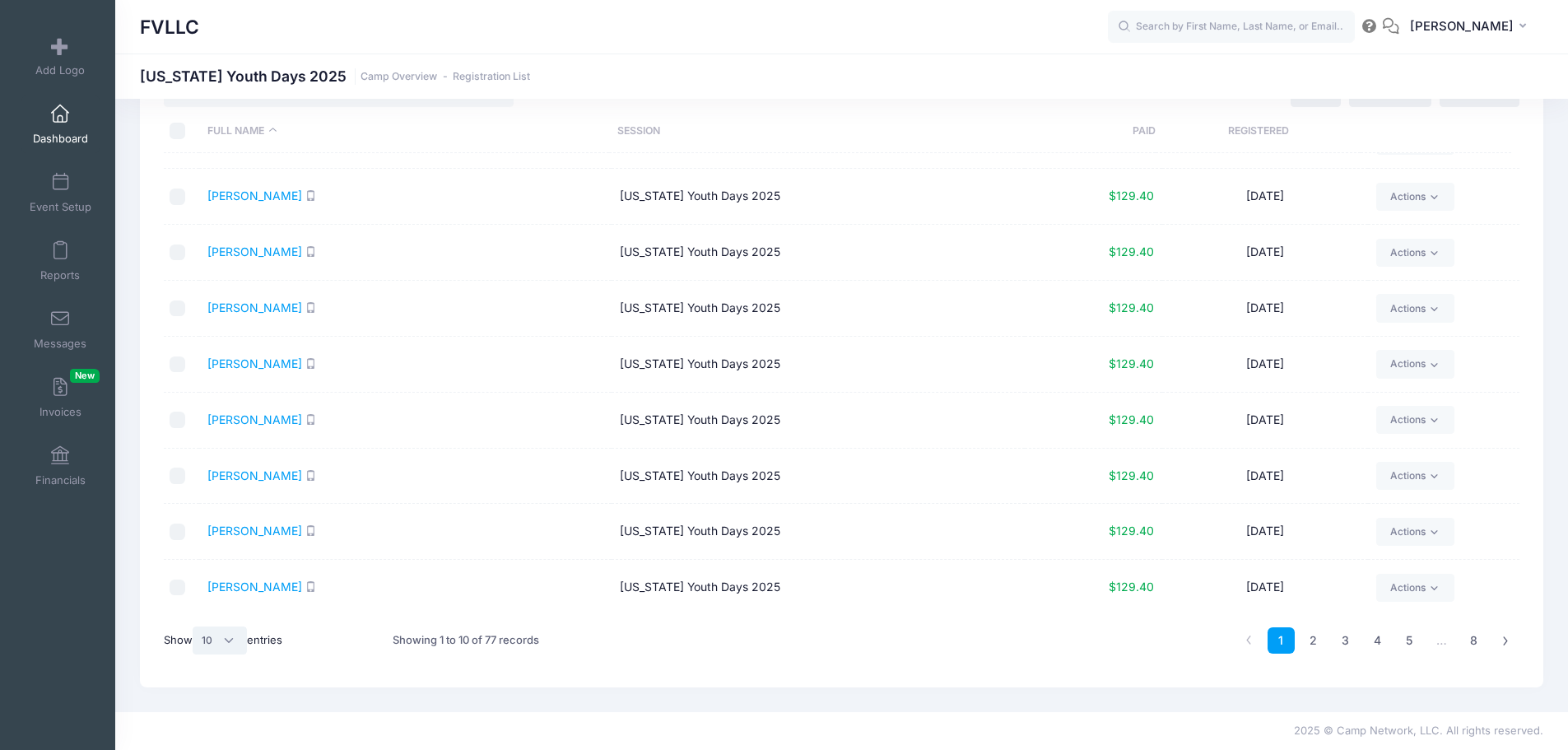
click at [238, 638] on select "All 10 25 50" at bounding box center [220, 641] width 54 height 28
select select "50"
click at [195, 627] on select "All 10 25 50" at bounding box center [220, 641] width 54 height 28
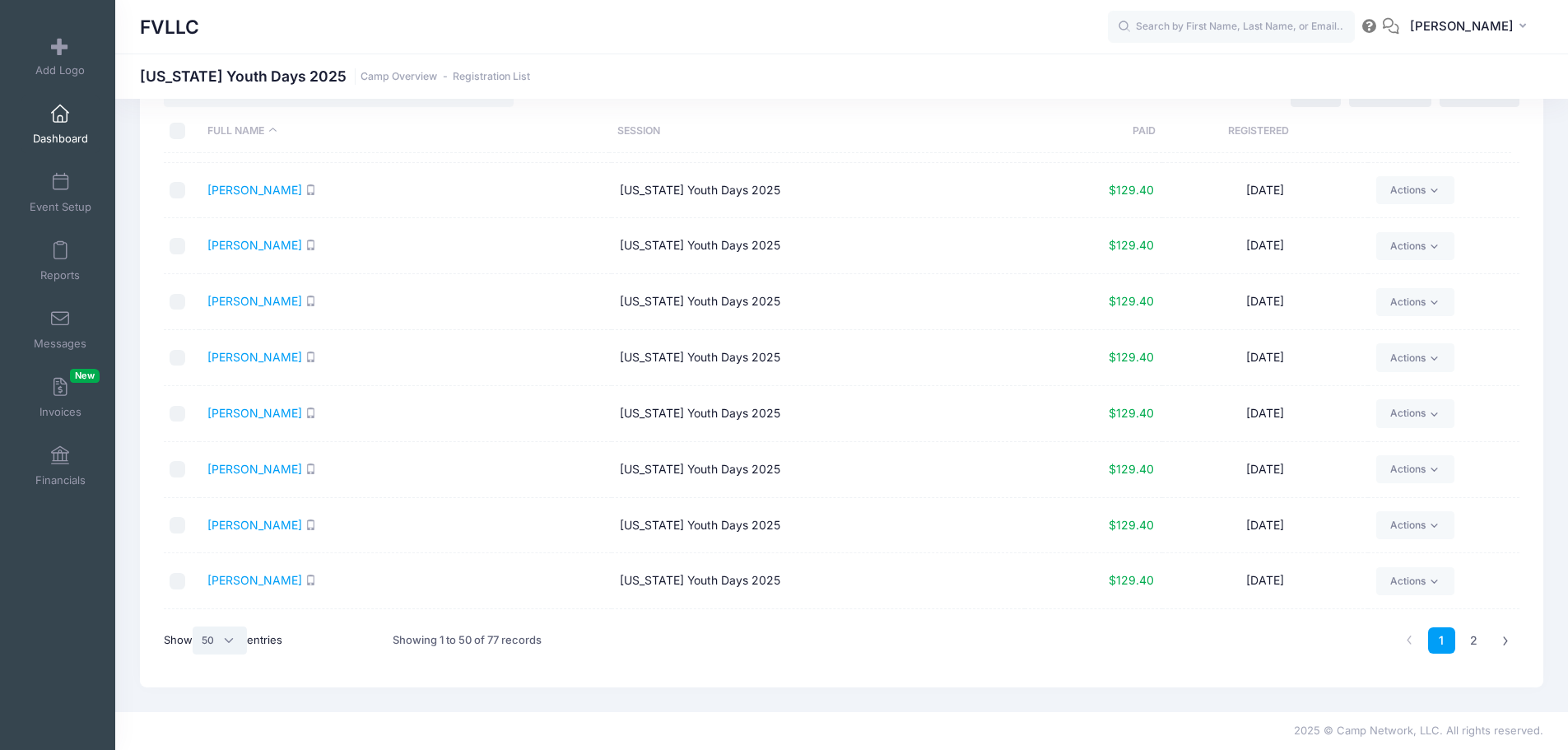
scroll to position [0, 0]
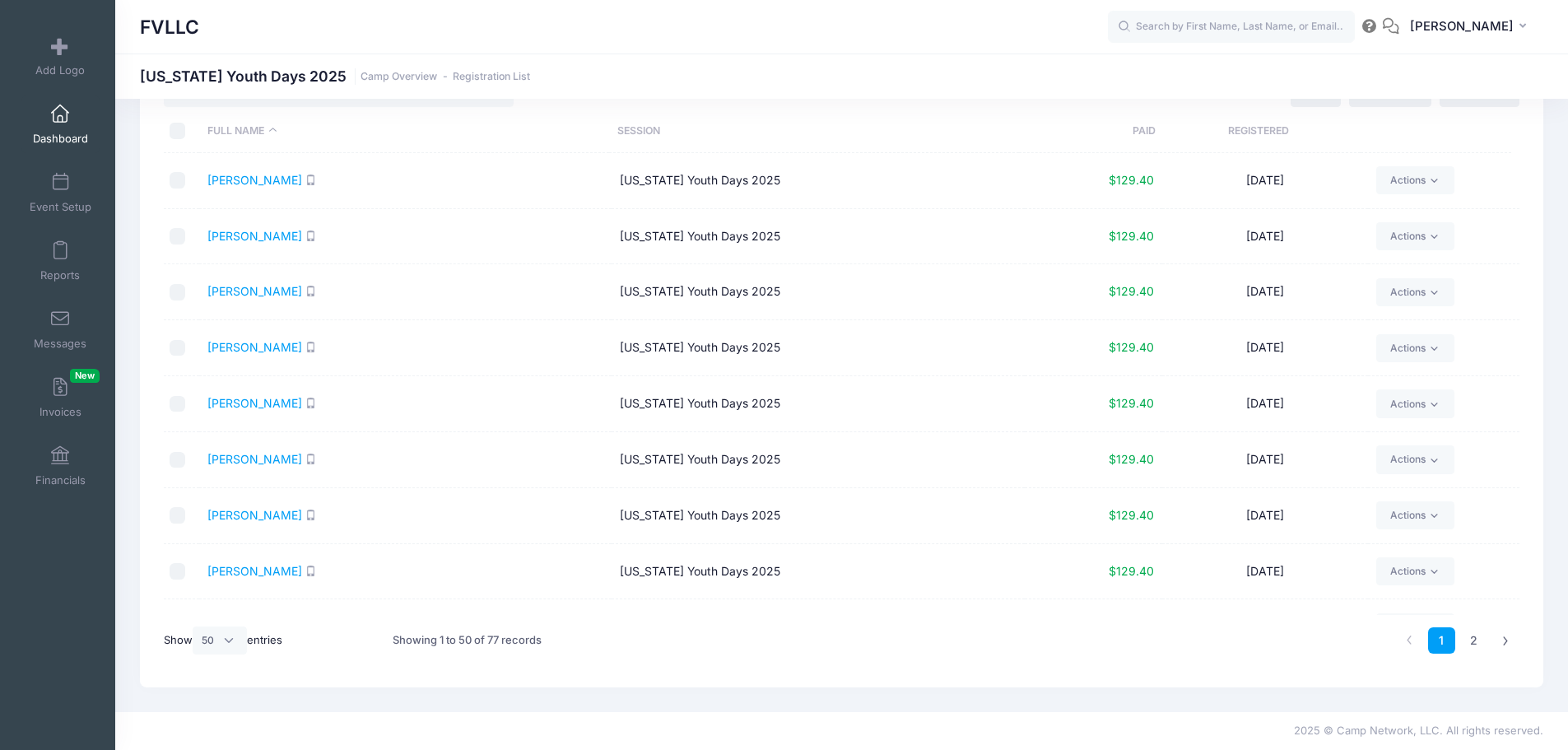
click at [60, 121] on span at bounding box center [60, 114] width 0 height 18
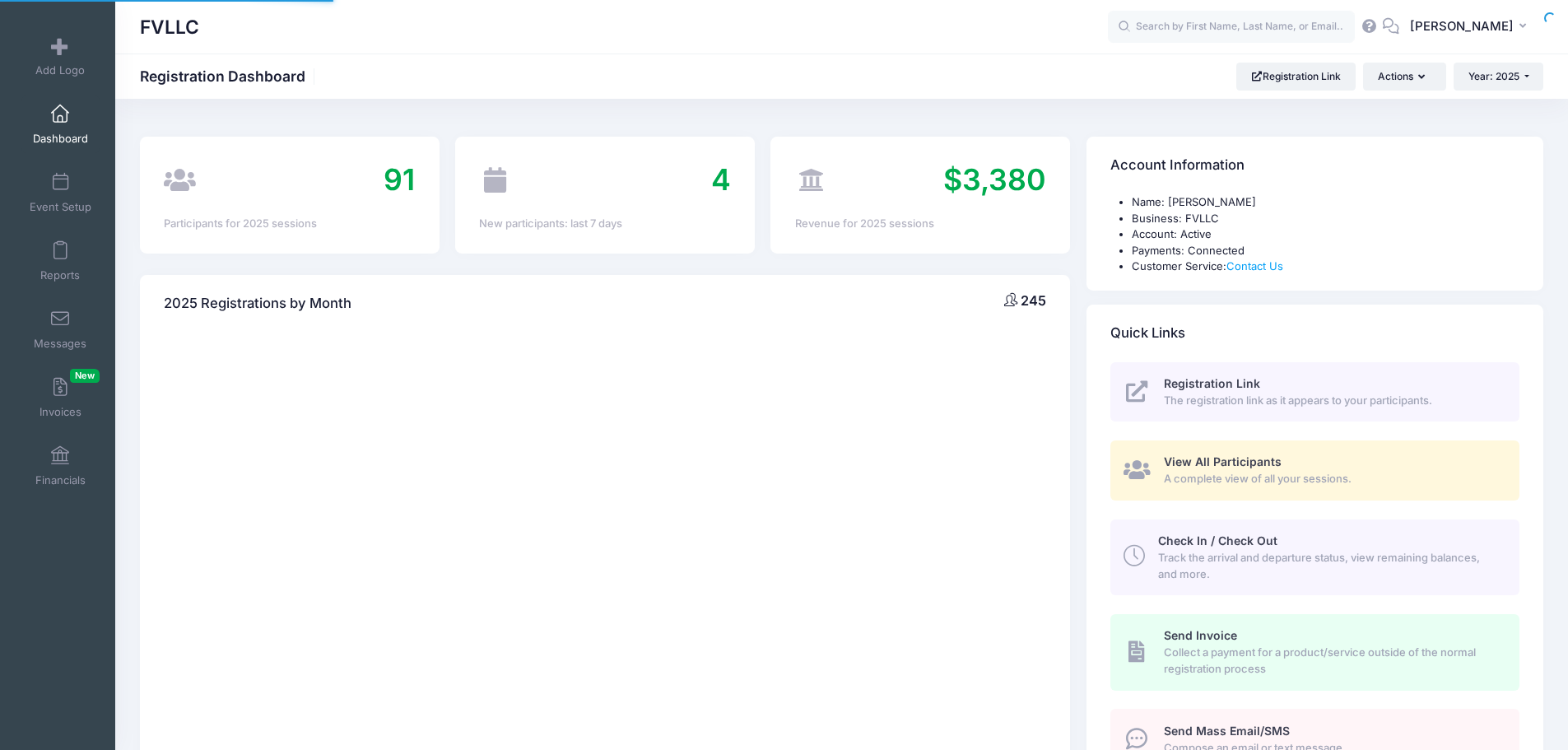
select select
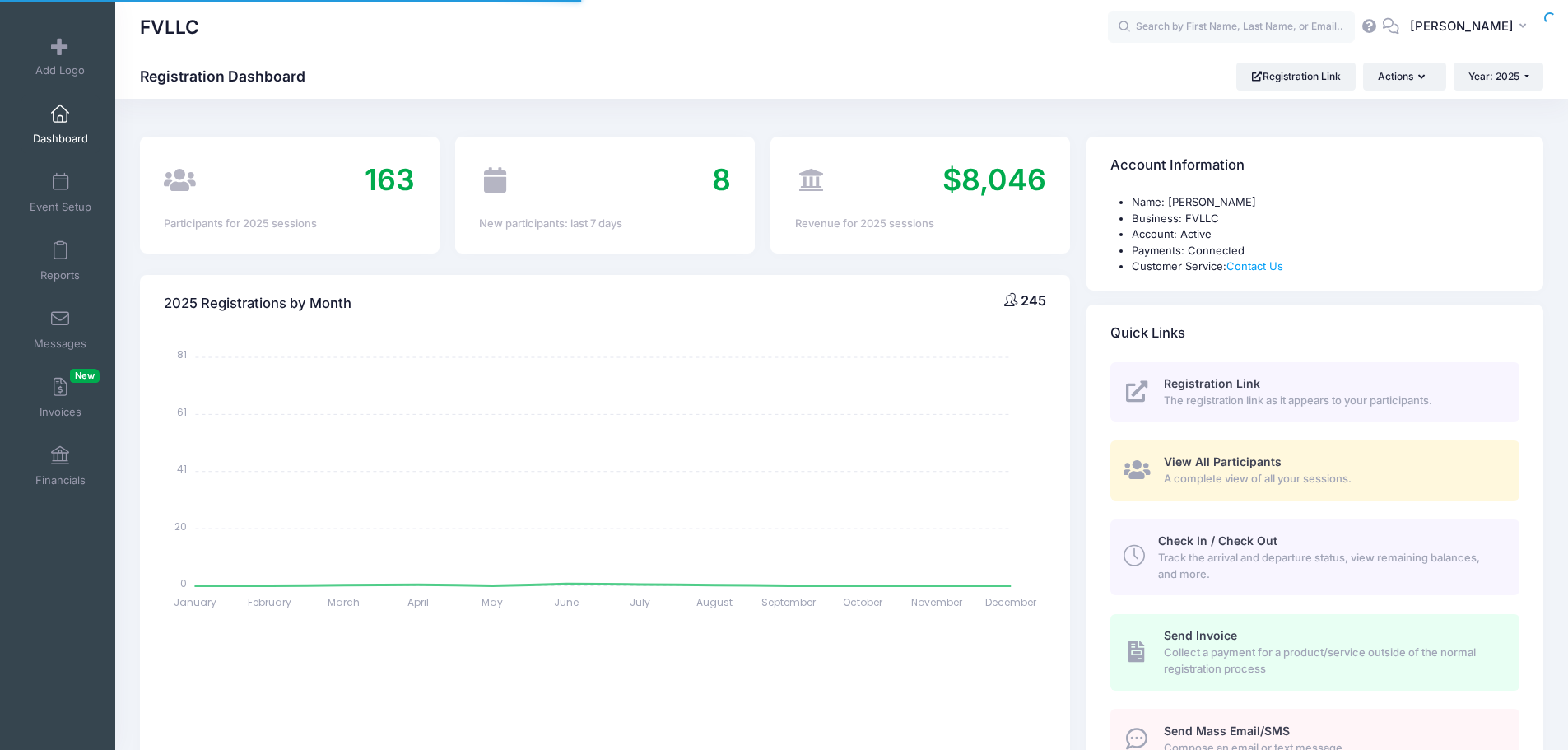
select select
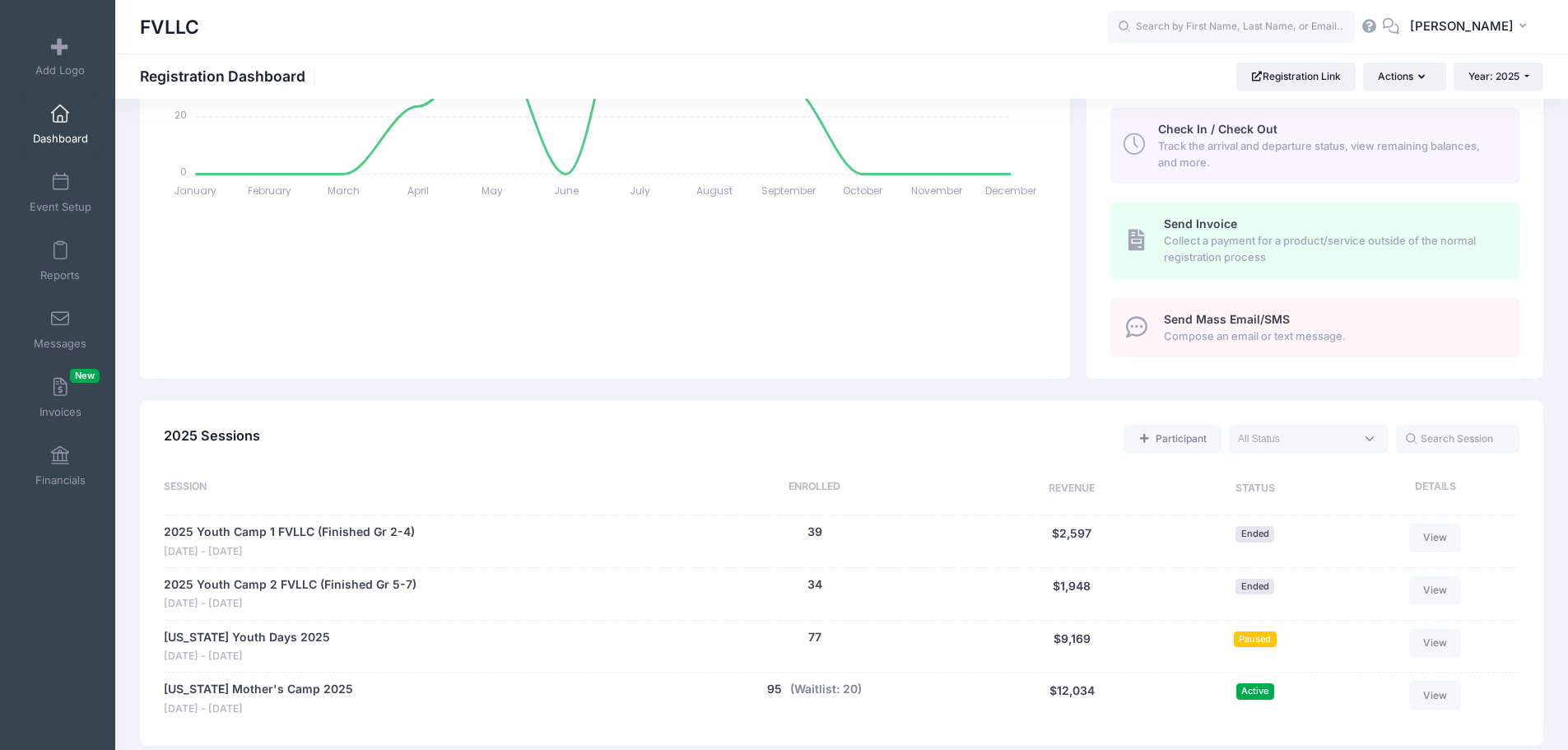
scroll to position [577, 0]
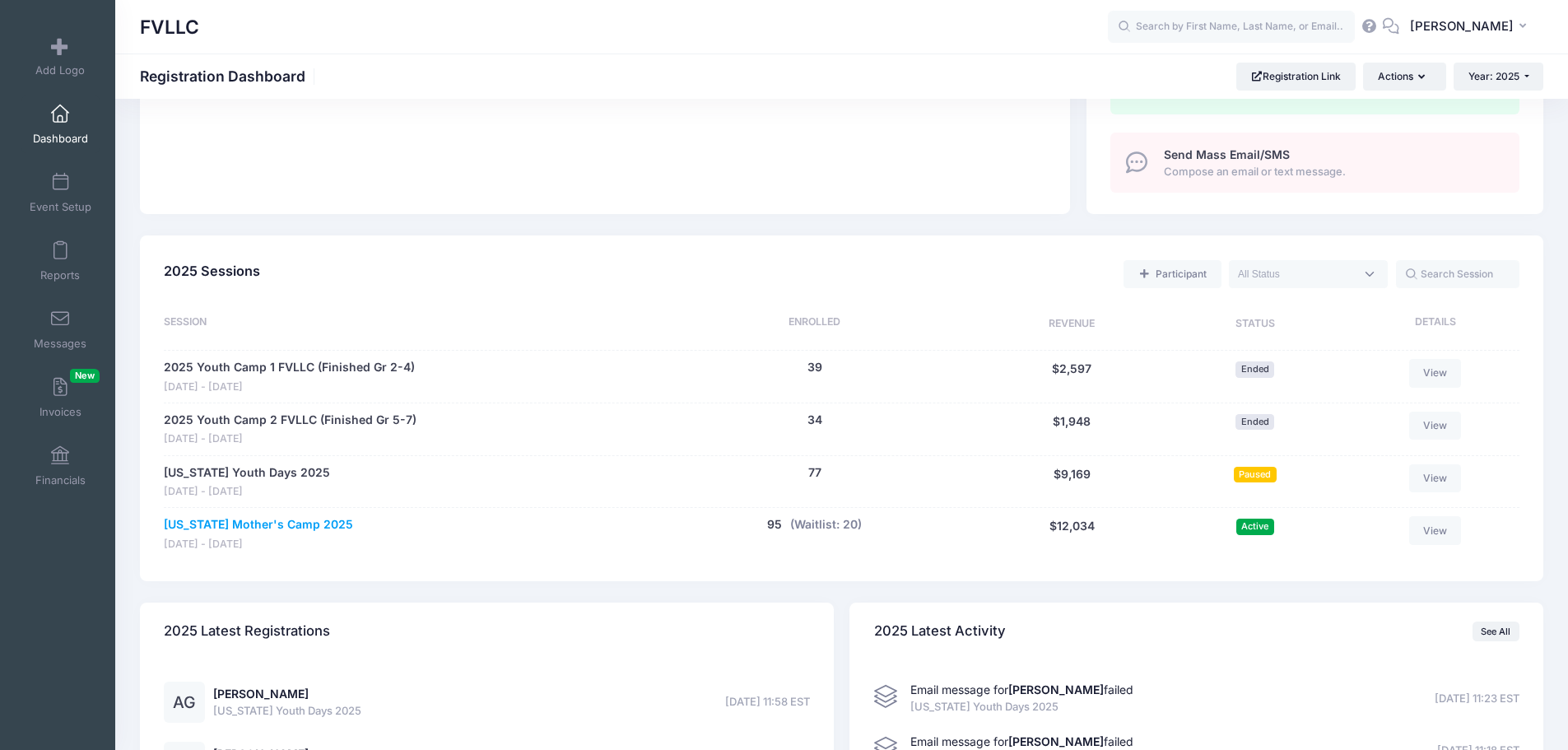
click at [302, 525] on link "Montana Mother's Camp 2025" at bounding box center [258, 525] width 189 height 17
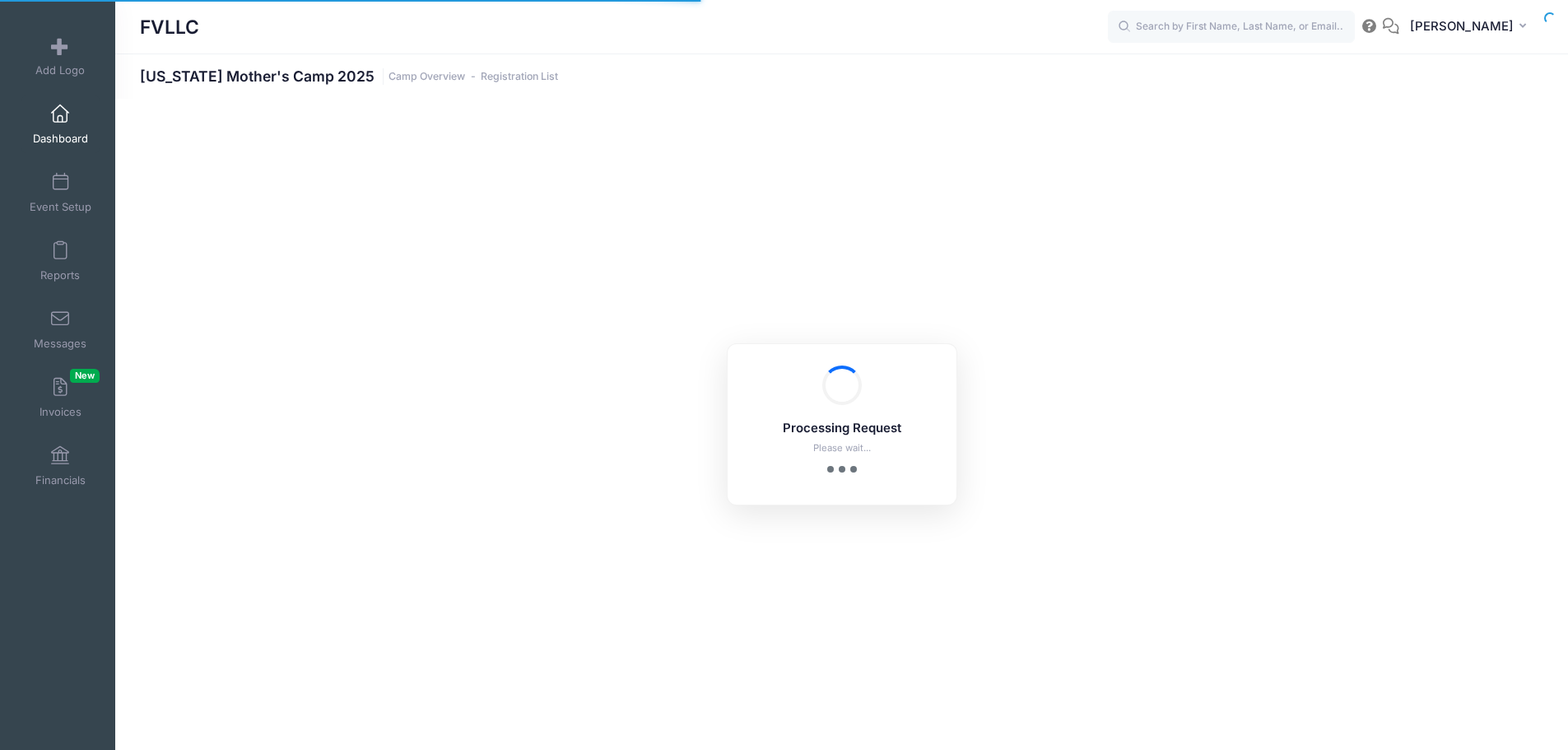
select select "10"
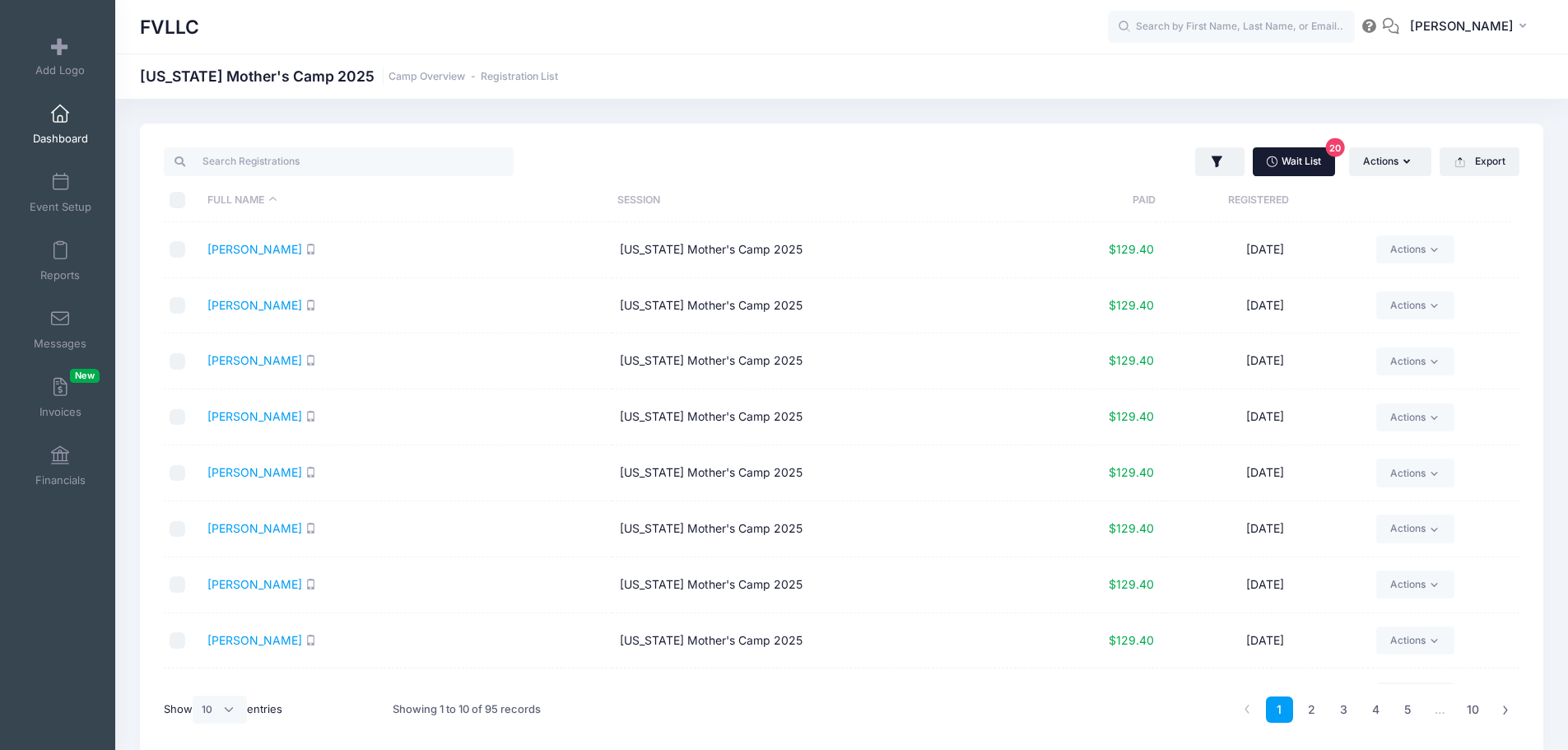
click at [1292, 163] on link "Wait List 20" at bounding box center [1293, 161] width 82 height 28
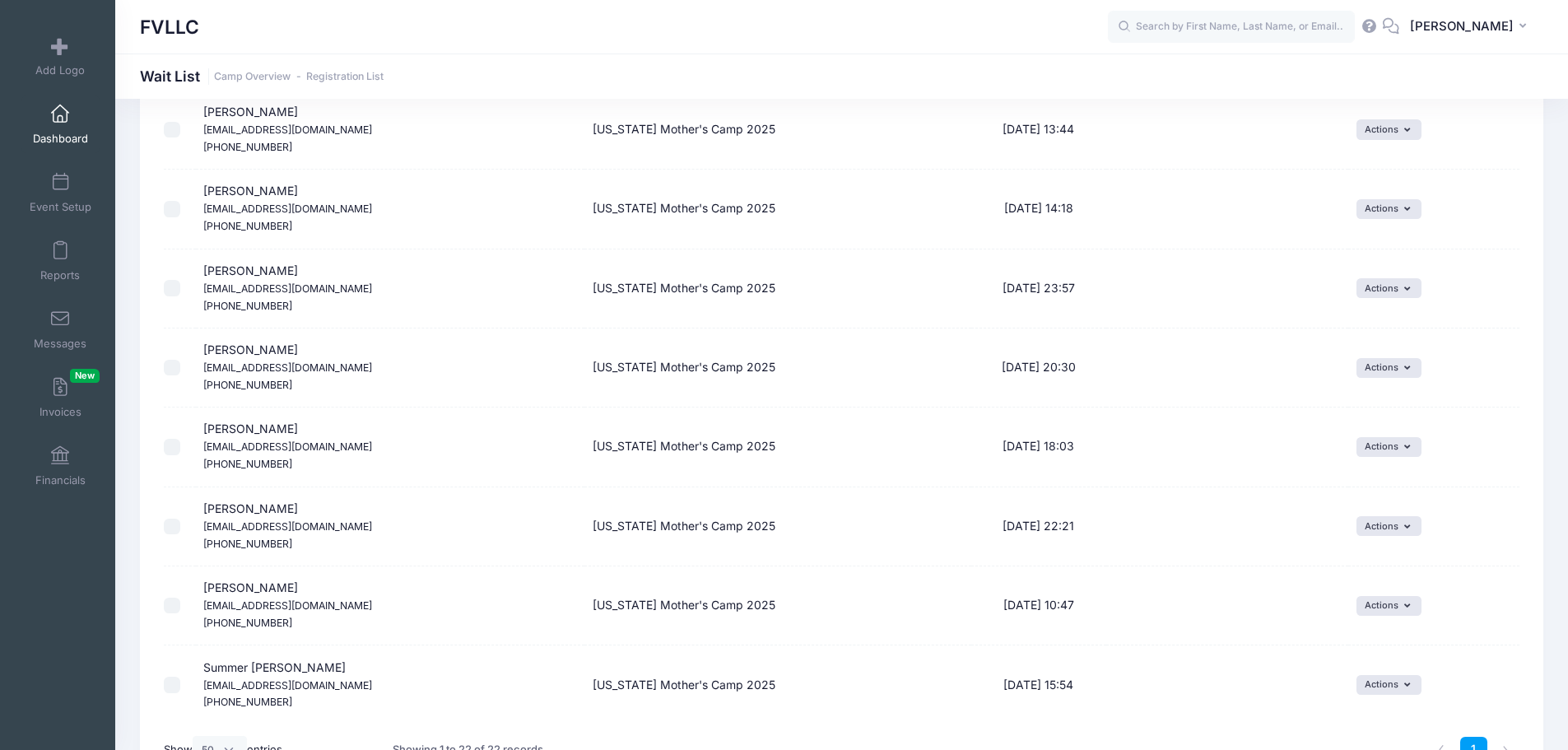
scroll to position [1390, 0]
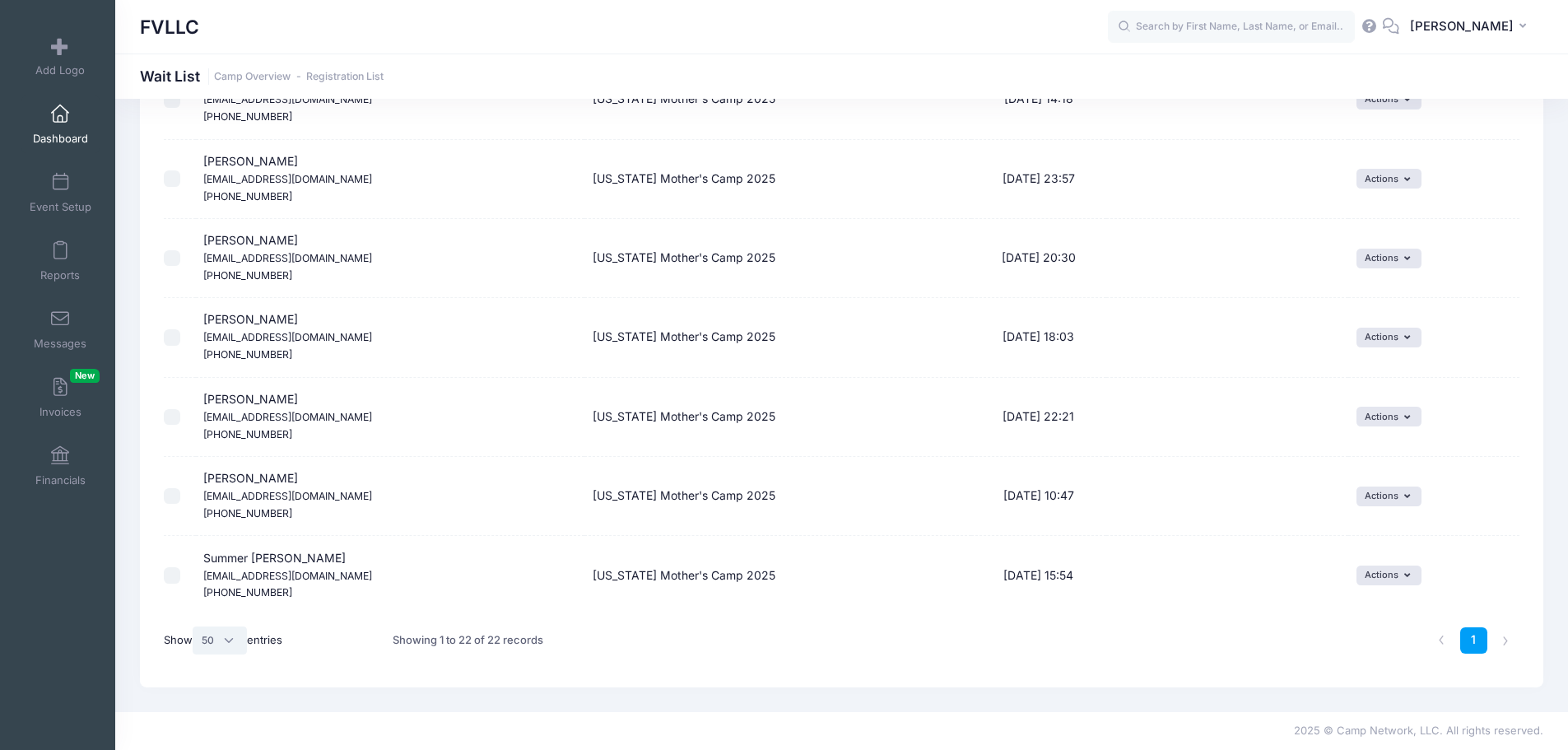
click at [235, 639] on select "All 10 25 50" at bounding box center [220, 641] width 54 height 28
select select "25"
click at [195, 627] on select "All 10 25 50" at bounding box center [220, 641] width 54 height 28
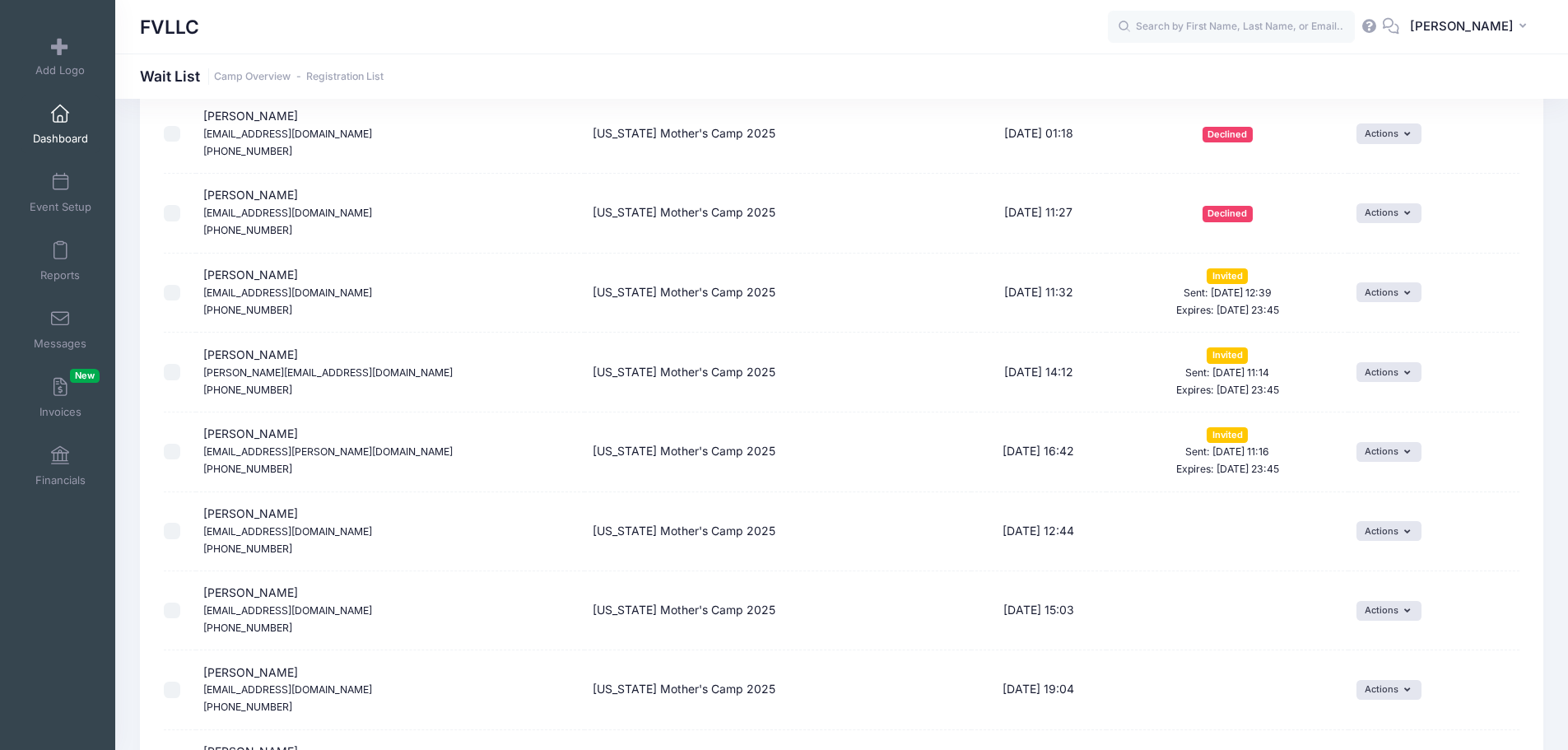
scroll to position [165, 0]
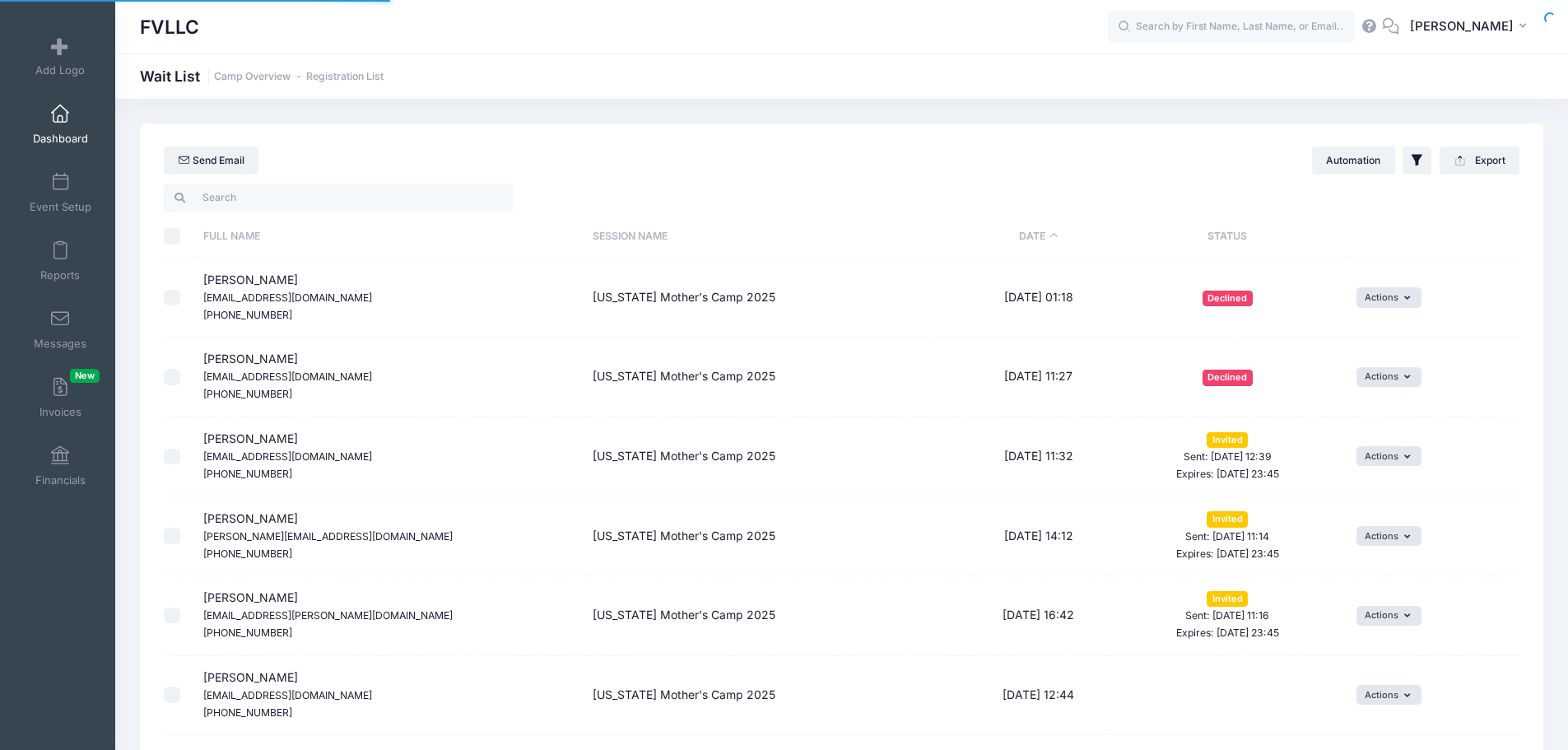
select select "50"
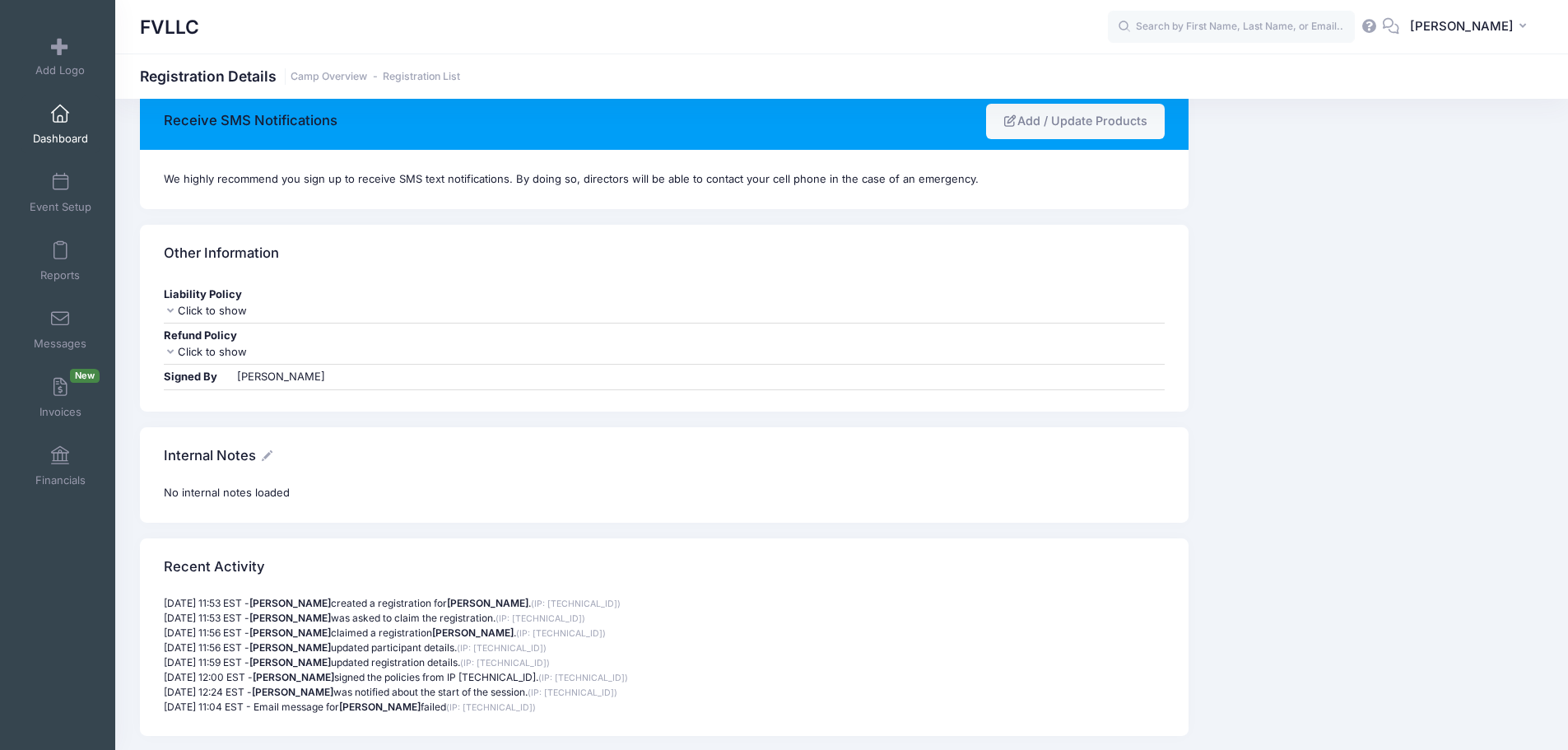
scroll to position [1459, 0]
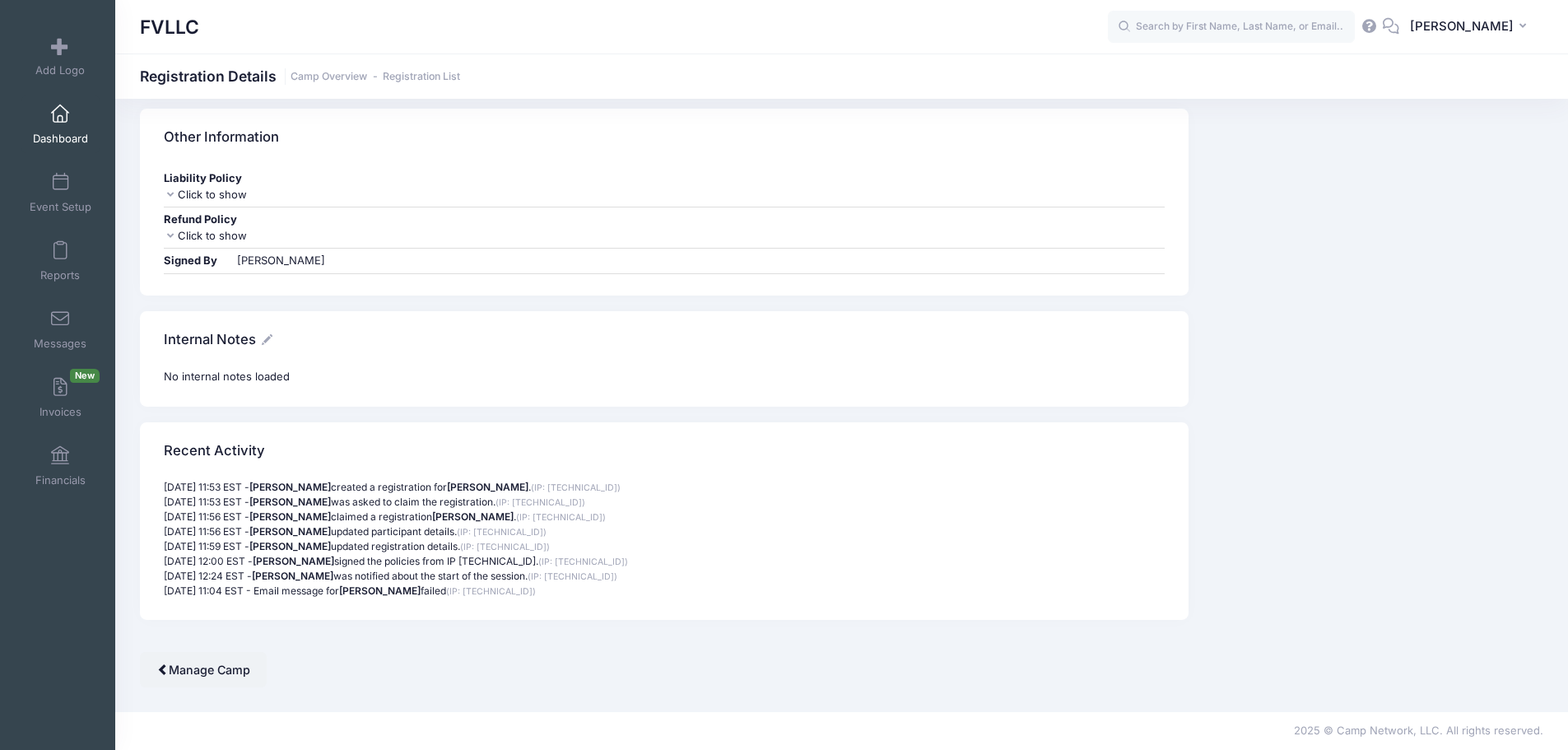
click at [60, 109] on span at bounding box center [60, 114] width 0 height 18
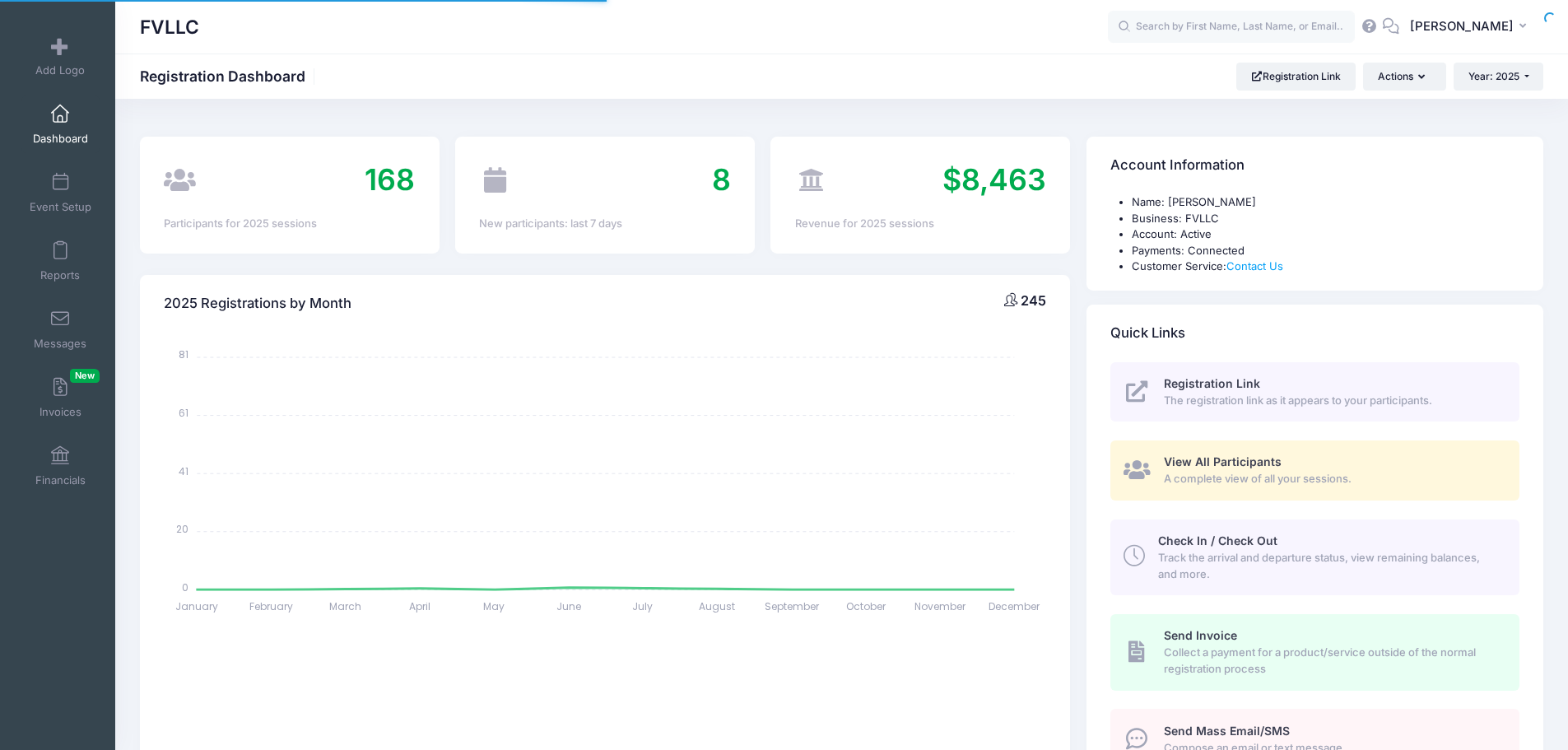
select select
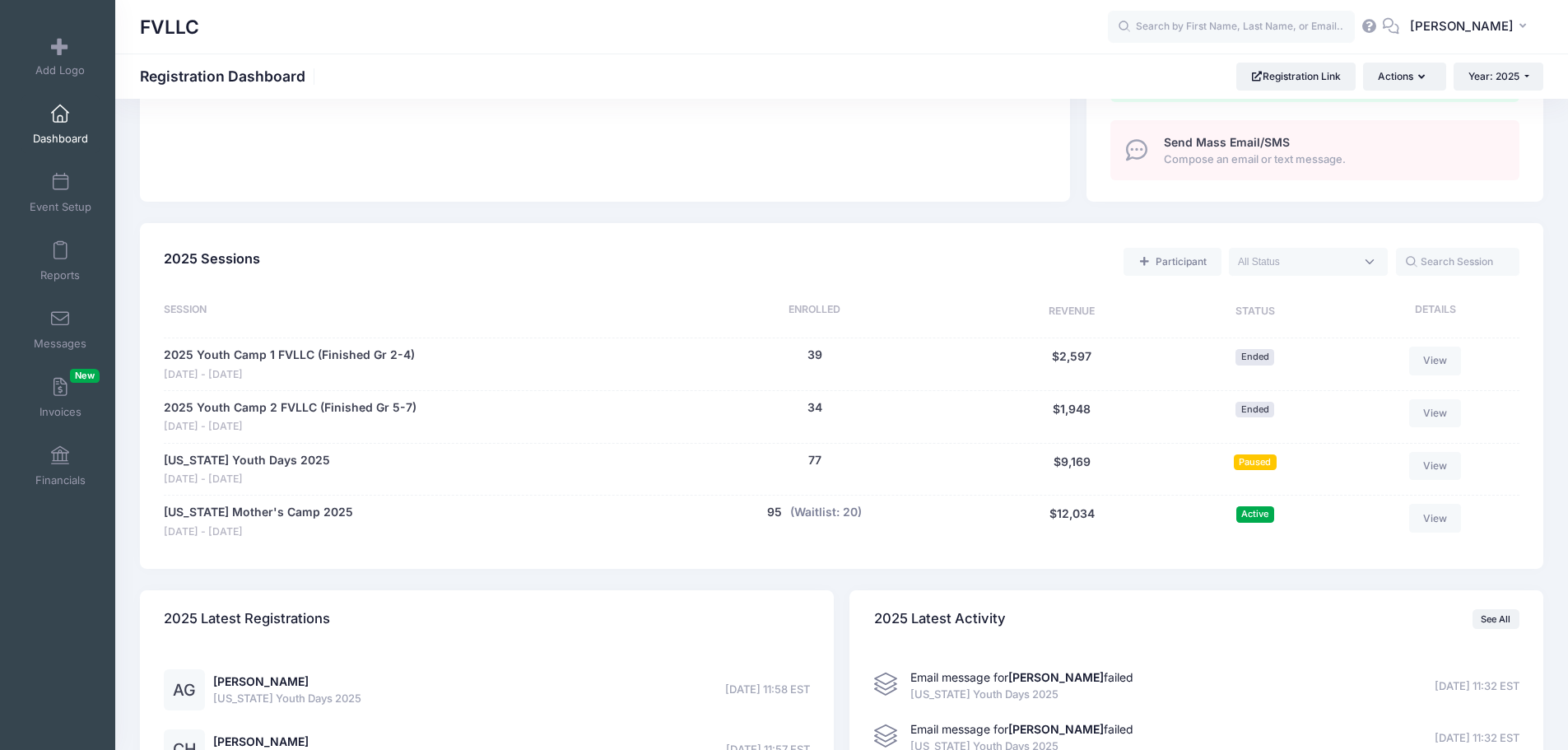
scroll to position [906, 0]
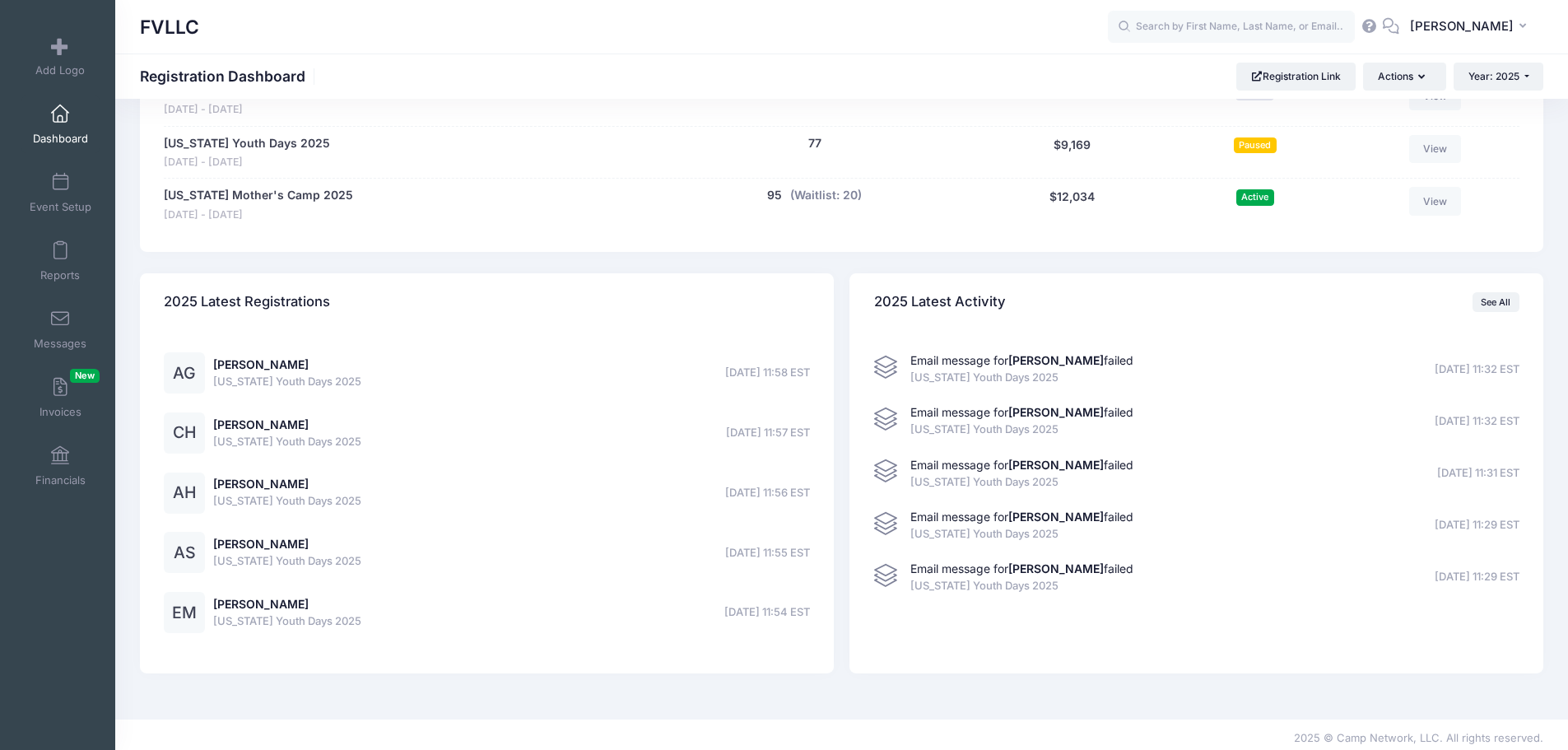
click at [1065, 470] on strong "Courtney Haapala" at bounding box center [1056, 464] width 96 height 14
click at [1494, 305] on link "See All" at bounding box center [1495, 302] width 46 height 19
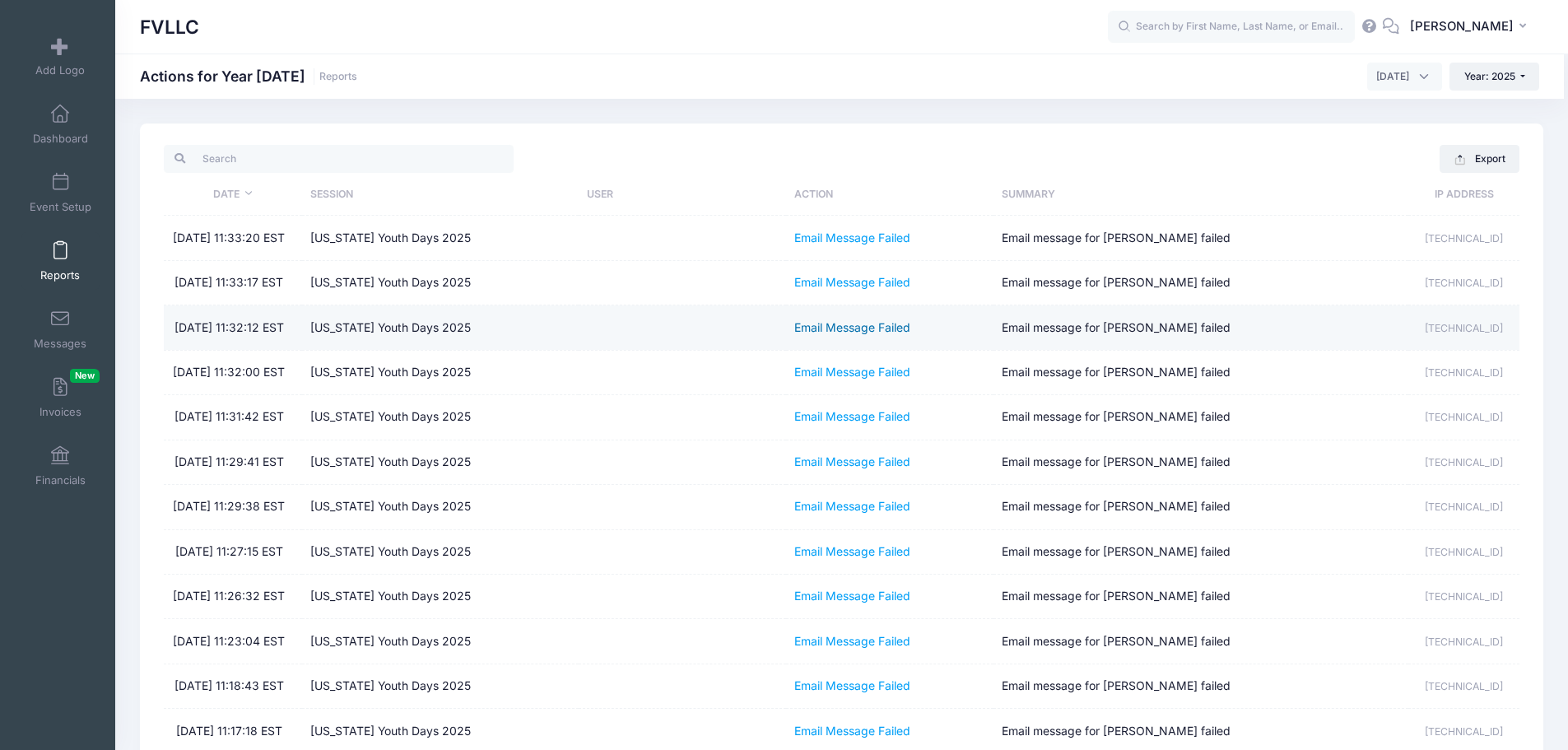
click at [837, 334] on link "Email Message Failed" at bounding box center [852, 328] width 116 height 14
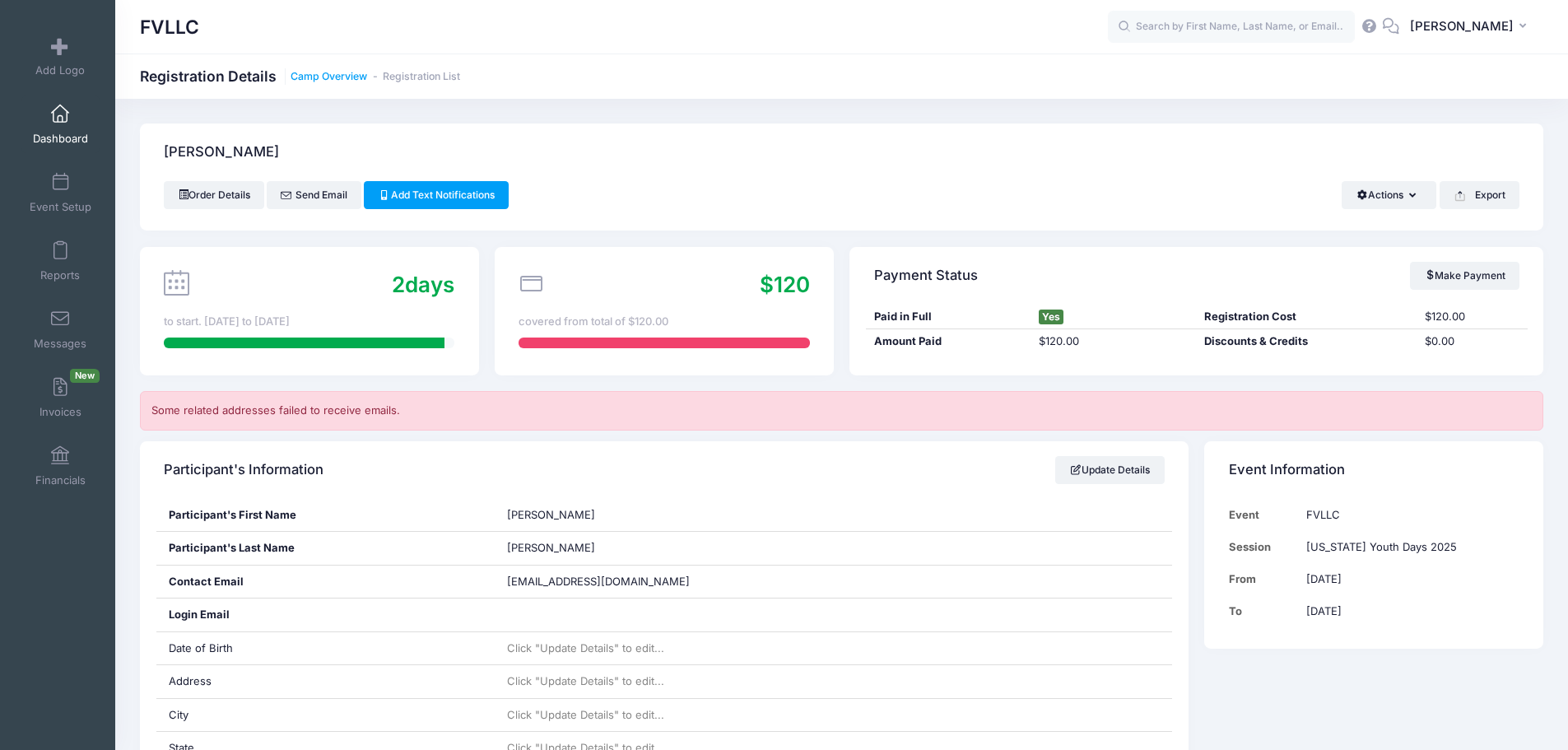
click at [305, 71] on link "Camp Overview" at bounding box center [328, 77] width 77 height 13
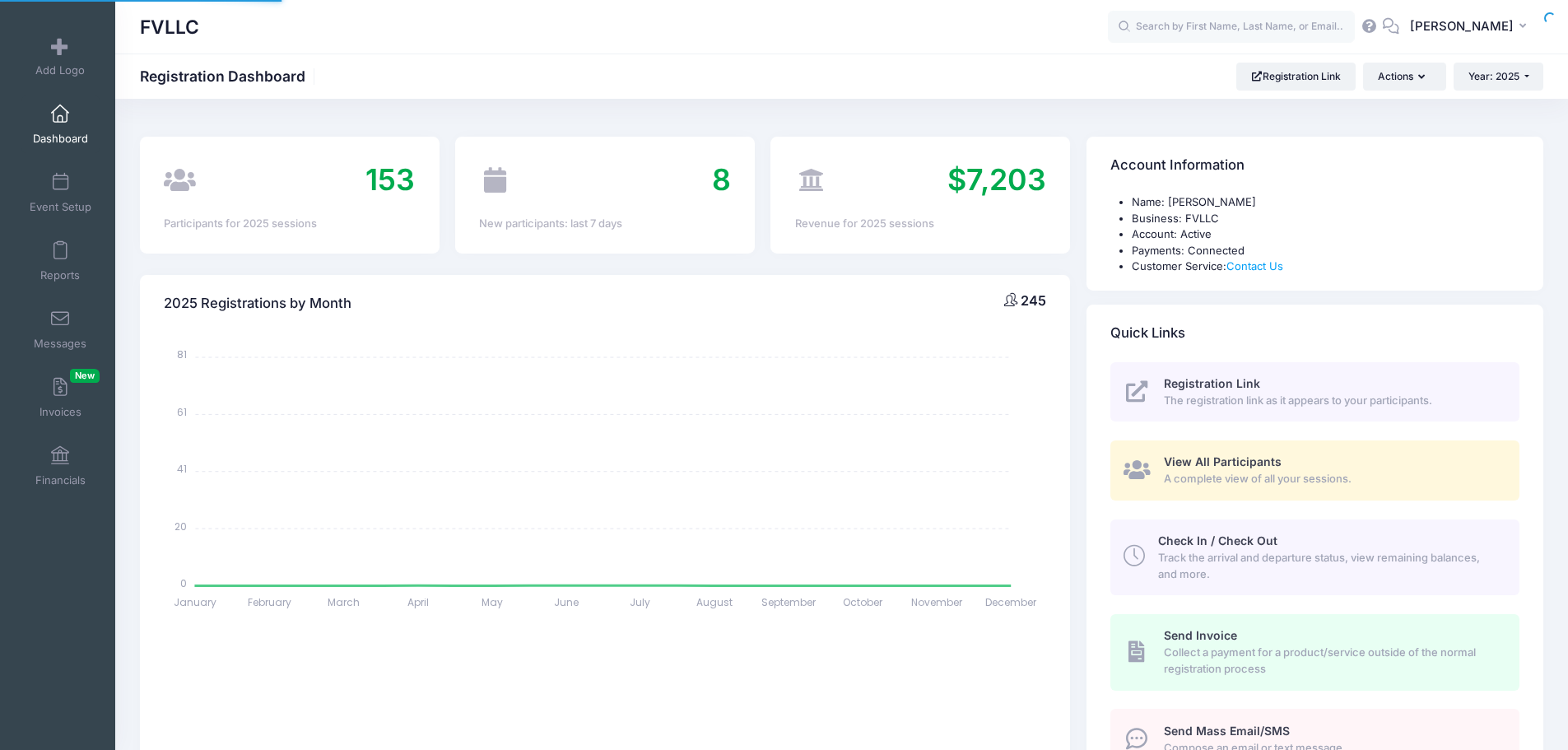
select select
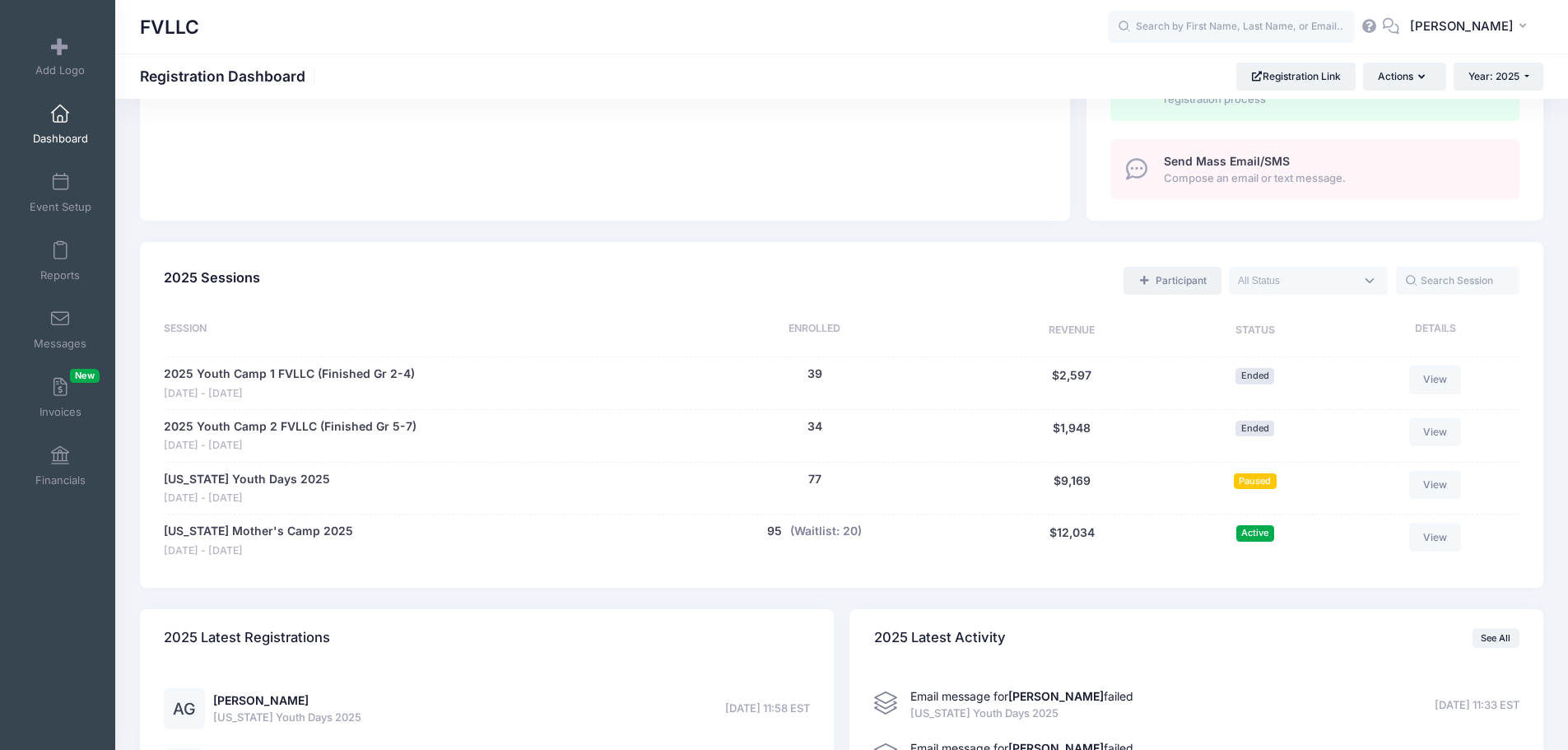
scroll to position [577, 0]
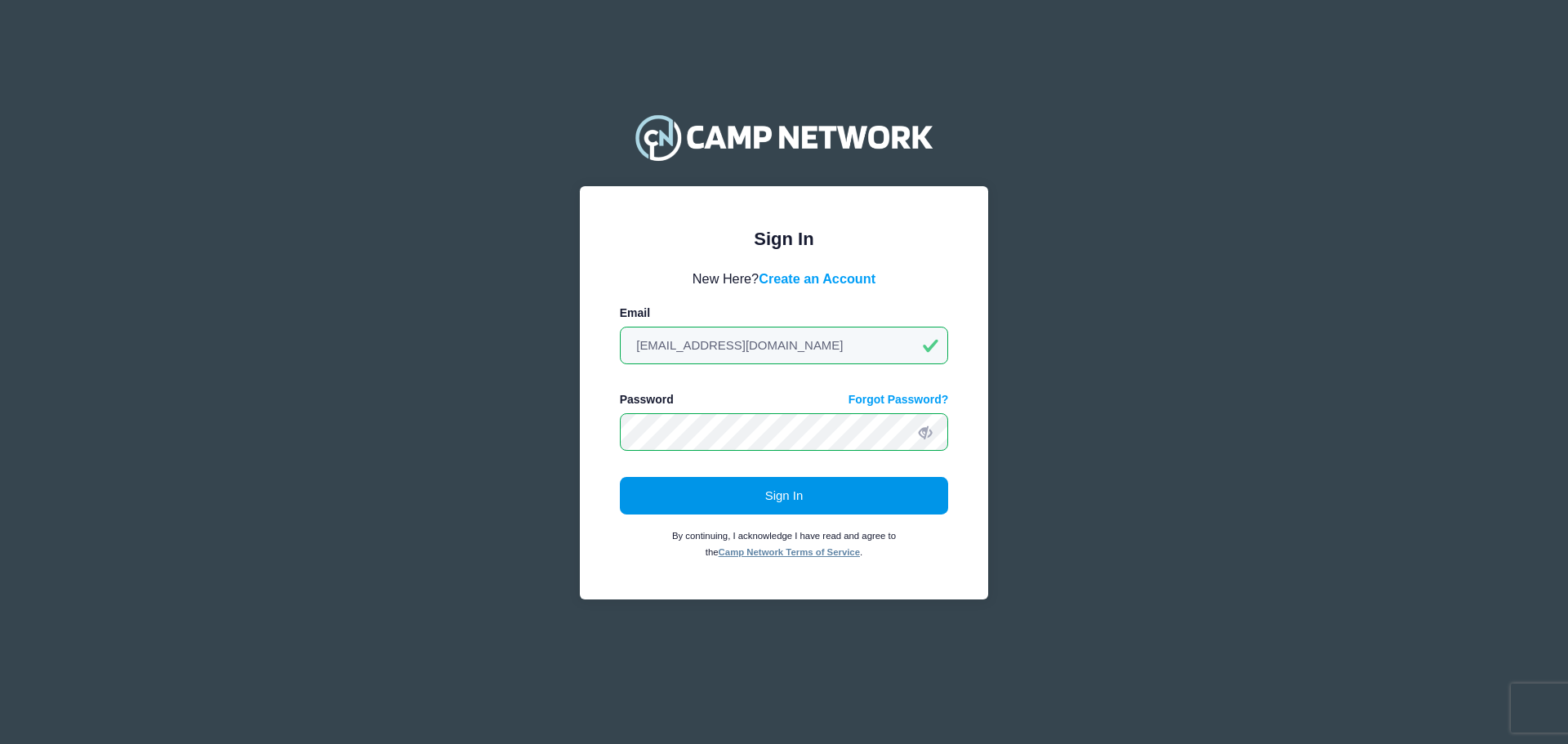
click at [763, 497] on button "Sign In" at bounding box center [784, 495] width 329 height 37
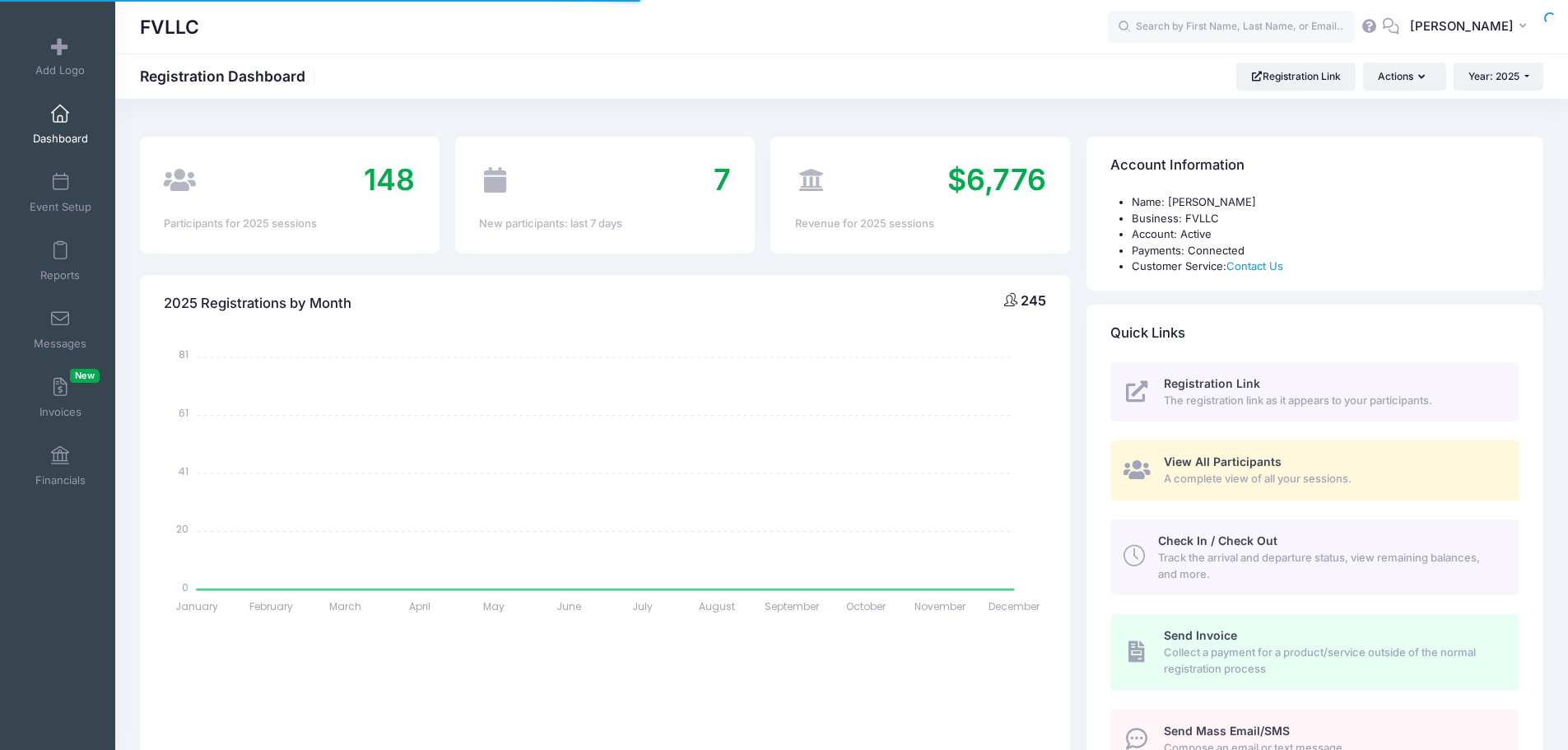
select select
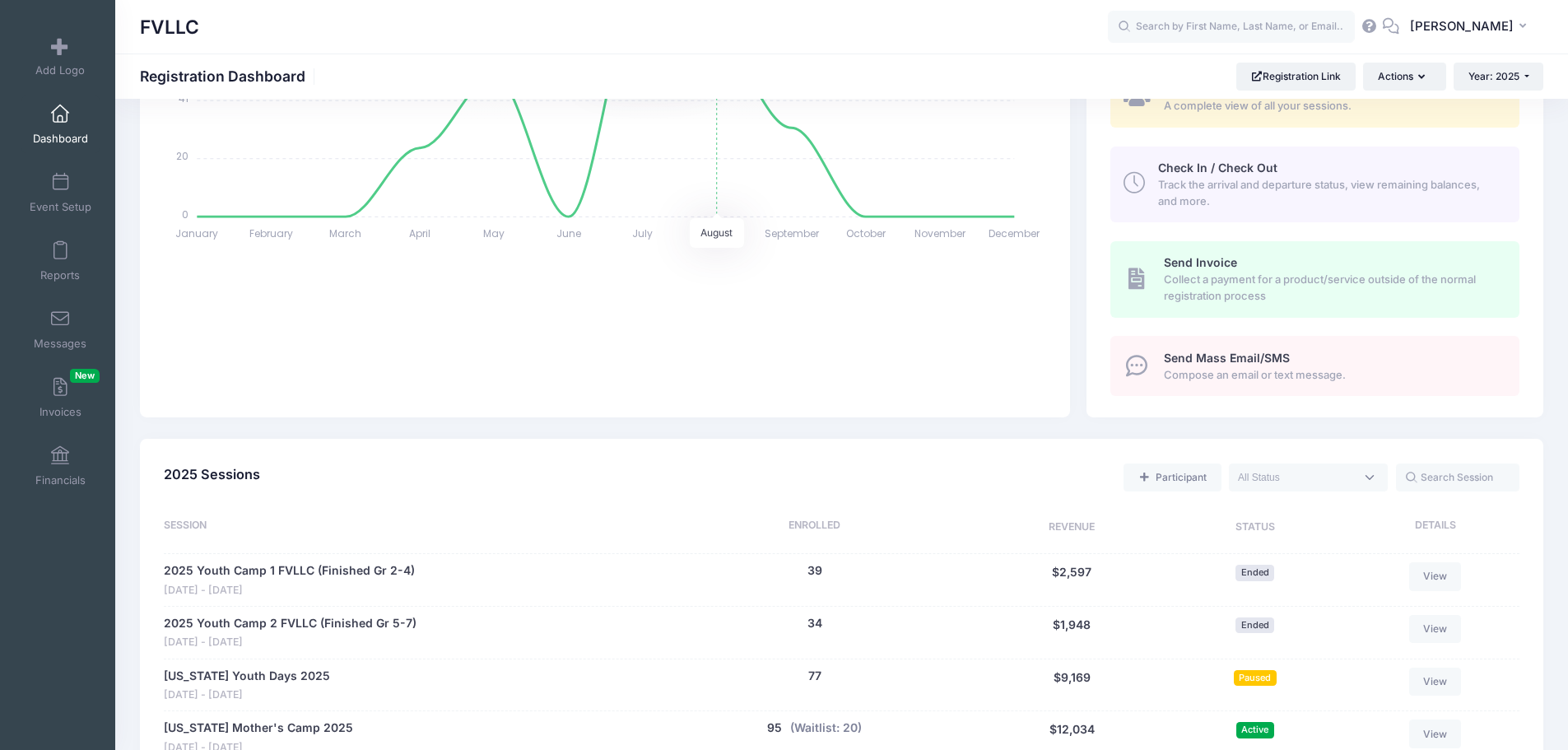
scroll to position [494, 0]
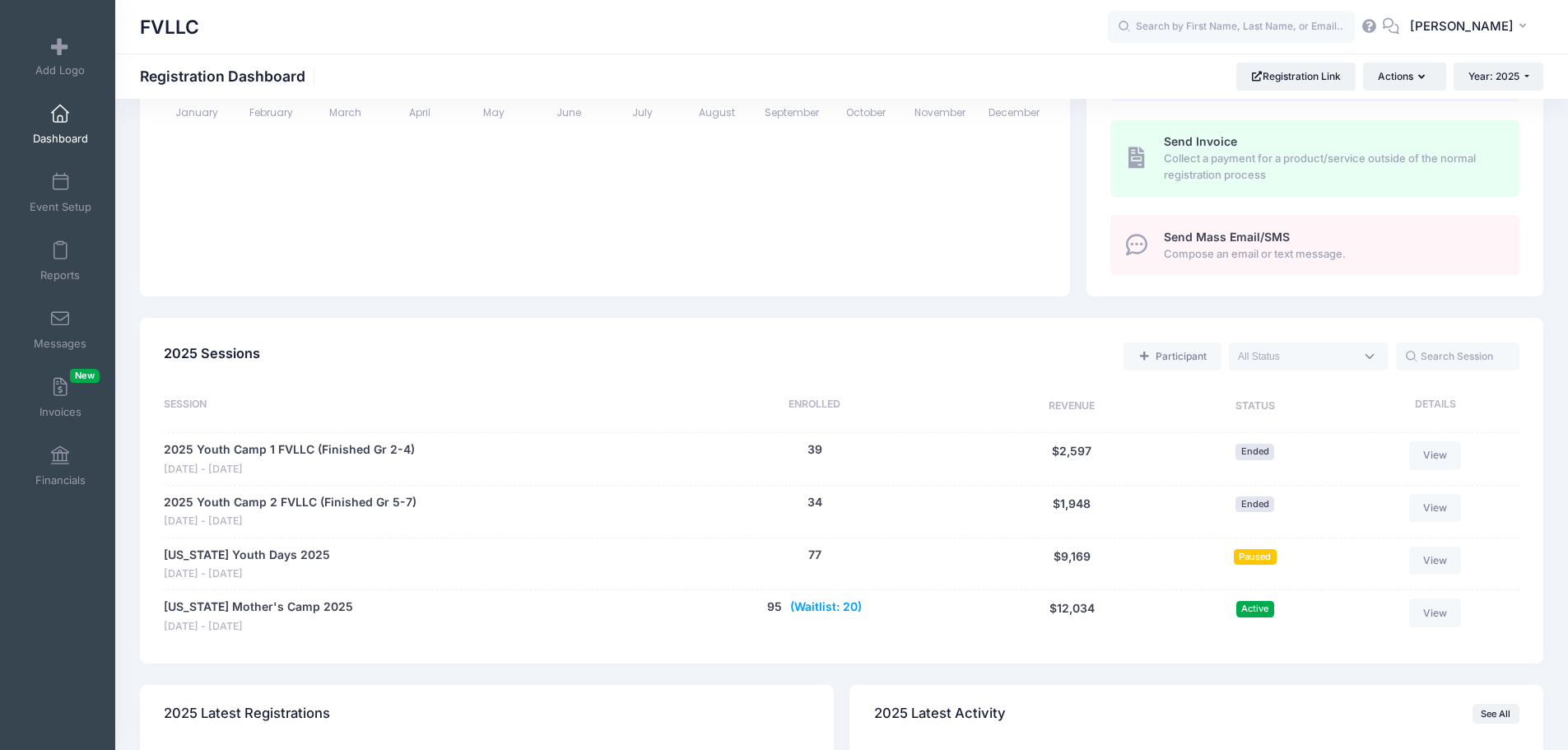
click at [845, 606] on button "(Waitlist: 20)" at bounding box center [826, 608] width 72 height 17
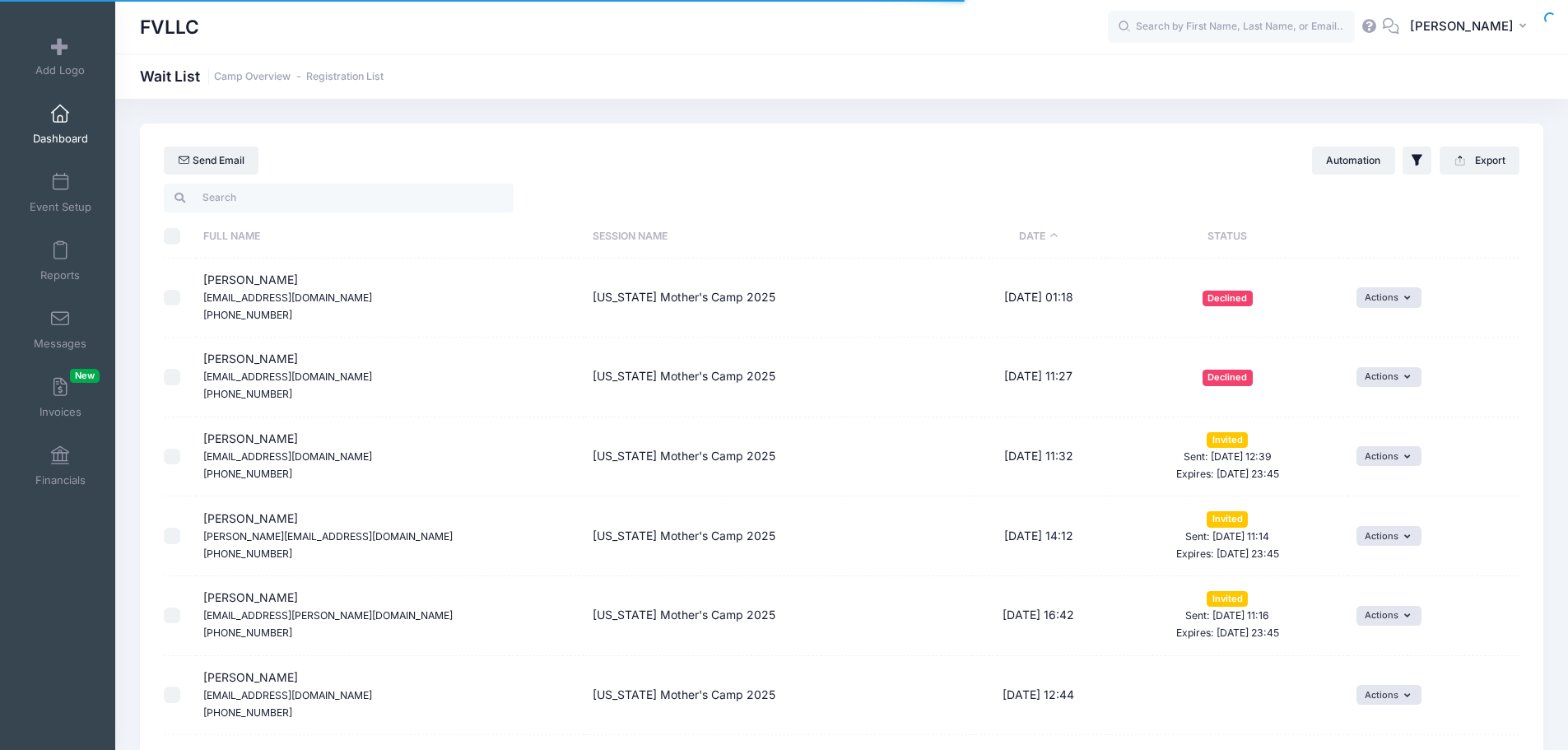
select select "50"
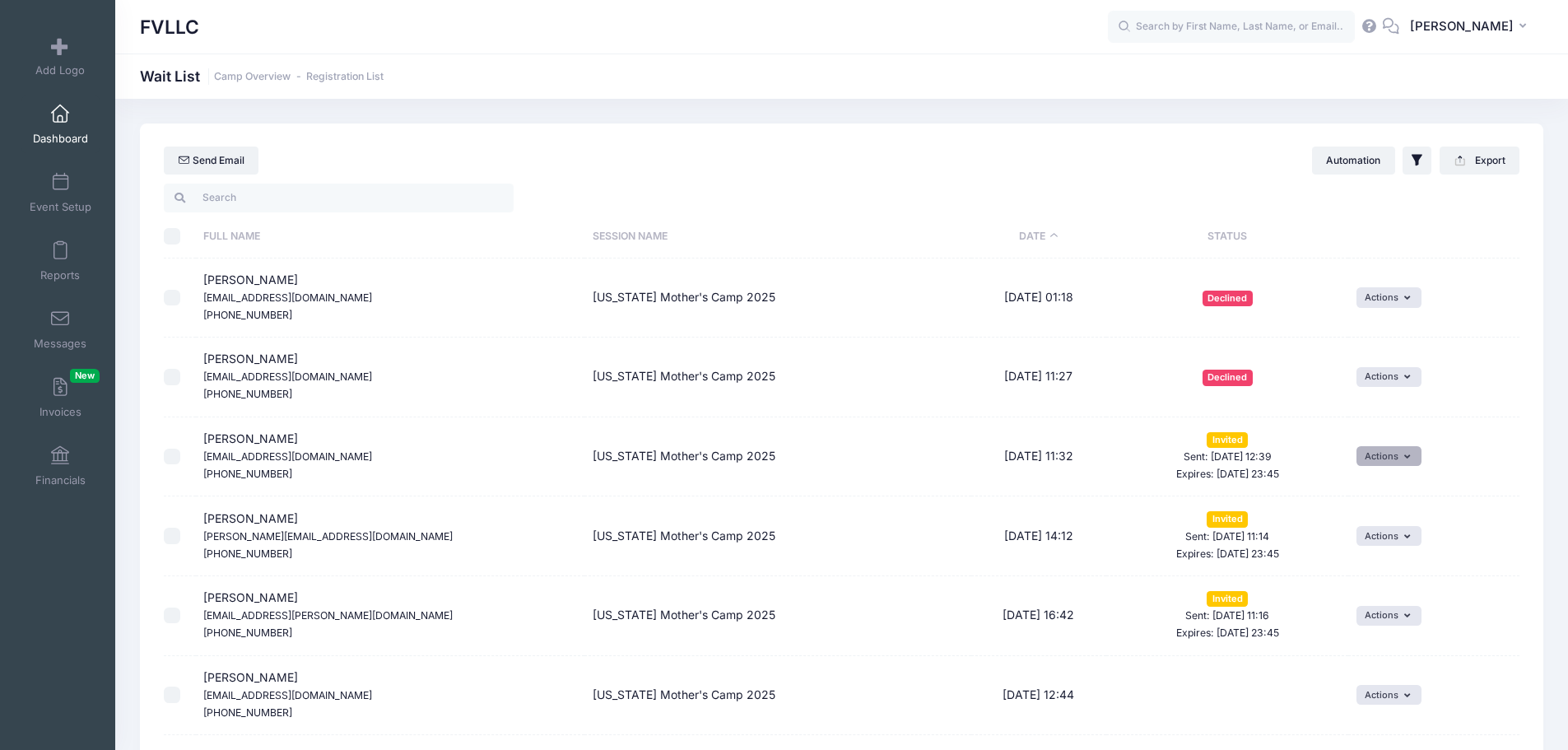
click at [1404, 457] on icon "button" at bounding box center [1410, 457] width 13 height 0
click at [1312, 555] on link "Uninvite" at bounding box center [1344, 555] width 135 height 31
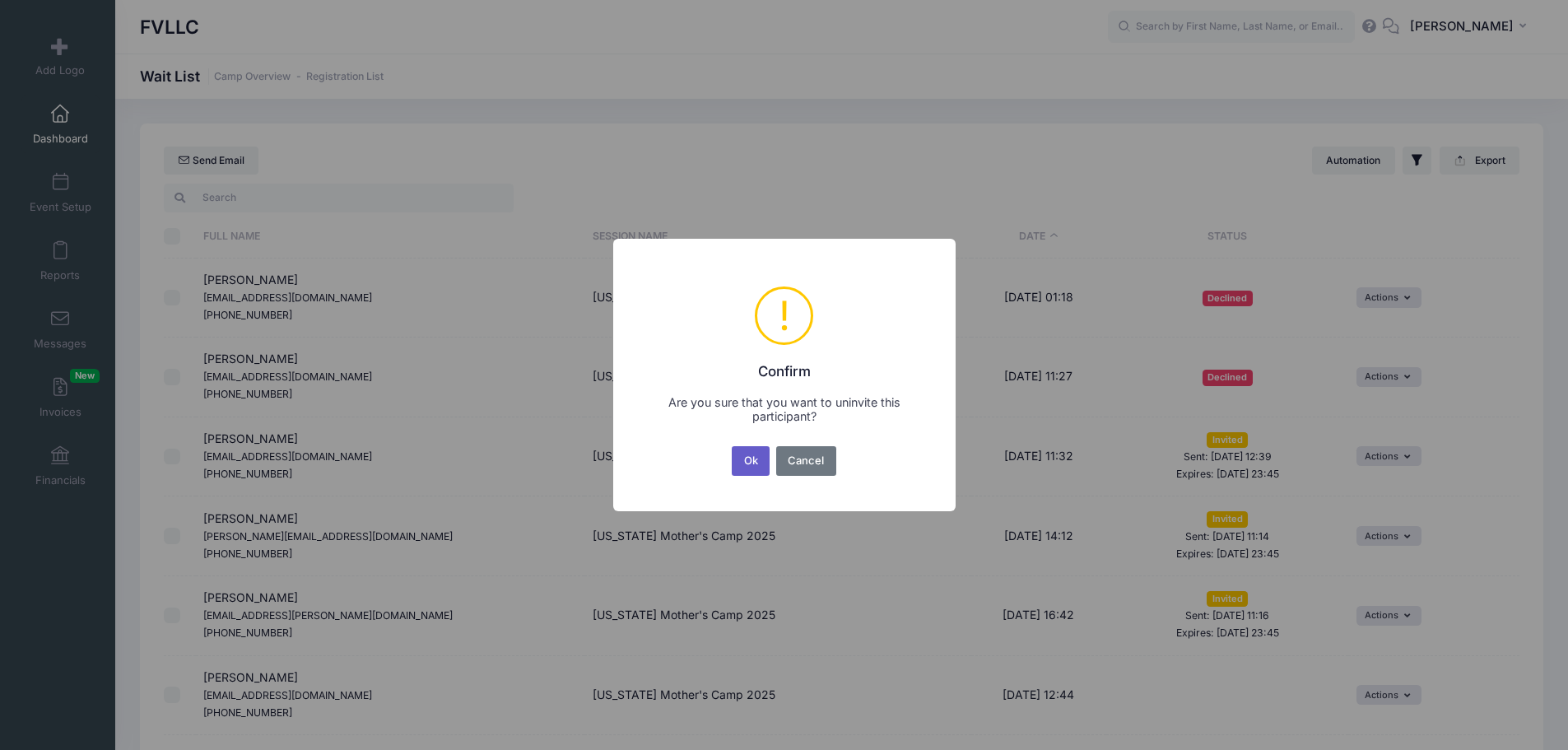
click at [743, 460] on button "Ok" at bounding box center [750, 461] width 38 height 30
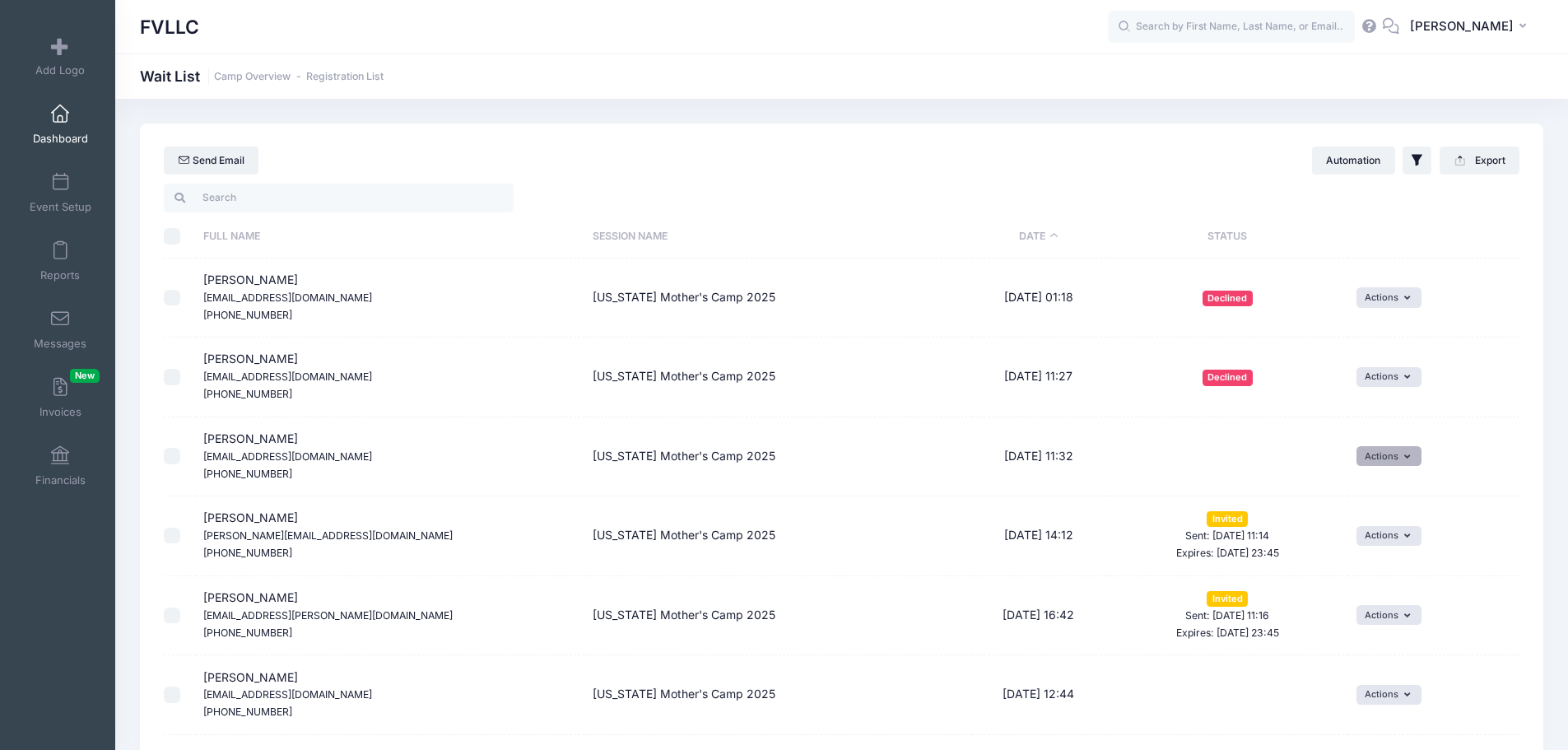
click at [1398, 456] on button "Actions" at bounding box center [1388, 456] width 65 height 19
select select "50"
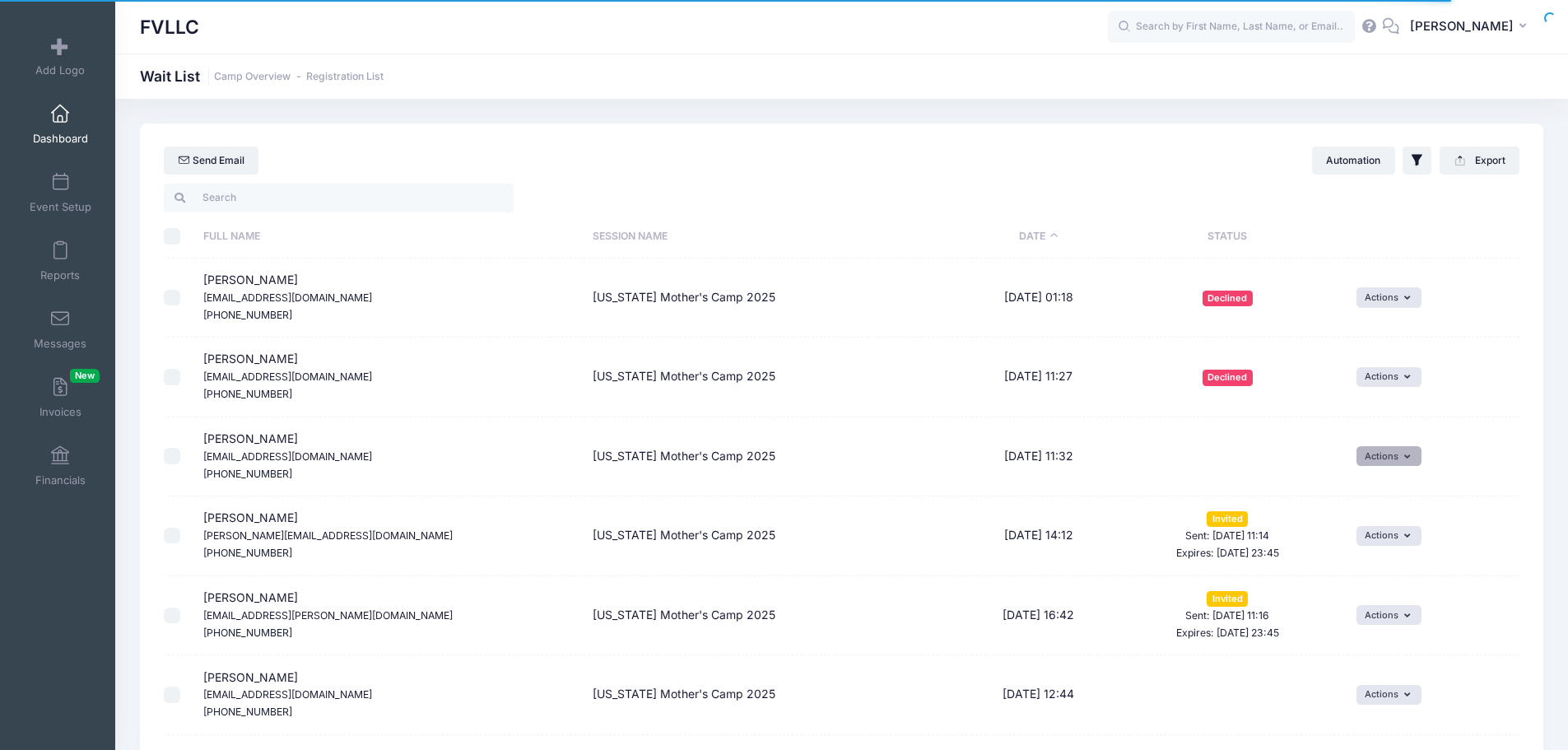
click at [1398, 453] on button "Actions" at bounding box center [1388, 456] width 65 height 19
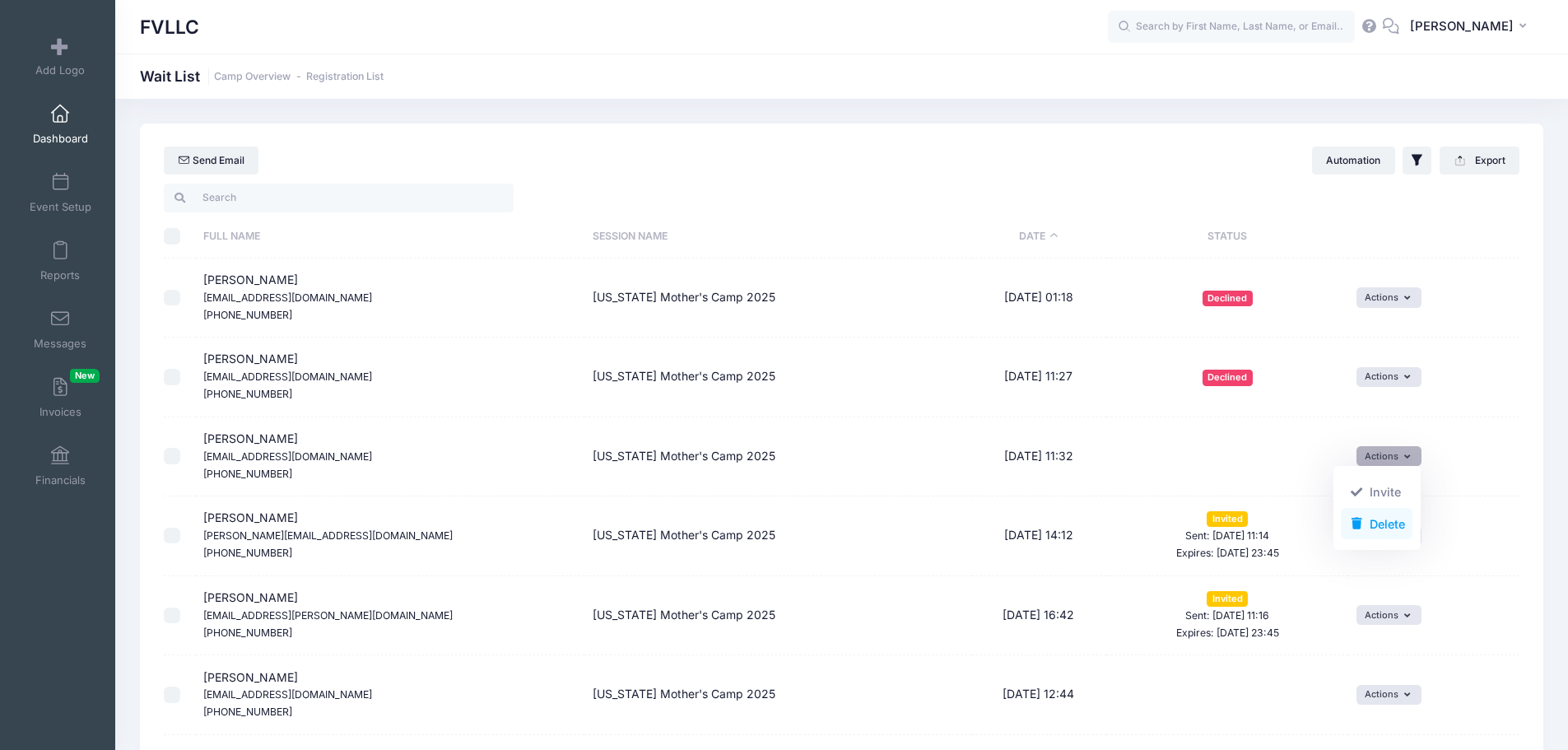
click at [1369, 519] on link "Delete" at bounding box center [1376, 523] width 72 height 31
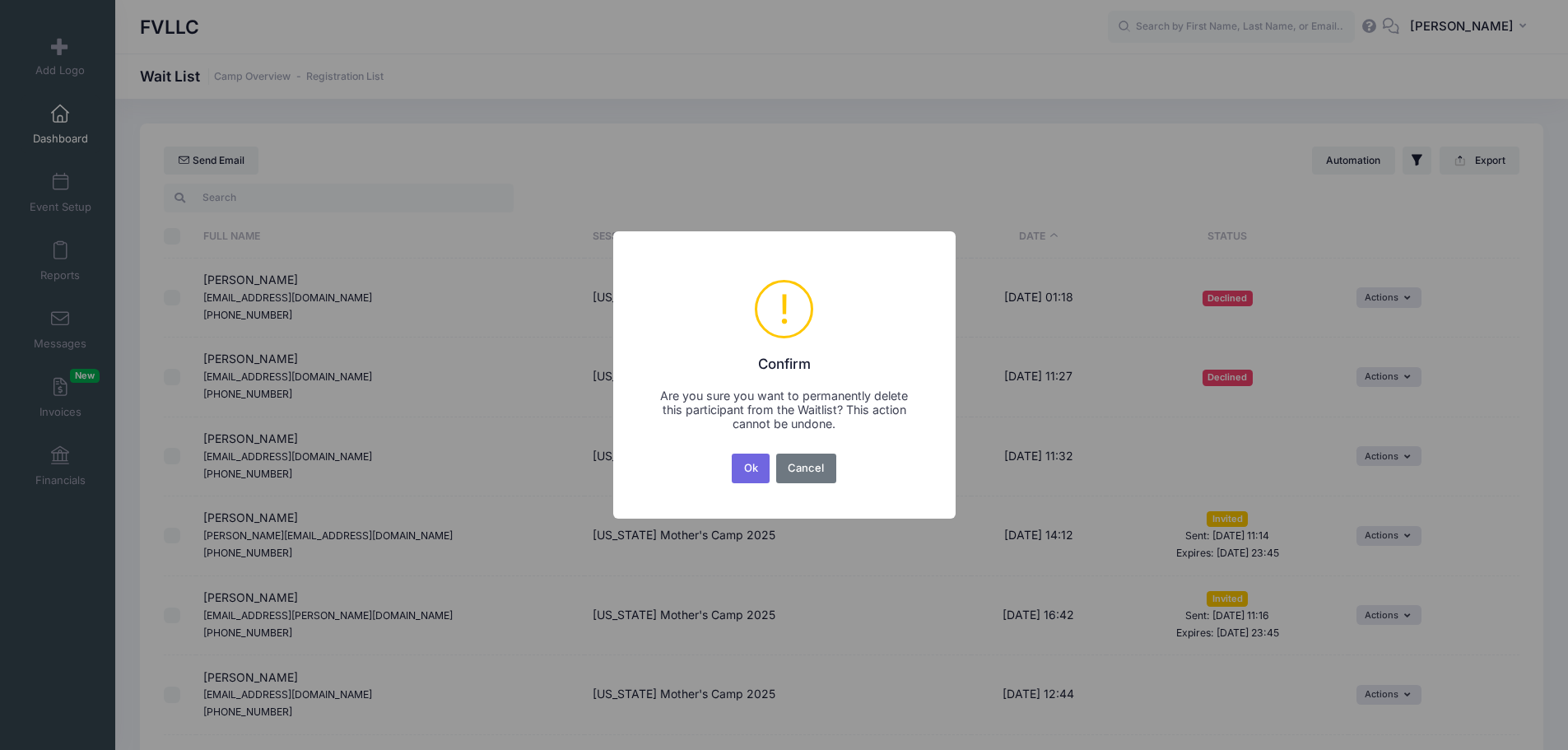
click at [756, 473] on button "Ok" at bounding box center [750, 468] width 38 height 30
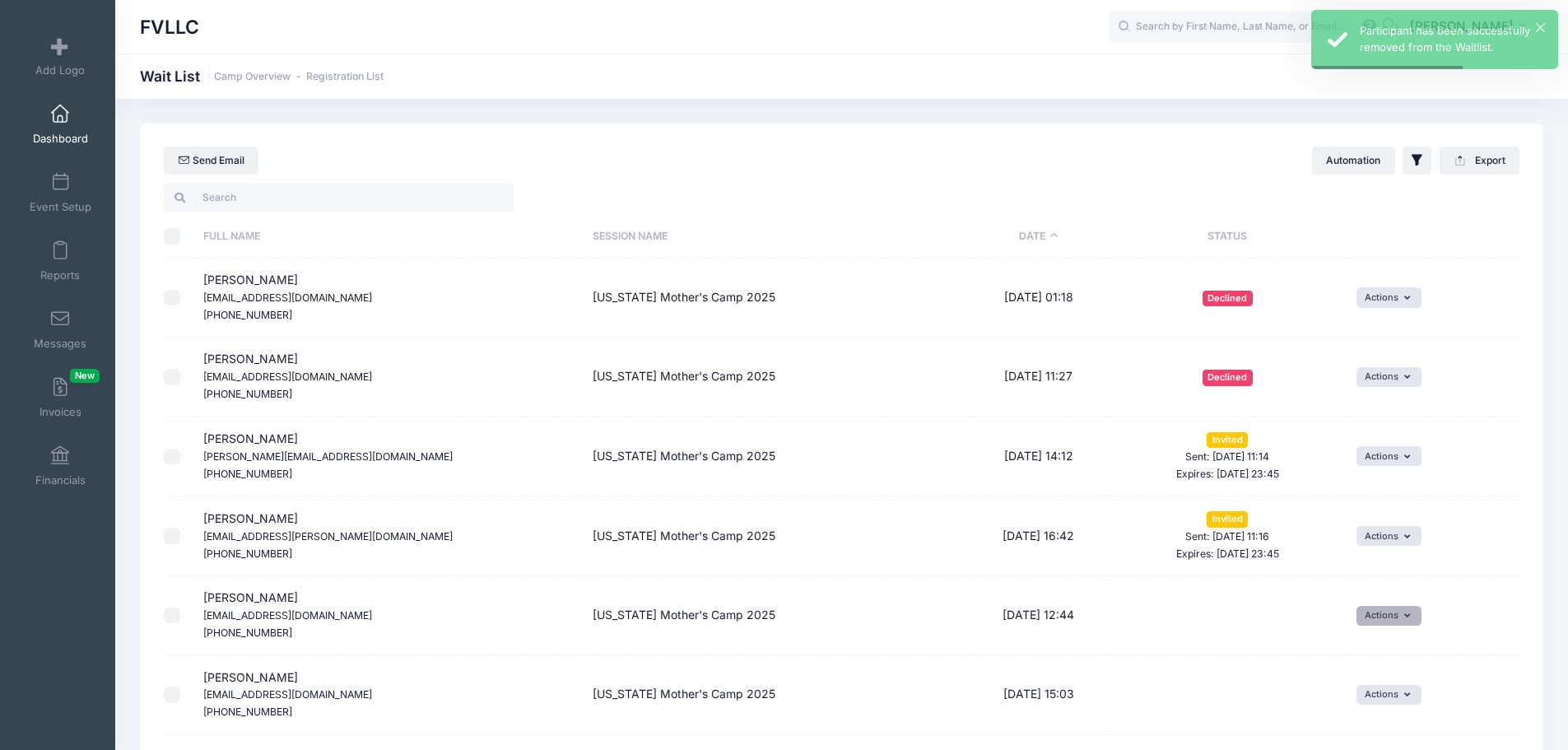
click at [1384, 612] on button "Actions" at bounding box center [1388, 615] width 65 height 19
click at [1368, 655] on link "Invite" at bounding box center [1376, 652] width 72 height 31
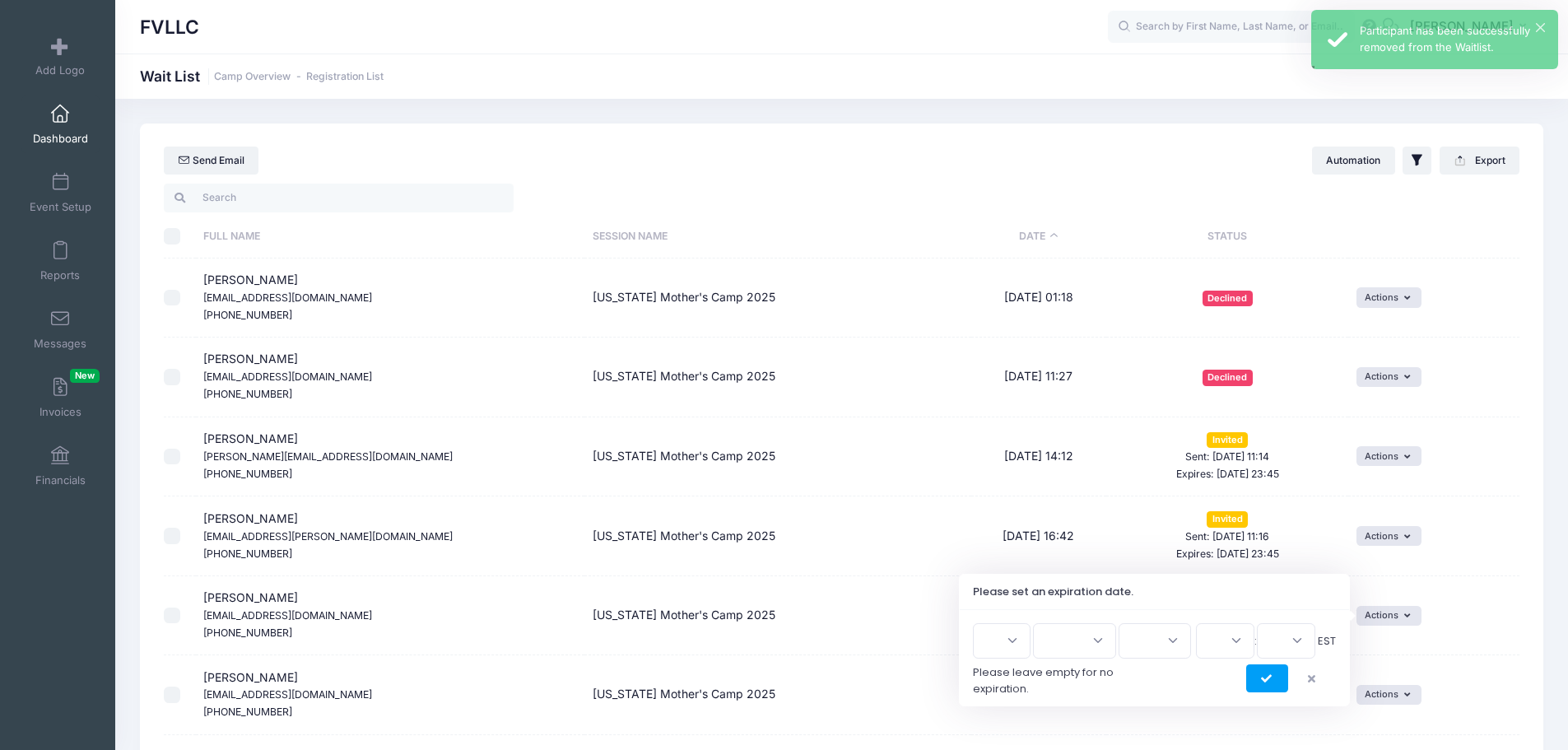
click at [1020, 654] on select "1 2 3 4 5 6 7 8 9 10 11 12 13 14 15 16 17 18 19 20 21 22 23 24 25 26 27 28 29 3…" at bounding box center [1000, 641] width 57 height 36
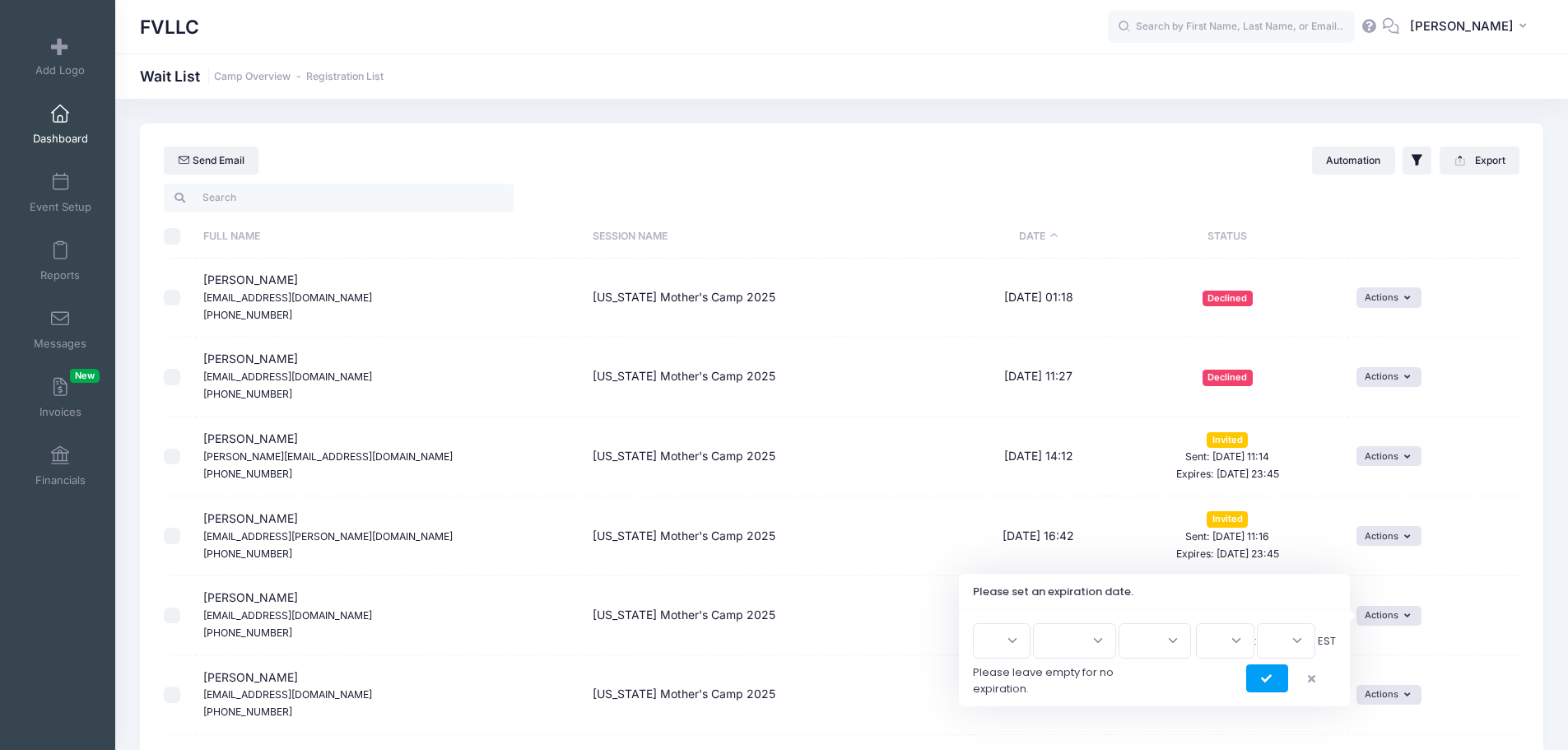
select select "2"
click at [978, 623] on select "1 2 3 4 5 6 7 8 9 10 11 12 13 14 15 16 17 18 19 20 21 22 23 24 25 26 27 28 29 3…" at bounding box center [1000, 641] width 57 height 36
click at [1088, 642] on select "Jan Feb Mar Apr May Jun Jul Aug Sep Oct Nov Dec" at bounding box center [1074, 641] width 83 height 36
select select "9"
click at [1040, 623] on select "Jan Feb Mar Apr May Jun Jul Aug Sep Oct Nov Dec" at bounding box center [1074, 641] width 83 height 36
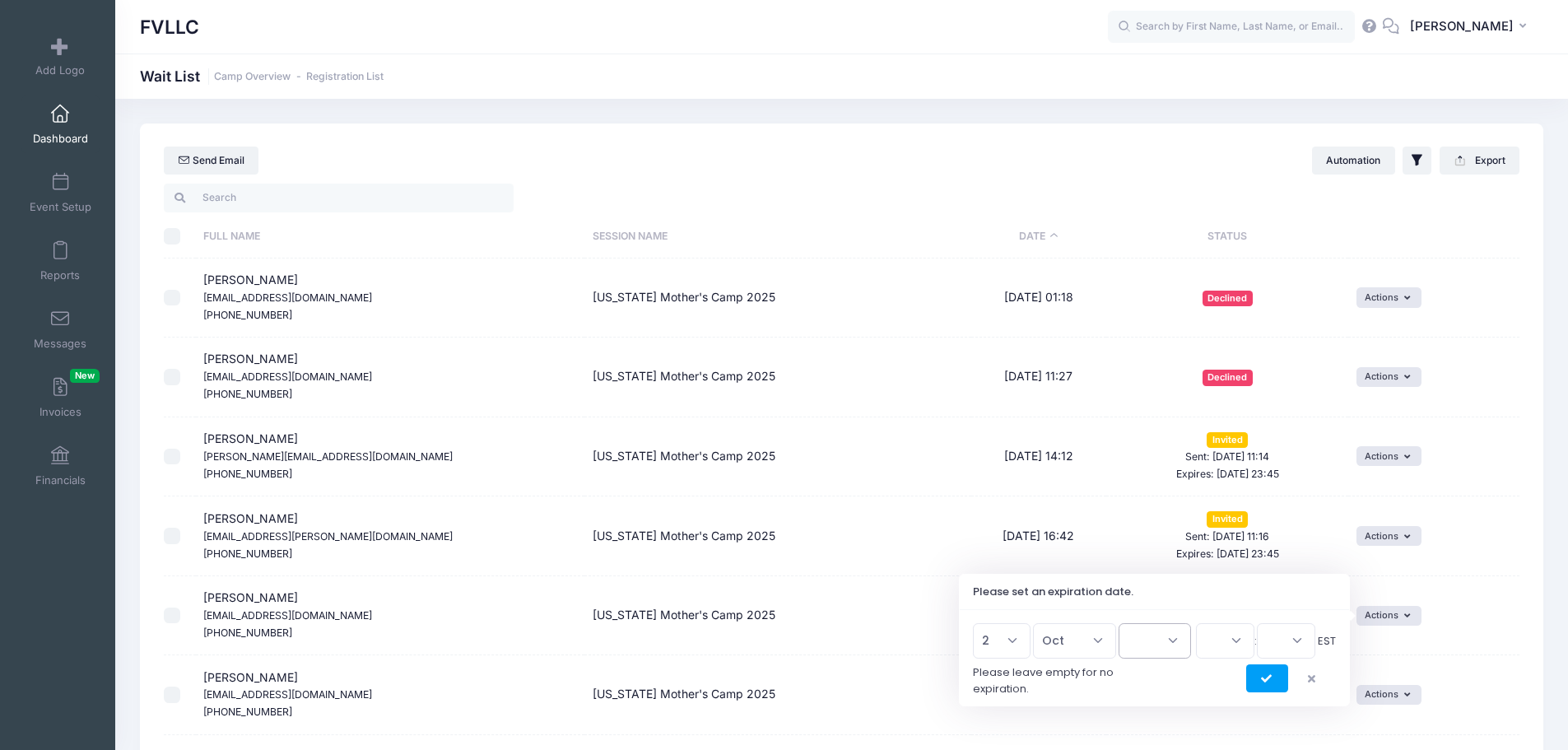
click at [1152, 637] on select "2026 2025" at bounding box center [1154, 641] width 73 height 36
select select "2025"
click at [1119, 623] on select "2026 2025" at bounding box center [1154, 641] width 73 height 36
click at [1222, 651] on select "00 01 02 03 04 05 06 07 08 09 10 11 12 13 14 15 16 17 18 19 20 21 22 23" at bounding box center [1225, 641] width 58 height 36
select select "23"
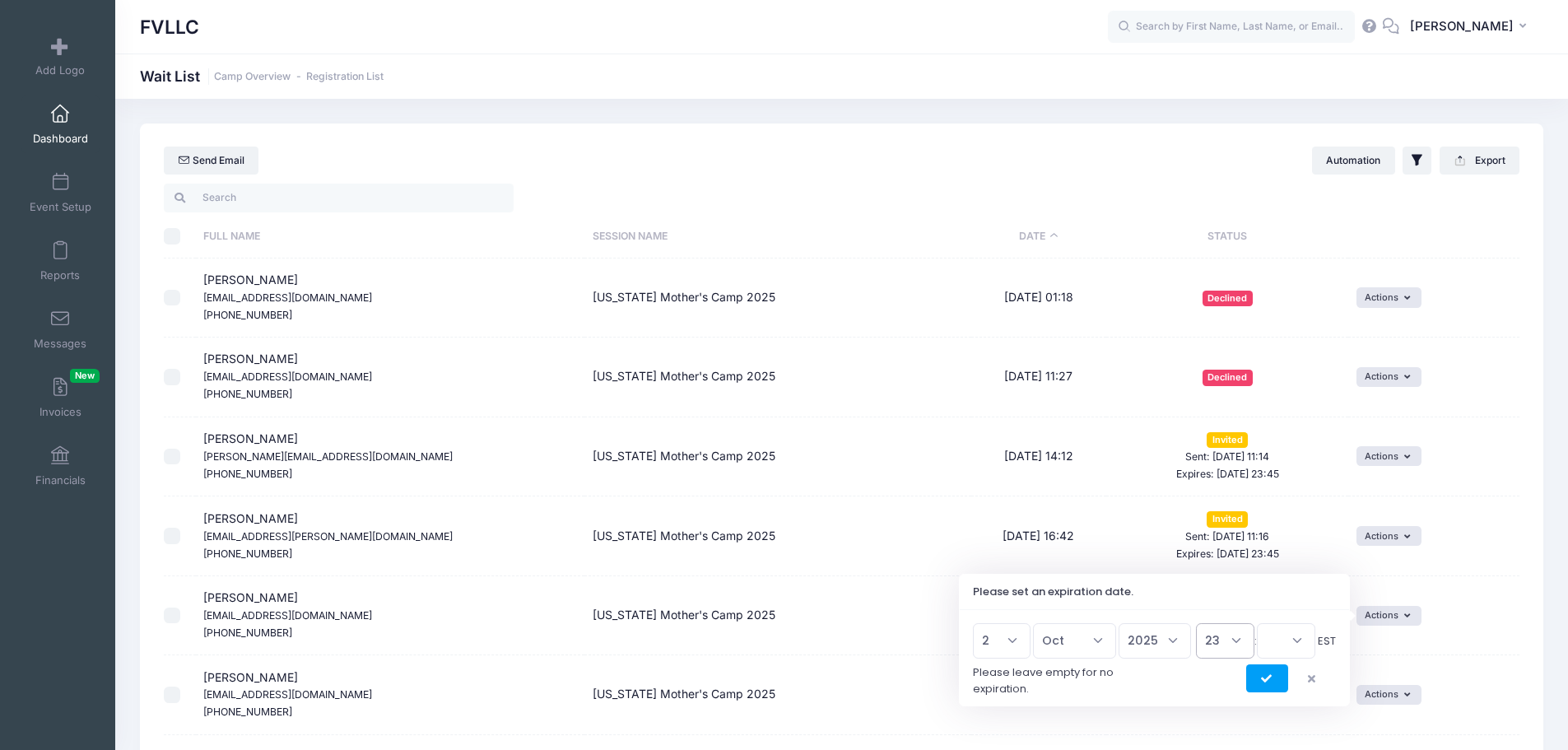
click at [1196, 623] on select "00 01 02 03 04 05 06 07 08 09 10 11 12 13 14 15 16 17 18 19 20 21 22 23" at bounding box center [1225, 641] width 58 height 36
click at [1296, 653] on select "00 15 30 45" at bounding box center [1286, 641] width 58 height 36
select select "45"
click at [1257, 623] on select "00 15 30 45" at bounding box center [1286, 641] width 58 height 36
click at [1270, 679] on icon "submit" at bounding box center [1268, 679] width 14 height 0
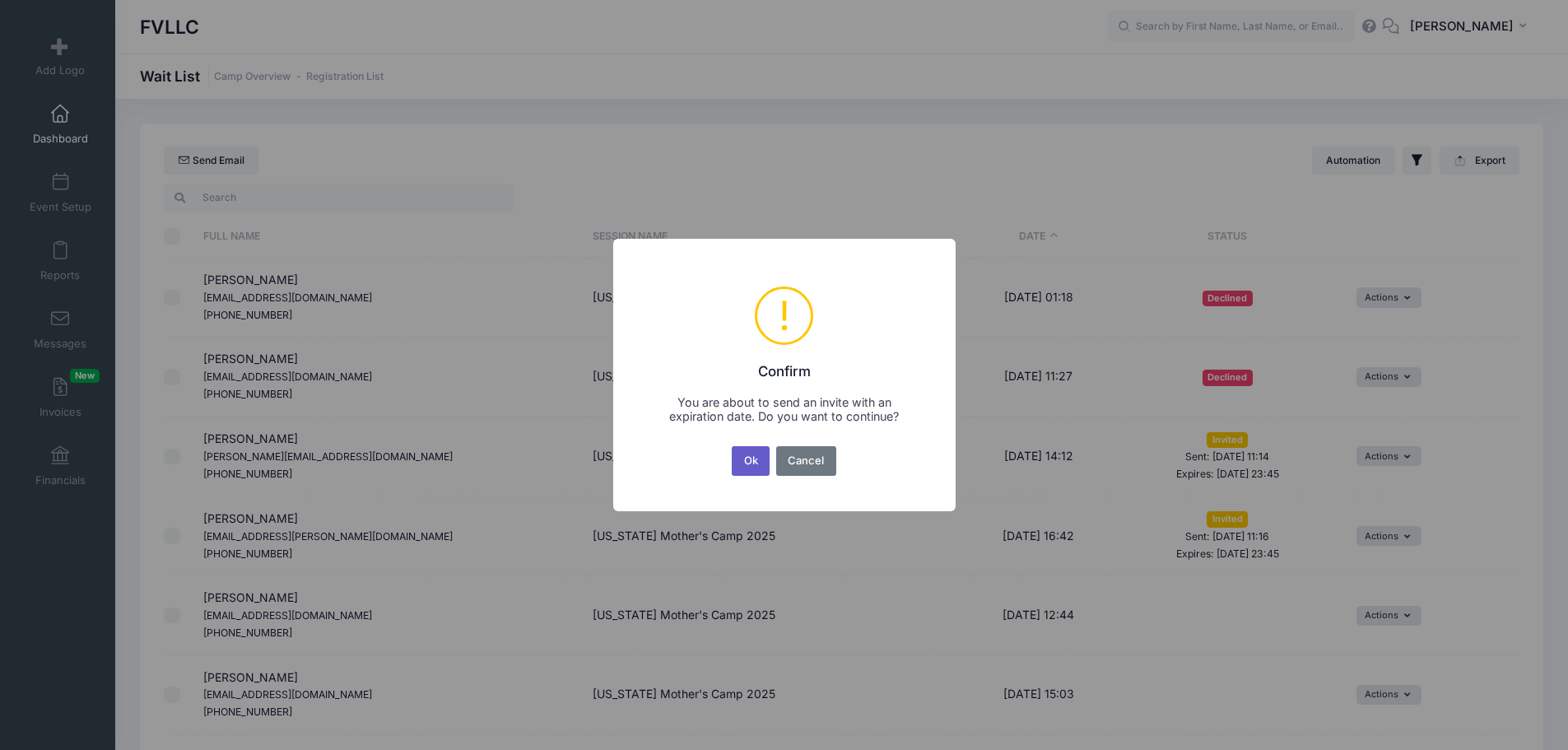
click at [755, 464] on button "Ok" at bounding box center [750, 461] width 38 height 30
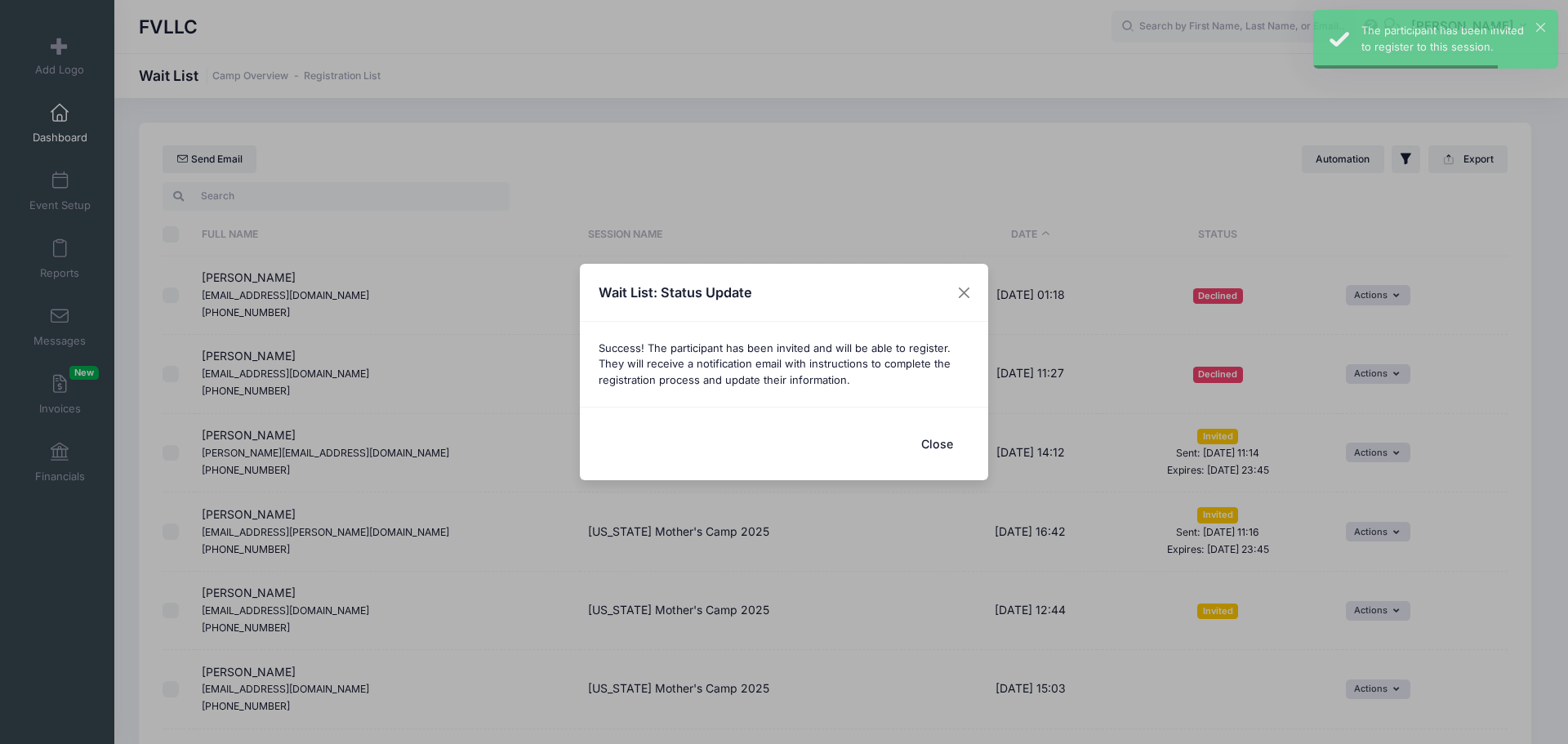
click at [934, 451] on button "Close" at bounding box center [937, 444] width 65 height 36
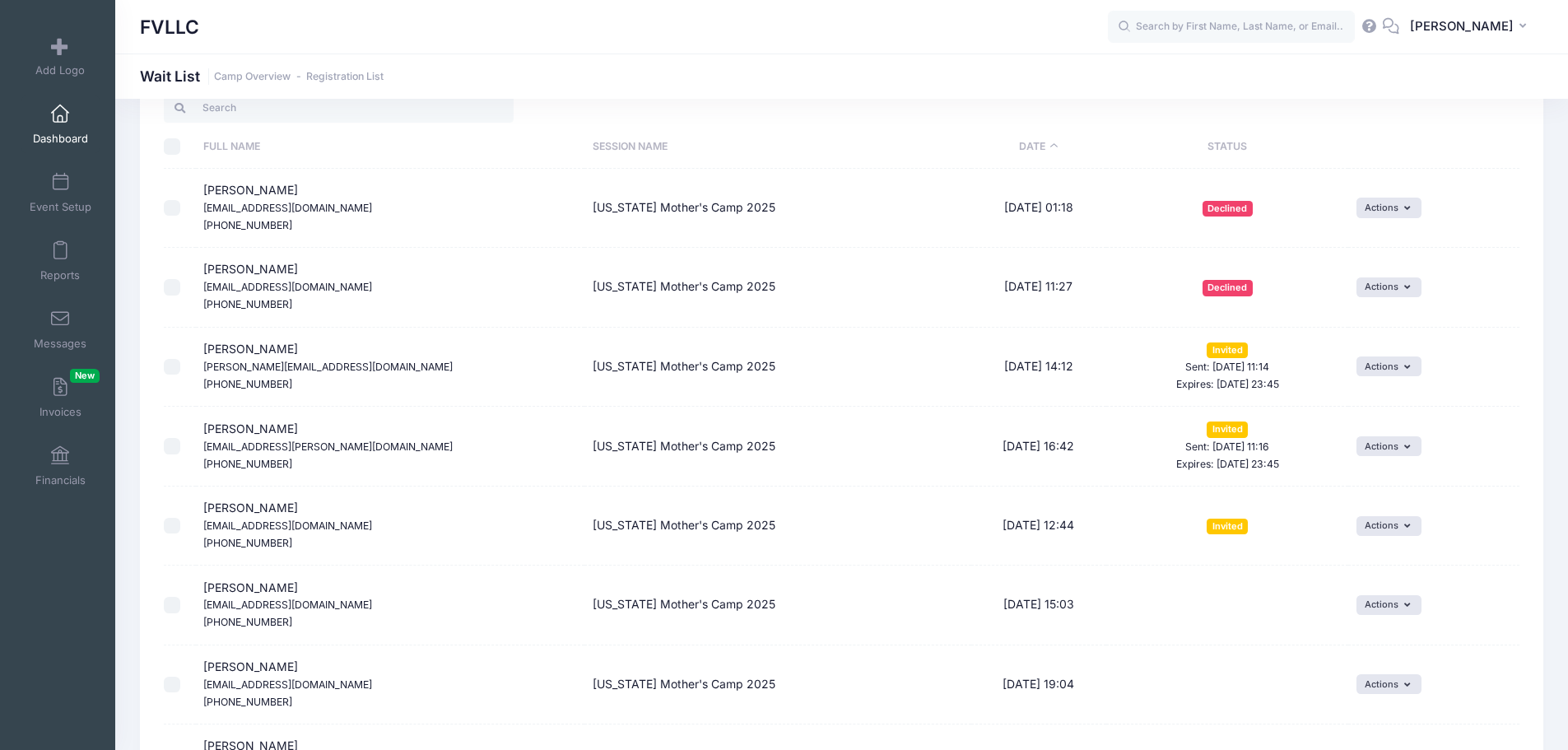
scroll to position [82, 0]
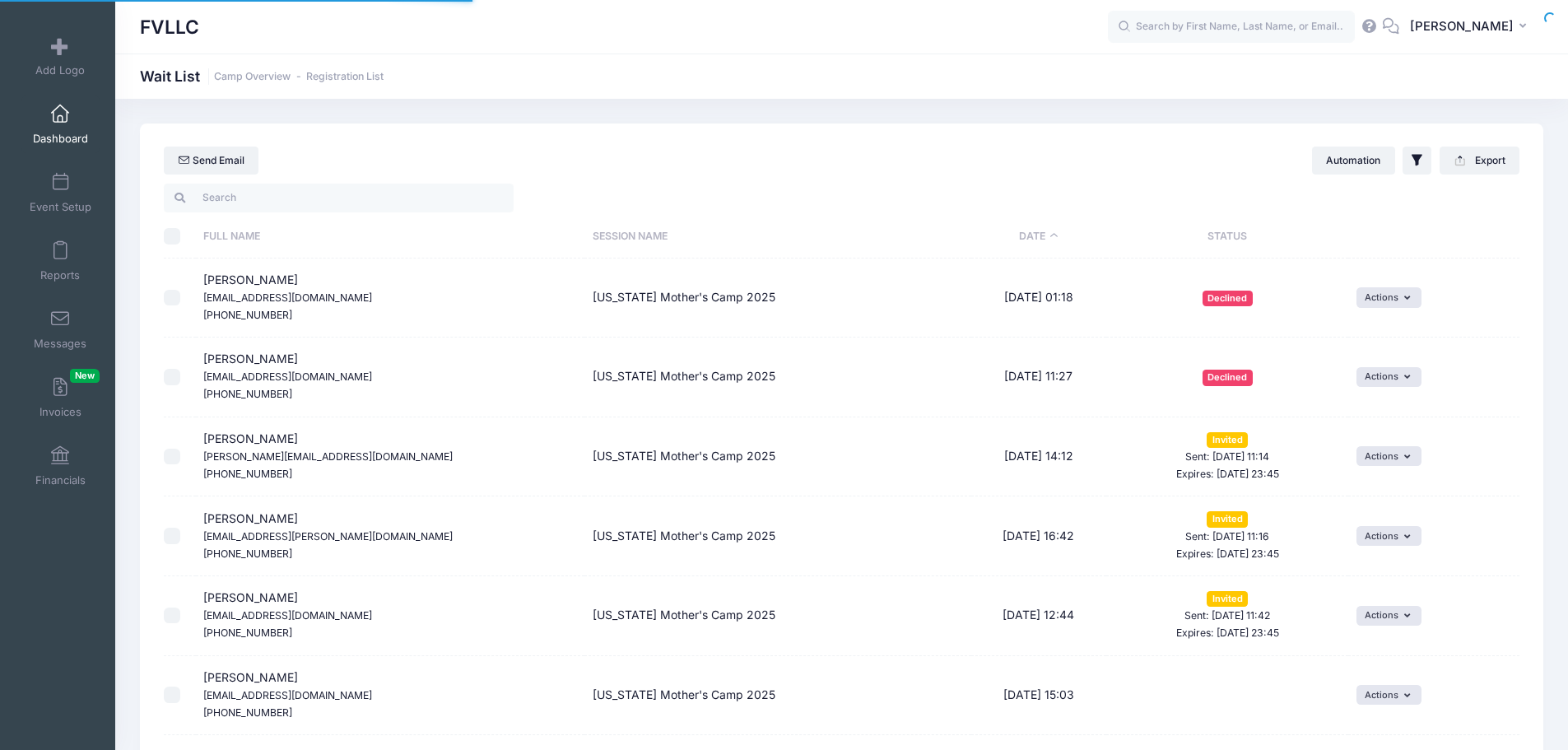
select select "50"
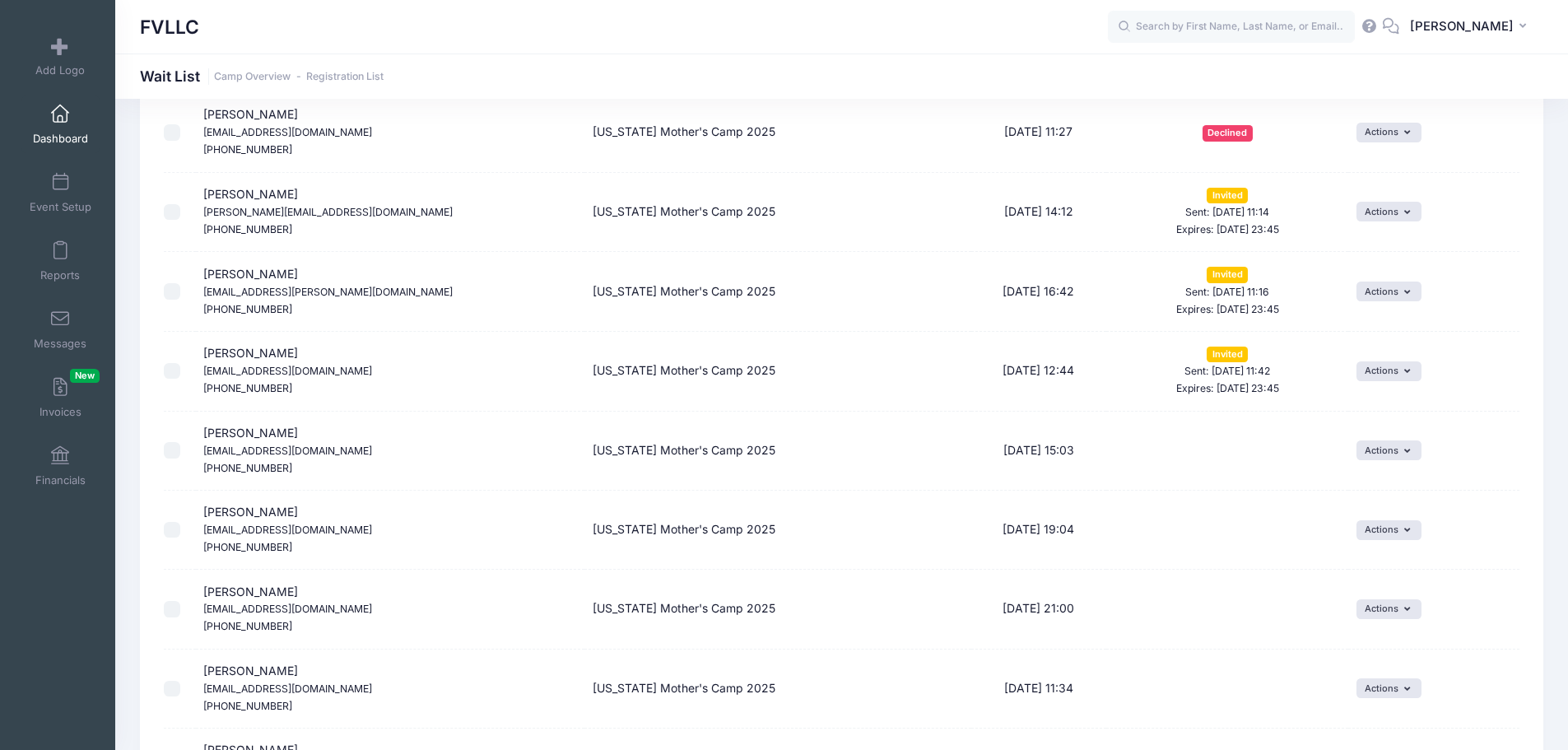
scroll to position [329, 0]
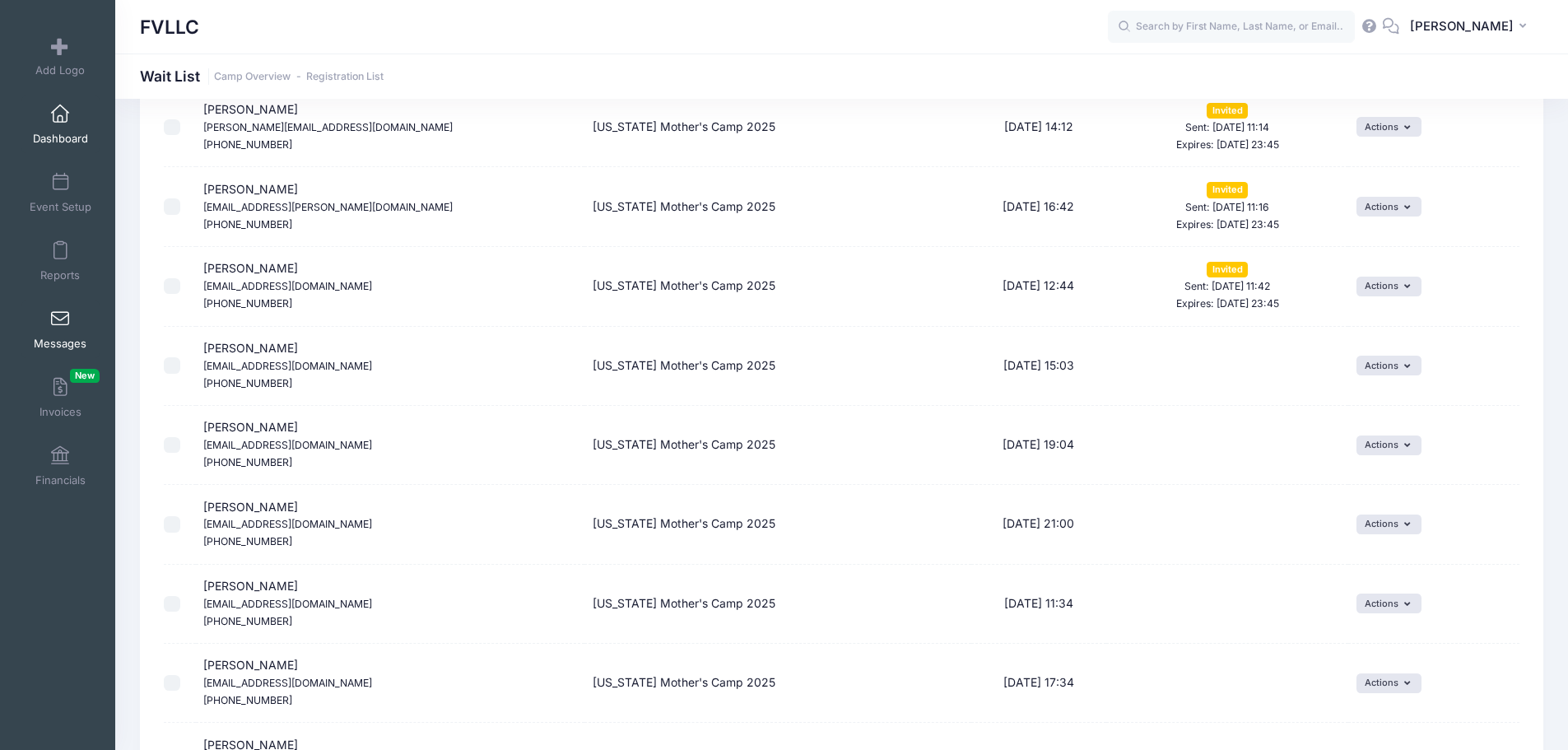
click at [67, 329] on link "Messages" at bounding box center [60, 328] width 78 height 57
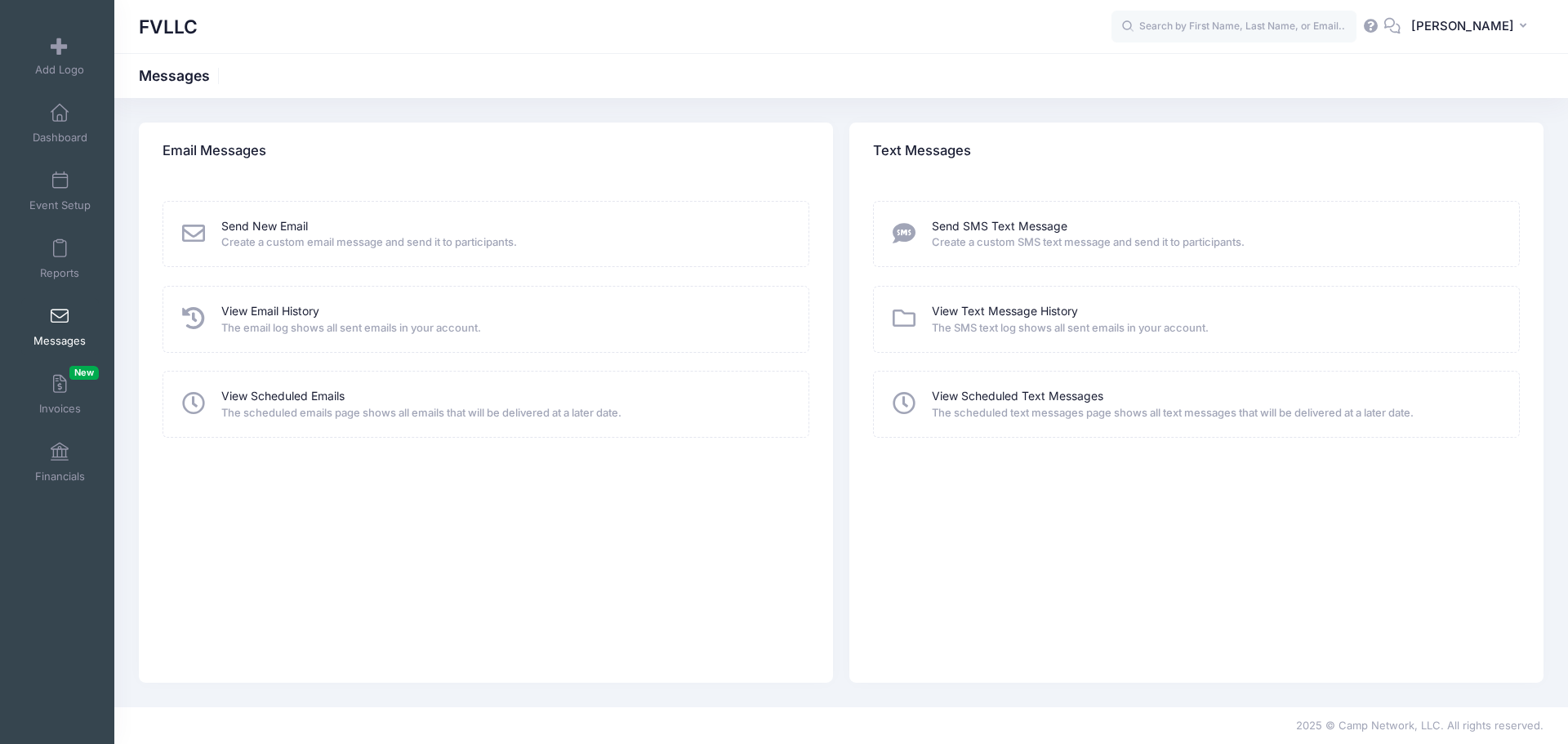
drag, startPoint x: 252, startPoint y: 312, endPoint x: 256, endPoint y: 320, distance: 8.9
click at [252, 312] on link "View Email History" at bounding box center [270, 311] width 98 height 17
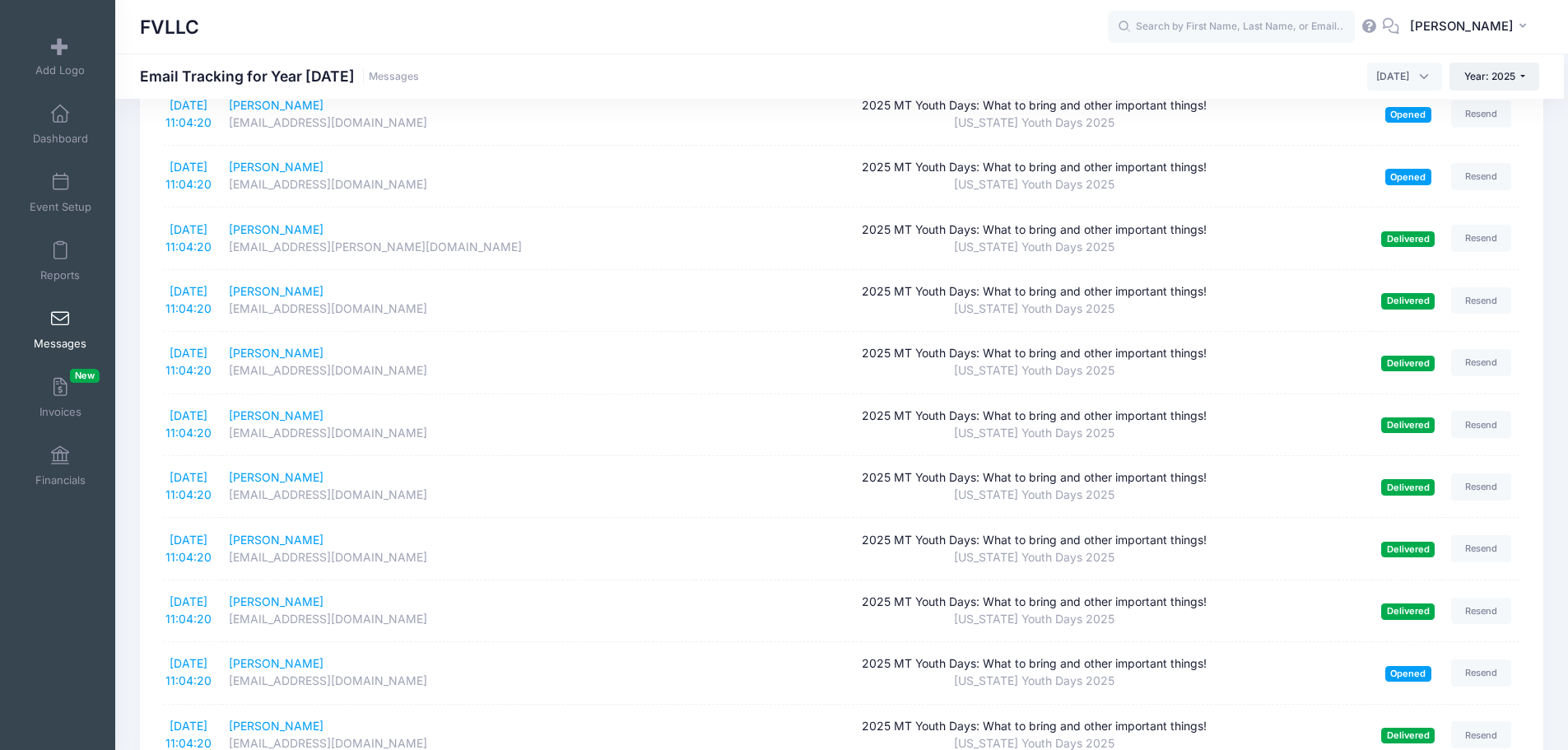
scroll to position [2705, 0]
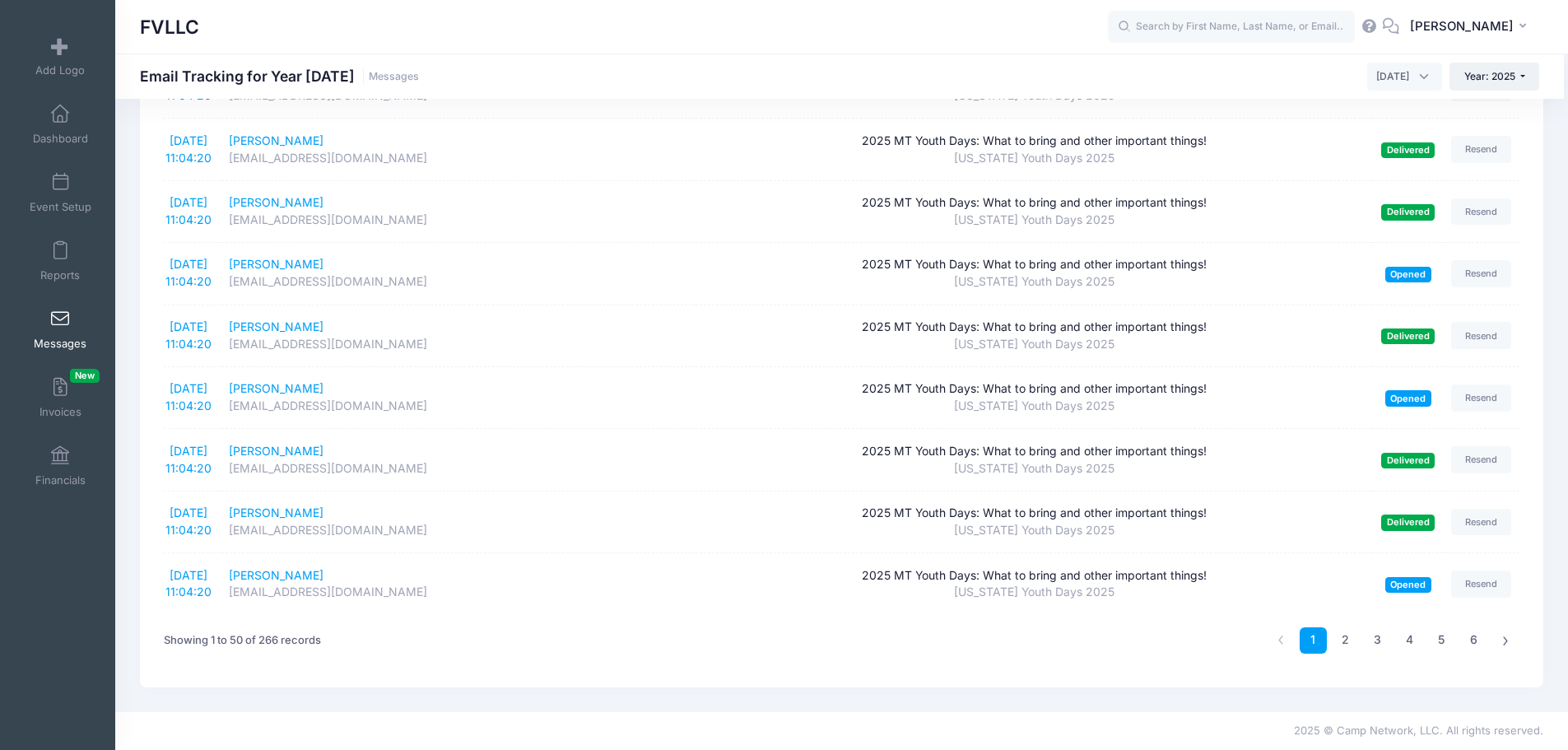
click at [60, 321] on span at bounding box center [60, 319] width 0 height 18
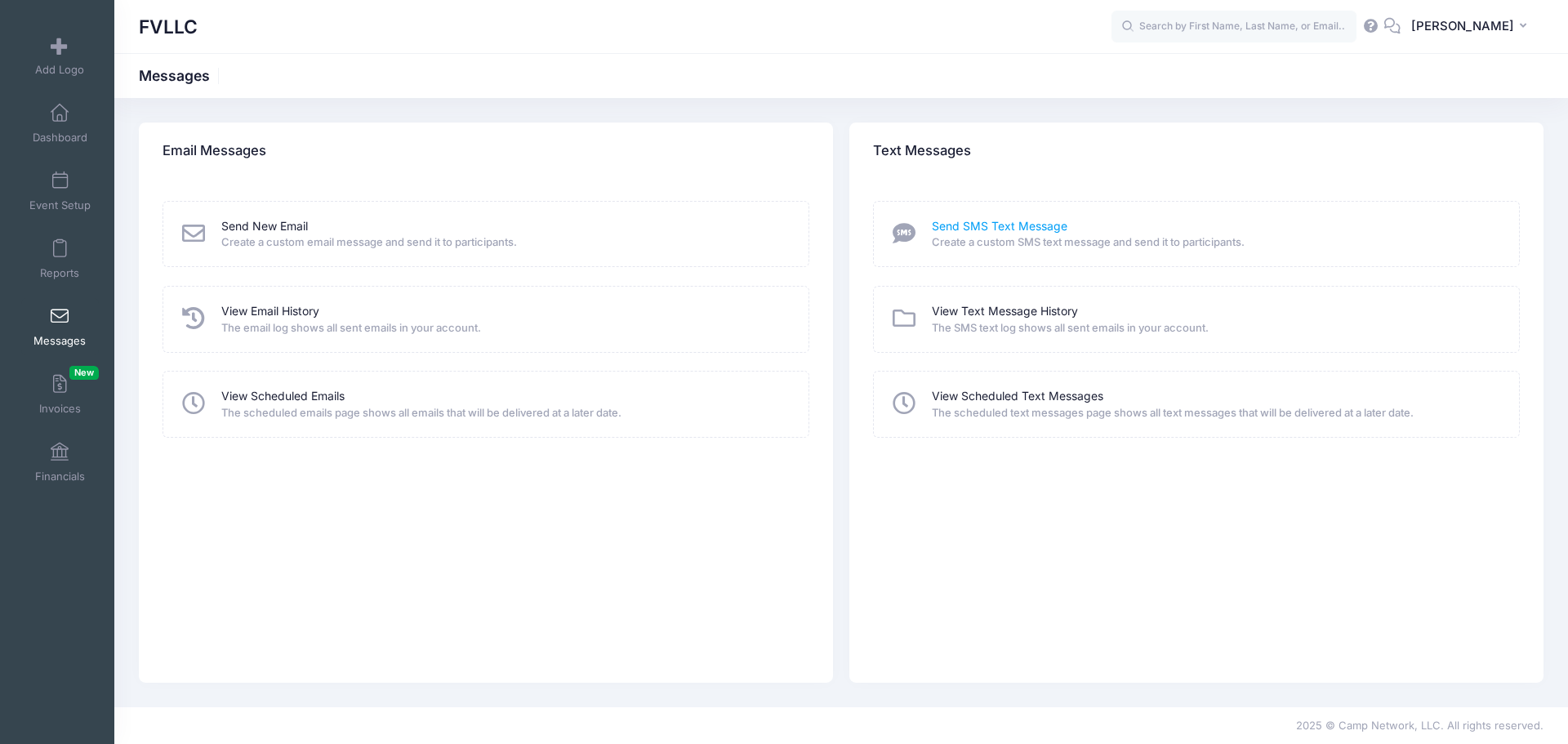
click at [1020, 226] on link "Send SMS Text Message" at bounding box center [999, 227] width 135 height 17
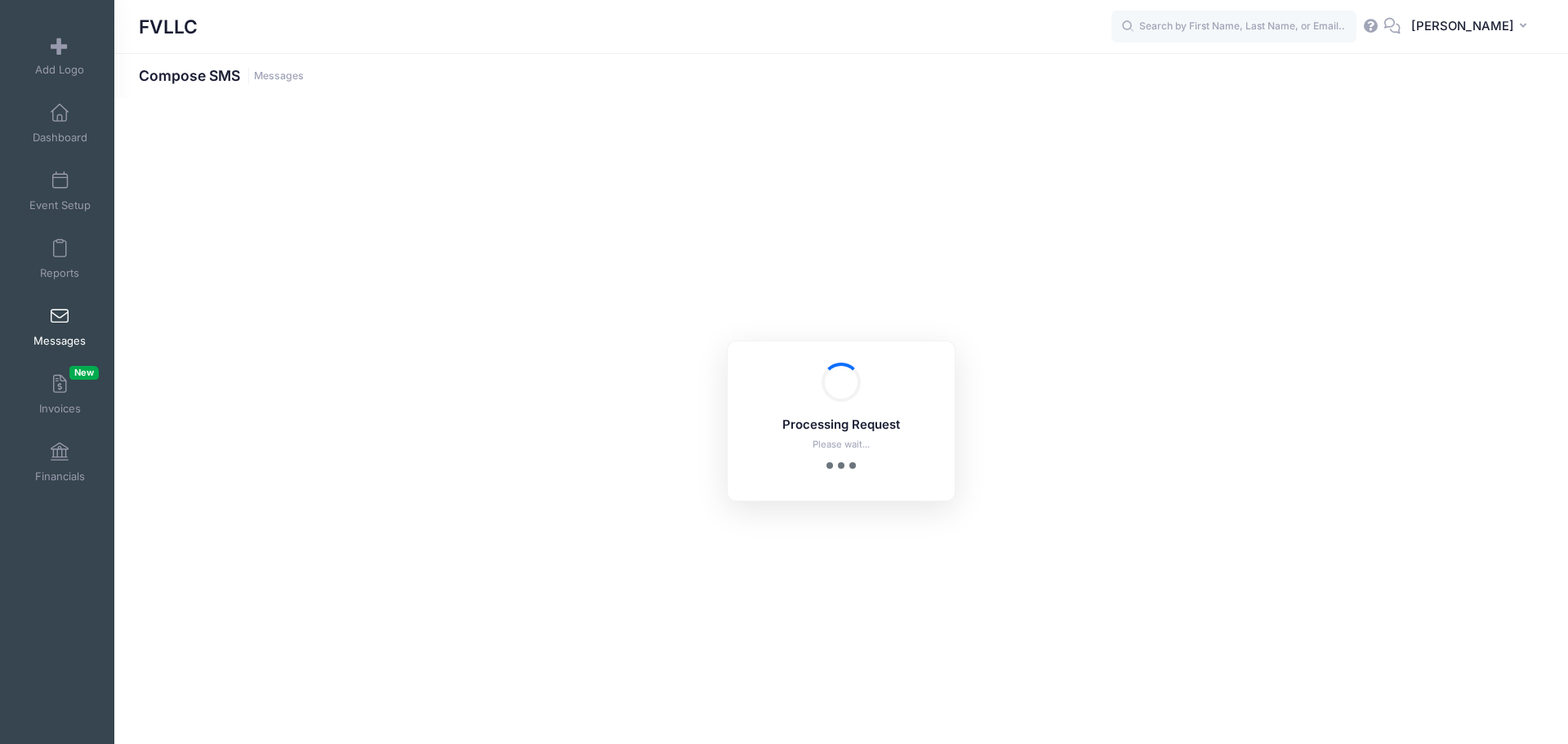
click at [60, 319] on span at bounding box center [60, 316] width 0 height 18
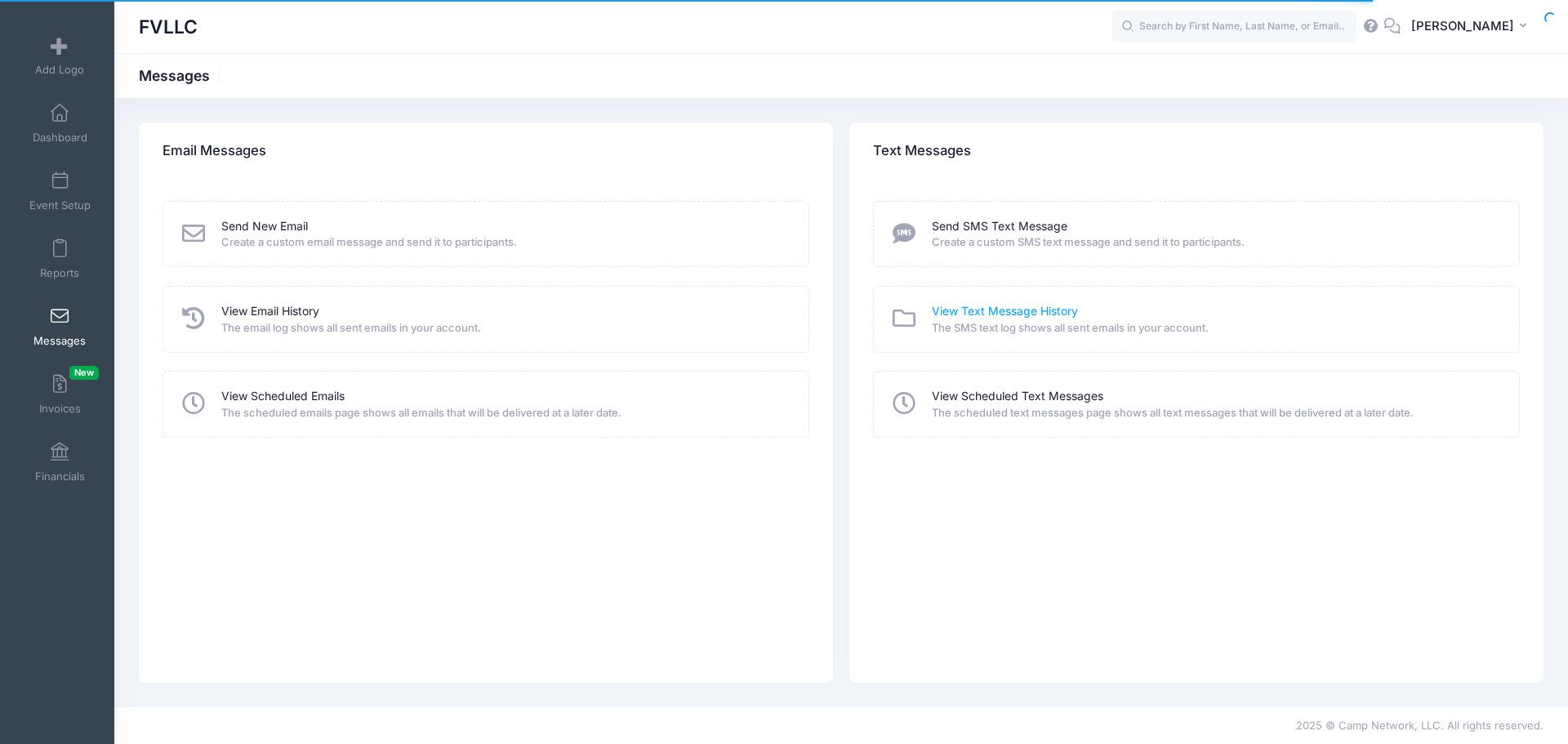
click at [973, 306] on link "View Text Message History" at bounding box center [1005, 311] width 146 height 17
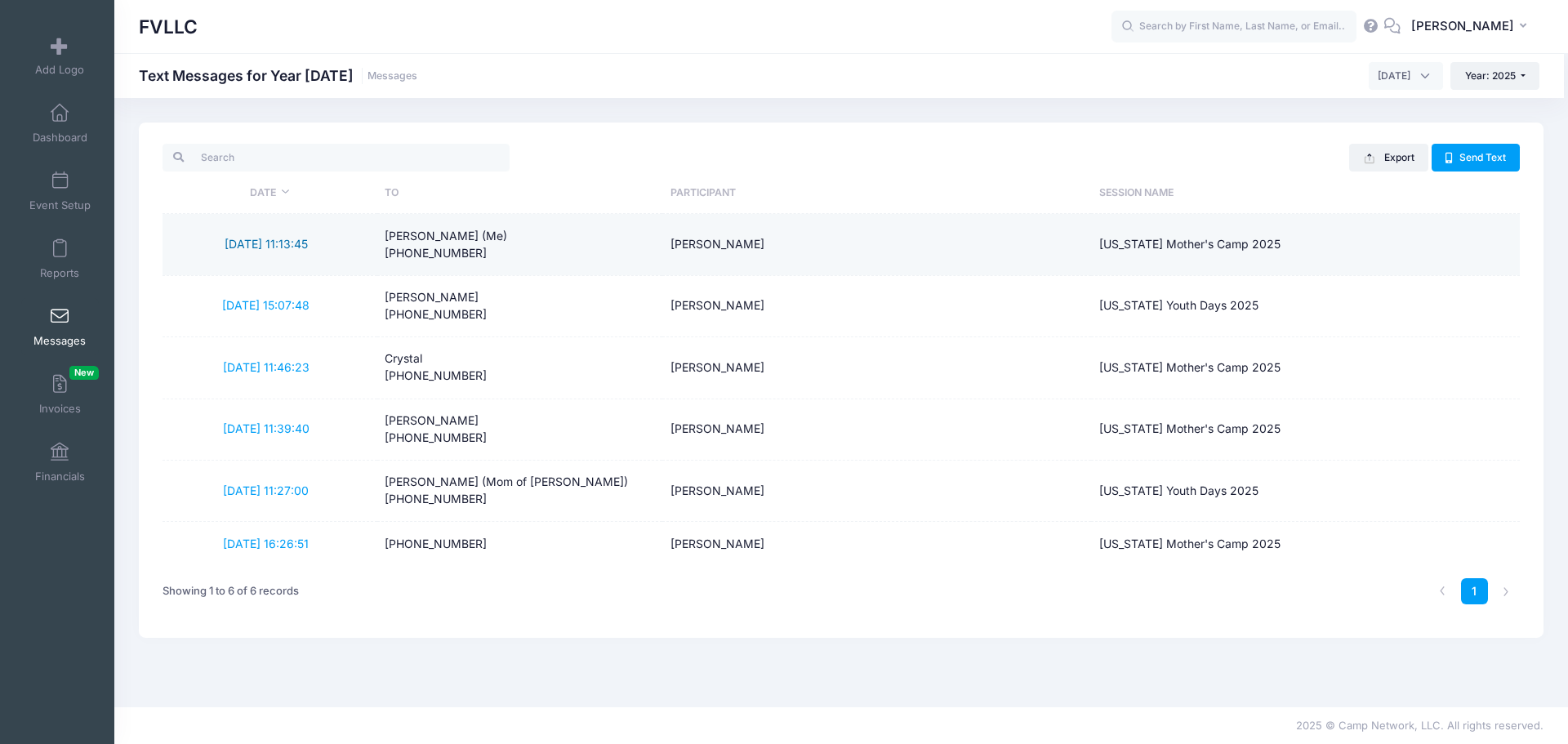
click at [280, 242] on link "[DATE] 11:13:45" at bounding box center [266, 243] width 84 height 13
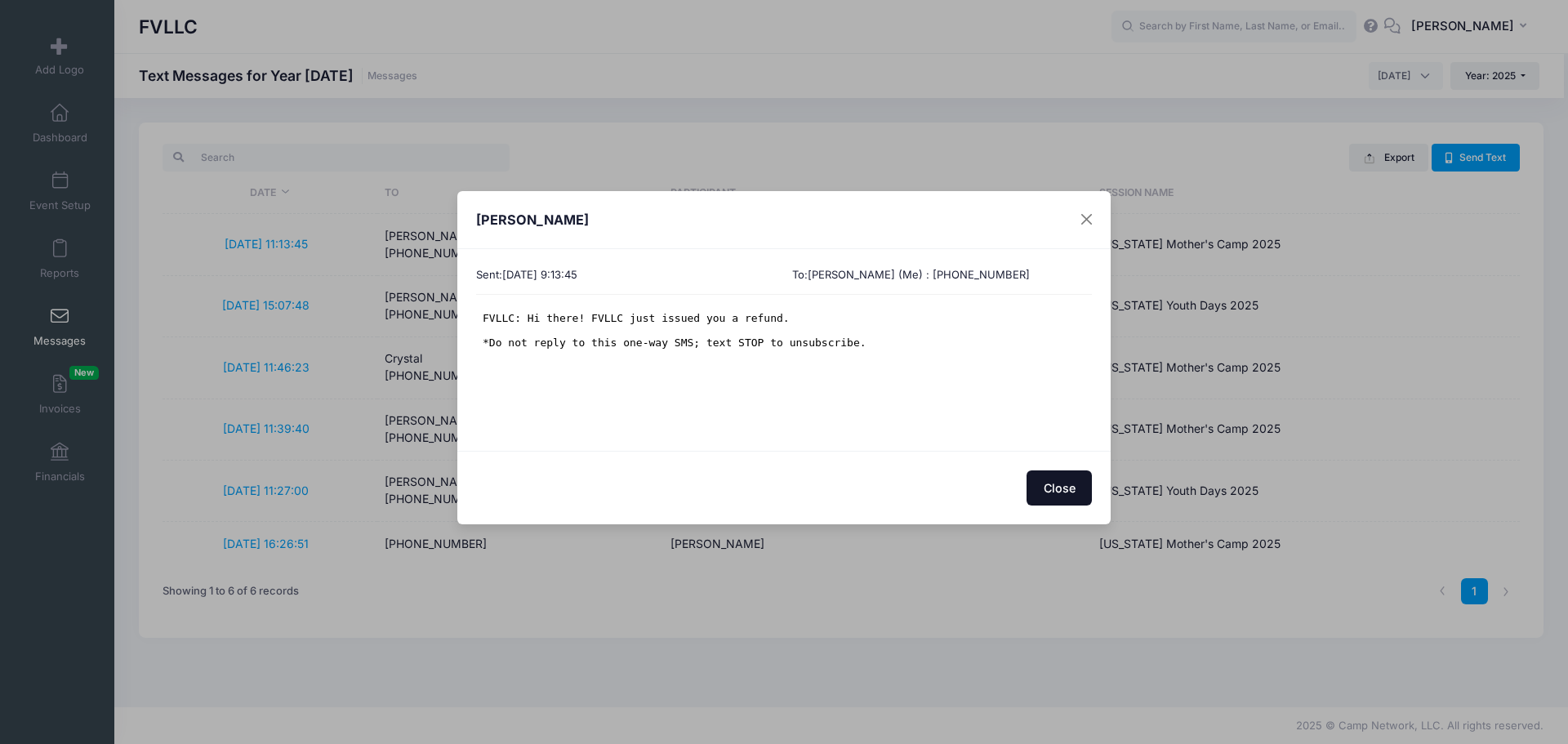
click at [1066, 494] on button "Close" at bounding box center [1059, 487] width 65 height 36
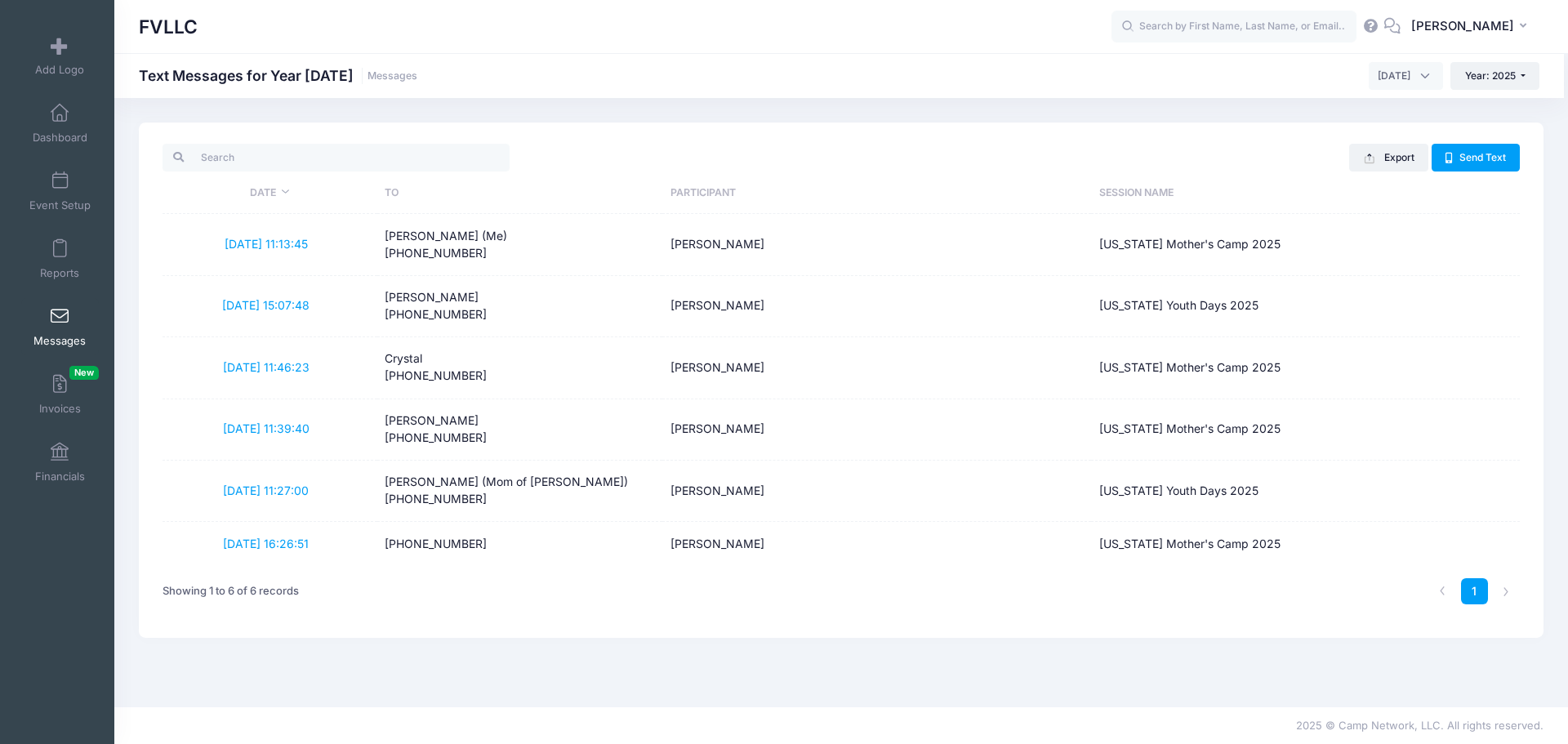
click at [251, 426] on link "[DATE] 11:39:40" at bounding box center [266, 428] width 86 height 13
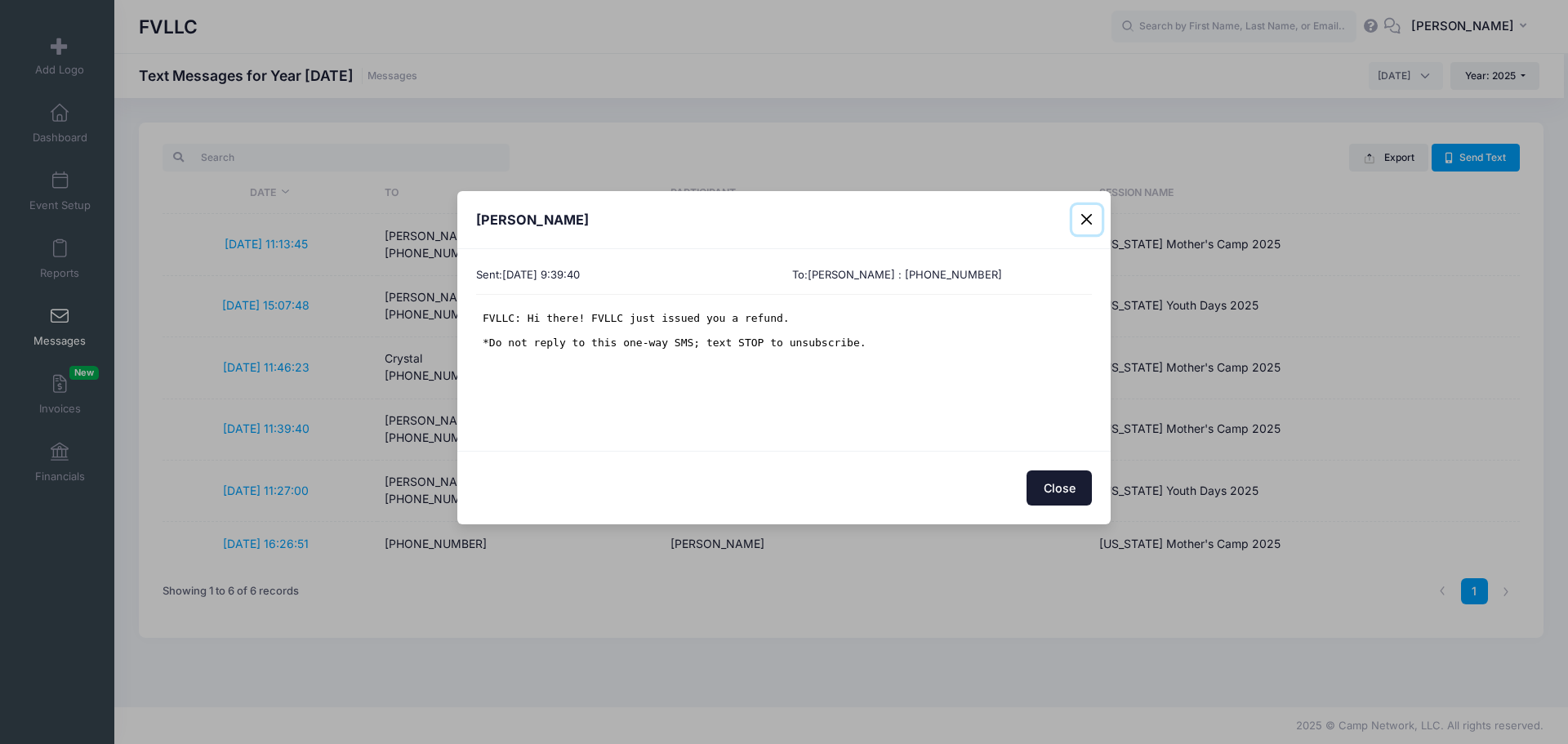
click at [1090, 223] on button "Close" at bounding box center [1087, 219] width 30 height 30
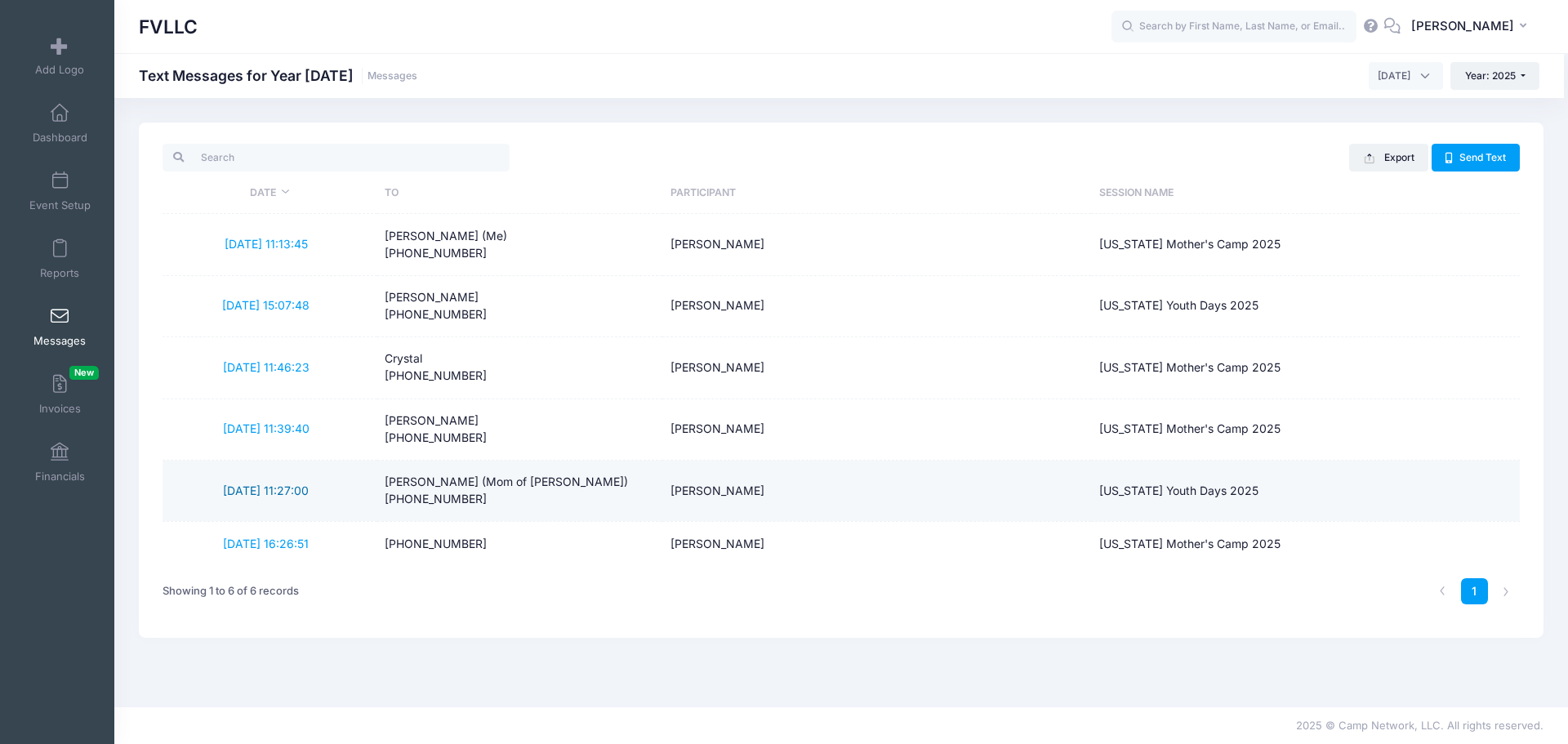
click at [280, 484] on link "[DATE] 11:27:00" at bounding box center [265, 490] width 86 height 13
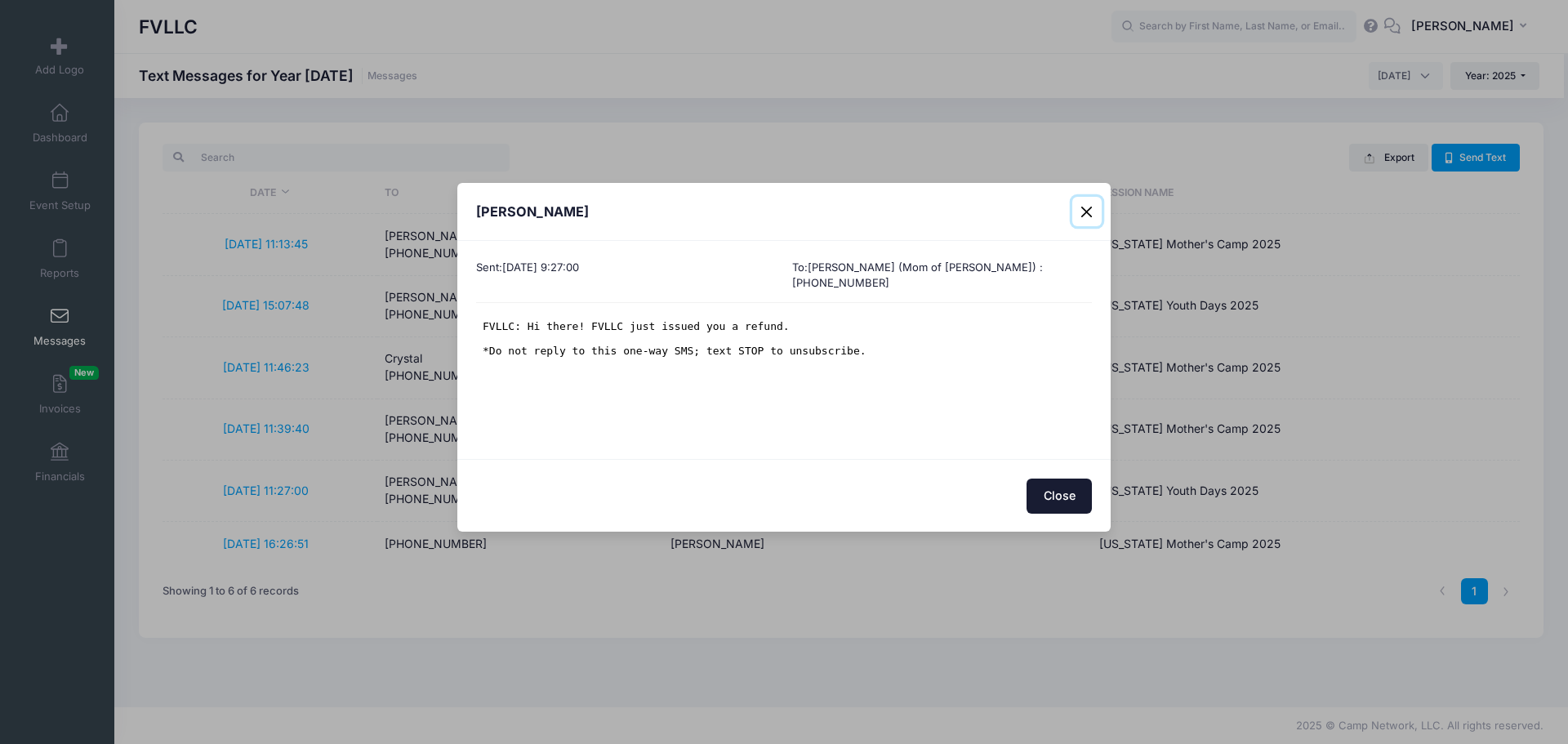
click at [1090, 224] on button "Close" at bounding box center [1087, 211] width 30 height 30
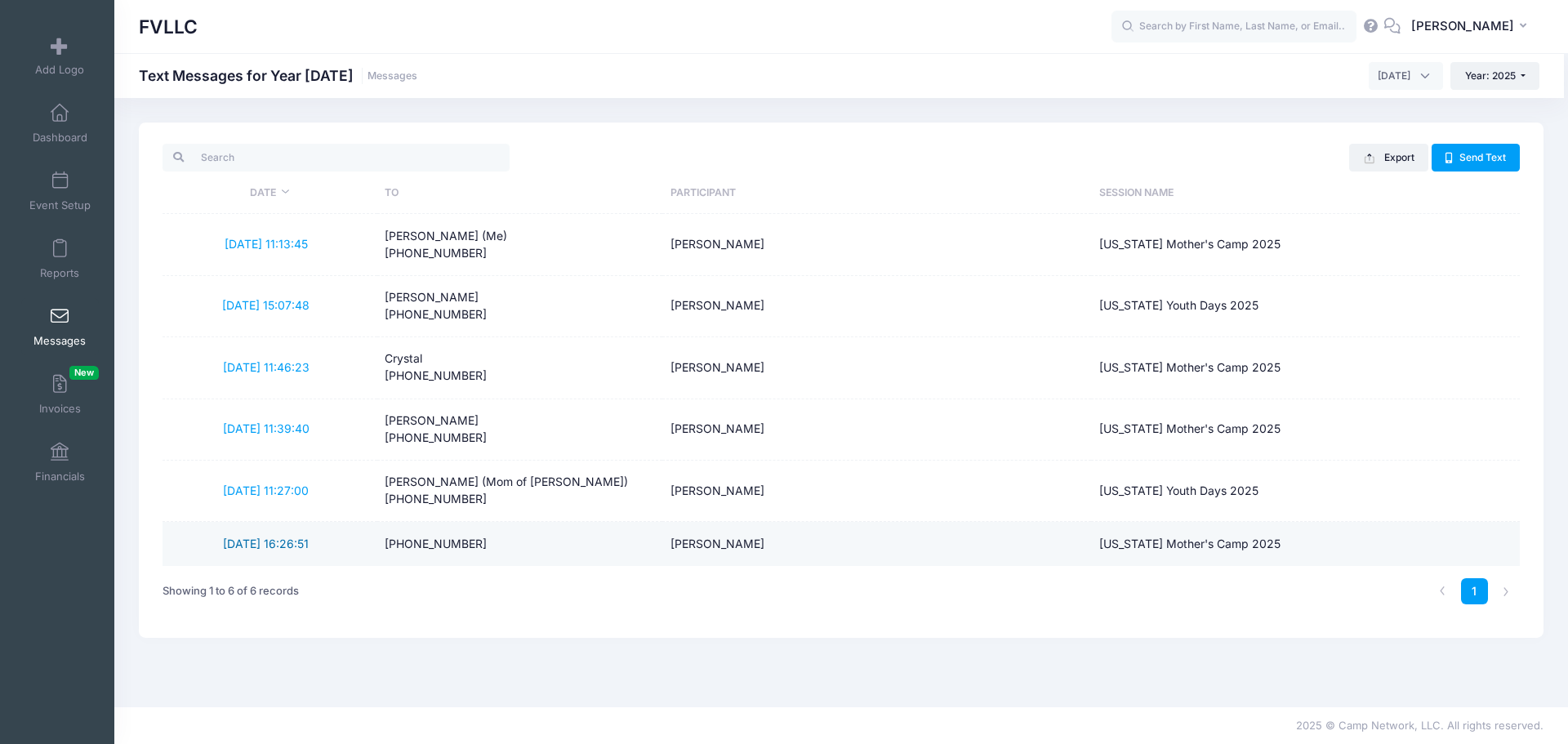
click at [289, 545] on link "[DATE] 16:26:51" at bounding box center [265, 543] width 86 height 13
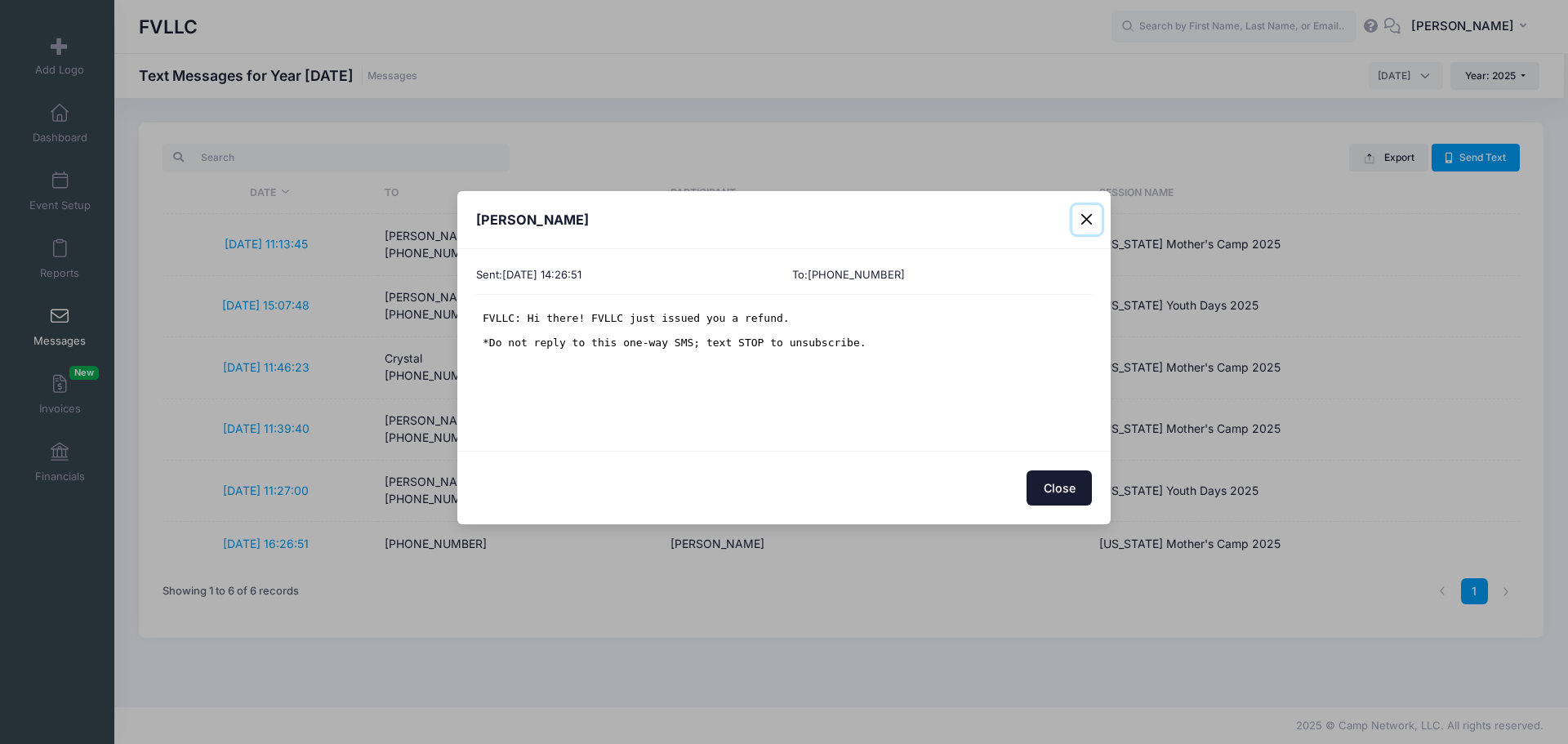
click at [1079, 224] on button "Close" at bounding box center [1087, 219] width 30 height 30
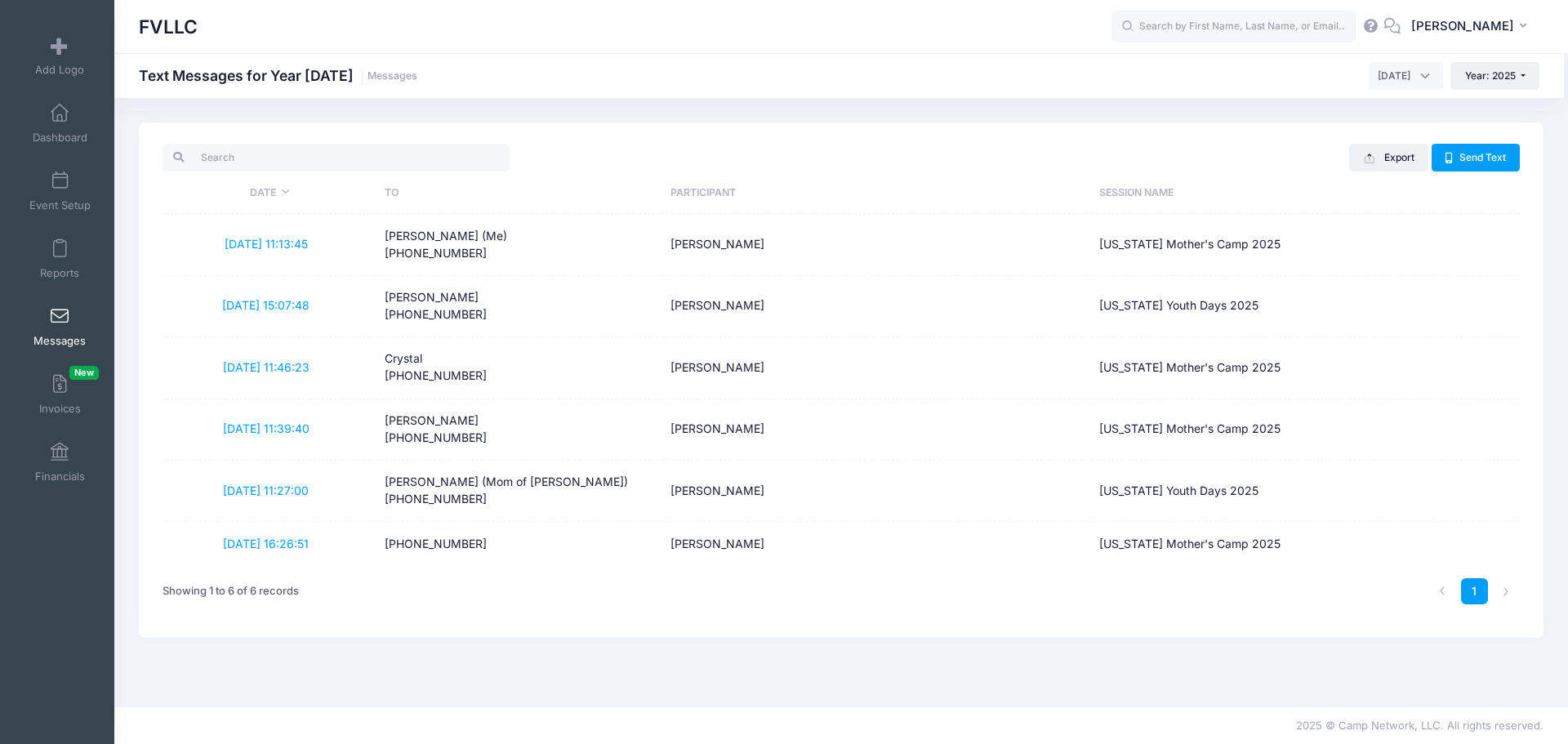
click at [60, 313] on span at bounding box center [60, 316] width 0 height 18
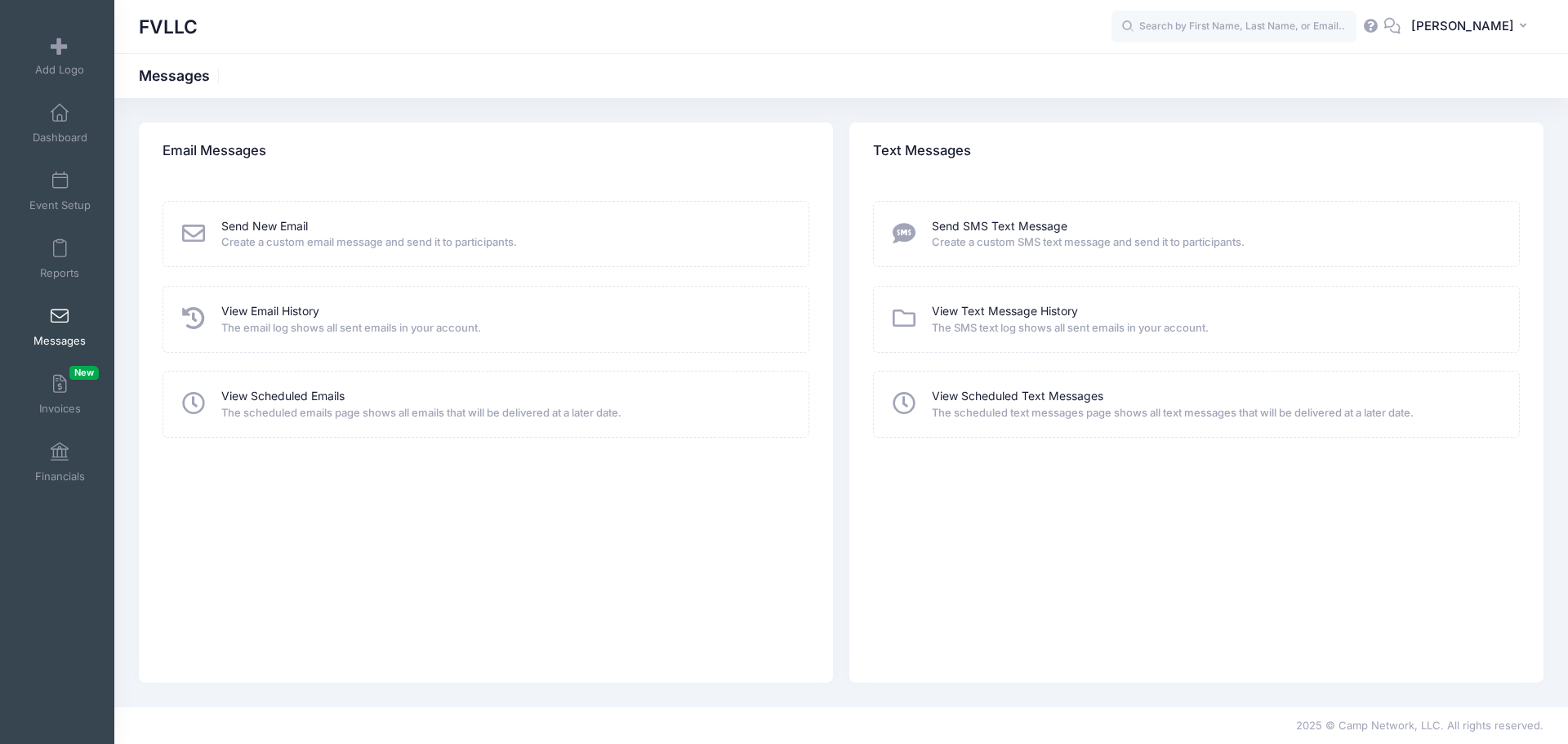
click at [987, 395] on link "View Scheduled Text Messages" at bounding box center [1017, 397] width 171 height 17
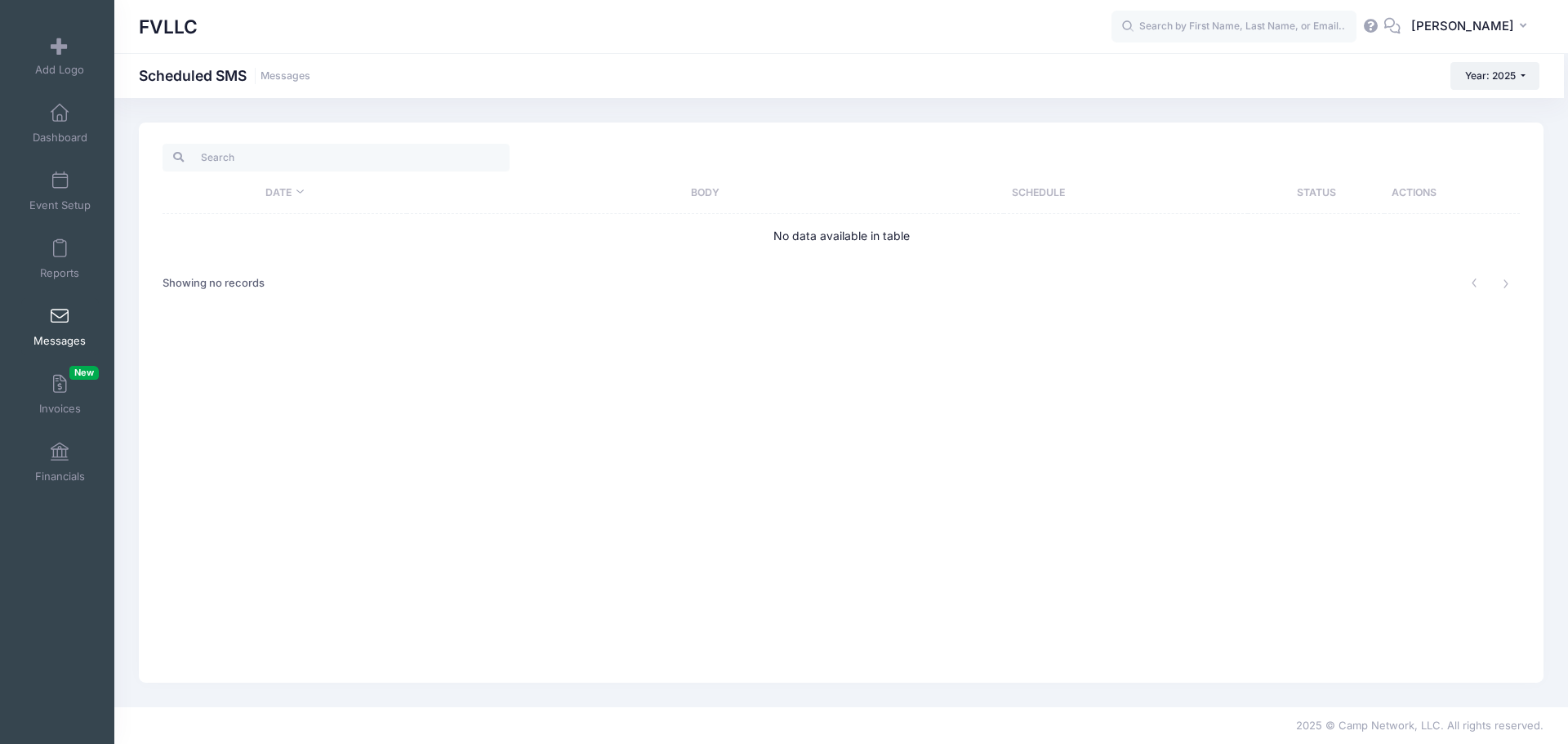
click at [60, 325] on span at bounding box center [60, 316] width 0 height 18
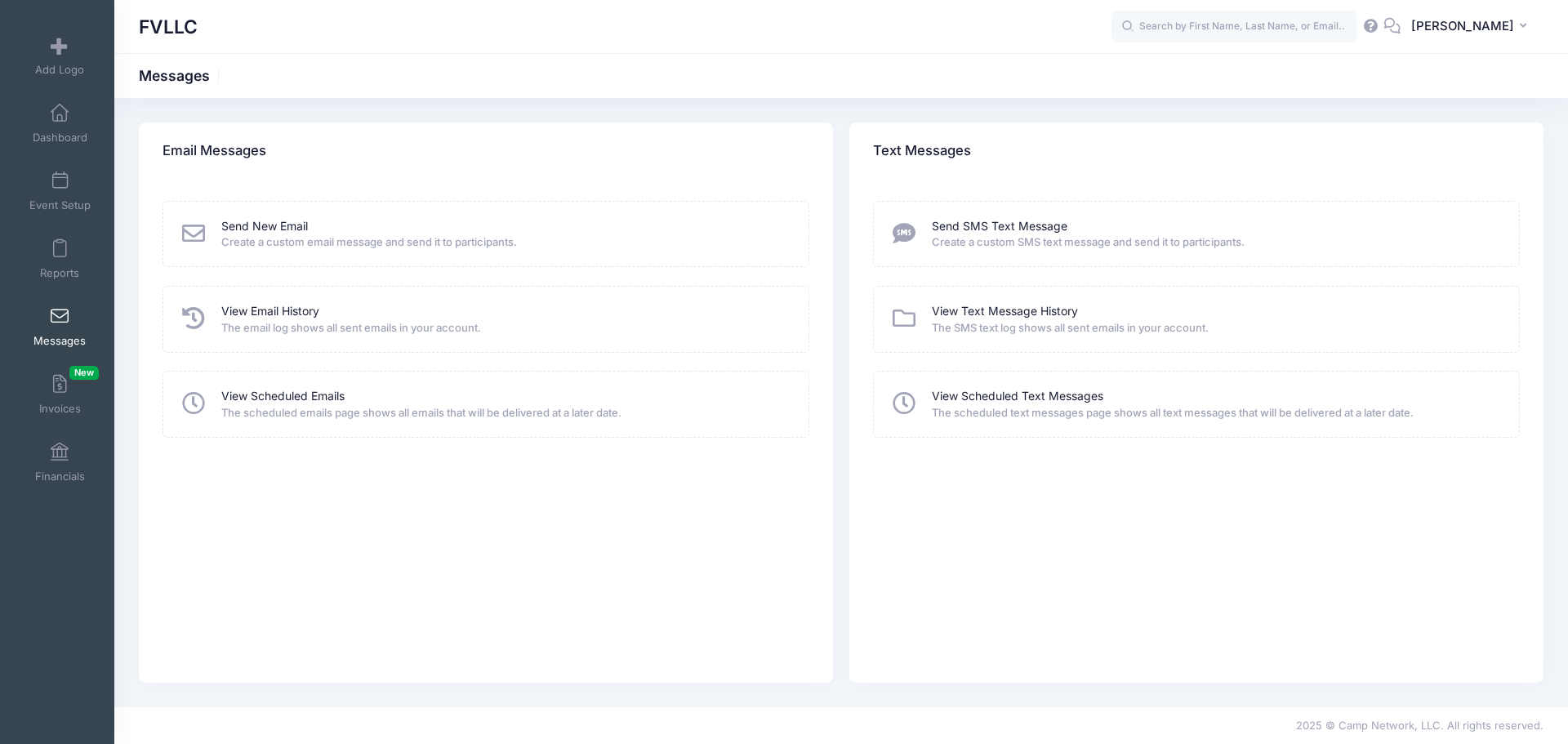
click at [990, 236] on span "Create a custom SMS text message and send it to participants." at bounding box center [1214, 242] width 566 height 16
click at [991, 227] on link "Send SMS Text Message" at bounding box center [999, 227] width 135 height 17
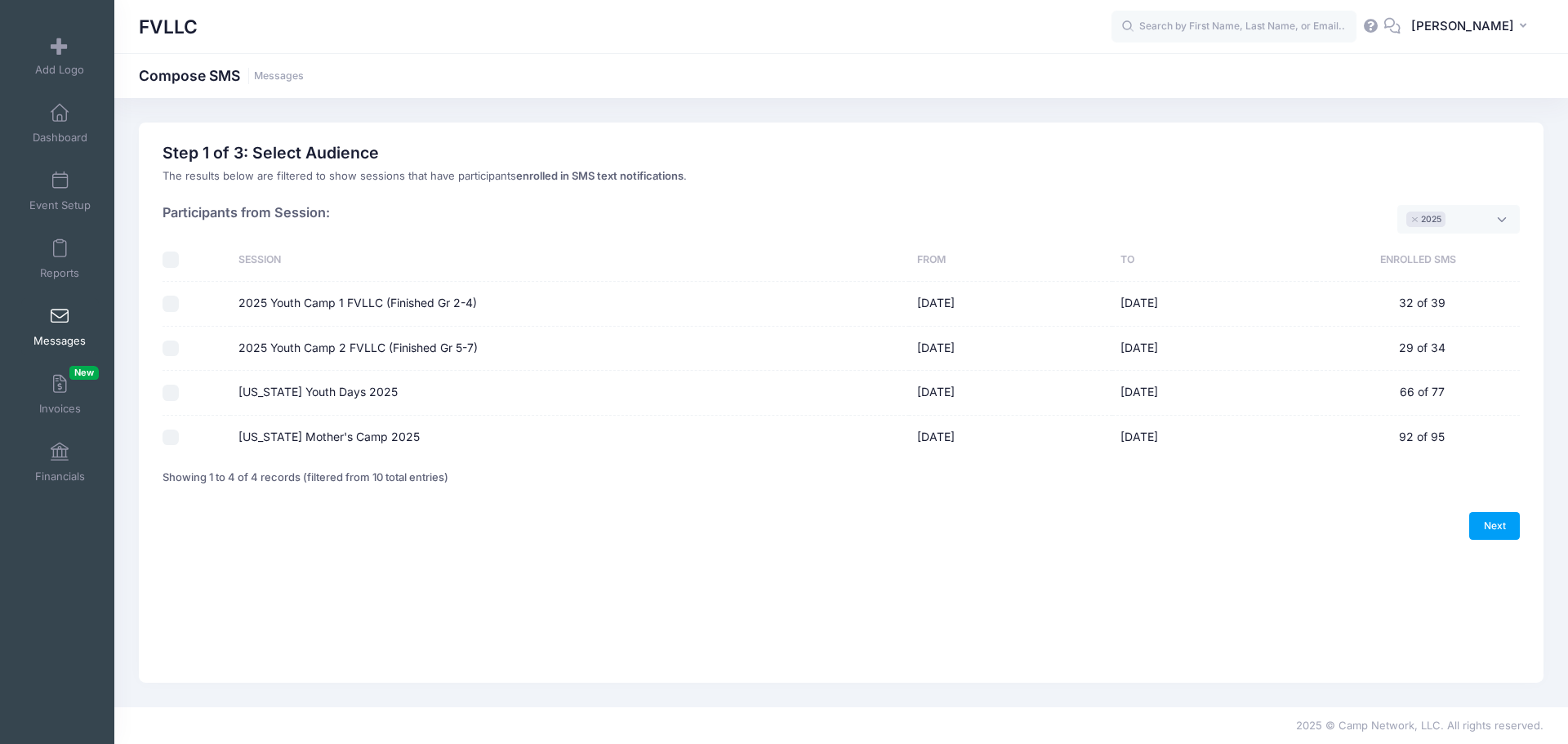
click at [173, 392] on input "Montana Youth Days 2025" at bounding box center [170, 392] width 16 height 16
checkbox input "true"
click at [1488, 523] on link "Next" at bounding box center [1494, 526] width 51 height 28
select select "50"
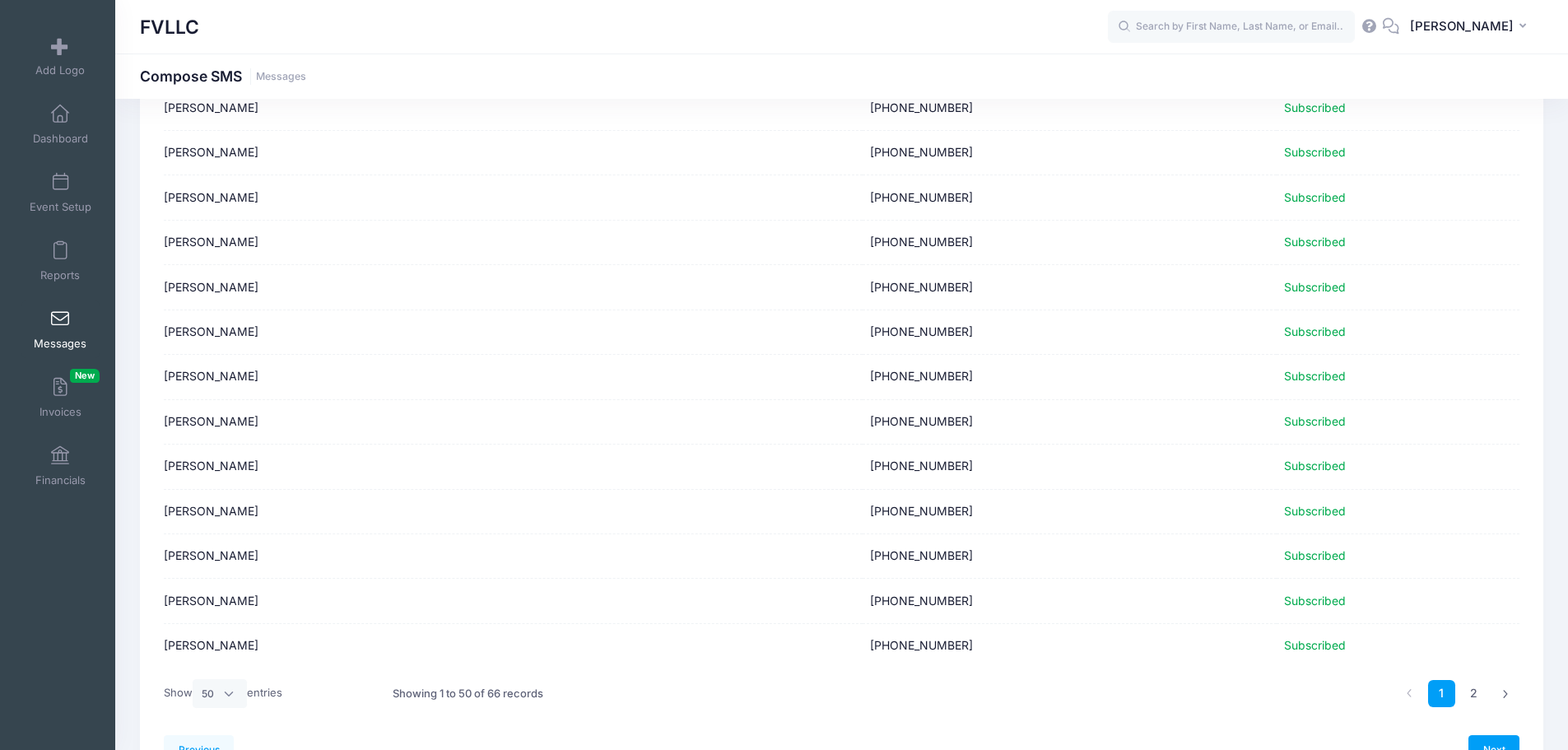
scroll to position [1916, 0]
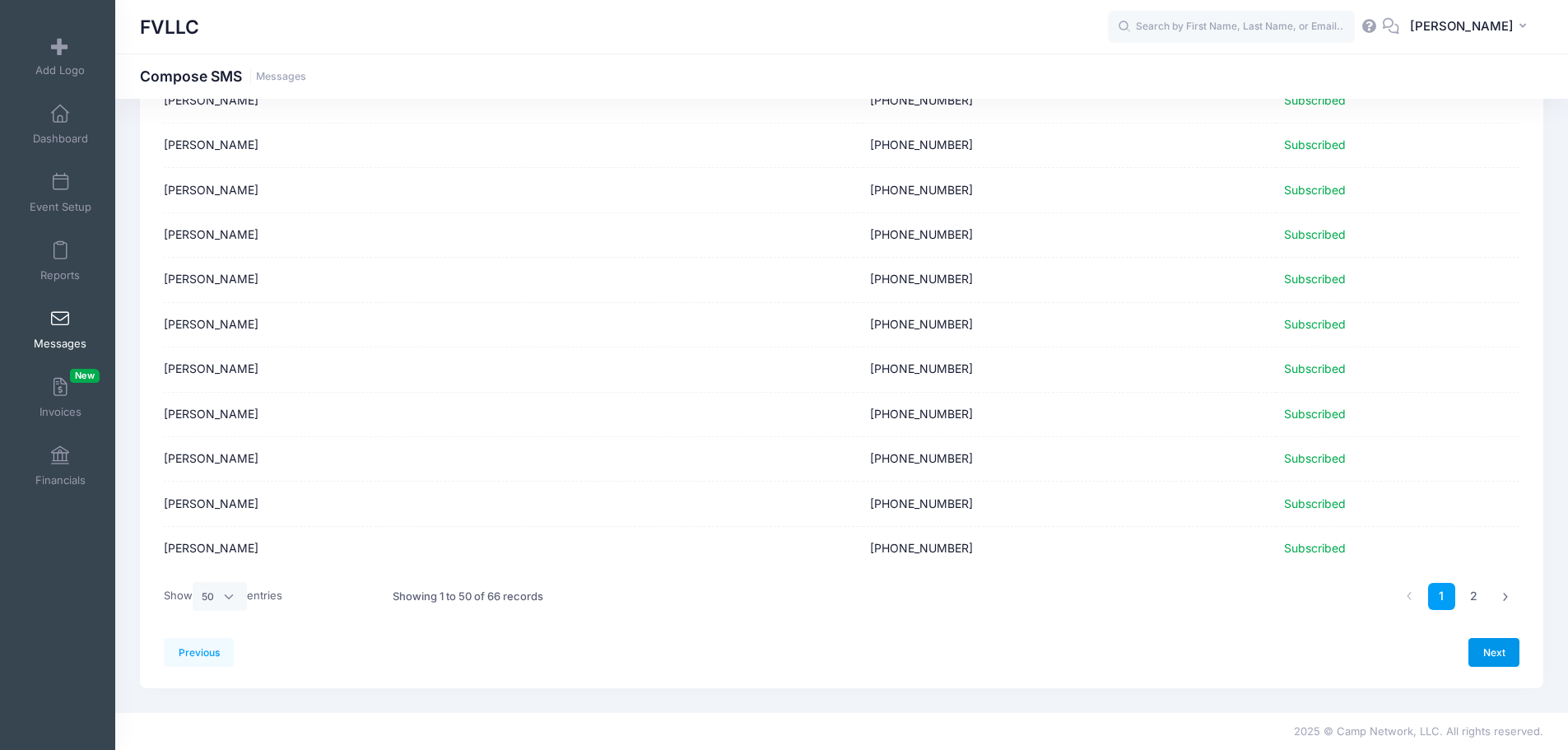
click at [1499, 656] on link "Next" at bounding box center [1493, 652] width 51 height 28
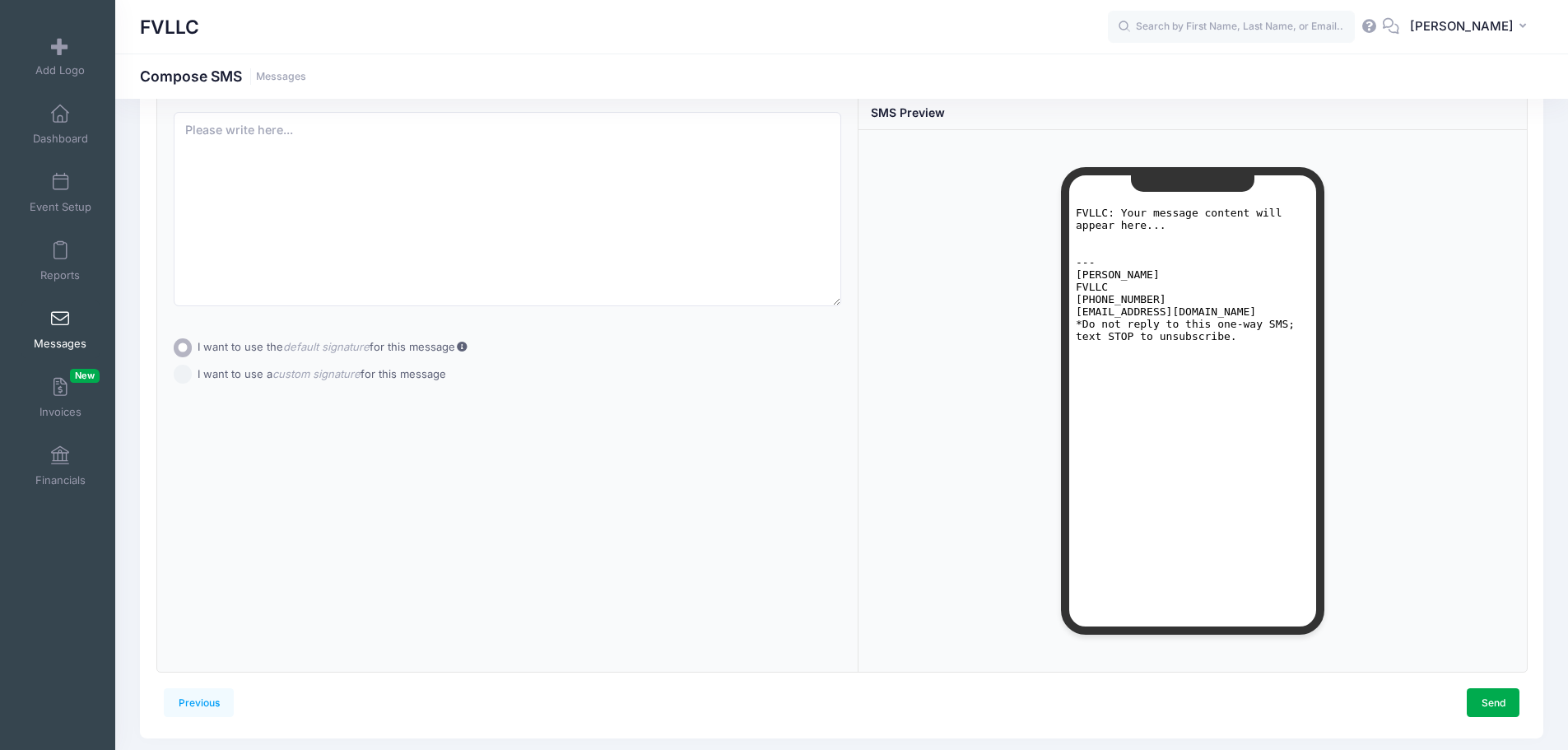
scroll to position [0, 0]
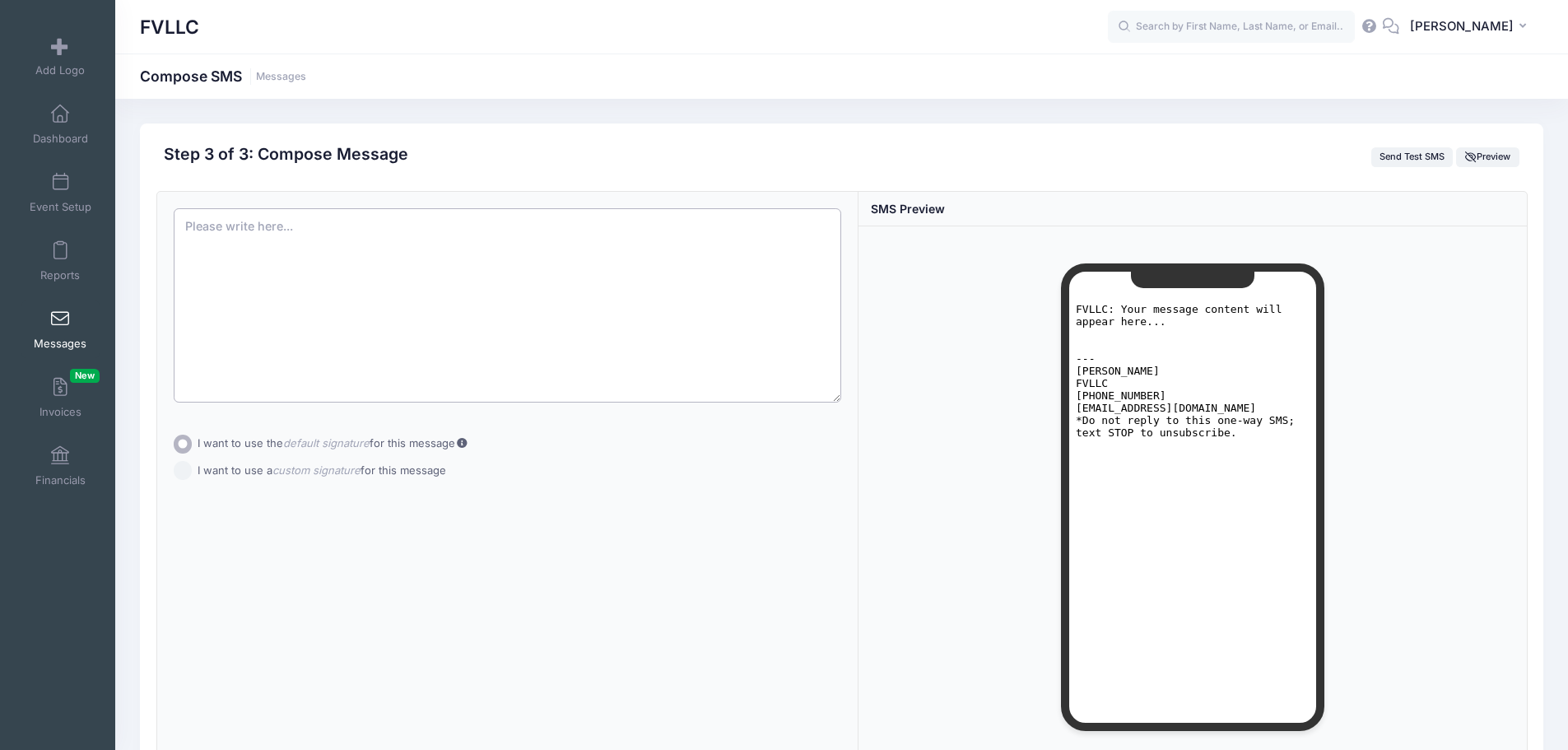
click at [436, 277] on textarea at bounding box center [507, 305] width 668 height 195
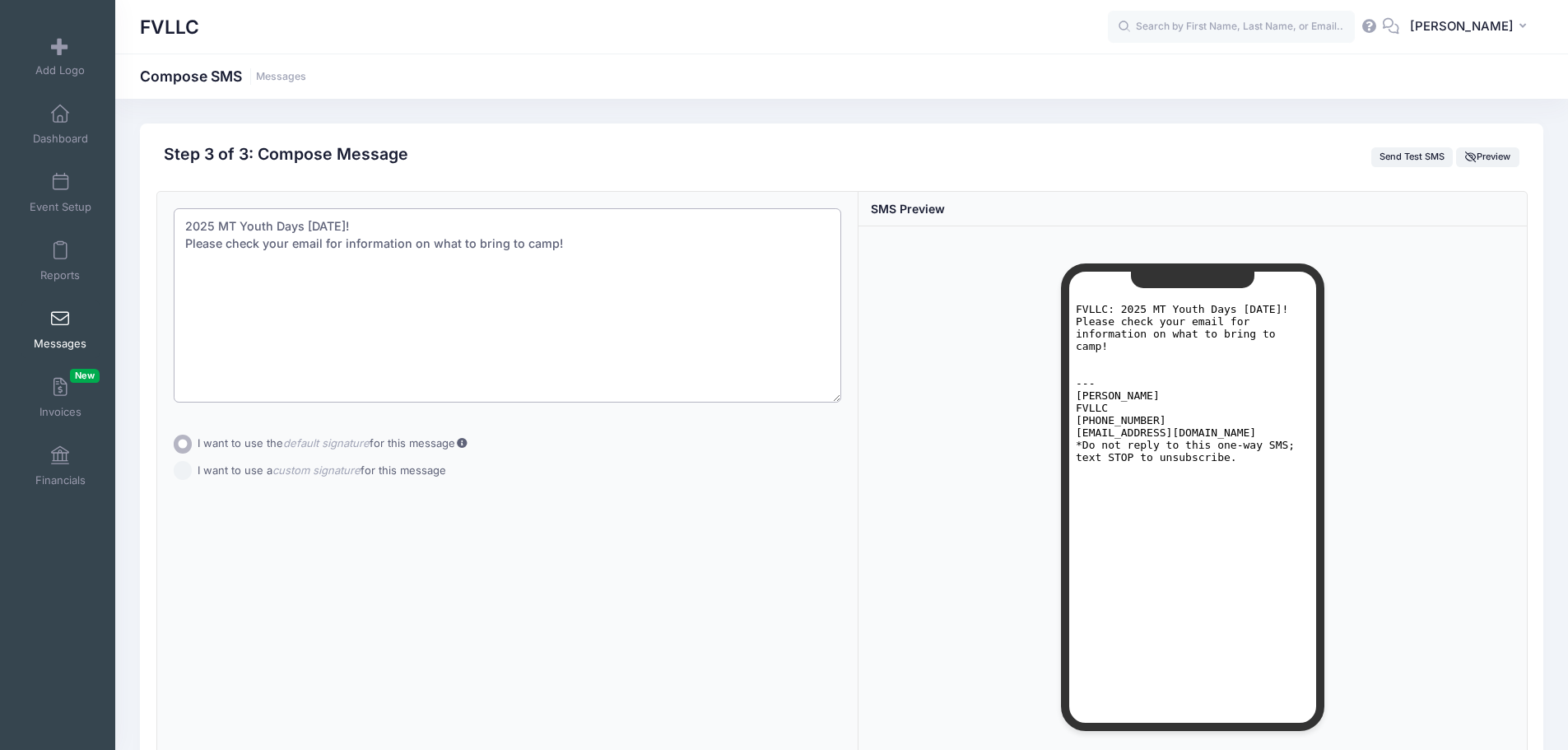
type textarea "2025 MT Youth Days Oct 3! Please check your email for information on what to br…"
click at [184, 465] on form "Subject Add CC Add BCC CC ​ BCC ​ 2025 MT Youth Days Oct 3! Please check your e…" at bounding box center [507, 340] width 668 height 264
click at [178, 460] on input "I want to use a custom signature for this message" at bounding box center [183, 455] width 19 height 19
radio input "true"
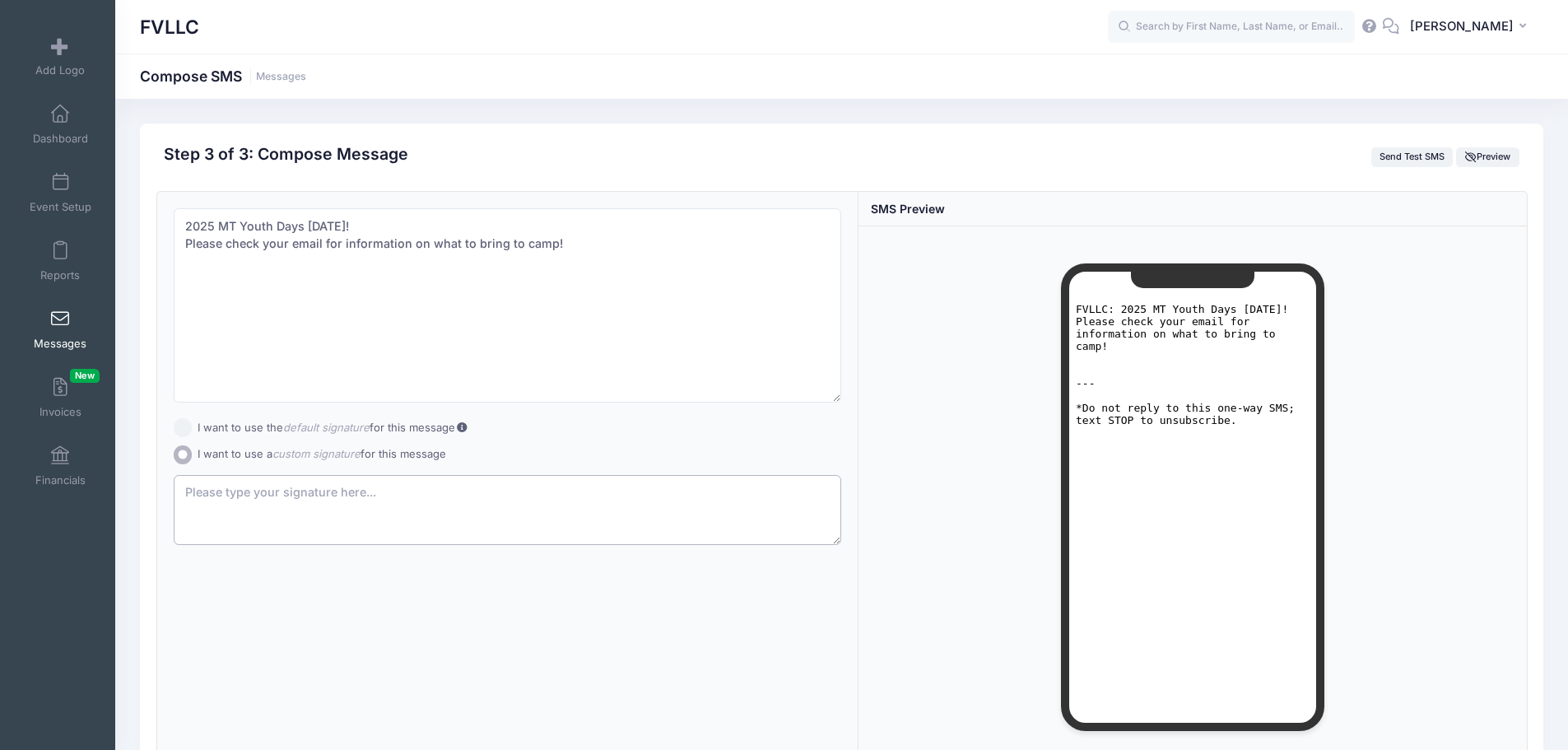
click at [229, 484] on textarea at bounding box center [507, 510] width 668 height 71
drag, startPoint x: 356, startPoint y: 487, endPoint x: 174, endPoint y: 477, distance: 182.3
click at [174, 477] on textarea "FVLLC MT Youth Days 2025" at bounding box center [507, 510] width 668 height 71
type textarea "T"
type textarea "M"
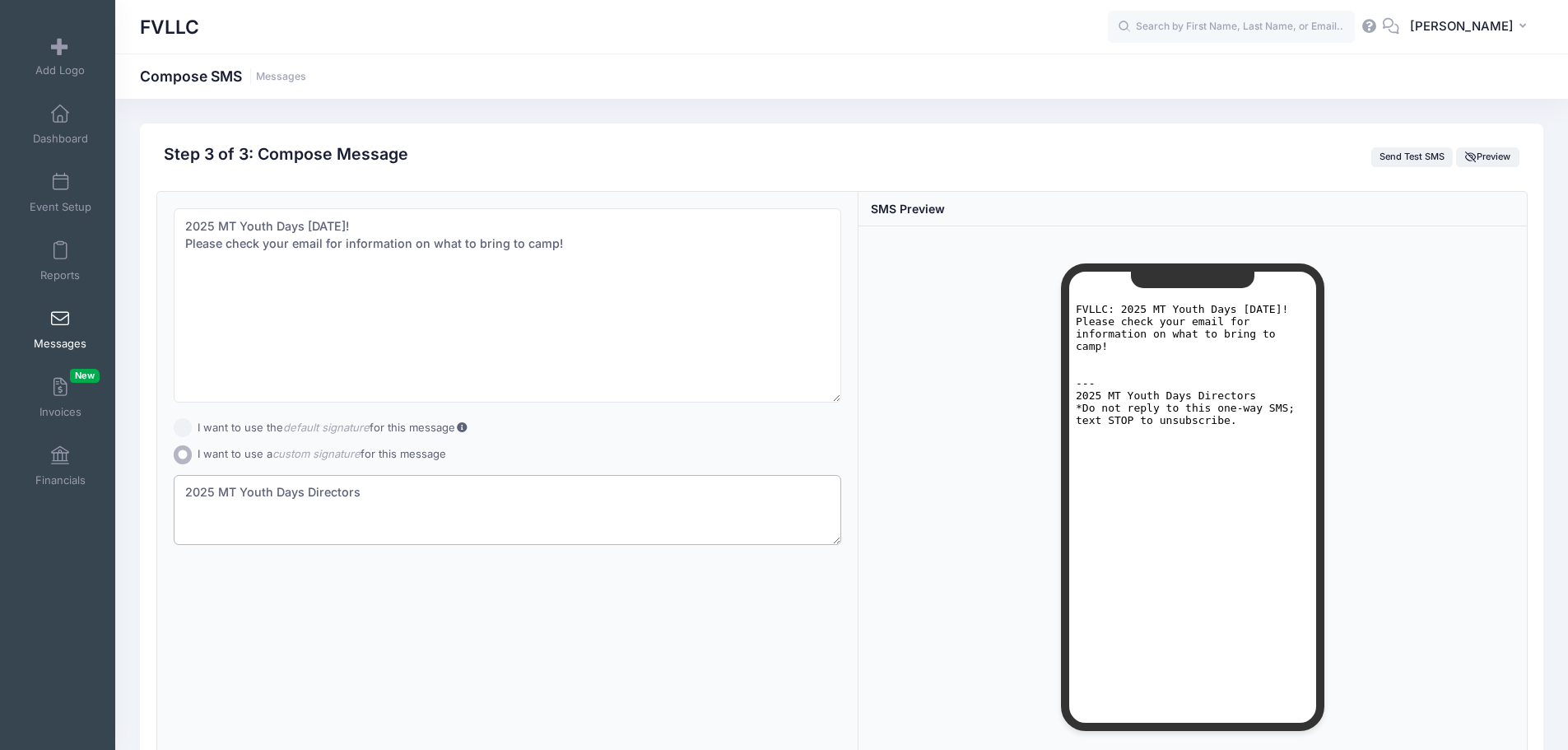
type textarea "2025 MT Youth Days Directors"
click at [347, 230] on textarea "2025 MT Youth Days Oct 3! Please check your email for information on what to br…" at bounding box center [507, 305] width 668 height 195
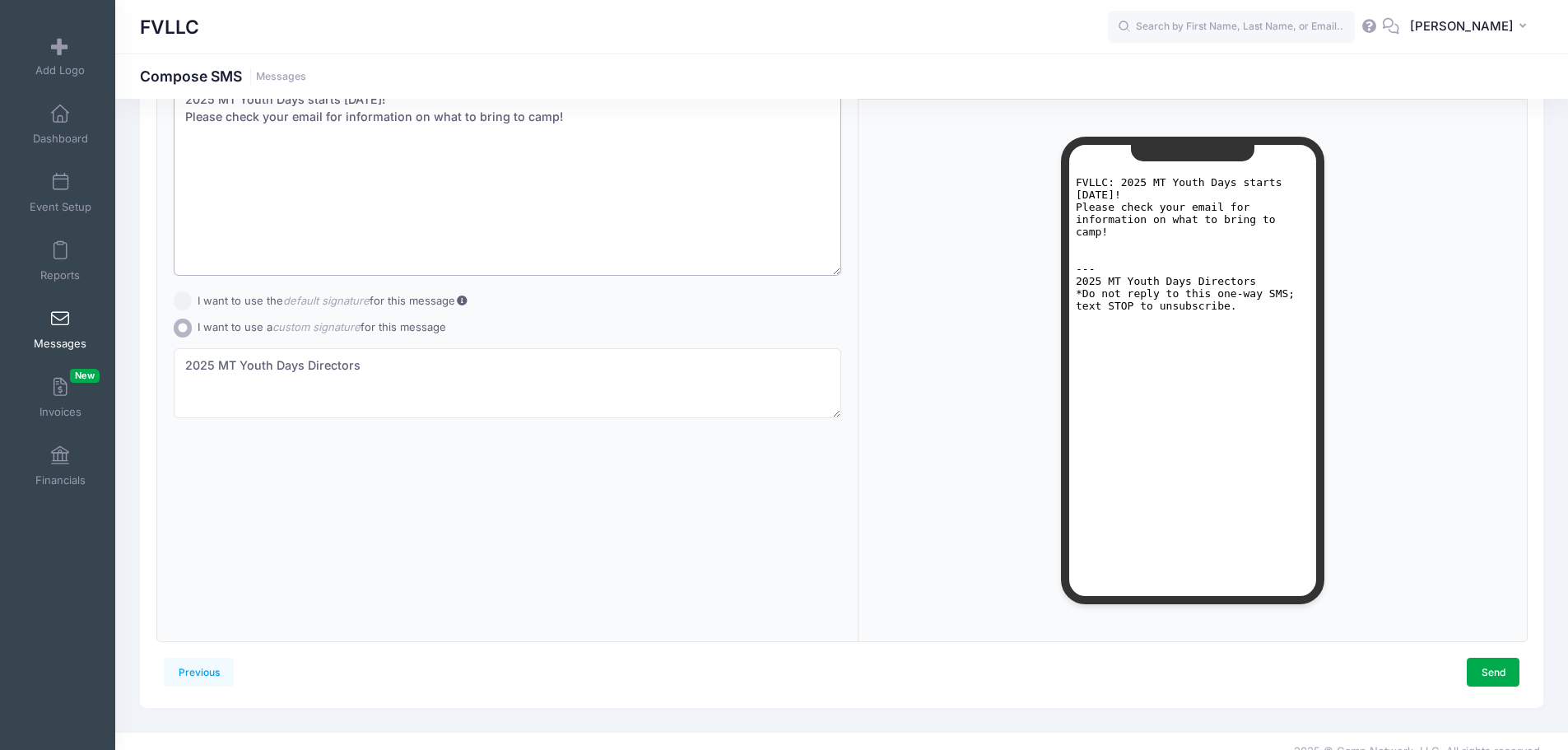
scroll to position [146, 0]
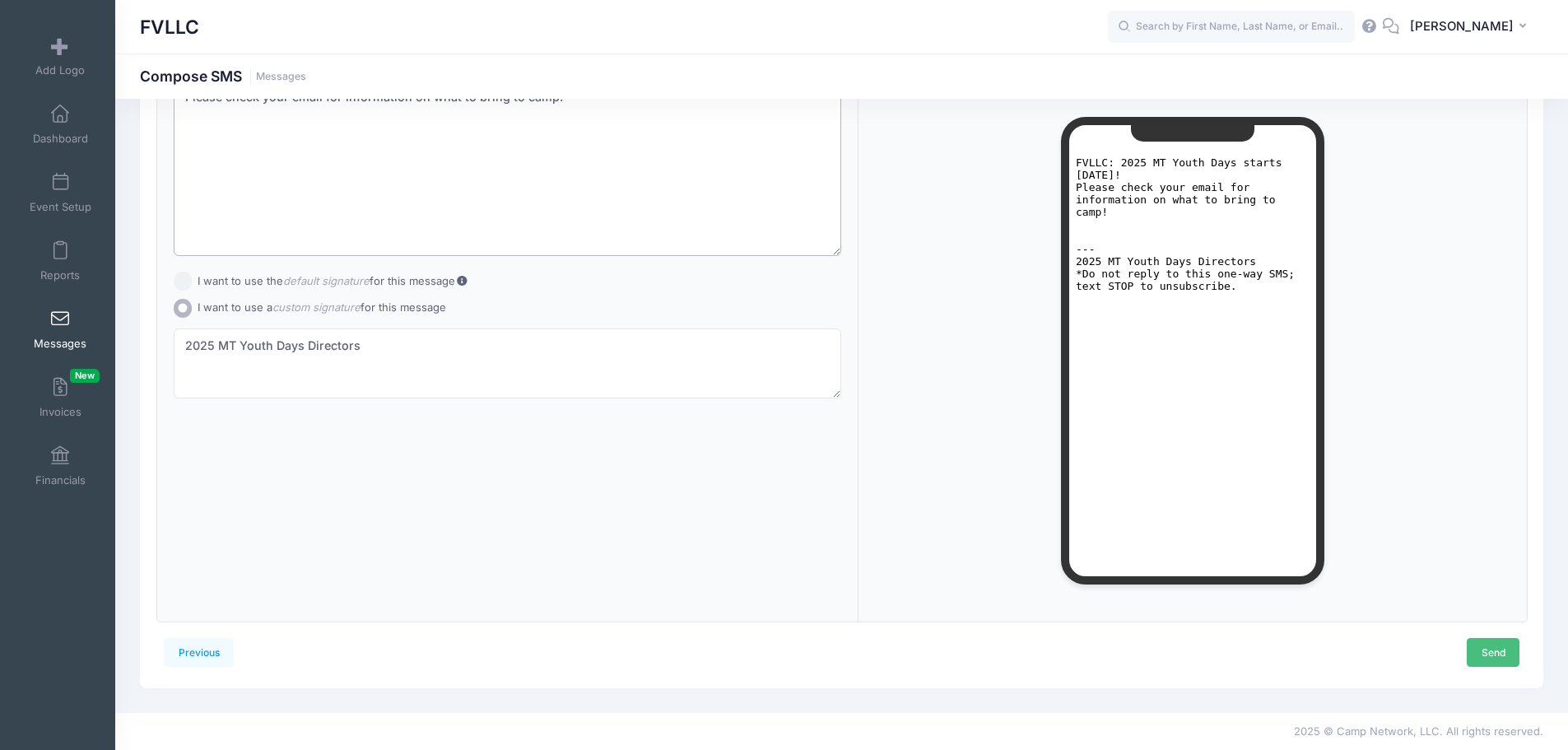
type textarea "2025 MT Youth Days starts this Friday! Please check your email for information …"
click at [1473, 655] on link "Send" at bounding box center [1492, 652] width 52 height 28
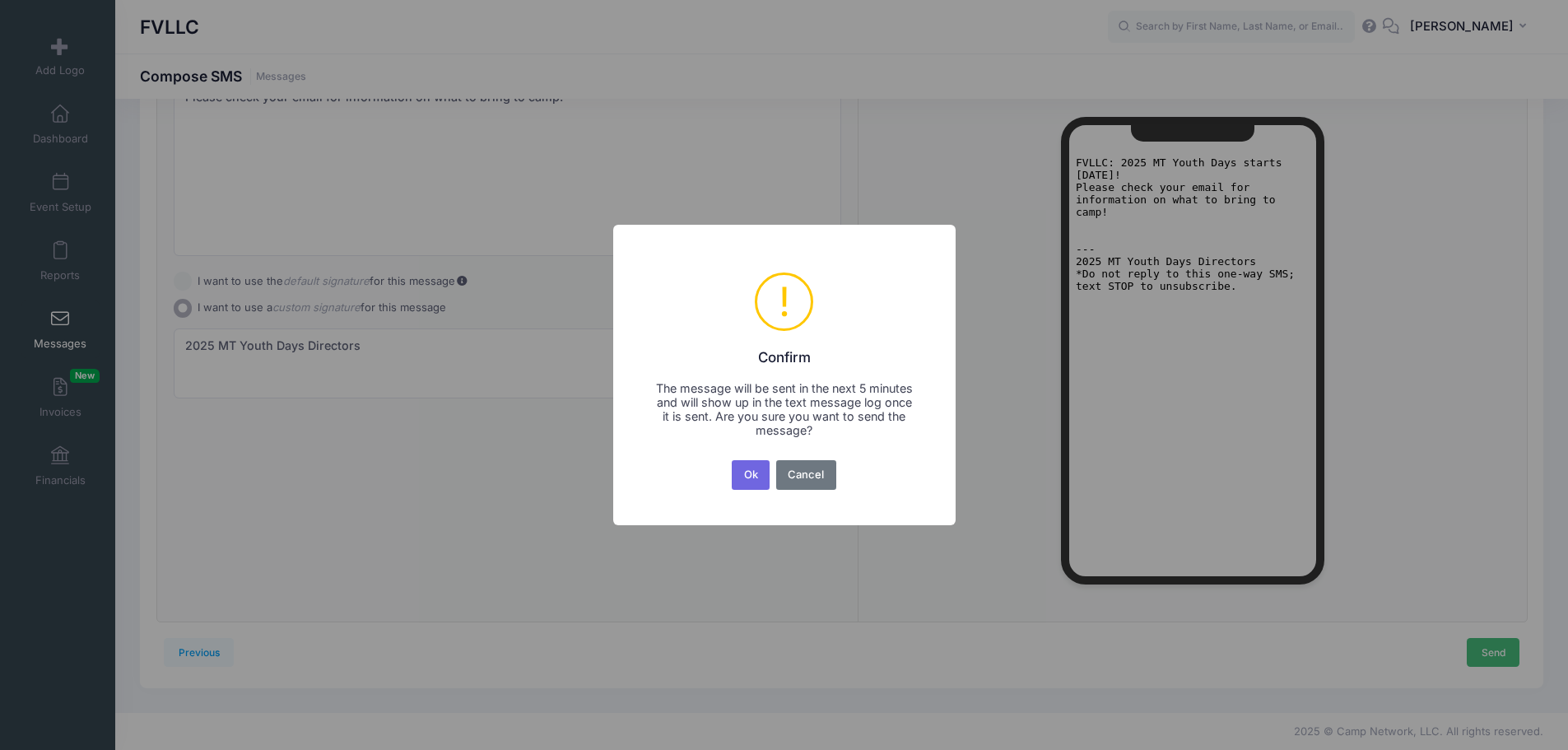
scroll to position [0, 0]
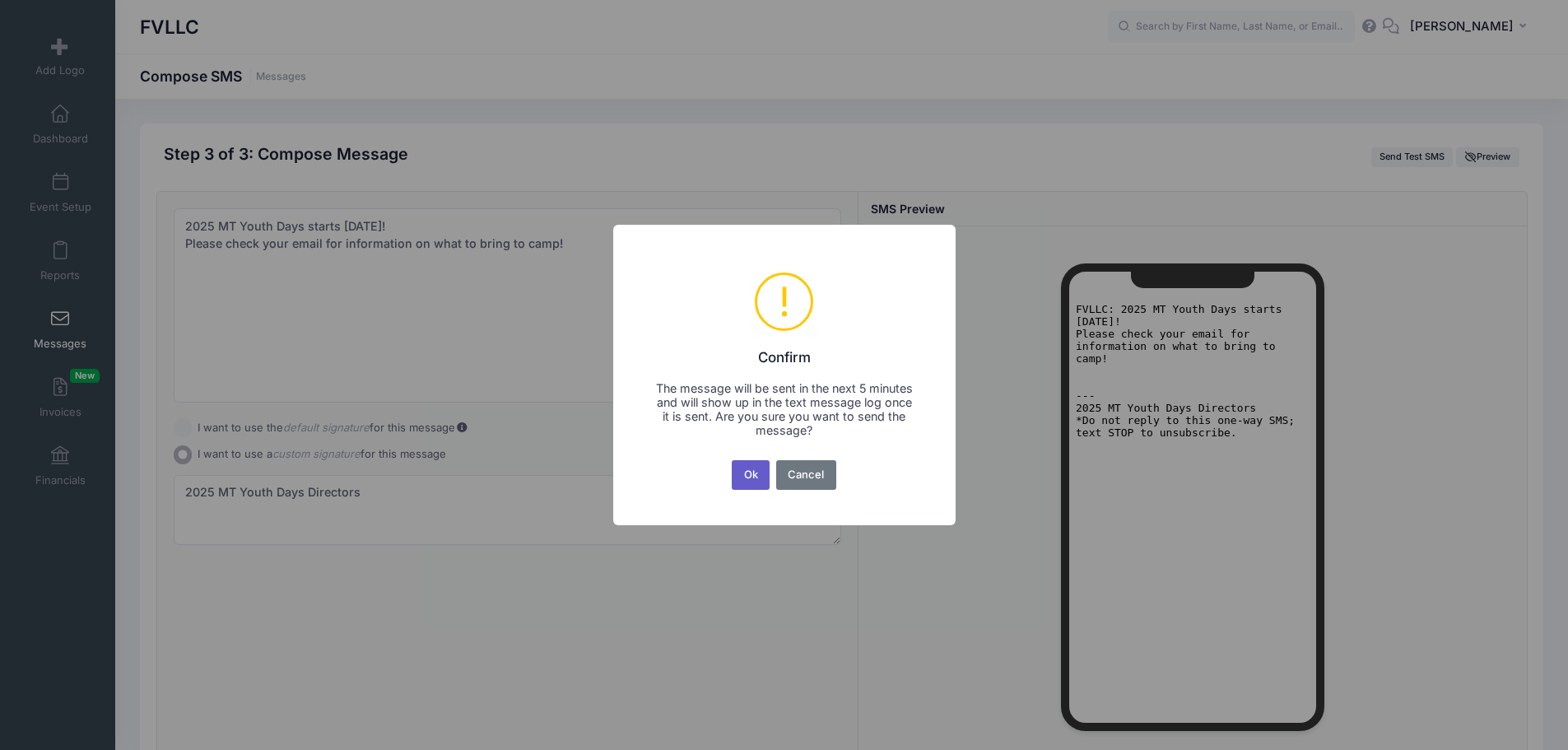
click at [752, 474] on button "Ok" at bounding box center [750, 475] width 38 height 30
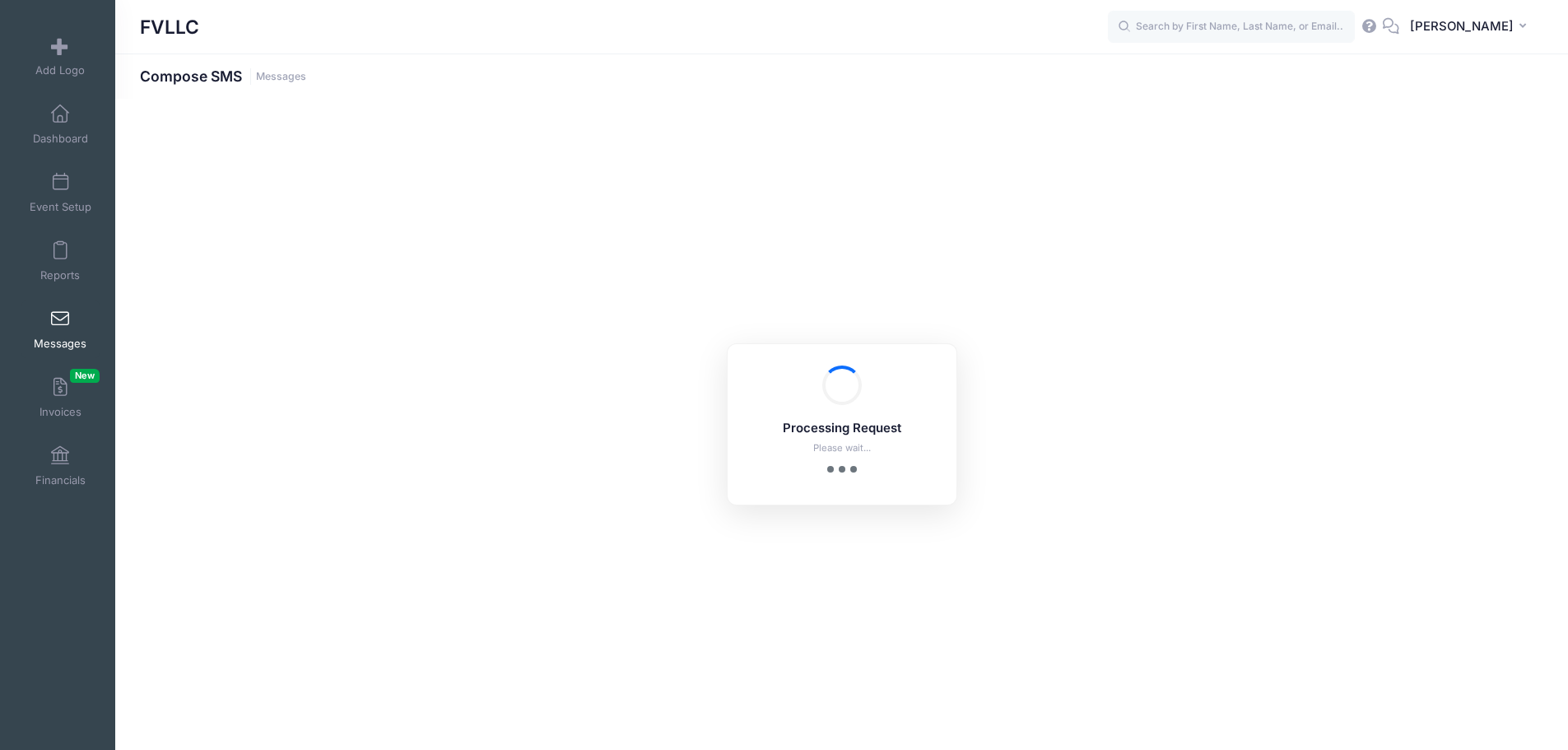
scroll to position [146, 0]
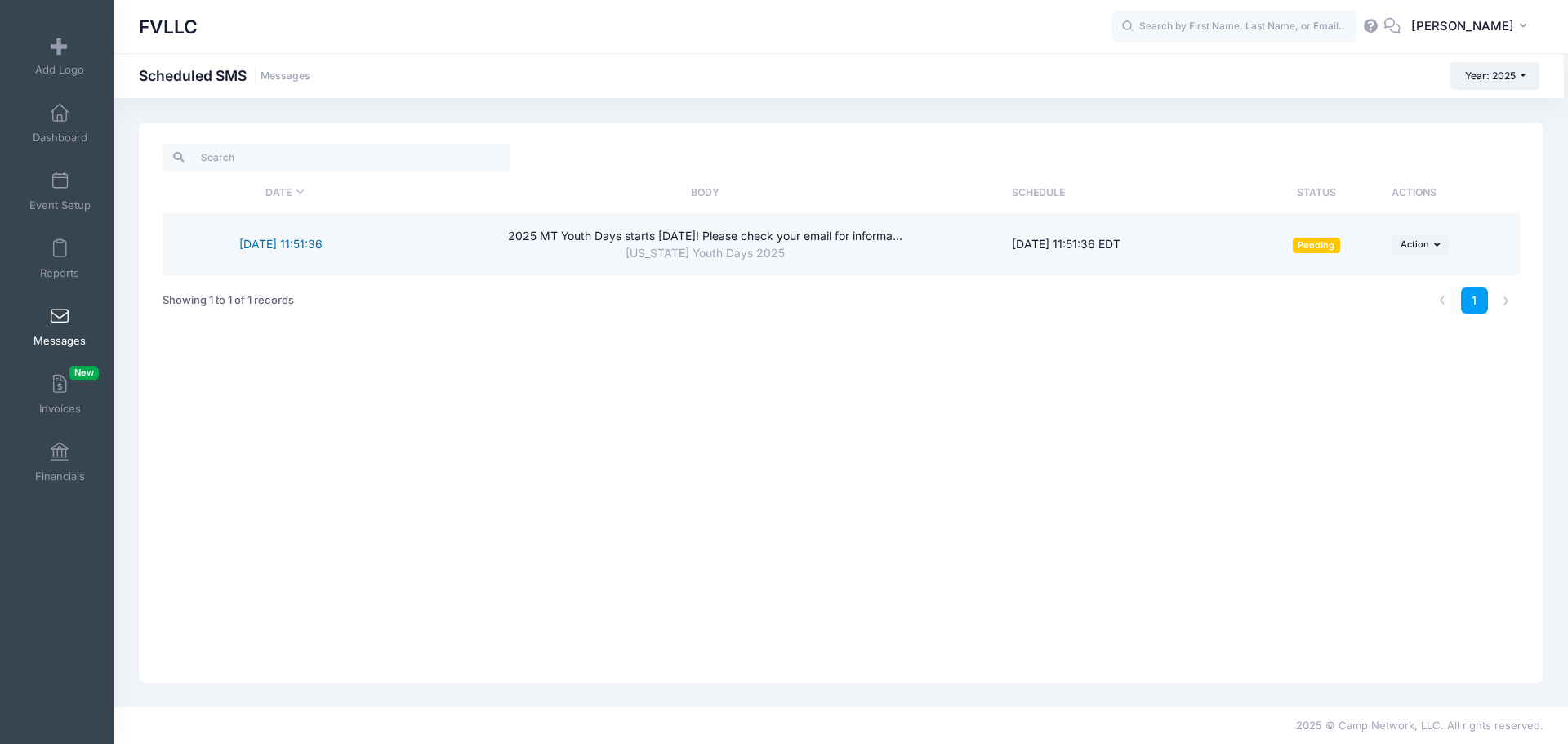
click at [251, 251] on link "9/30/2025 11:51:36" at bounding box center [281, 243] width 84 height 13
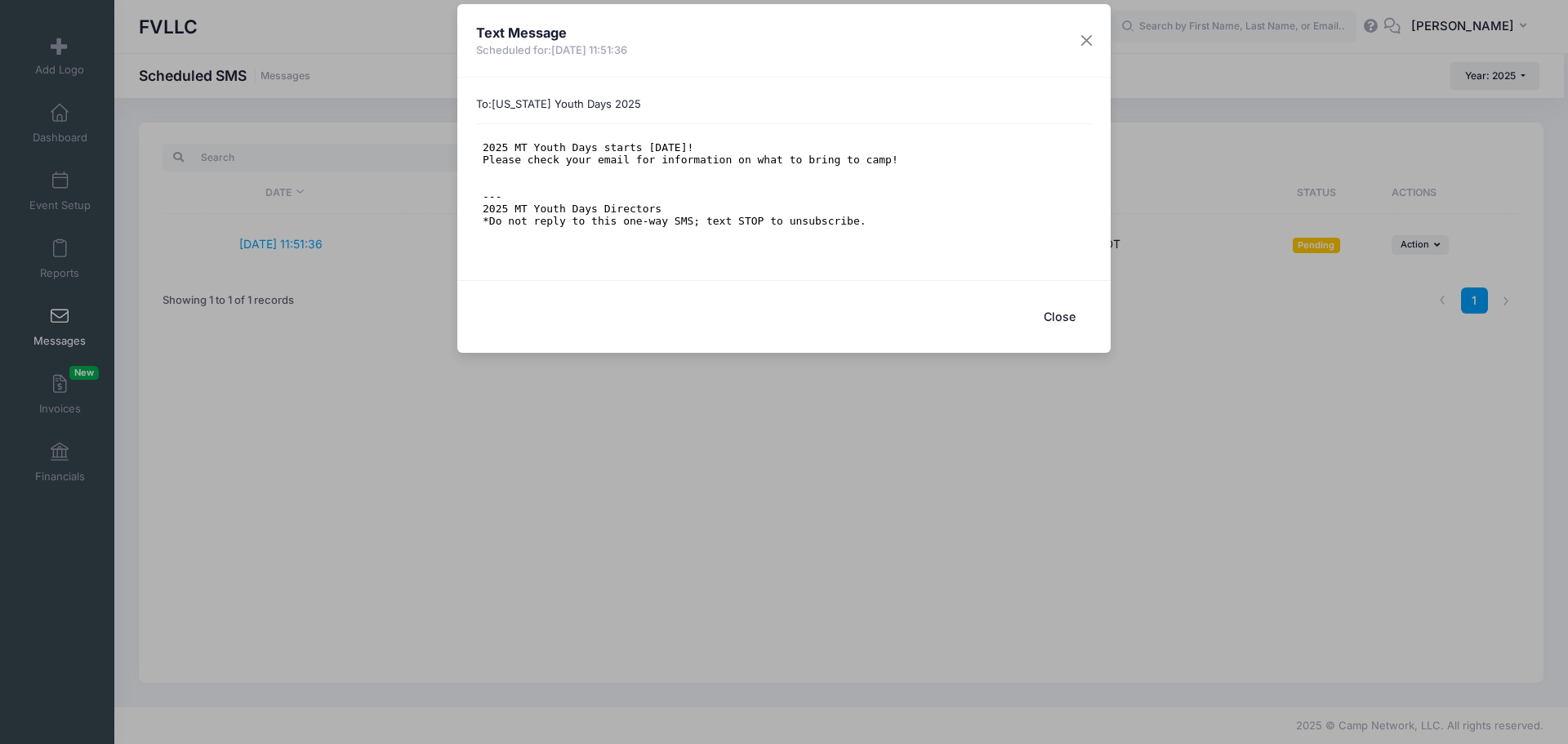
click at [1066, 308] on button "Close" at bounding box center [1059, 317] width 65 height 36
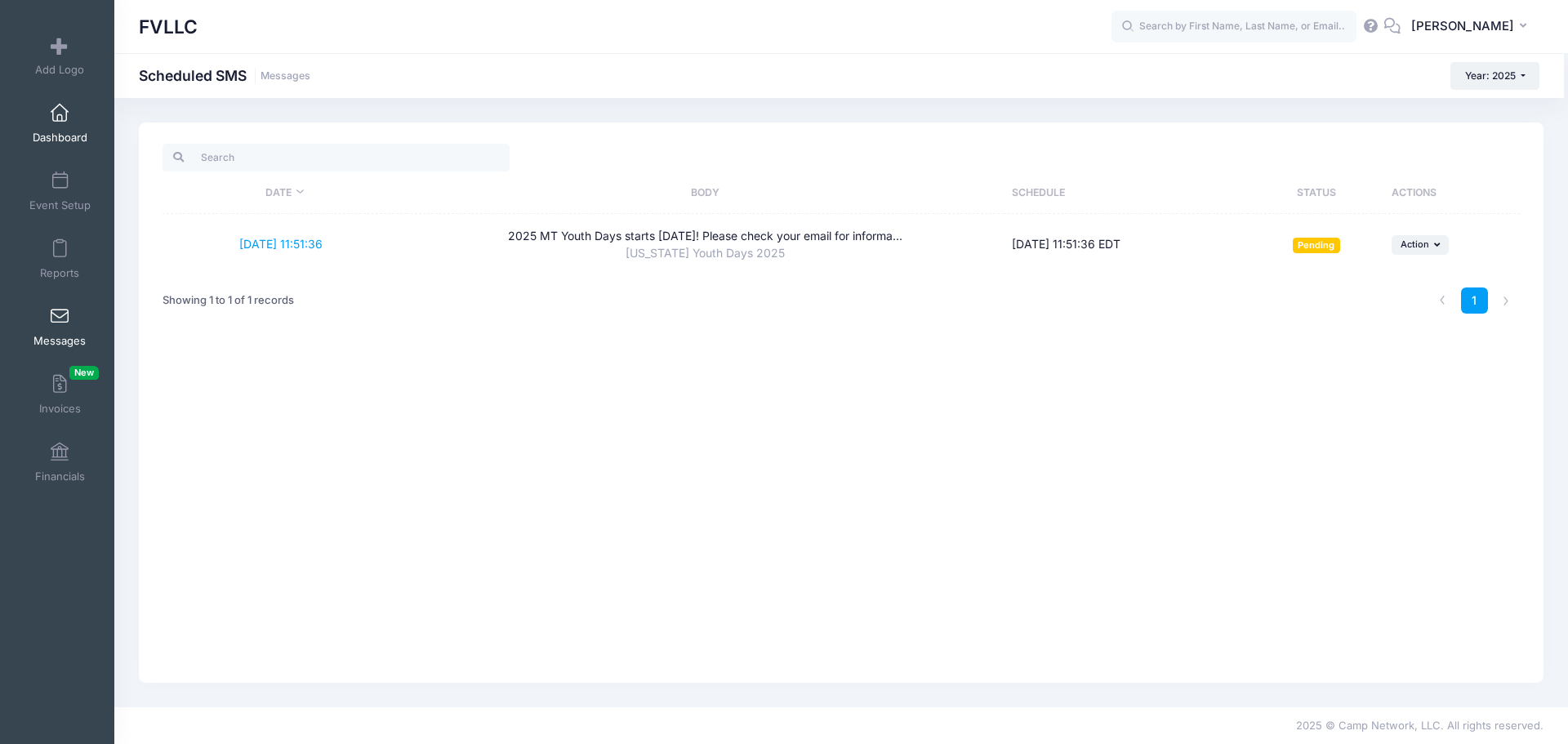
click at [53, 125] on link "Dashboard" at bounding box center [60, 123] width 78 height 57
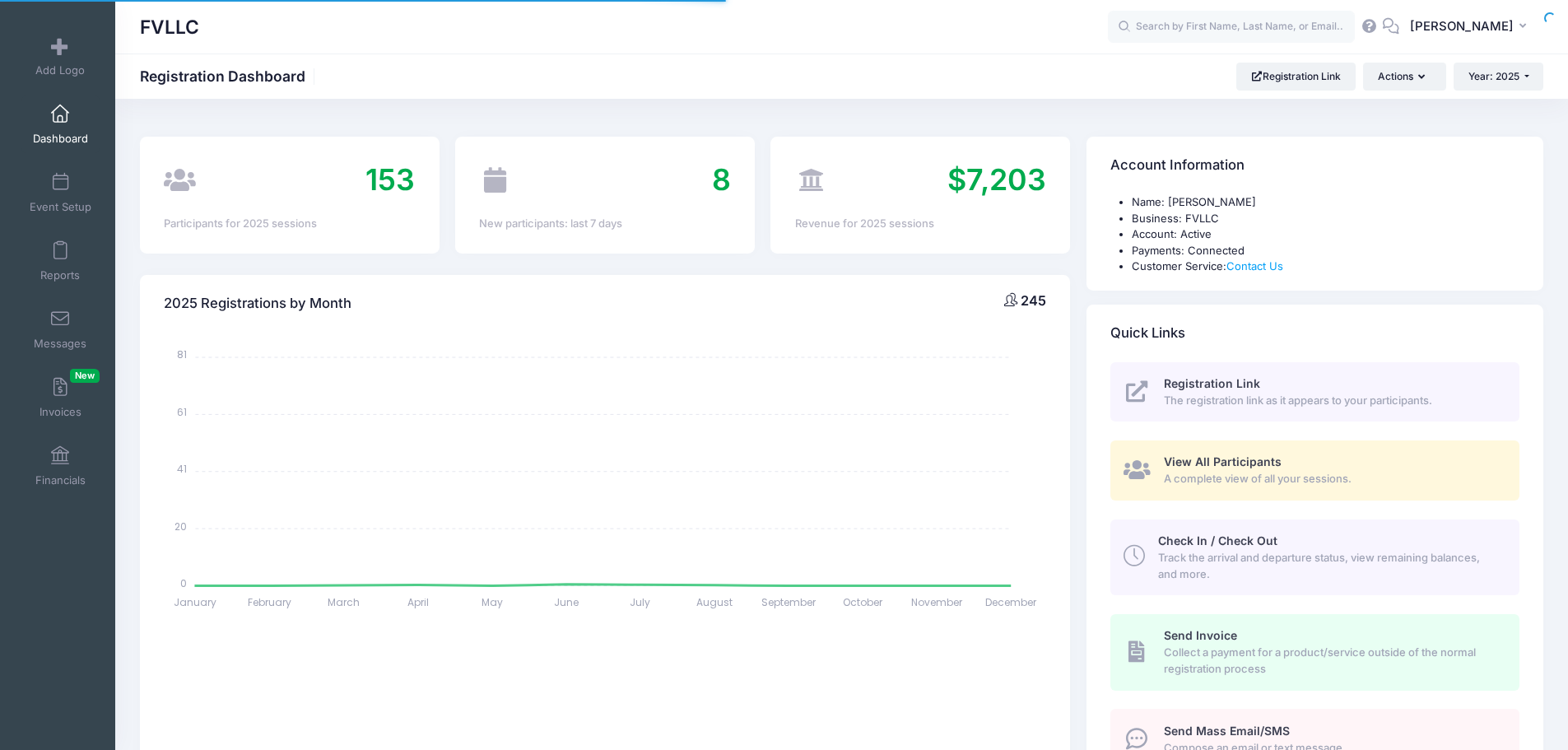
select select
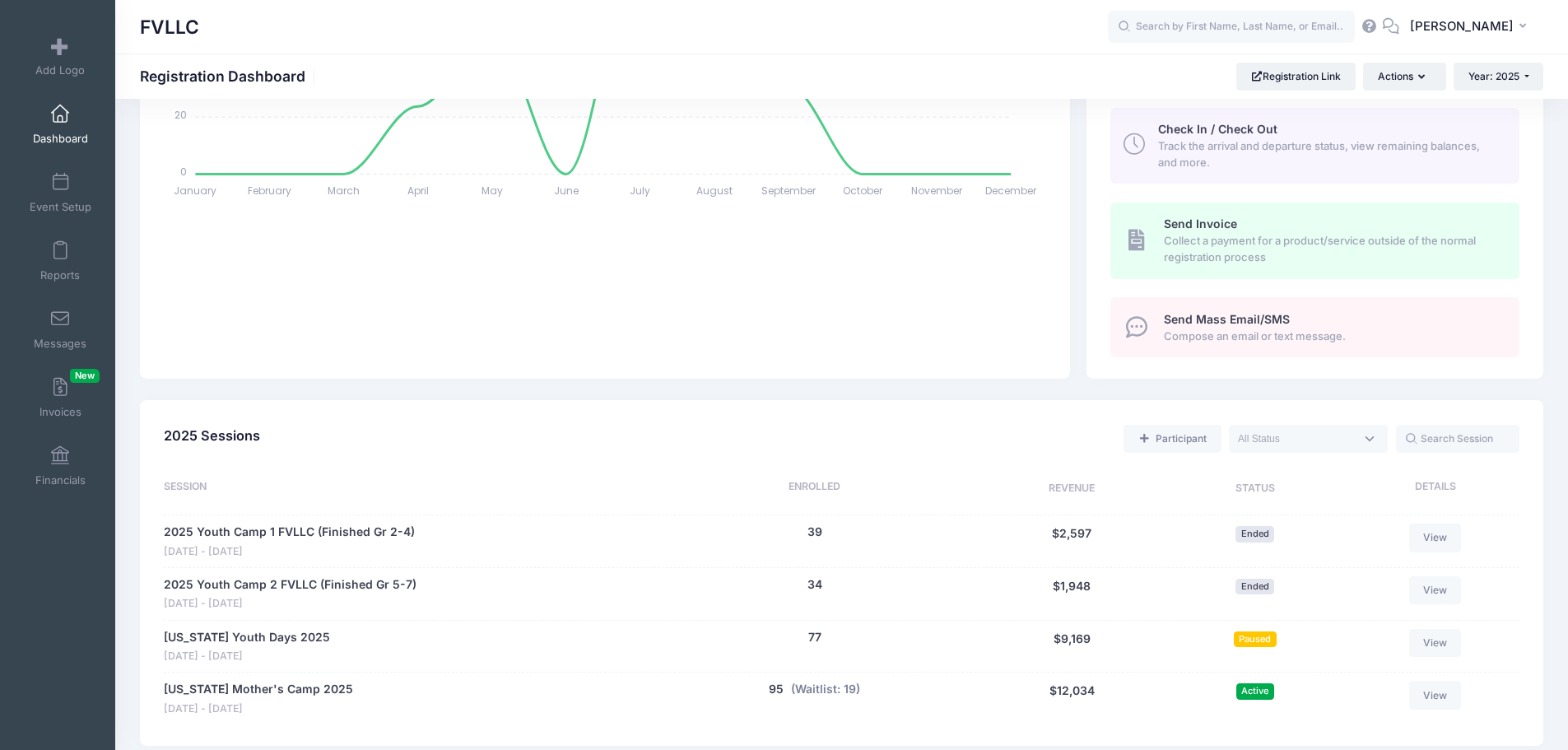
scroll to position [494, 0]
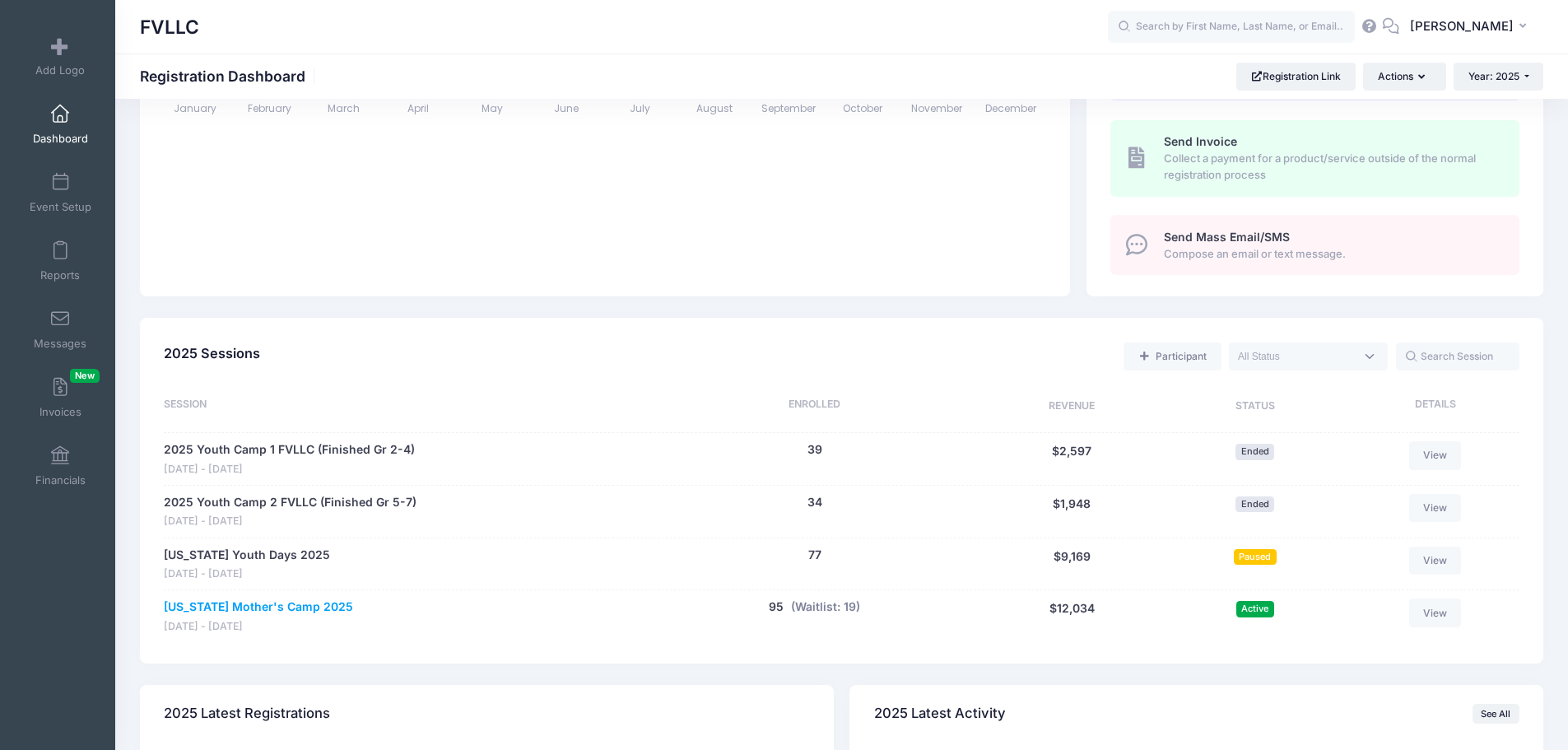
click at [266, 608] on link "[US_STATE] Mother's Camp 2025" at bounding box center [258, 608] width 189 height 17
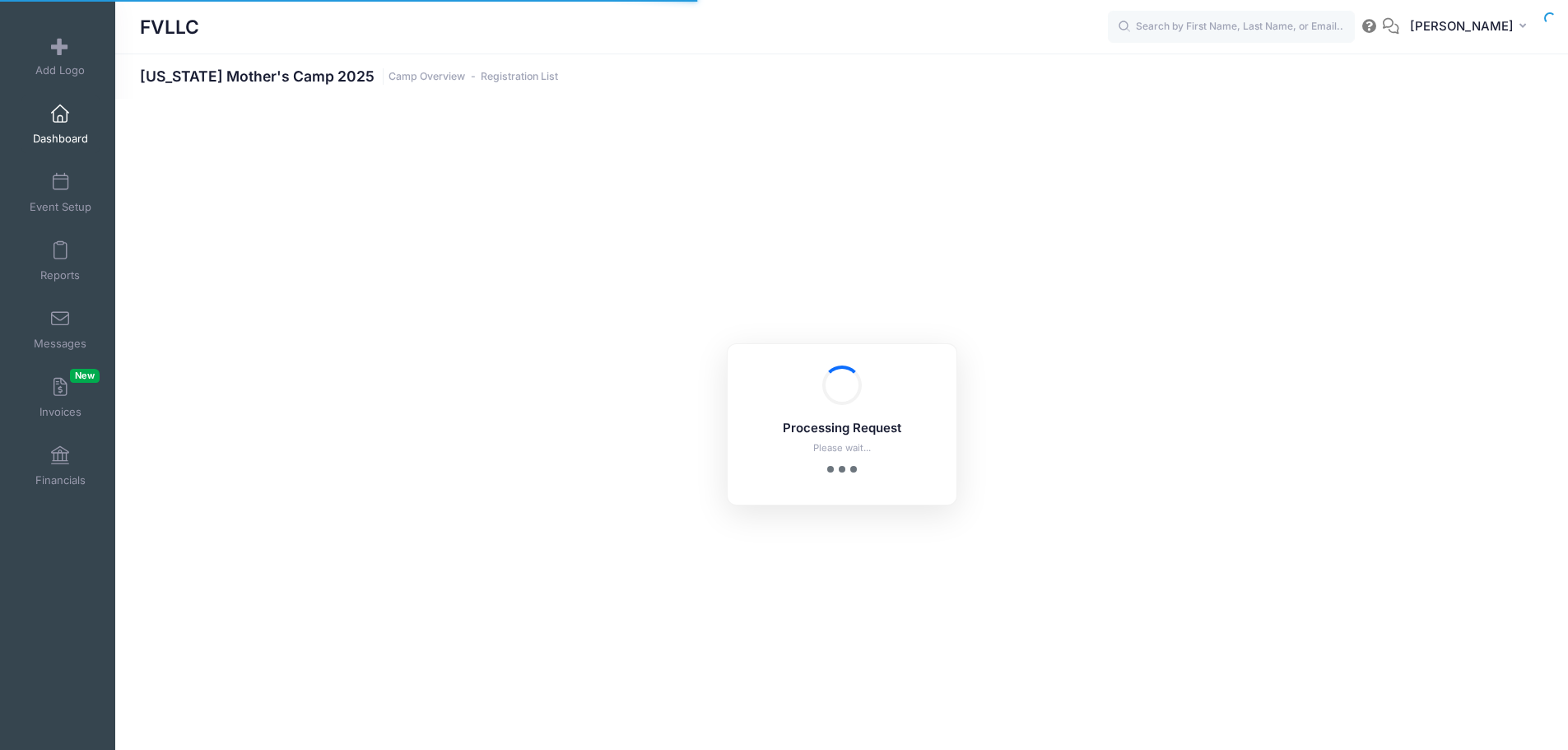
select select "10"
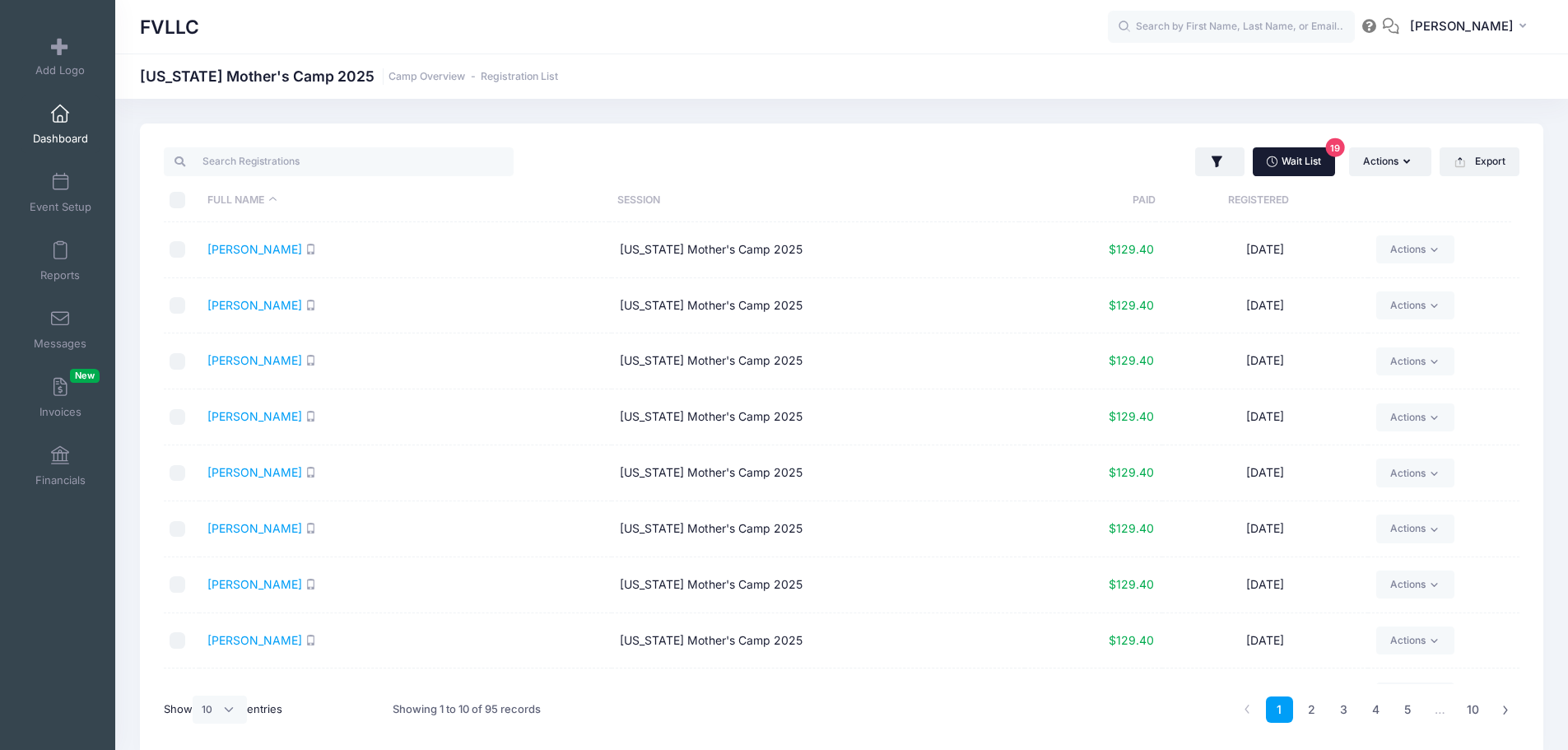
click at [1303, 160] on link "Wait List 19" at bounding box center [1293, 161] width 82 height 28
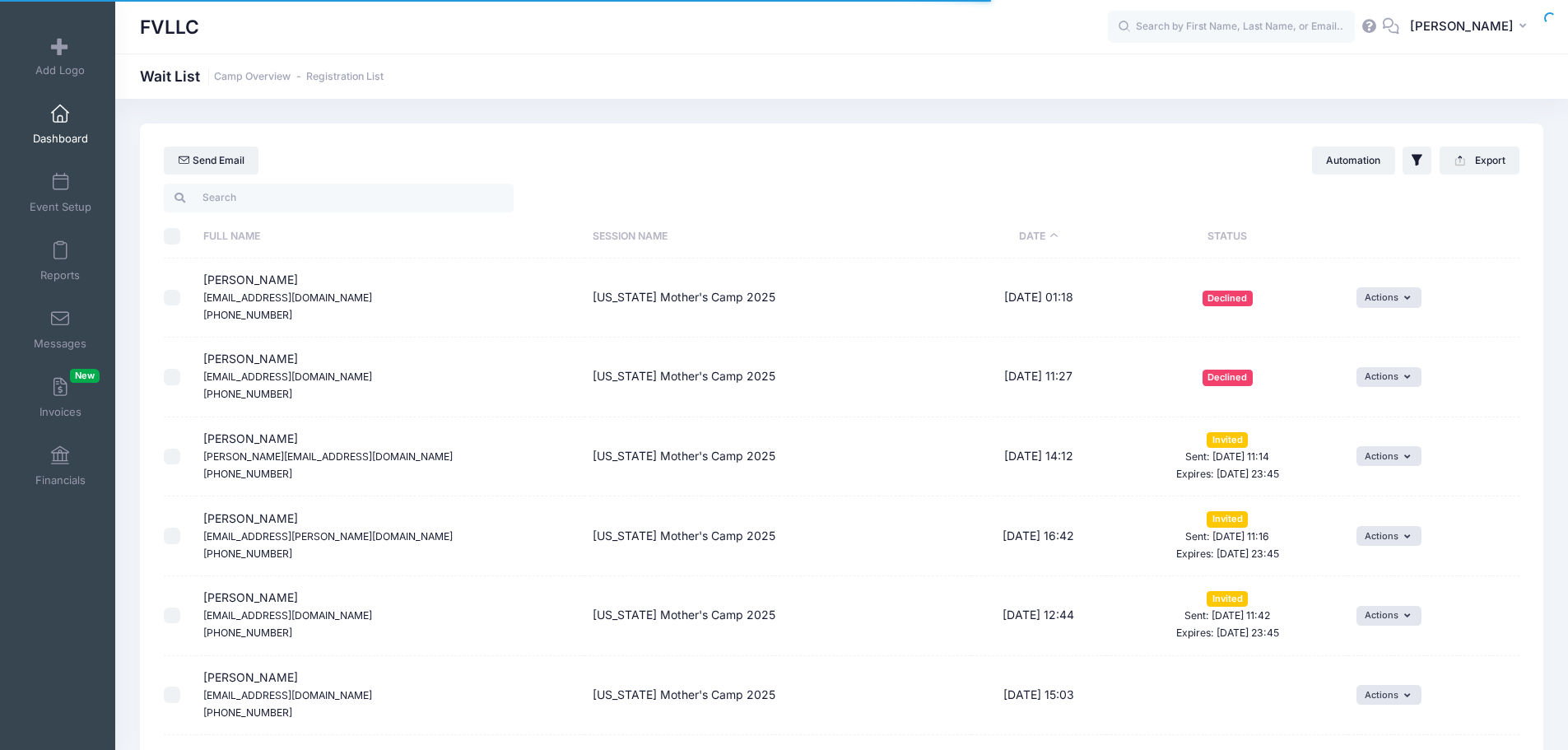
select select "50"
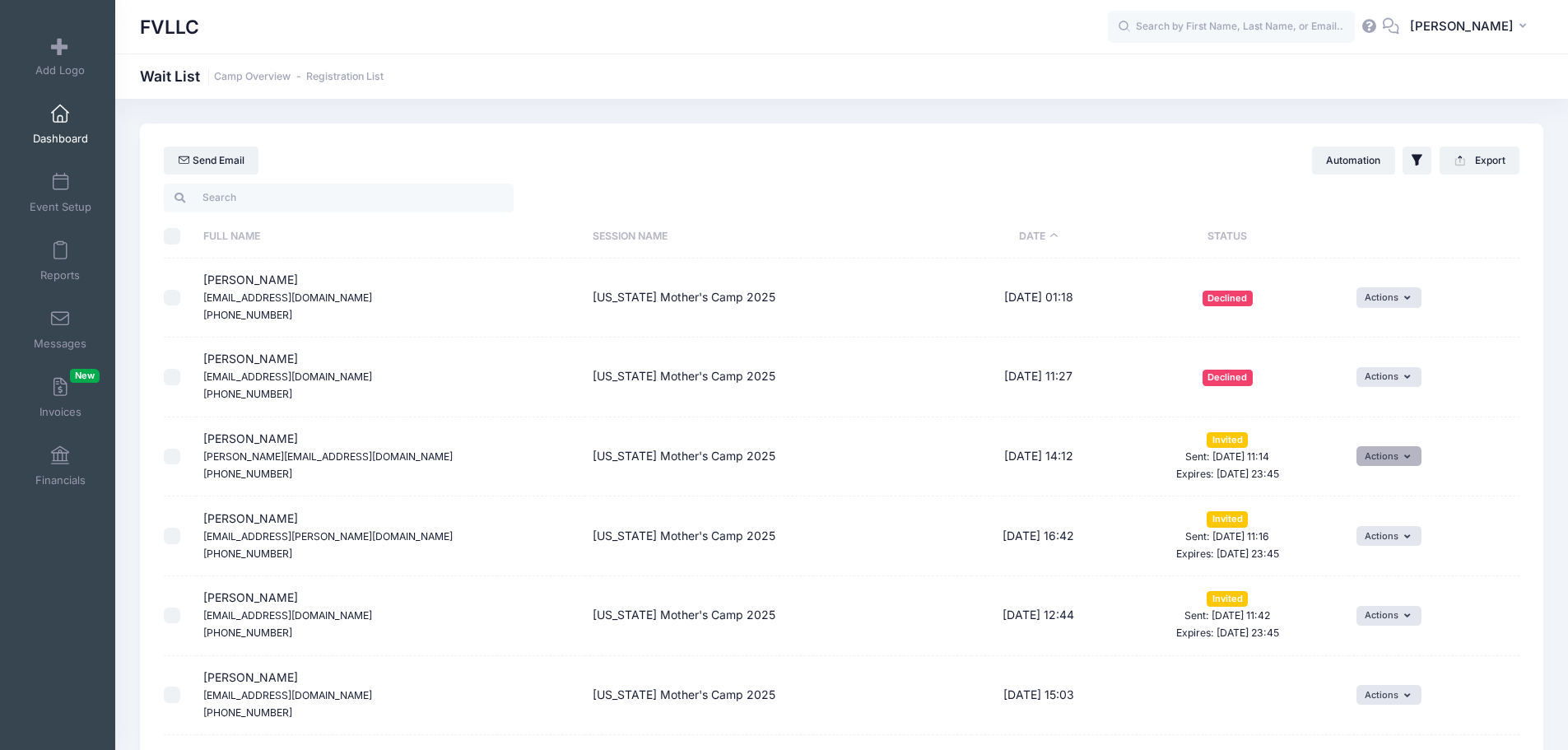
click at [1395, 457] on button "Actions" at bounding box center [1388, 456] width 65 height 19
click at [60, 321] on span at bounding box center [60, 319] width 0 height 18
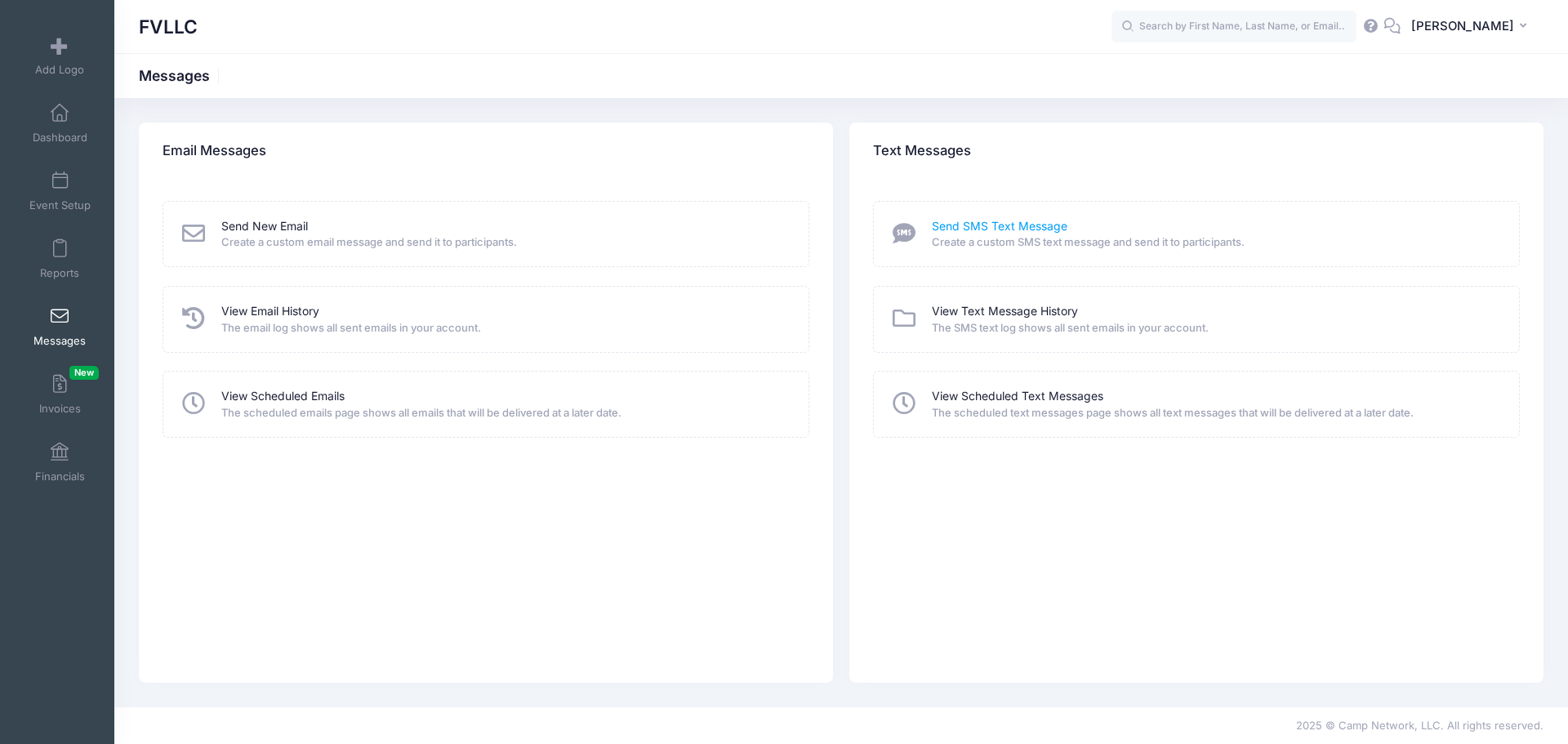
click at [977, 226] on link "Send SMS Text Message" at bounding box center [999, 227] width 135 height 17
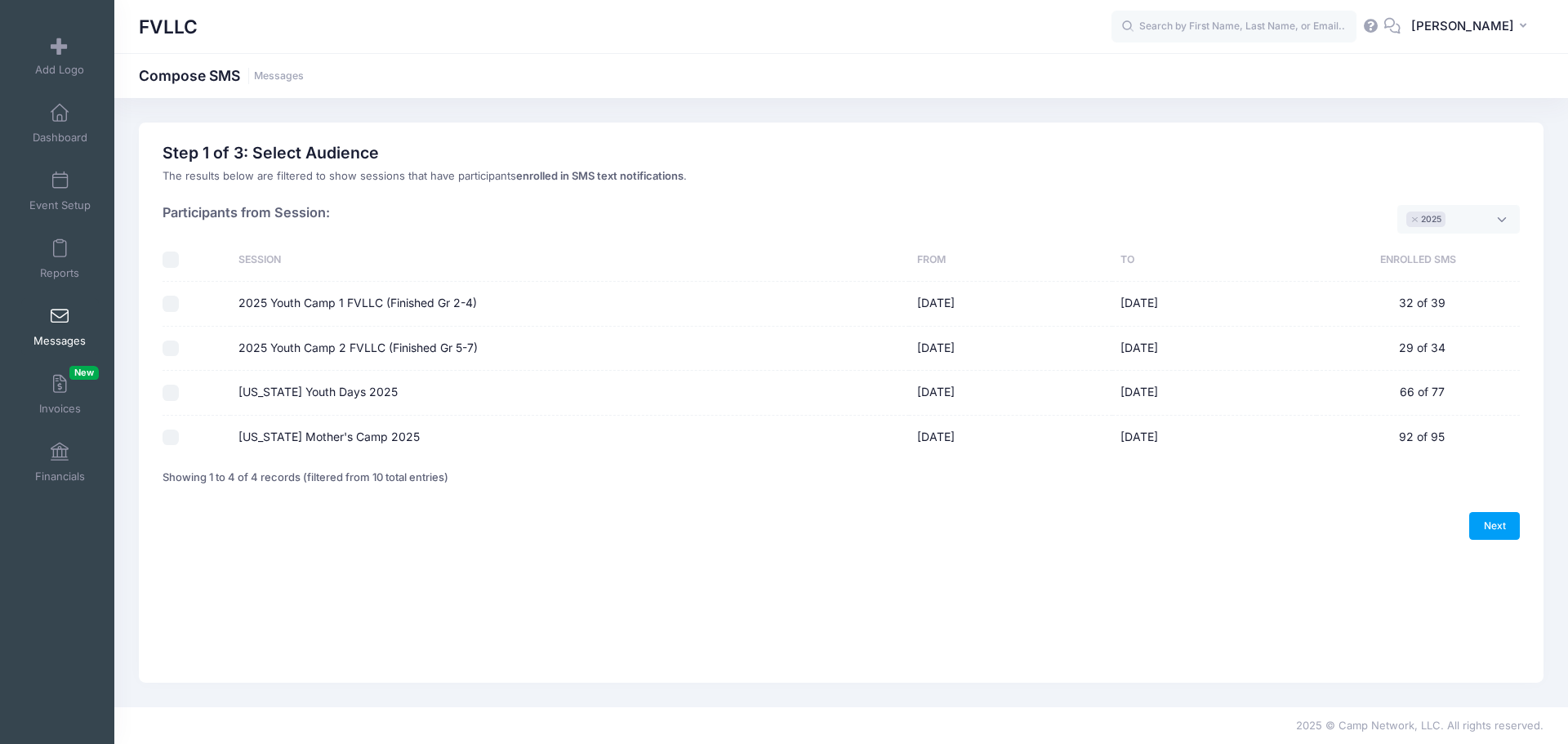
click at [60, 315] on span at bounding box center [60, 316] width 0 height 18
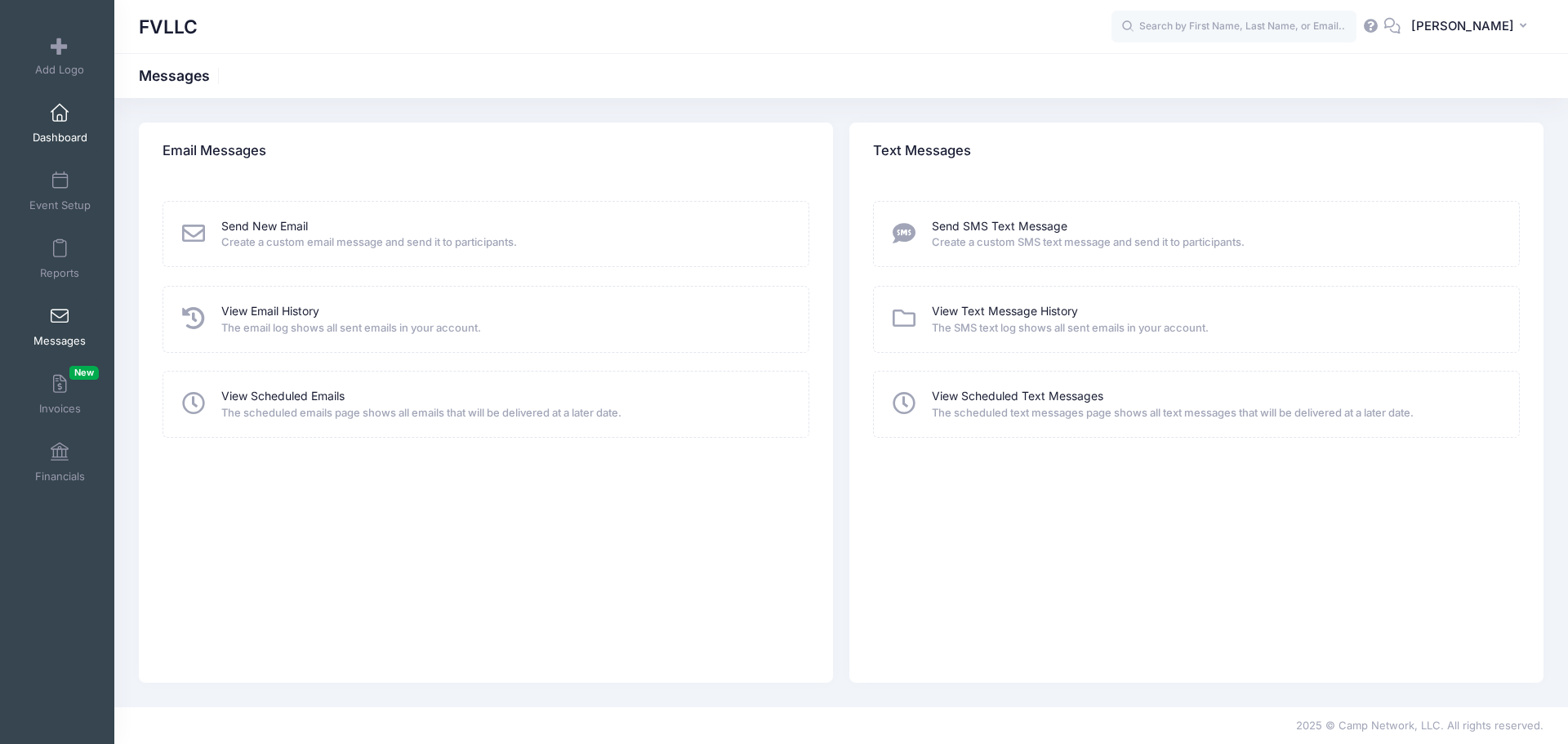
click at [56, 131] on span "Dashboard" at bounding box center [60, 137] width 55 height 13
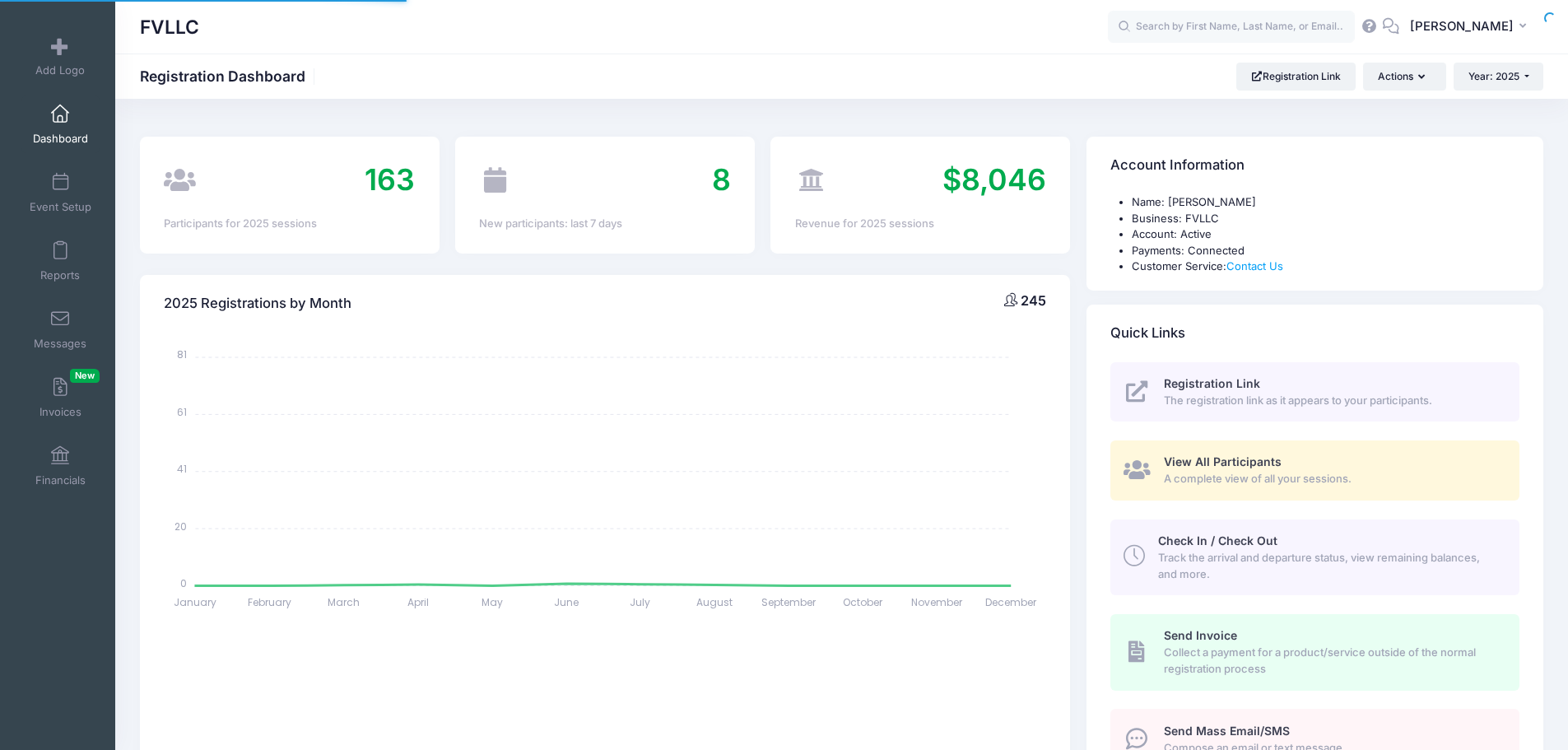
select select
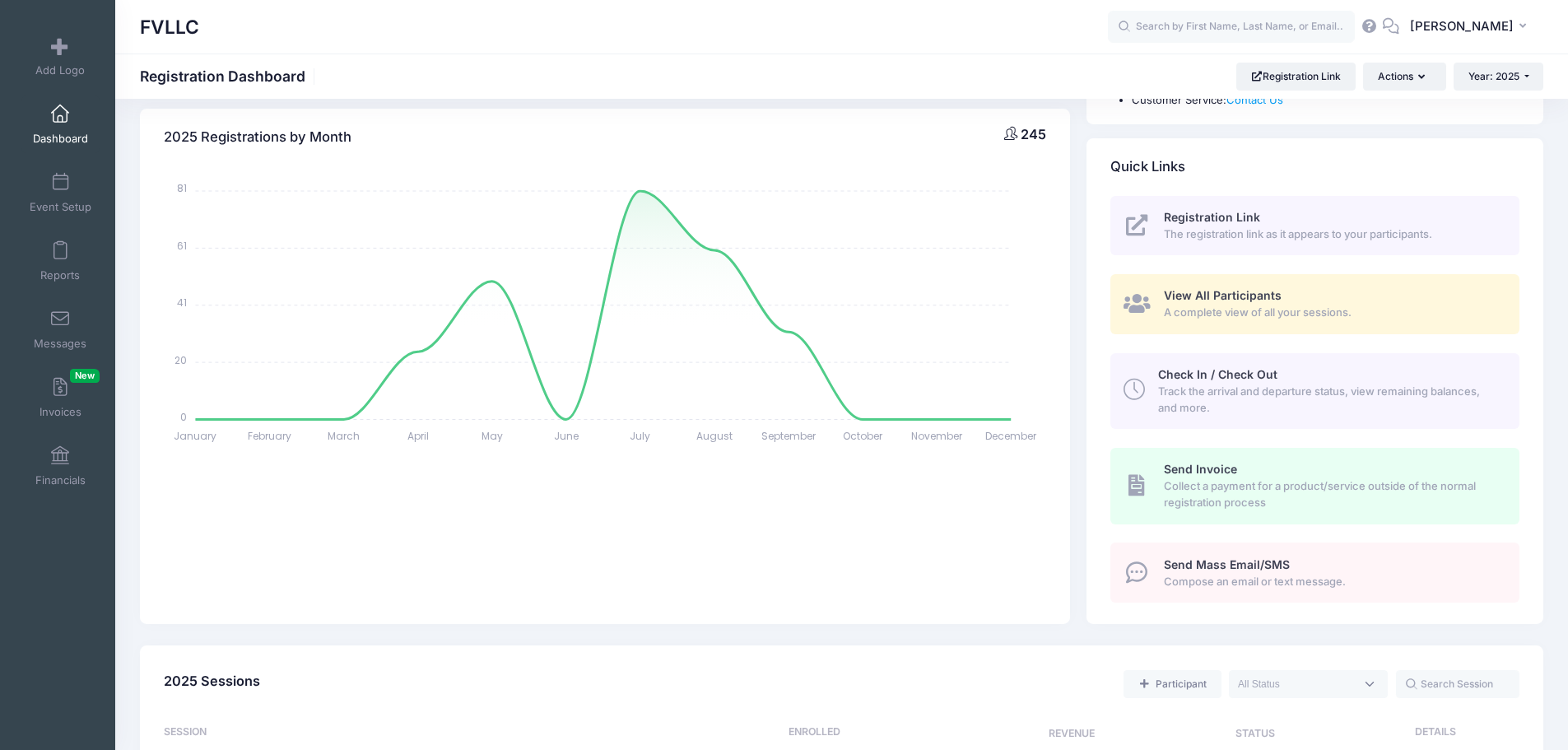
scroll to position [412, 0]
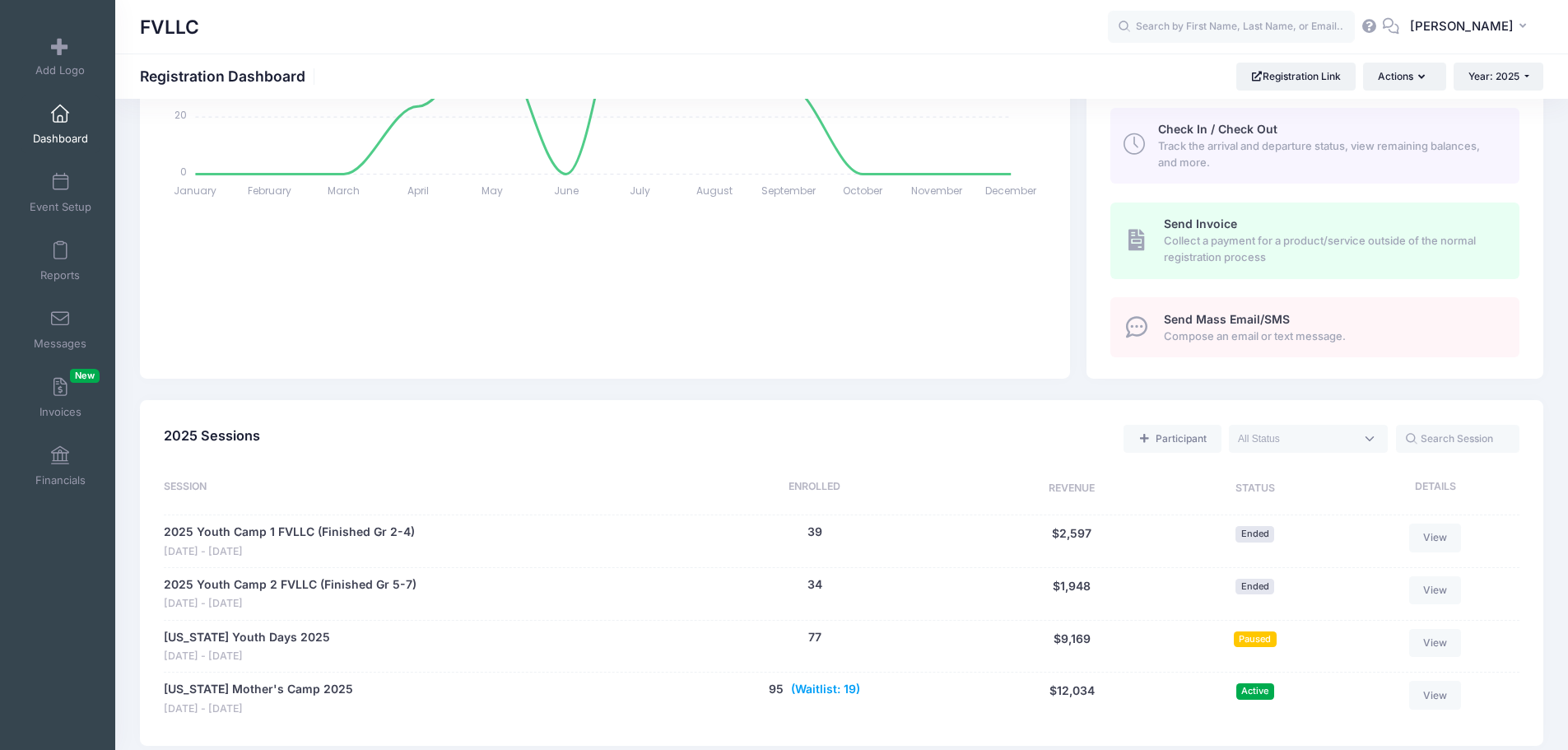
click at [838, 688] on button "(Waitlist: 19)" at bounding box center [825, 690] width 69 height 17
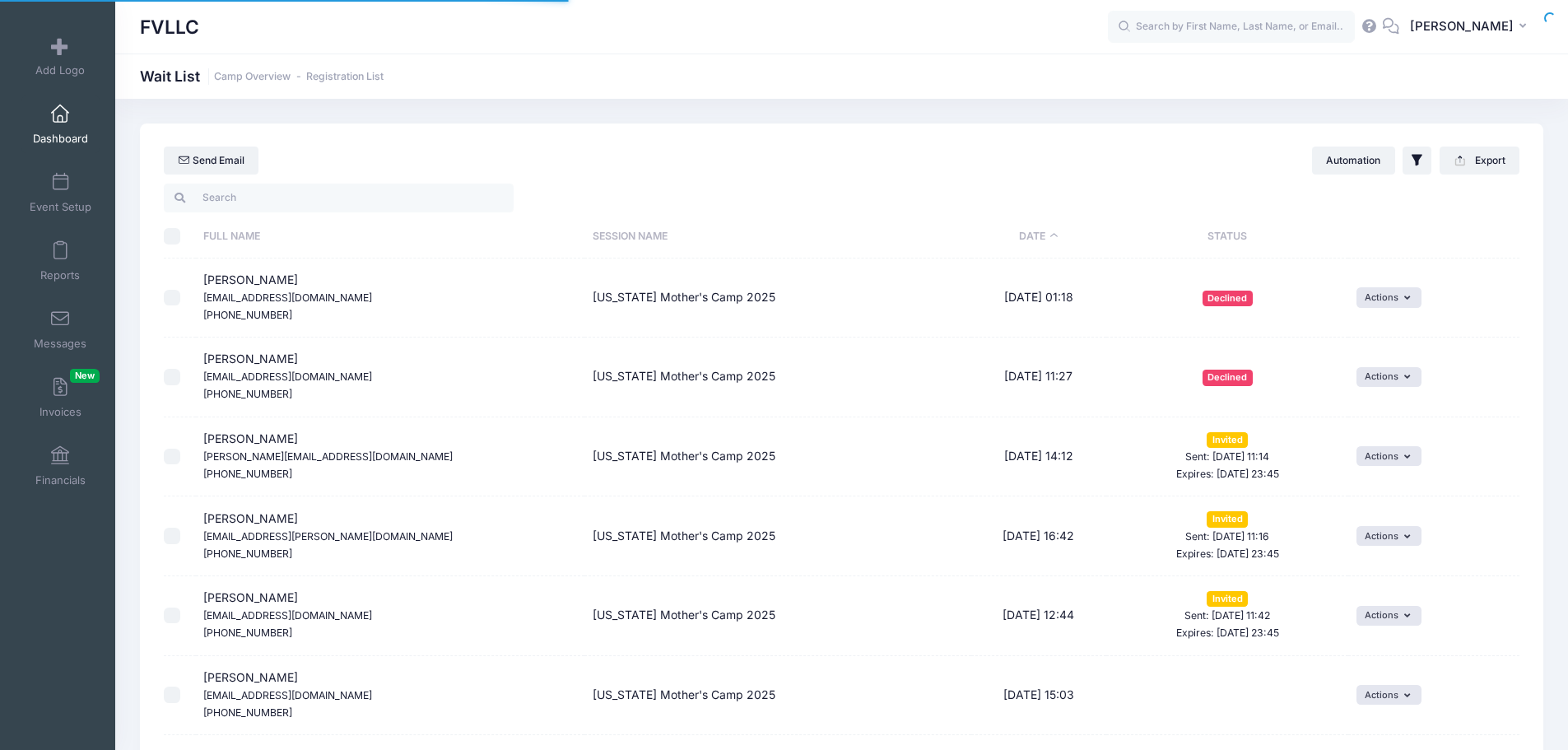
select select "50"
drag, startPoint x: 294, startPoint y: 556, endPoint x: 199, endPoint y: 563, distance: 95.3
click at [200, 562] on td "[PERSON_NAME] [EMAIL_ADDRESS][PERSON_NAME][DOMAIN_NAME] [PHONE_NUMBER]" at bounding box center [390, 536] width 389 height 79
drag, startPoint x: 270, startPoint y: 633, endPoint x: 216, endPoint y: 633, distance: 54.0
click at [216, 631] on small "[PHONE_NUMBER]" at bounding box center [248, 633] width 89 height 13
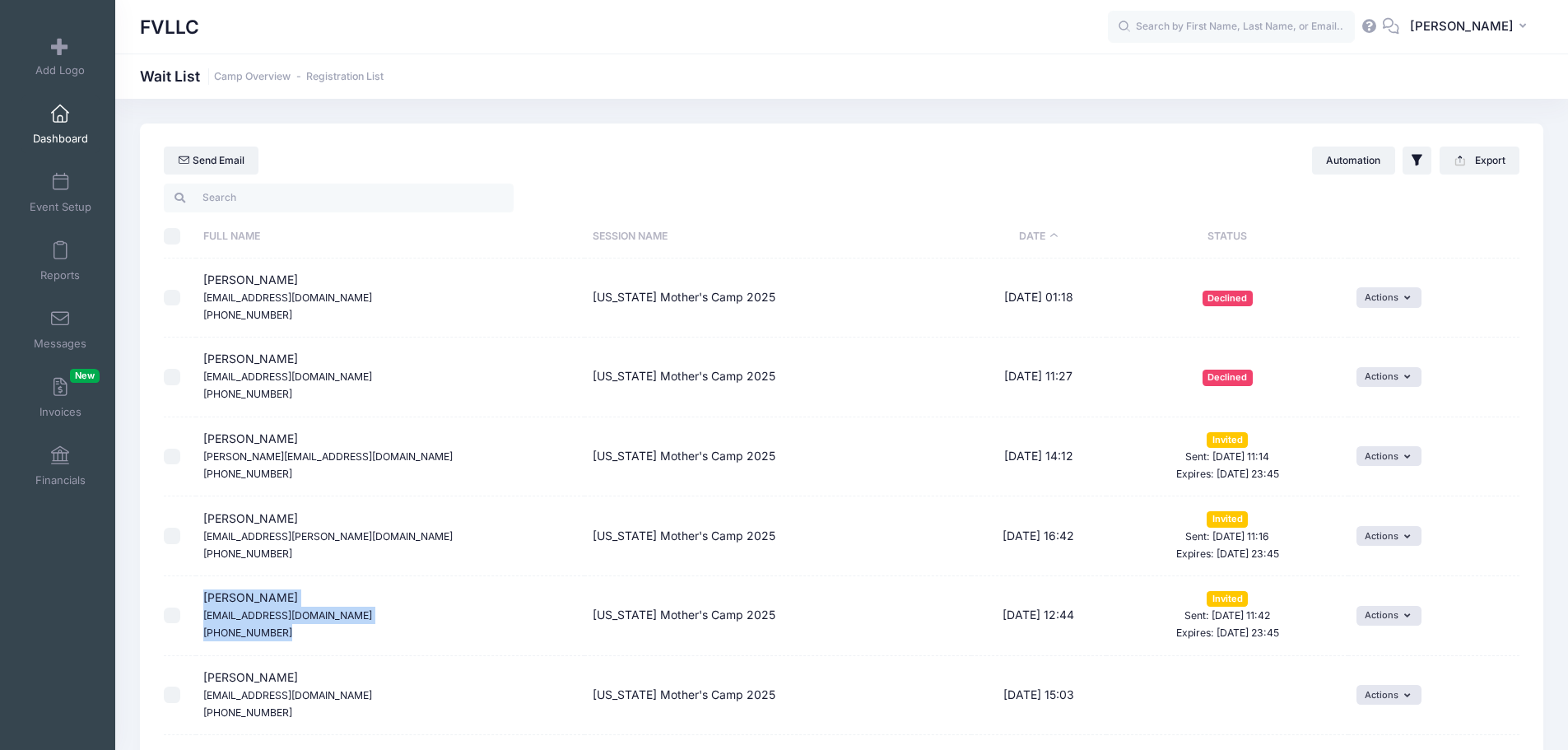
drag, startPoint x: 273, startPoint y: 632, endPoint x: 193, endPoint y: 631, distance: 80.0
click at [193, 631] on tr "[PERSON_NAME] [EMAIL_ADDRESS][DOMAIN_NAME] [PHONE_NUMBER] [US_STATE] Mother's C…" at bounding box center [842, 616] width 1356 height 79
click at [70, 117] on link "Dashboard" at bounding box center [60, 124] width 78 height 57
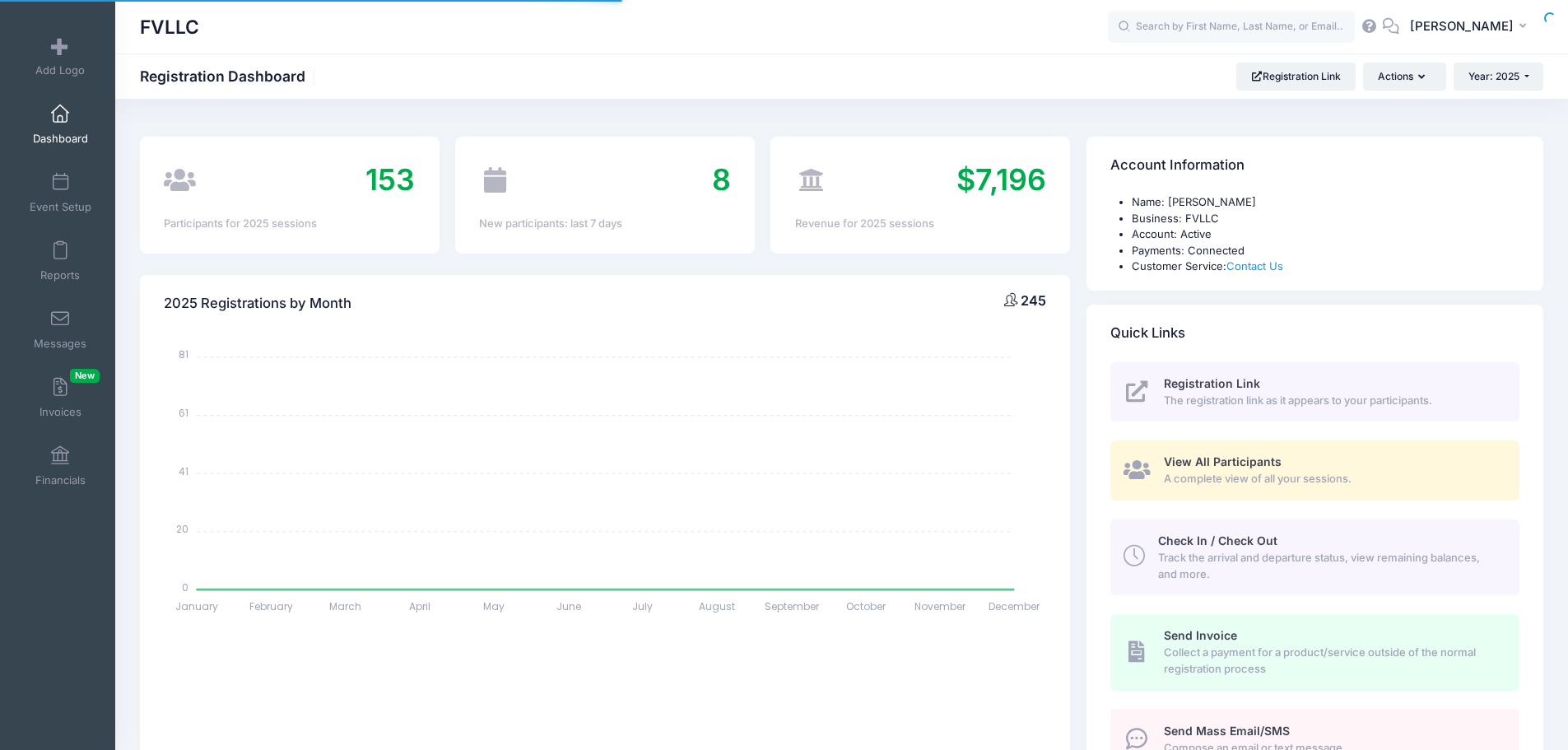
select select
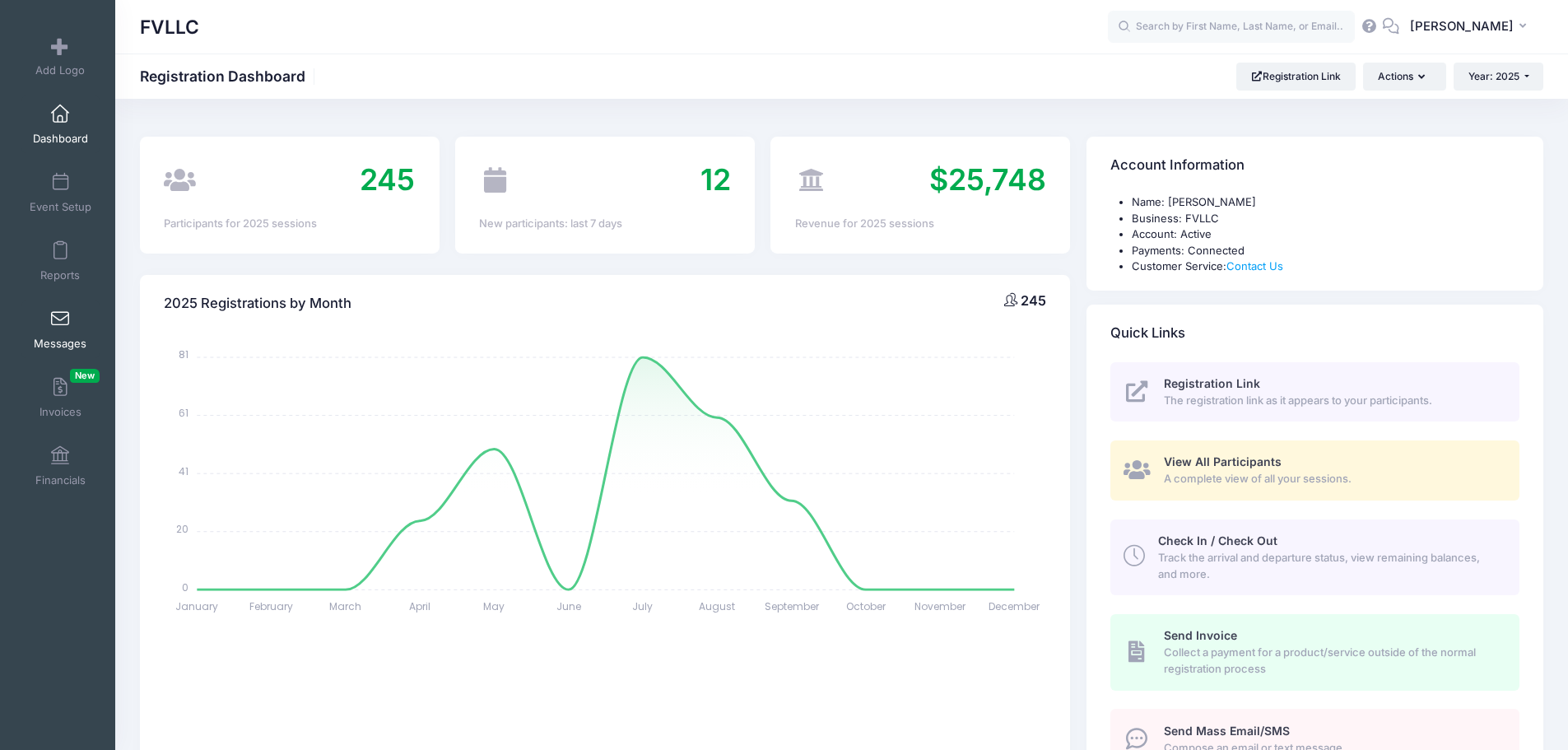
click at [75, 334] on link "Messages" at bounding box center [60, 328] width 78 height 57
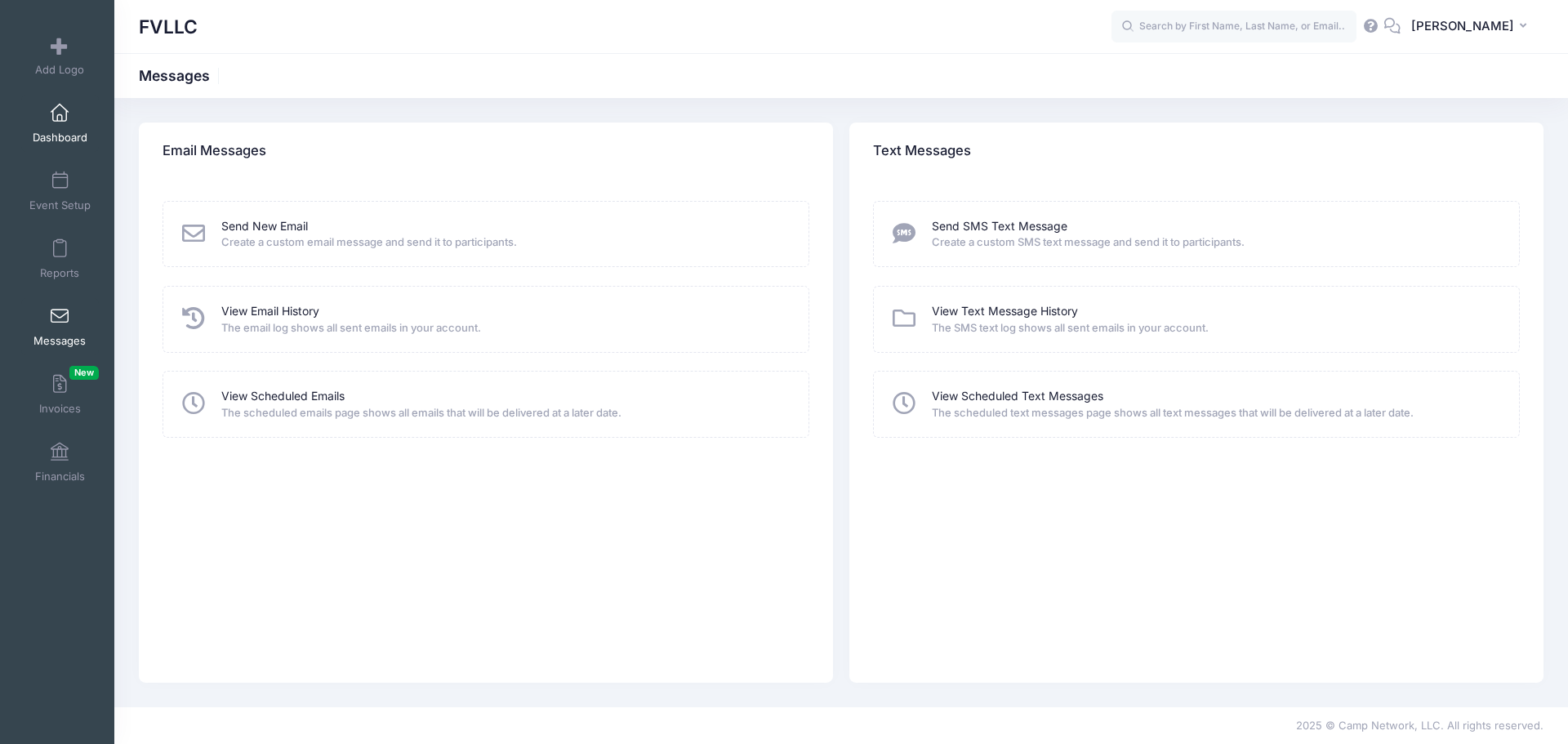
click at [60, 116] on span at bounding box center [60, 113] width 0 height 18
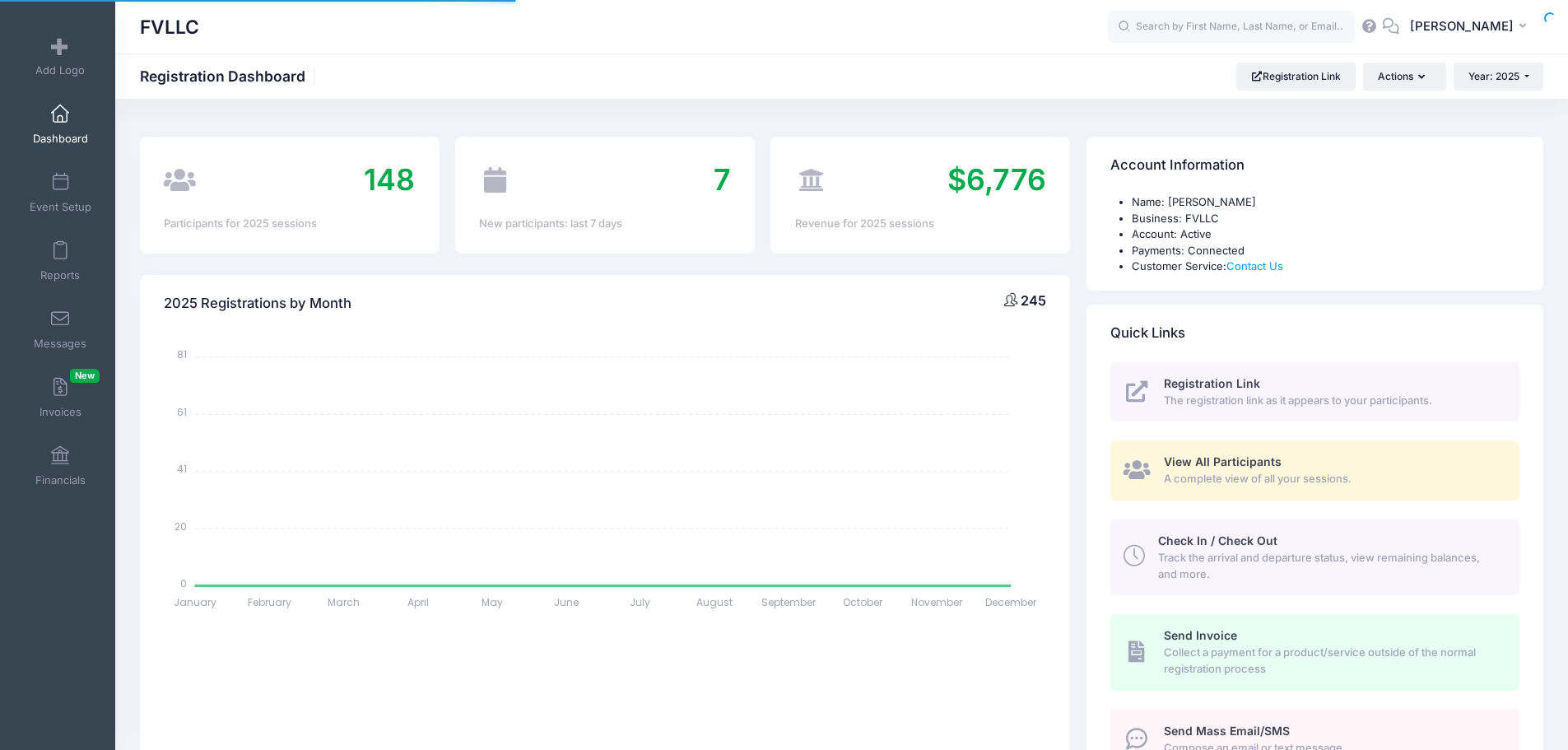
select select
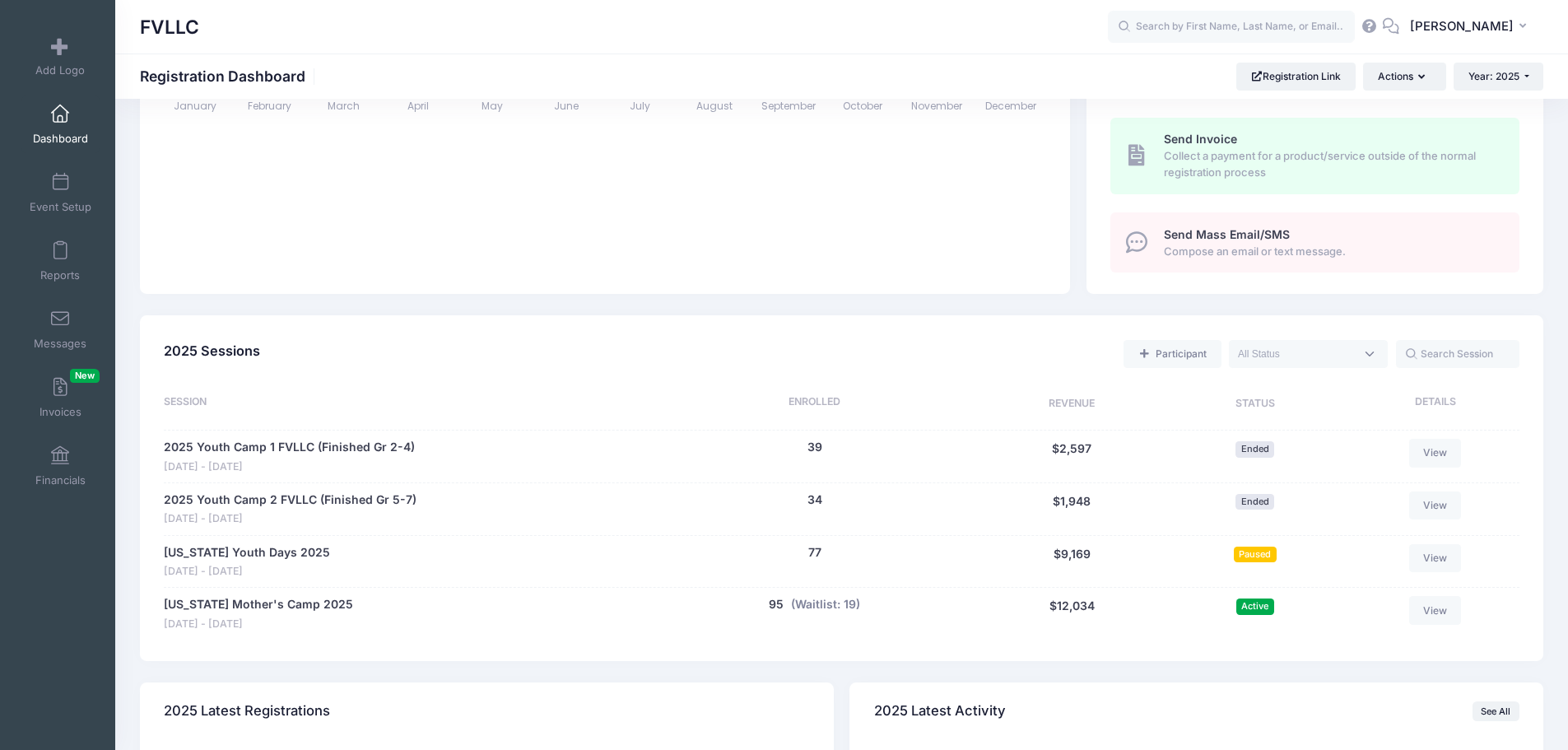
scroll to position [659, 0]
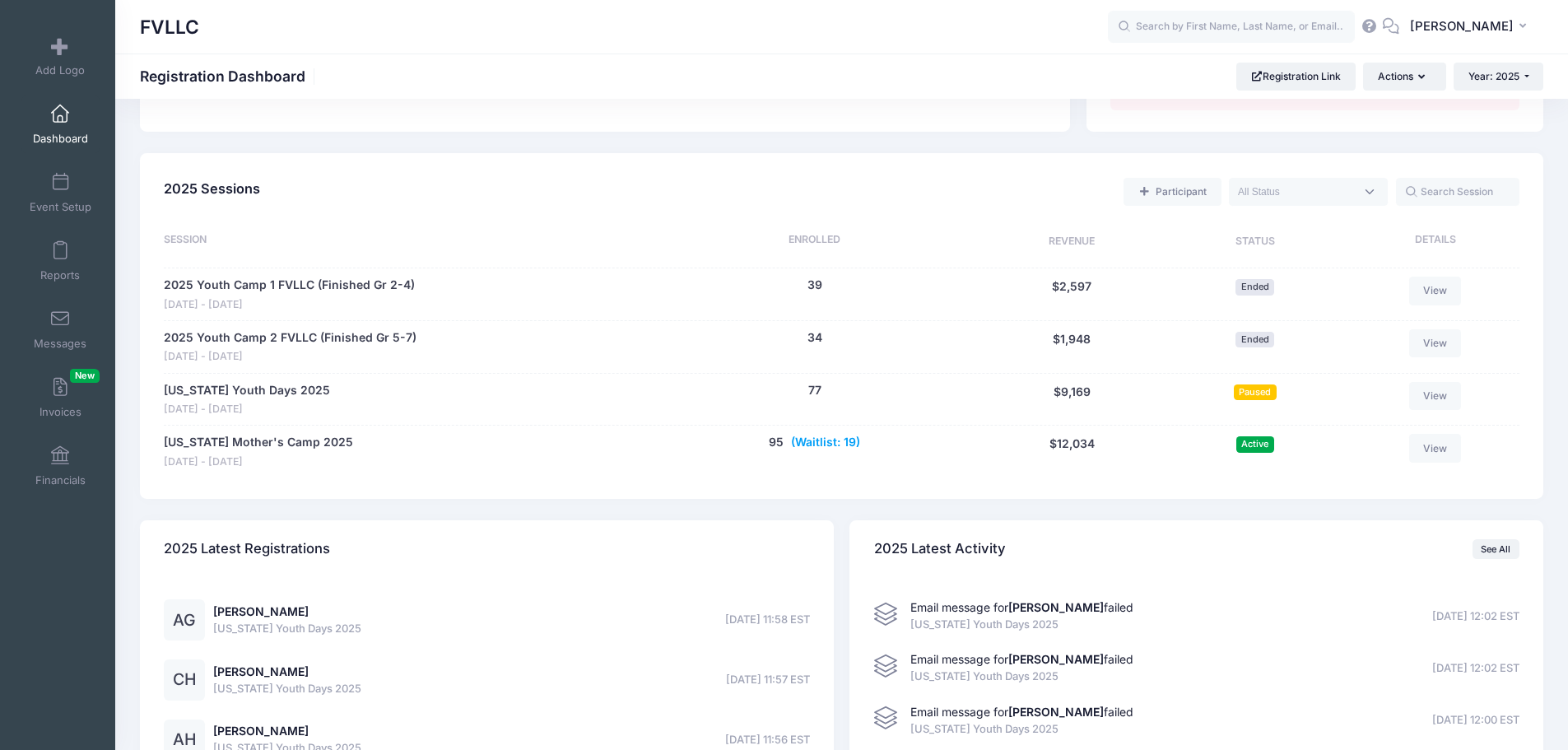
click at [834, 446] on button "(Waitlist: 19)" at bounding box center [825, 443] width 69 height 17
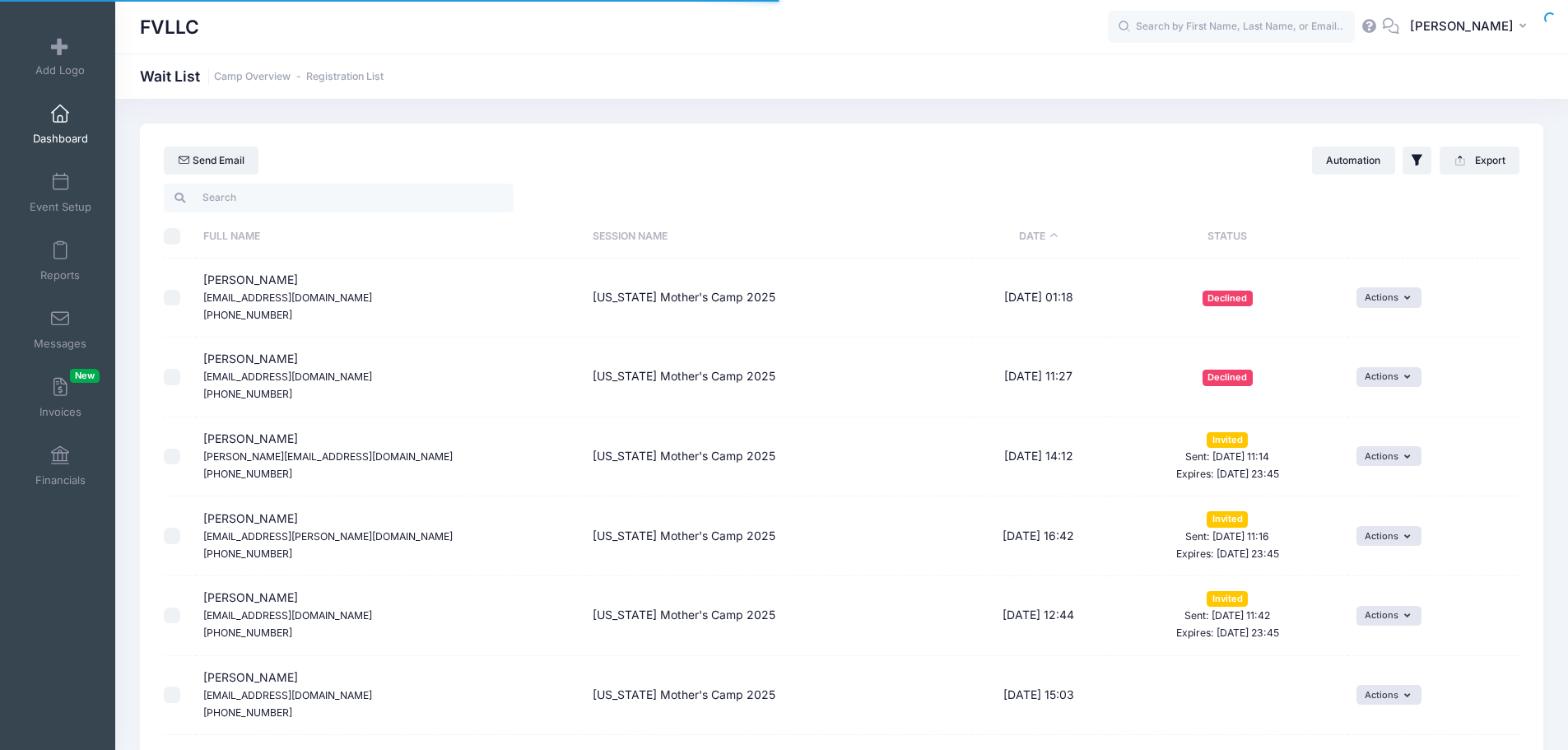
select select "50"
